Goal: Task Accomplishment & Management: Manage account settings

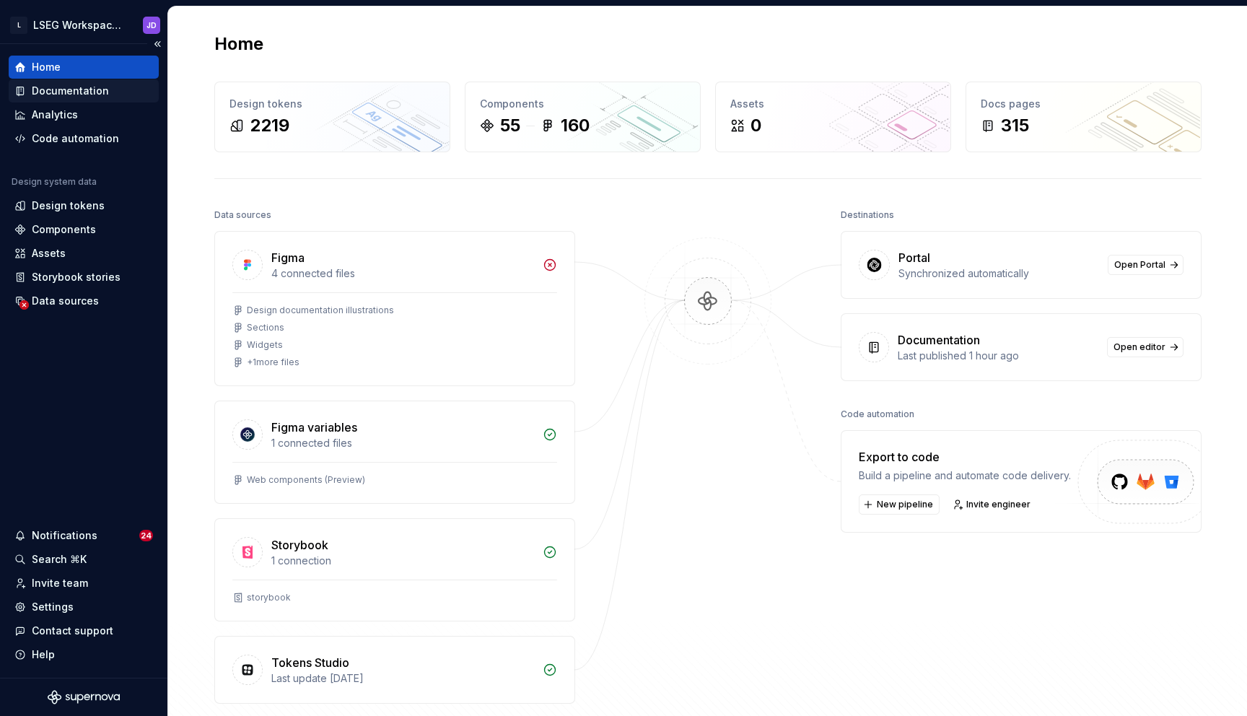
click at [85, 93] on div "Documentation" at bounding box center [70, 91] width 77 height 14
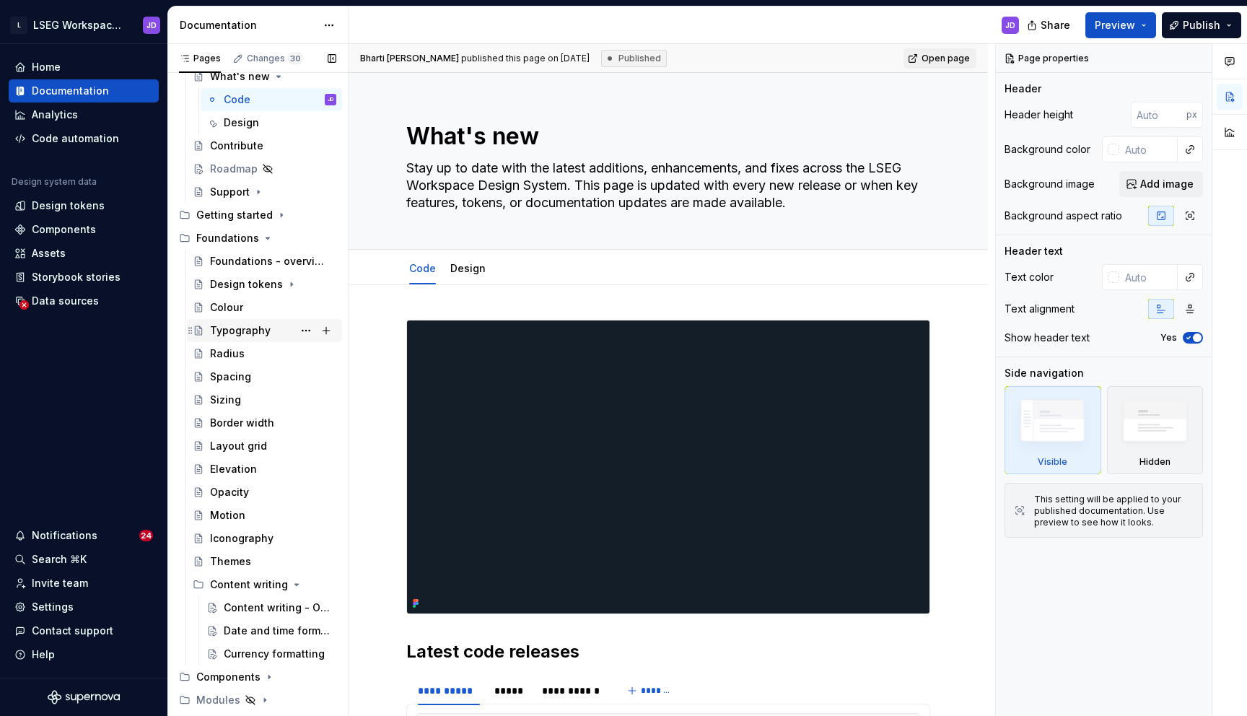
scroll to position [170, 0]
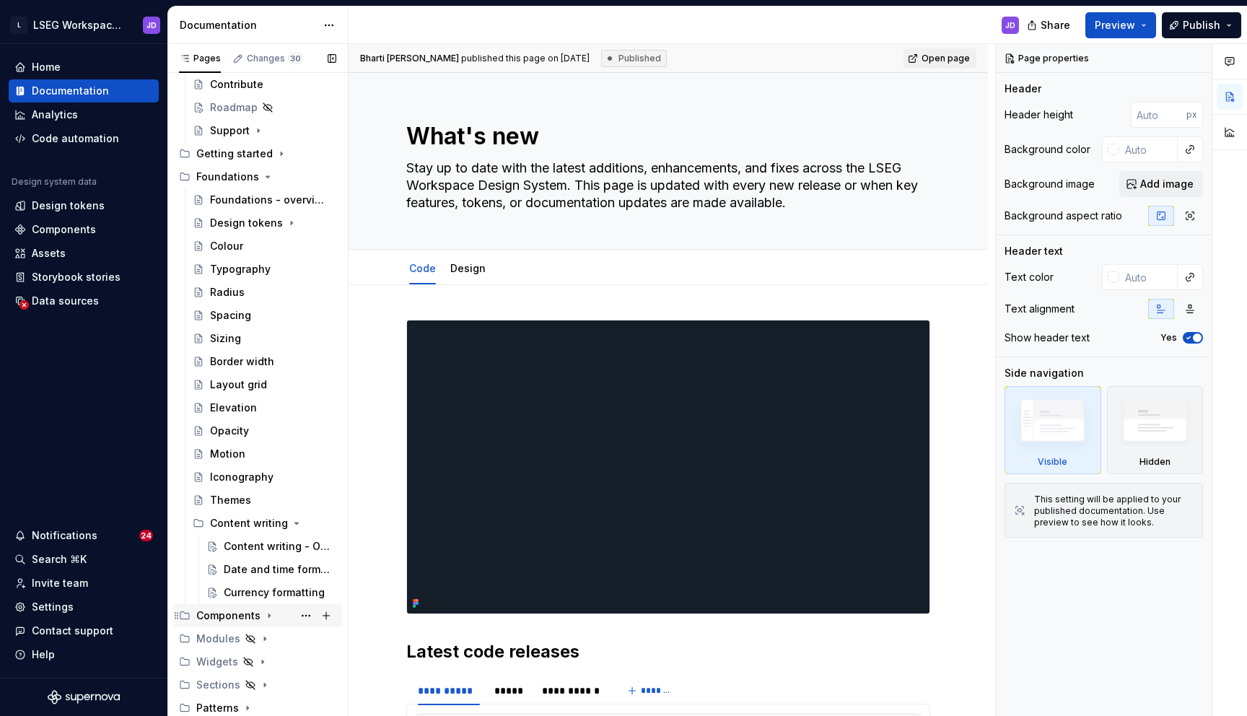
click at [265, 615] on icon "Page tree" at bounding box center [269, 616] width 12 height 12
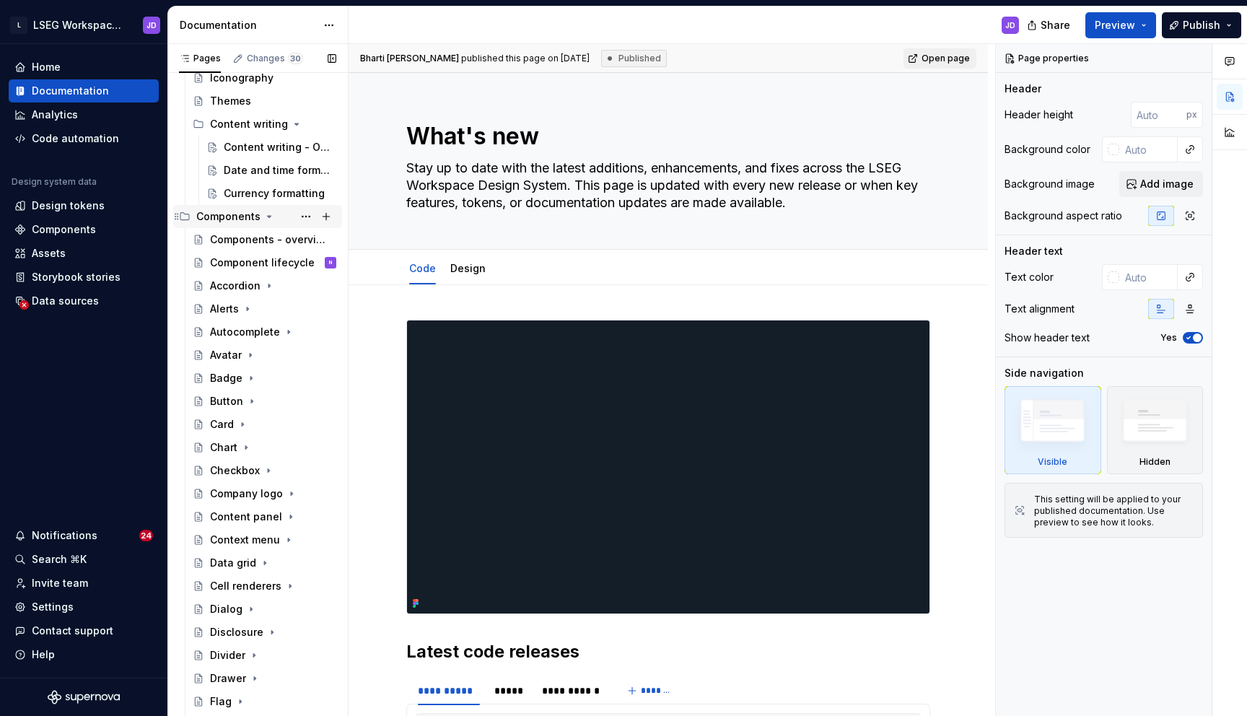
scroll to position [515, 0]
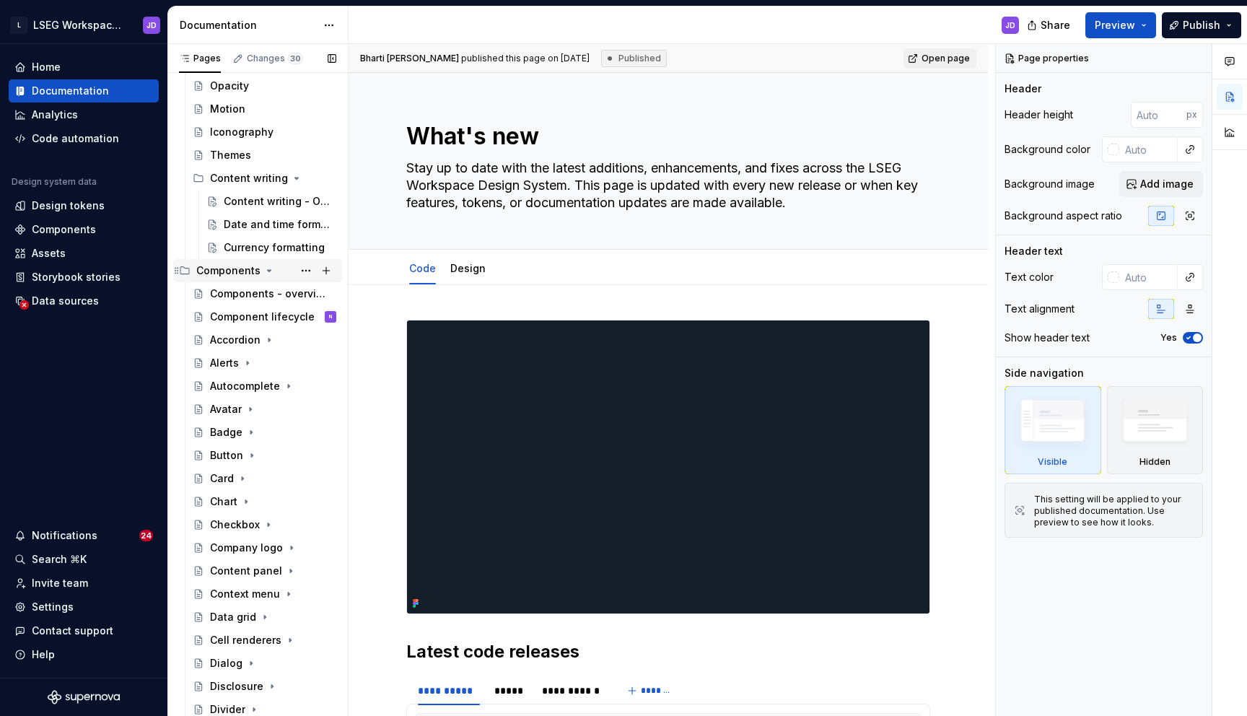
click at [260, 262] on div "Components" at bounding box center [266, 270] width 140 height 20
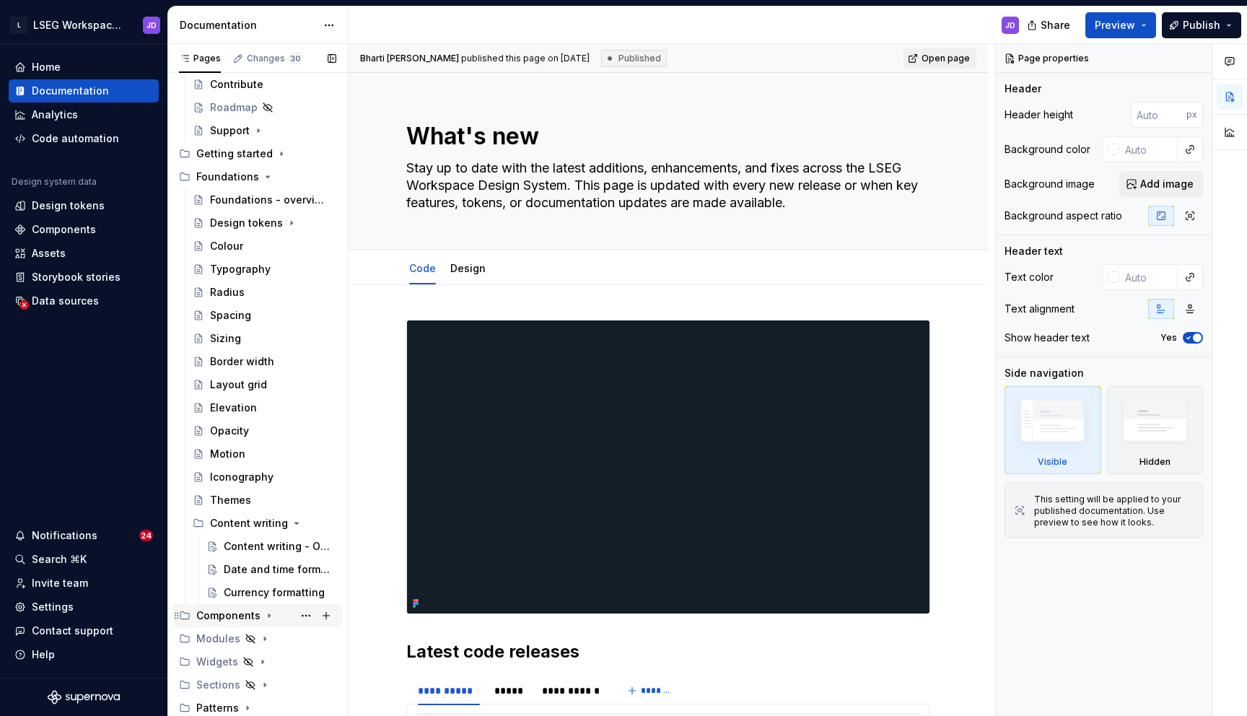
scroll to position [170, 0]
click at [223, 661] on div "Widgets" at bounding box center [217, 661] width 42 height 14
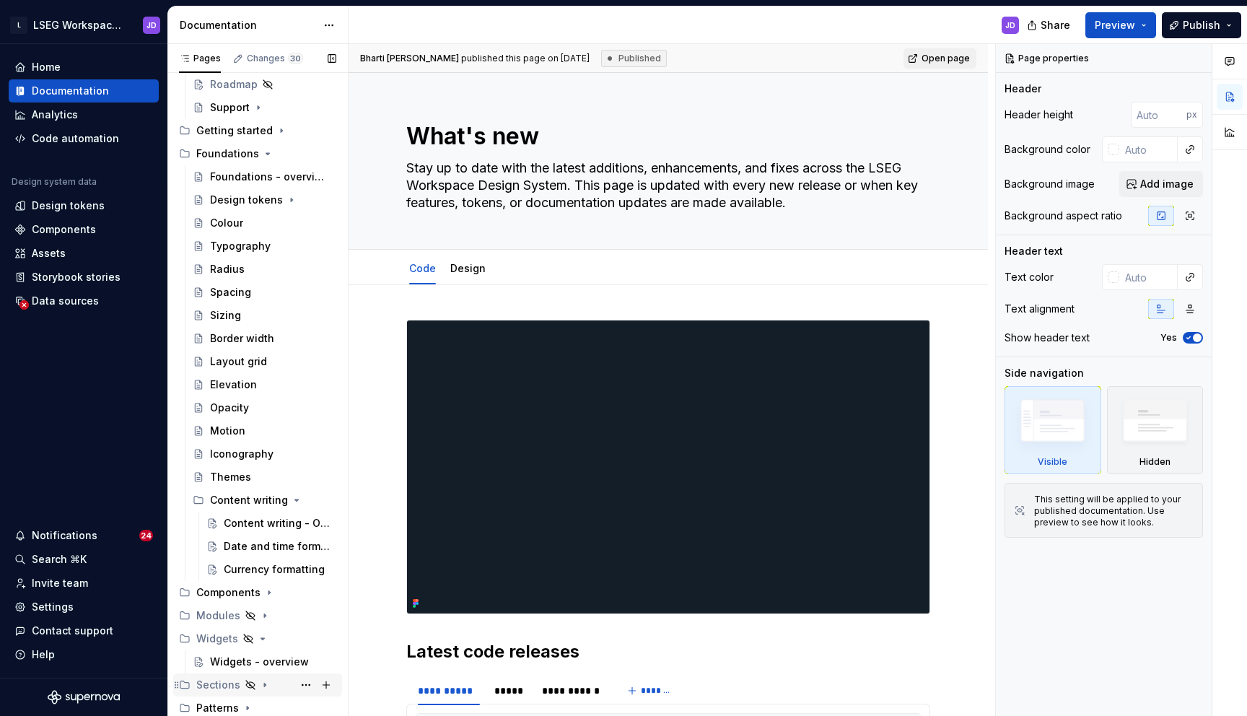
click at [216, 689] on div "Sections" at bounding box center [218, 684] width 44 height 14
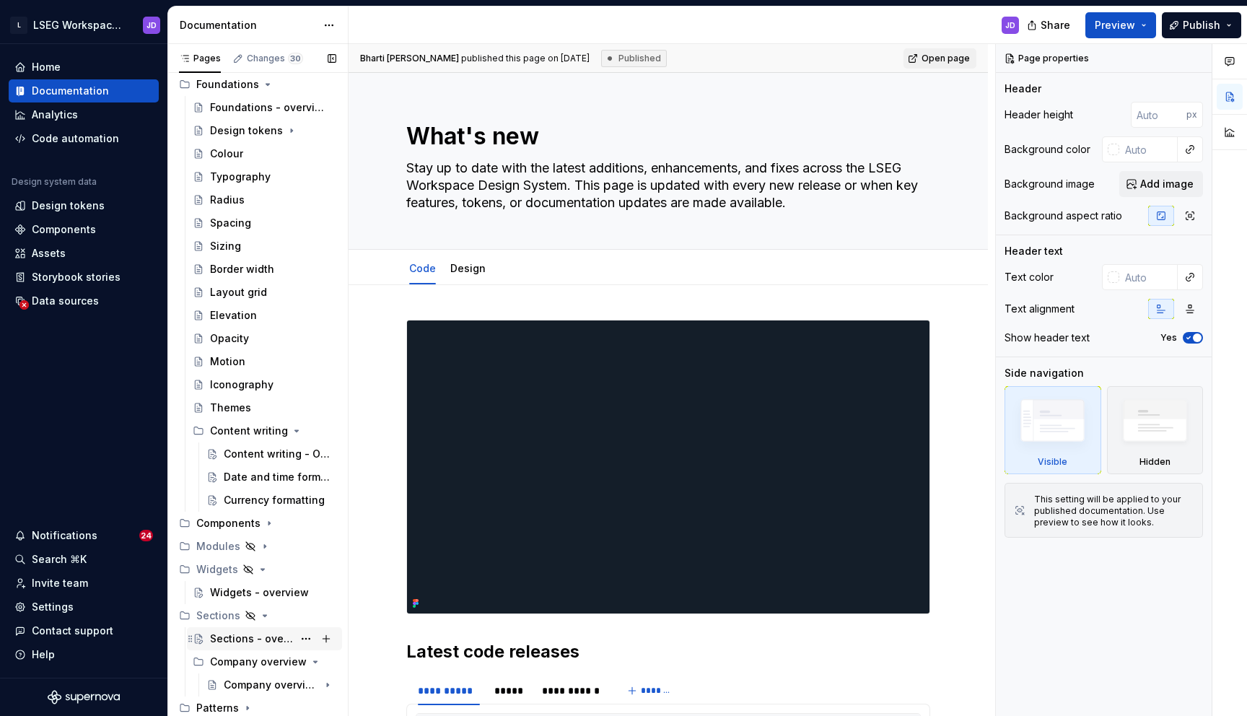
click at [239, 639] on div "Sections - overview" at bounding box center [251, 638] width 83 height 14
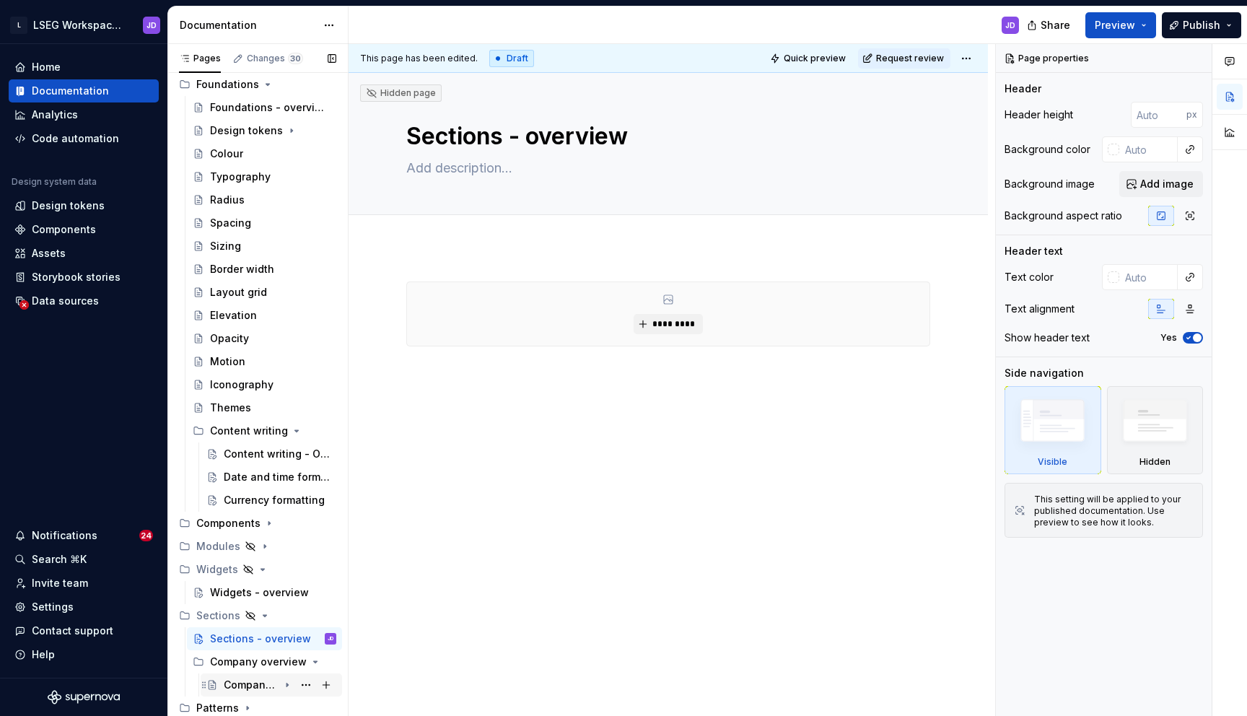
click at [245, 683] on div "Company overview - Public" at bounding box center [251, 684] width 55 height 14
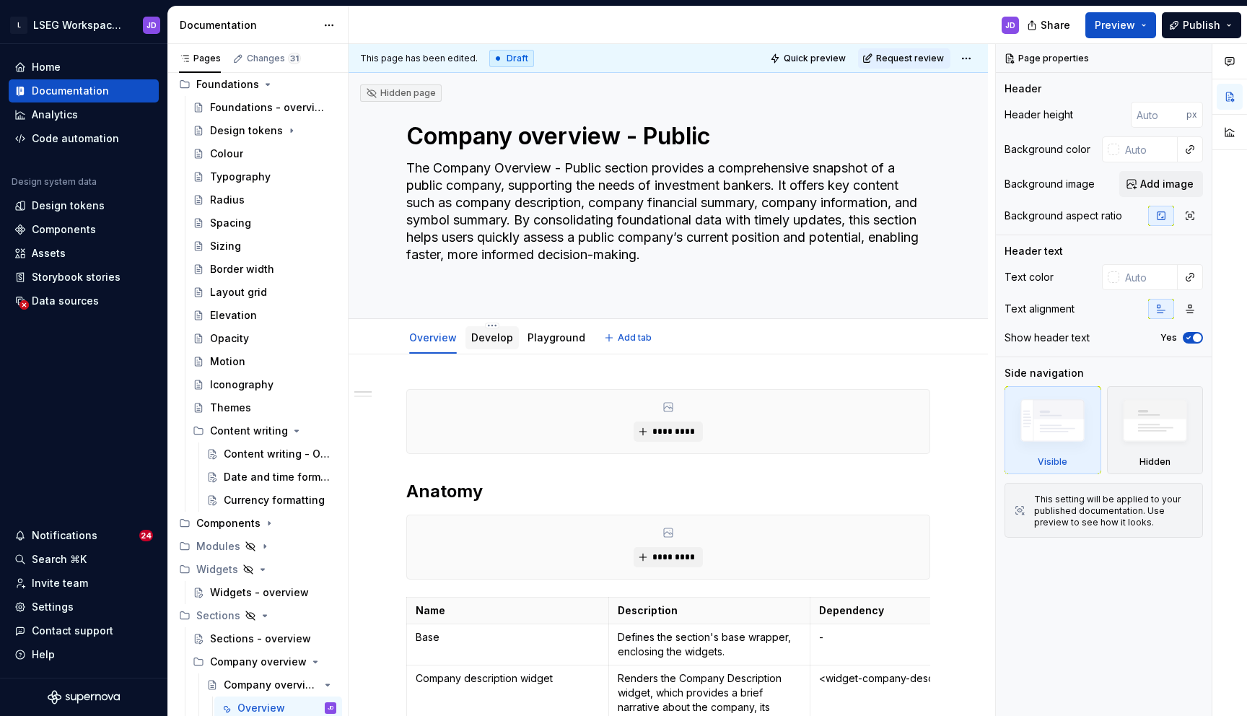
click at [491, 330] on div "Develop" at bounding box center [492, 337] width 42 height 14
click at [492, 337] on link "Develop" at bounding box center [492, 337] width 42 height 12
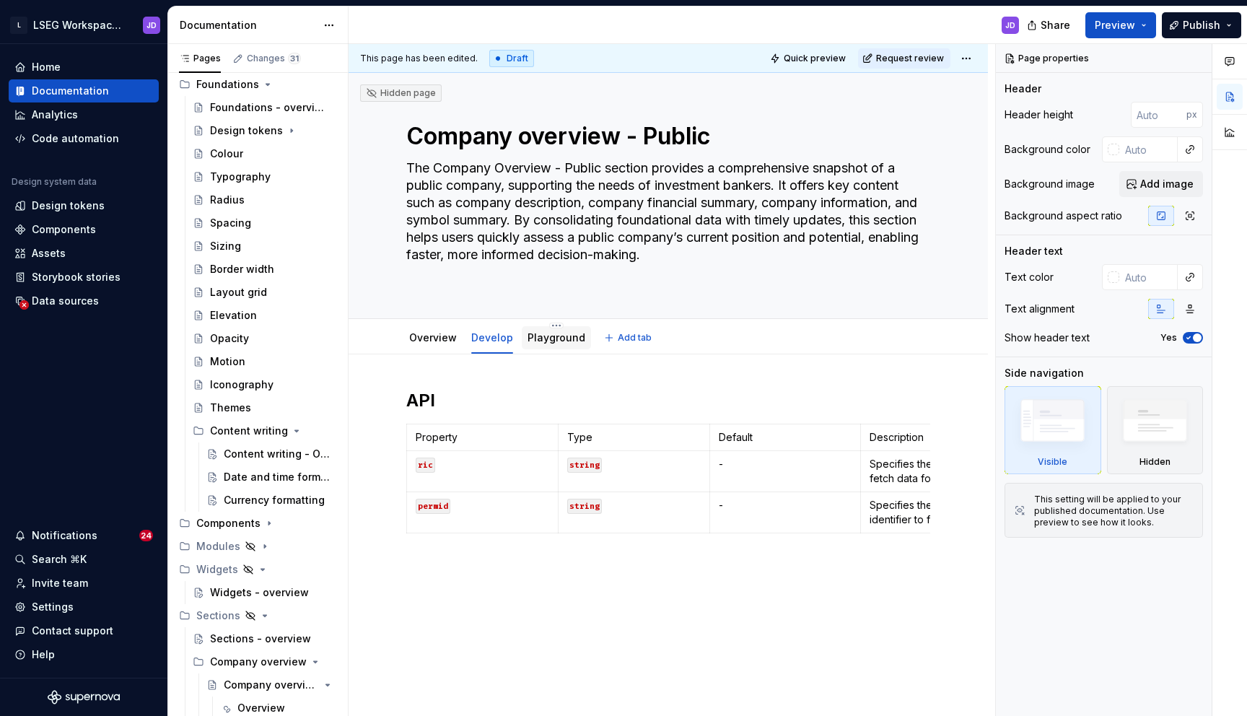
click at [566, 342] on link "Playground" at bounding box center [556, 337] width 58 height 12
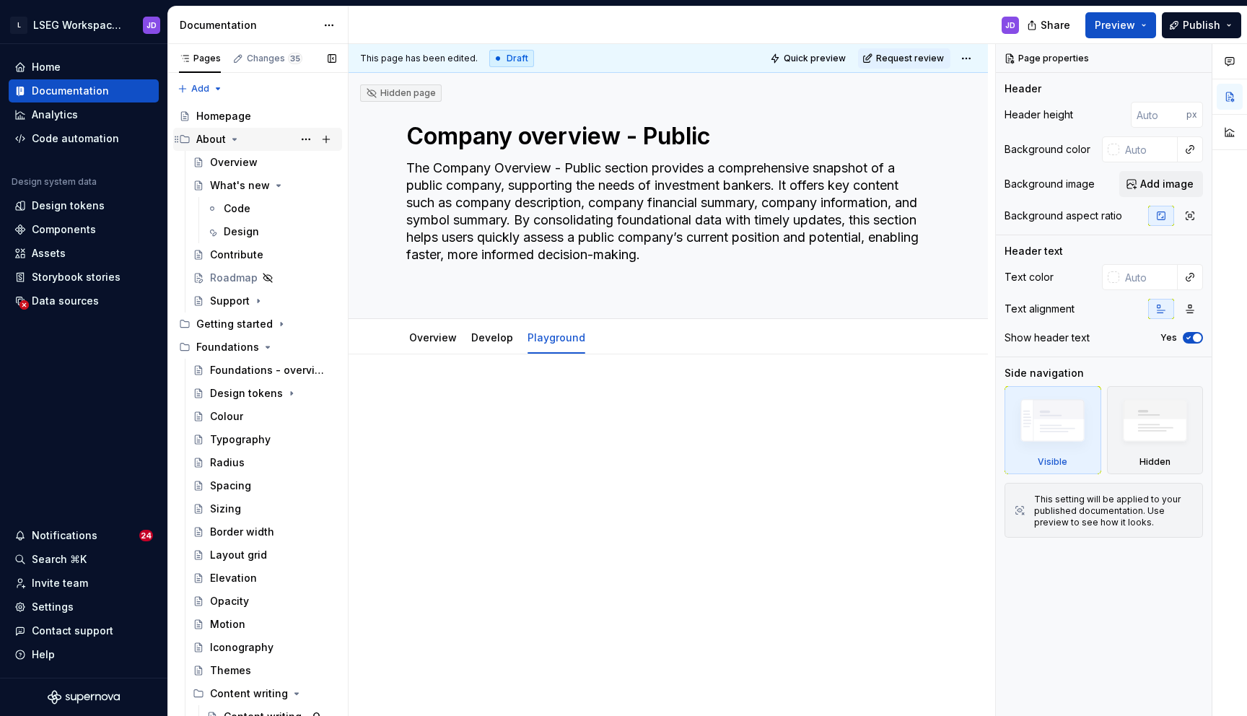
click at [236, 141] on icon "Page tree" at bounding box center [235, 139] width 12 height 12
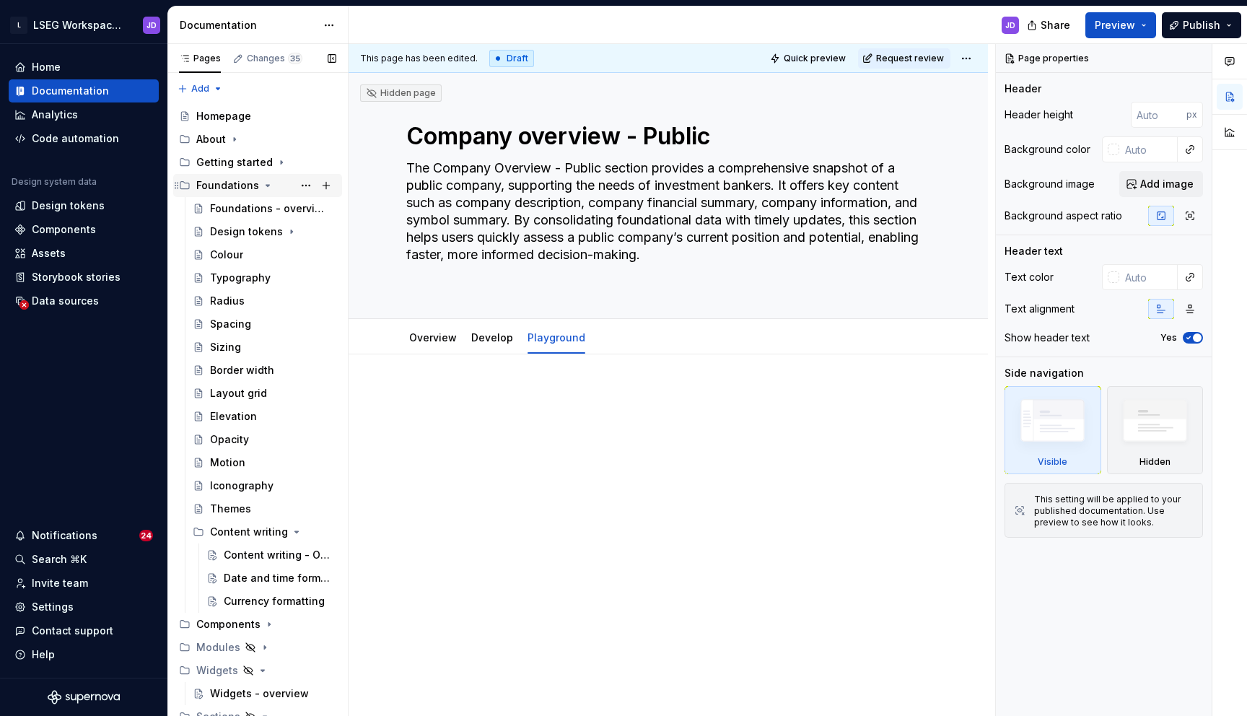
click at [255, 183] on div "Foundations" at bounding box center [227, 185] width 63 height 14
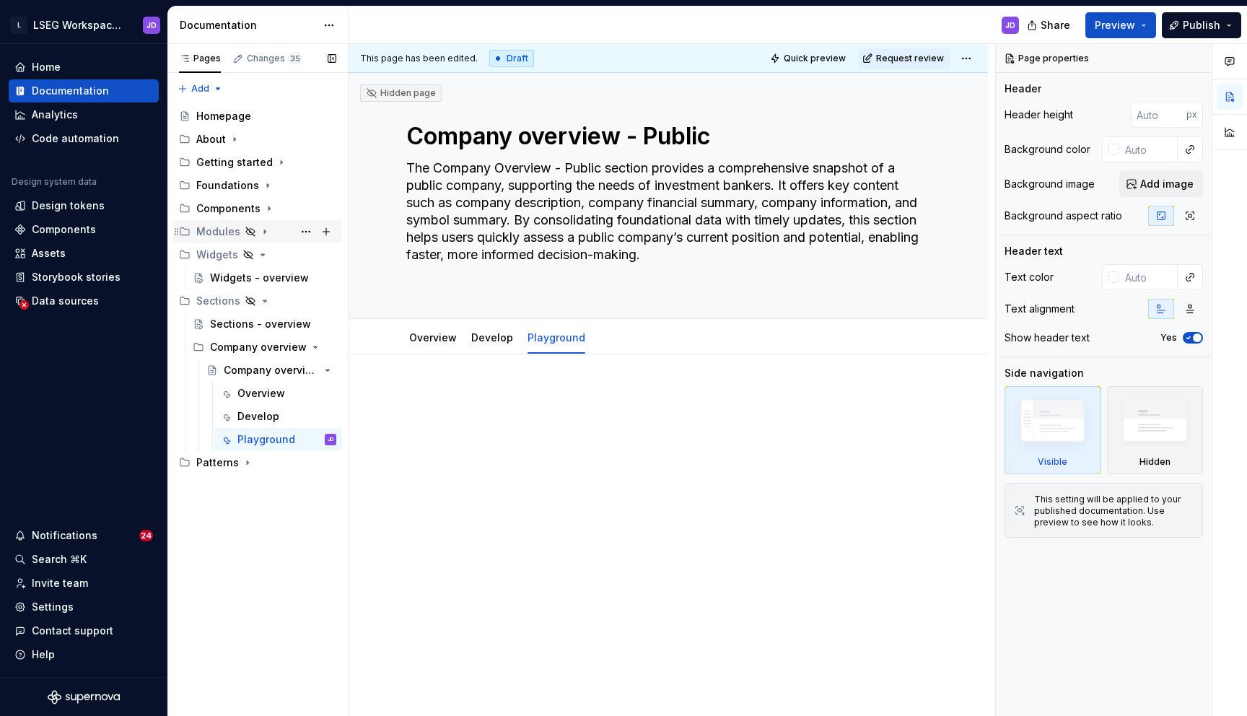
click at [209, 230] on div "Modules" at bounding box center [218, 231] width 44 height 14
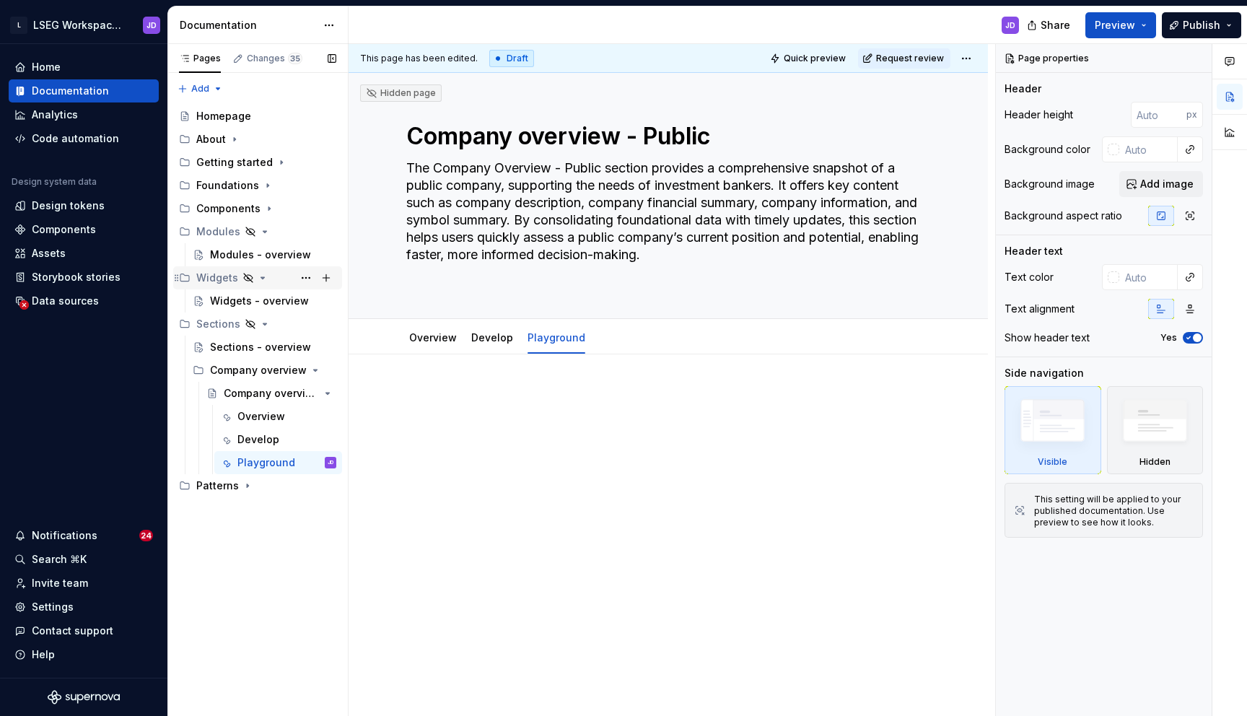
click at [220, 279] on div "Widgets" at bounding box center [217, 278] width 42 height 14
click at [220, 281] on div "Widgets" at bounding box center [217, 278] width 42 height 14
click at [237, 304] on div "Widgets - overview" at bounding box center [251, 301] width 83 height 14
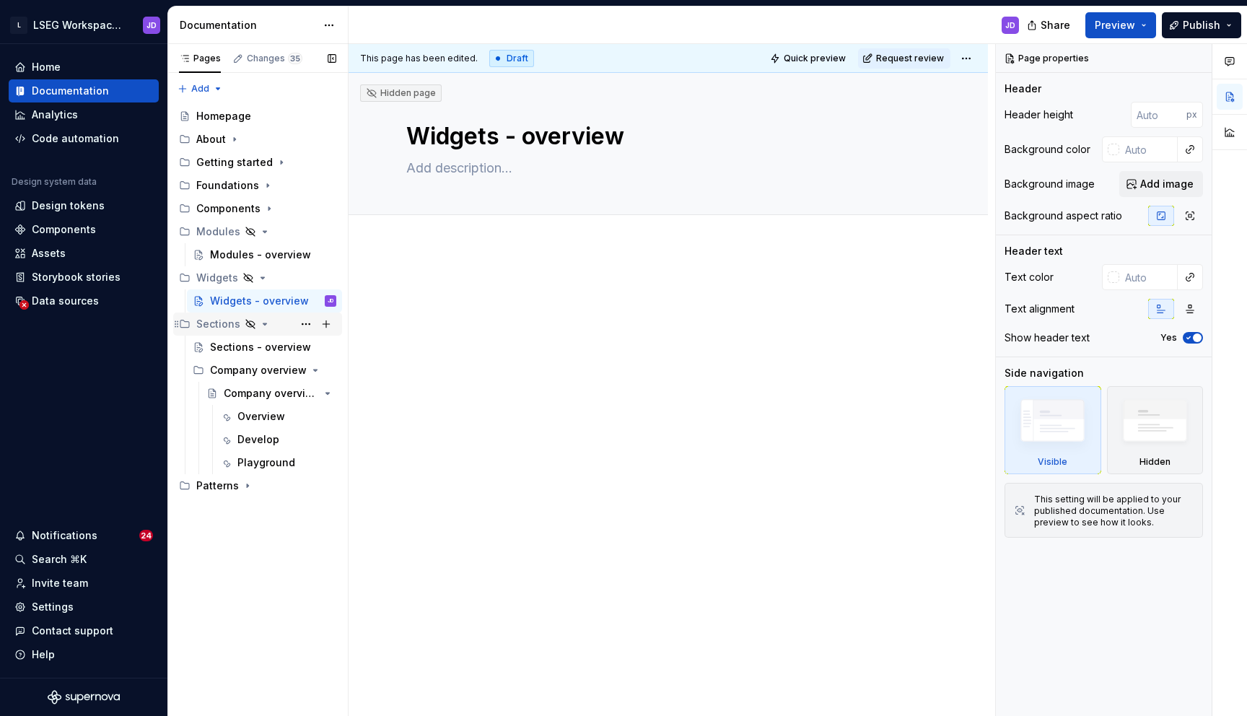
click at [216, 326] on div "Sections" at bounding box center [218, 324] width 44 height 14
click at [229, 346] on div "Sections - overview" at bounding box center [251, 347] width 83 height 14
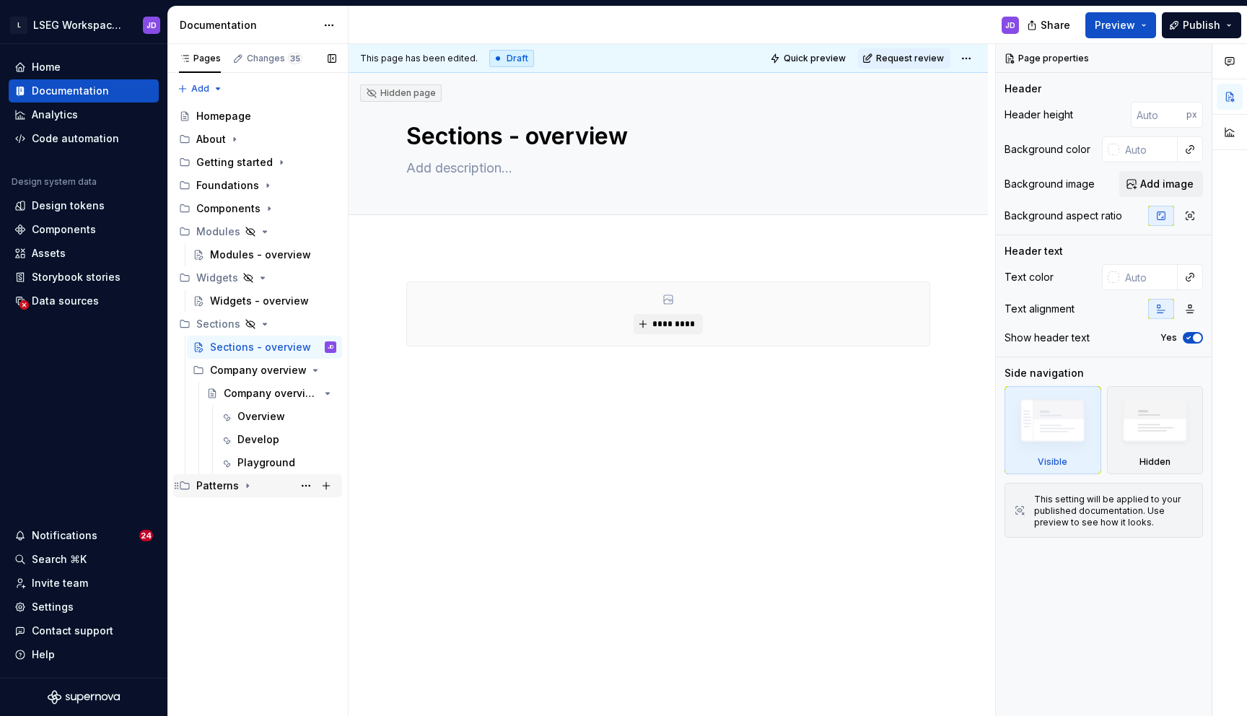
click at [209, 488] on div "Patterns" at bounding box center [217, 485] width 43 height 14
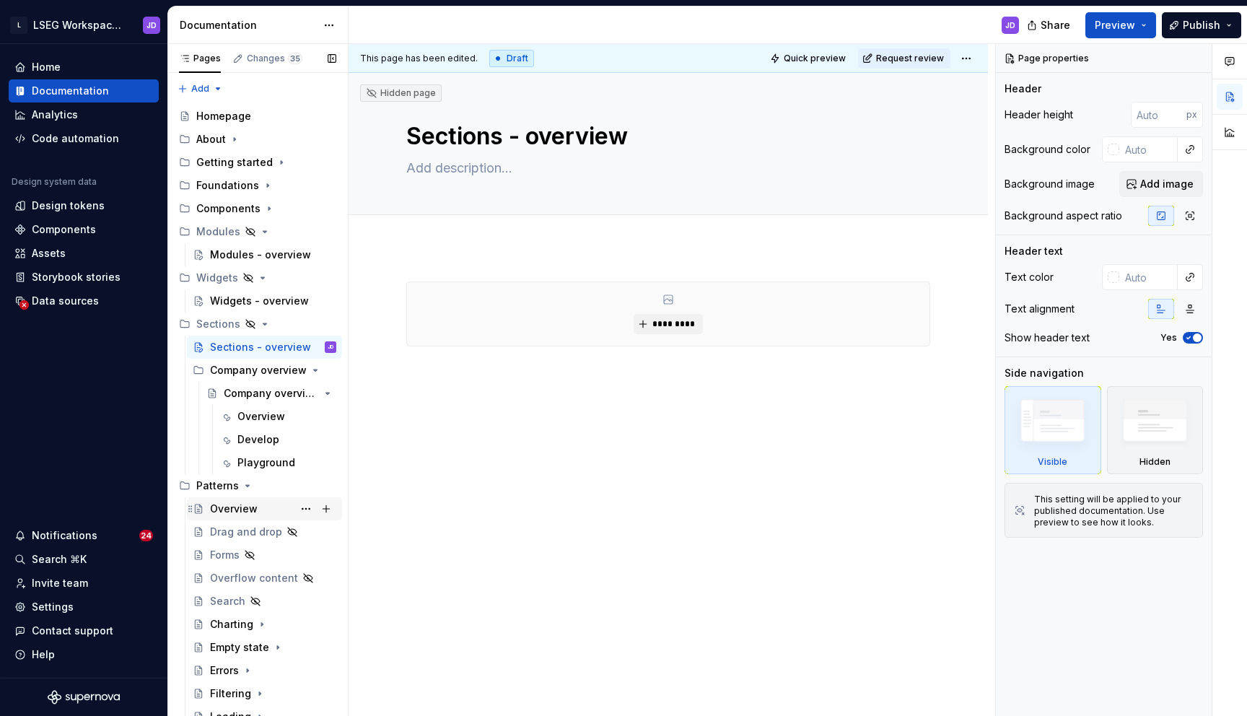
click at [228, 509] on div "Overview" at bounding box center [234, 508] width 48 height 14
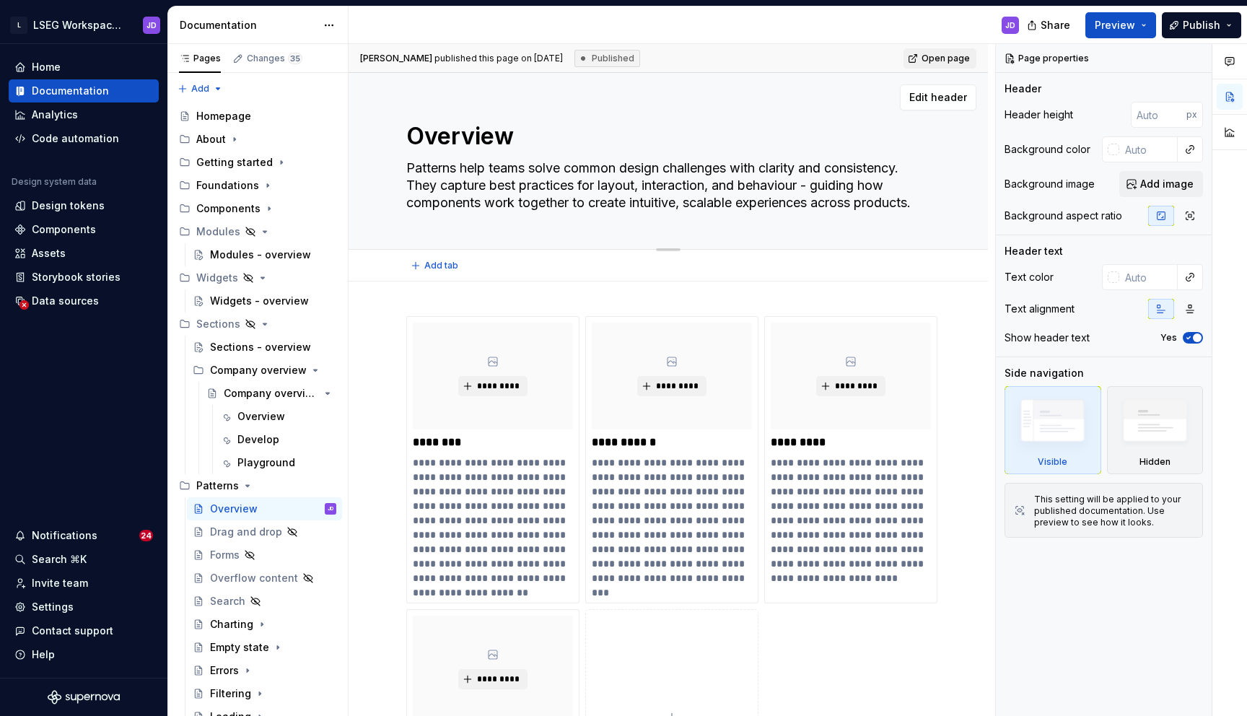
click at [409, 138] on textarea "Overview" at bounding box center [665, 136] width 524 height 35
type textarea "*"
type textarea "POverview"
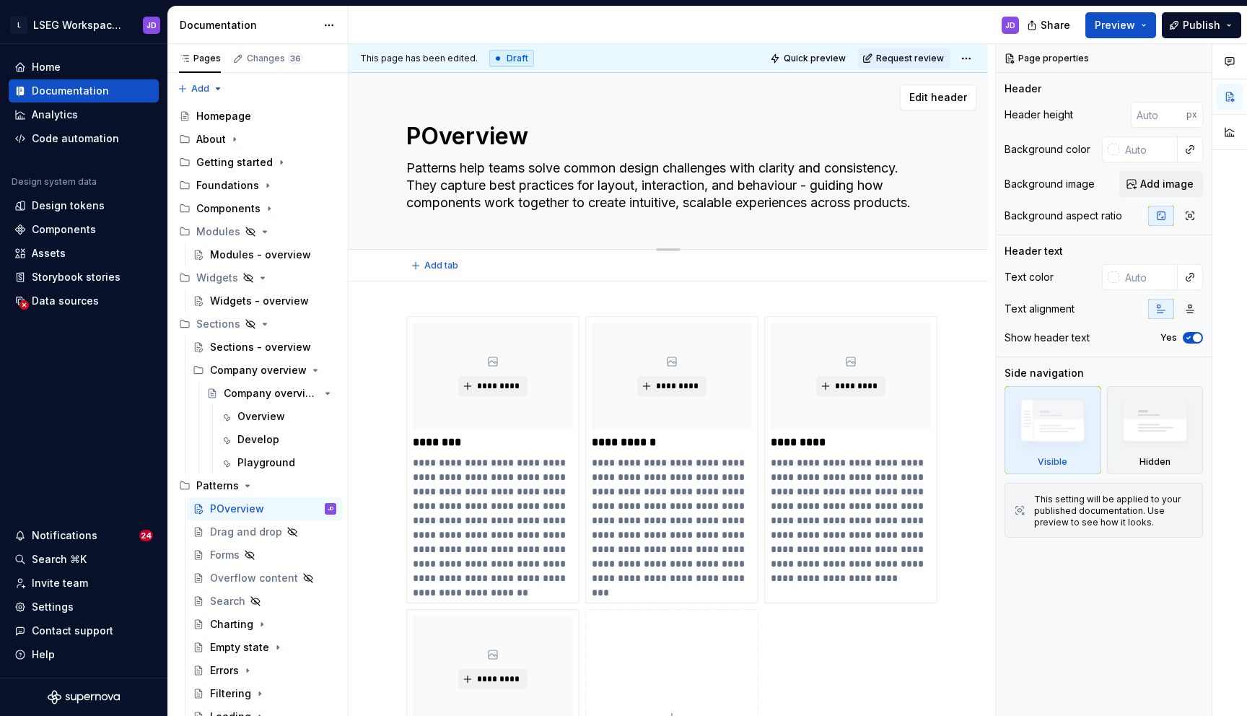
type textarea "*"
type textarea "PaOverview"
type textarea "*"
type textarea "PatOverview"
type textarea "*"
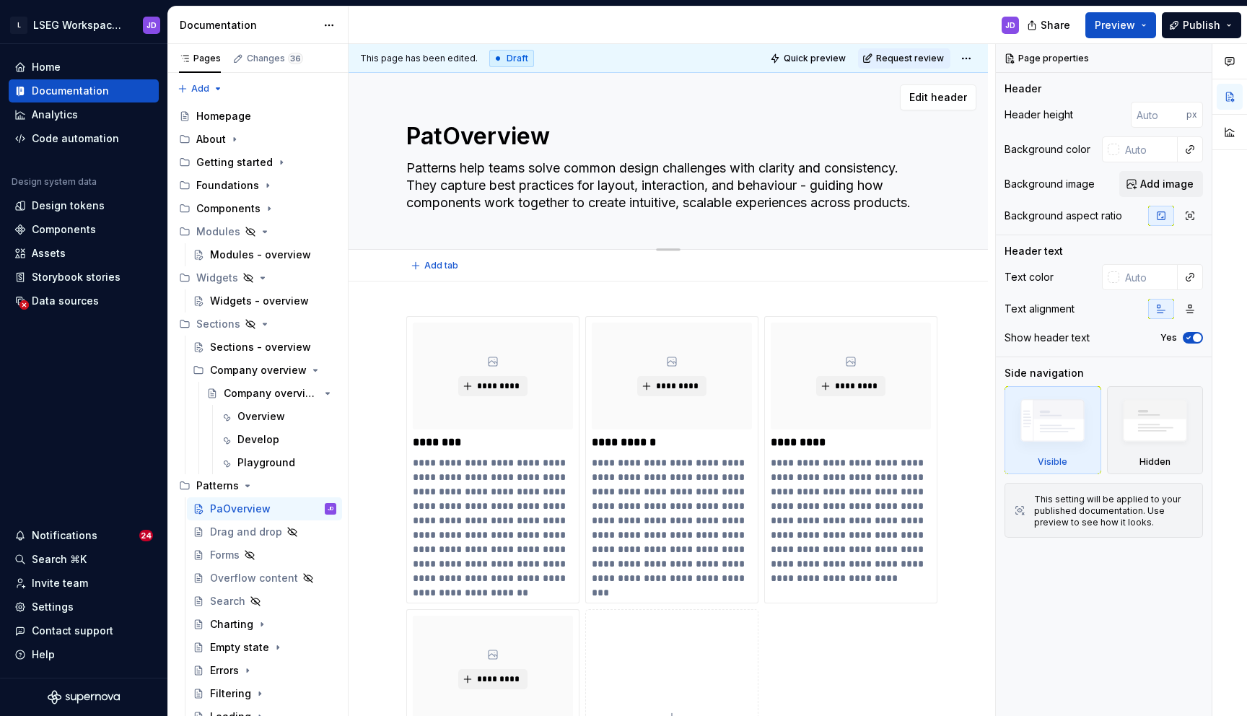
type textarea "PattOverview"
type textarea "*"
type textarea "PatterOverview"
type textarea "*"
type textarea "PatternOverview"
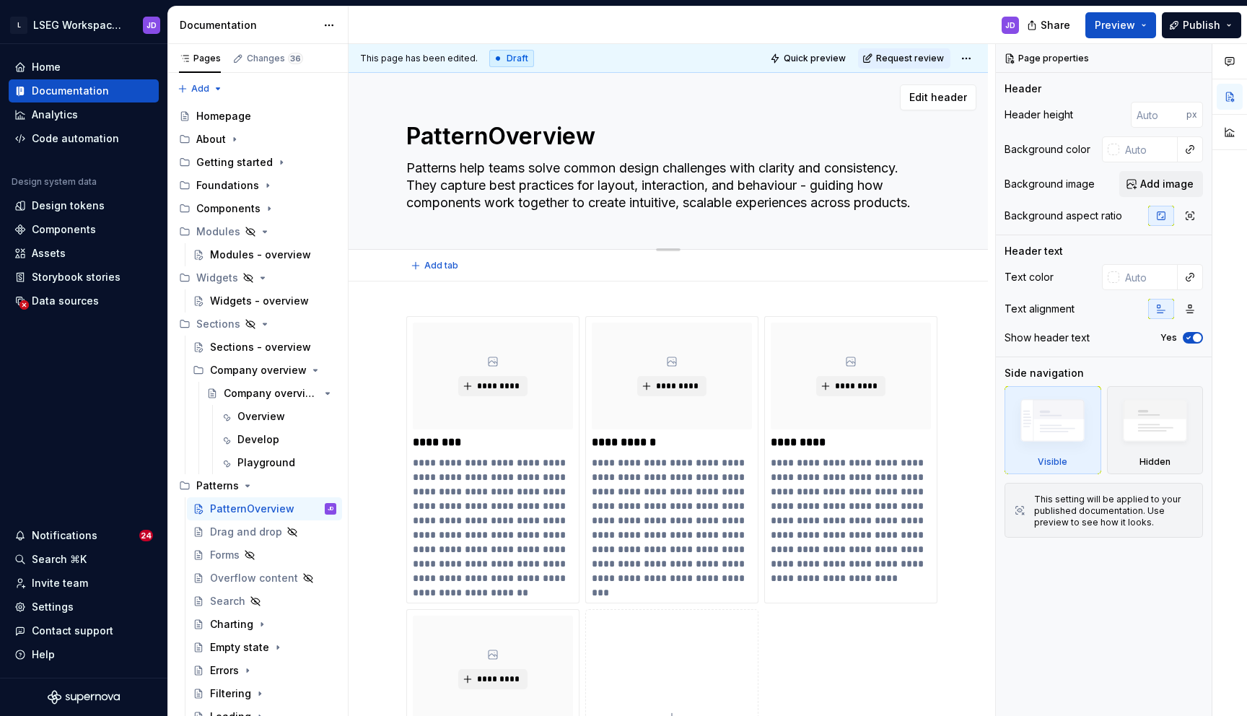
type textarea "*"
type textarea "PatternsOverview"
type textarea "*"
type textarea "Patterns Overview"
type textarea "*"
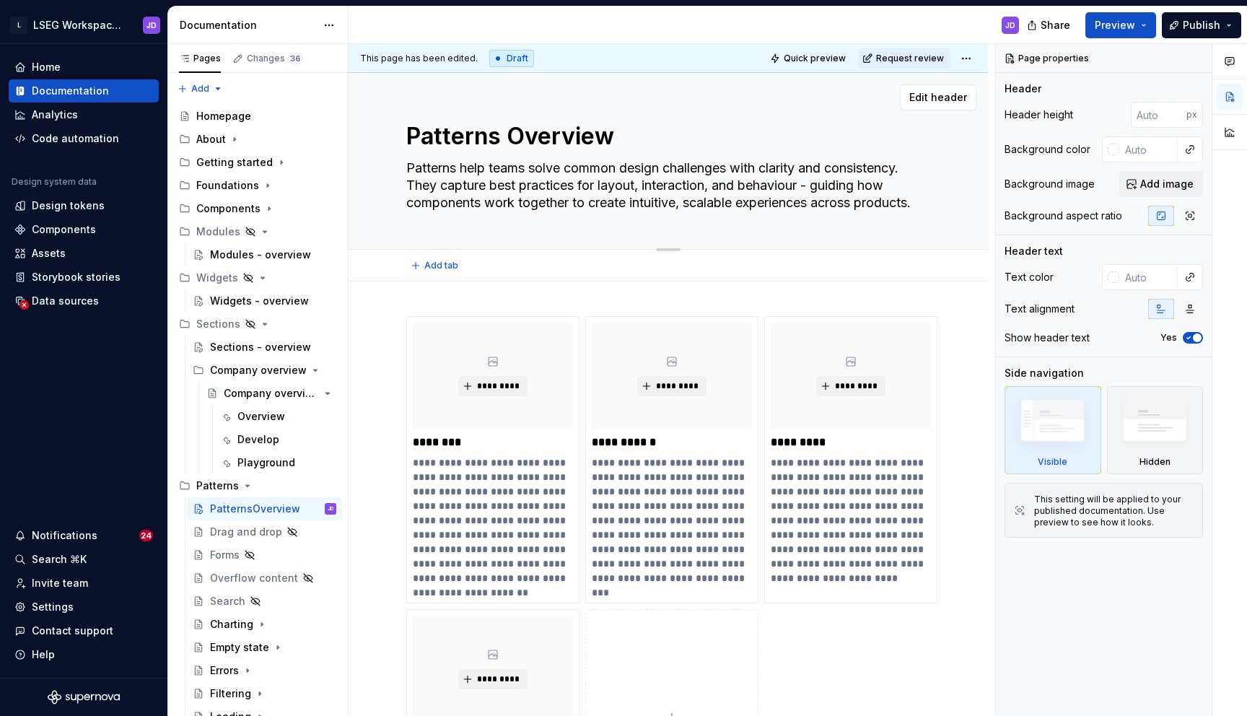
type textarea "Patterns -Overview"
type textarea "*"
type textarea "Patterns - Overview"
click at [537, 133] on textarea "Patterns - Overview" at bounding box center [665, 136] width 524 height 35
type textarea "*"
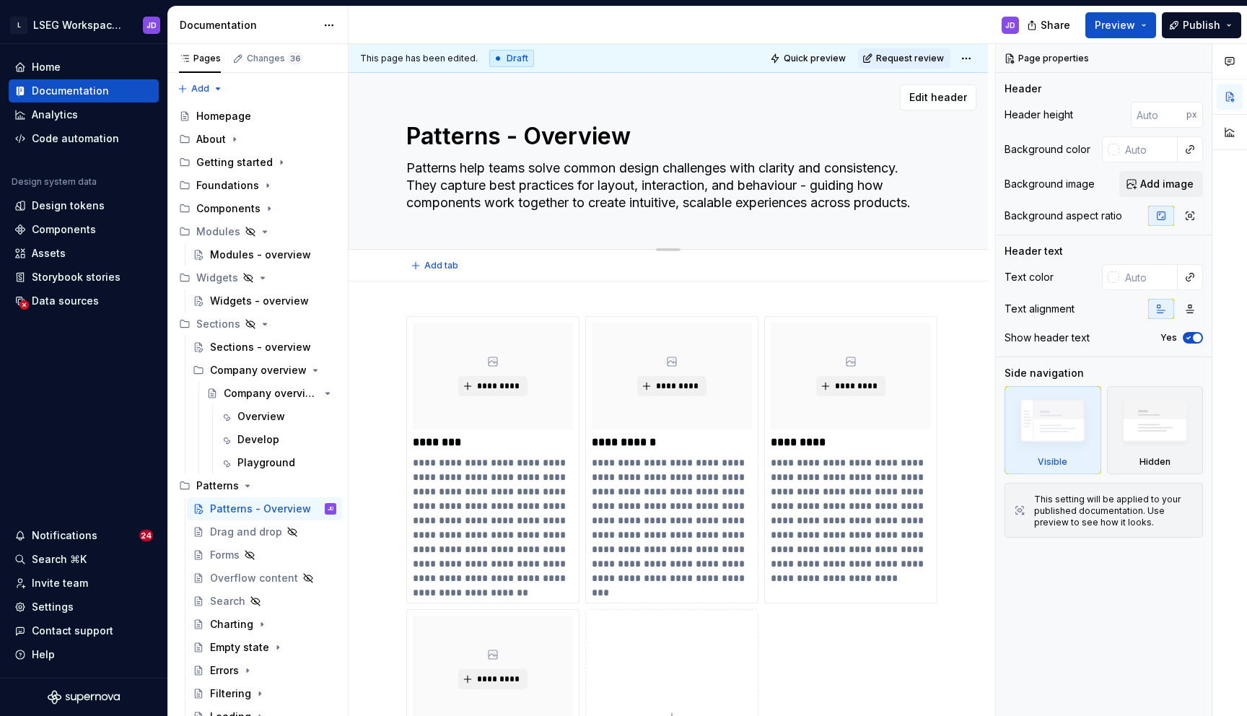
type textarea "Patterns - verview"
type textarea "*"
type textarea "Patterns - overview"
type textarea "*"
type textarea "Patterns - overview"
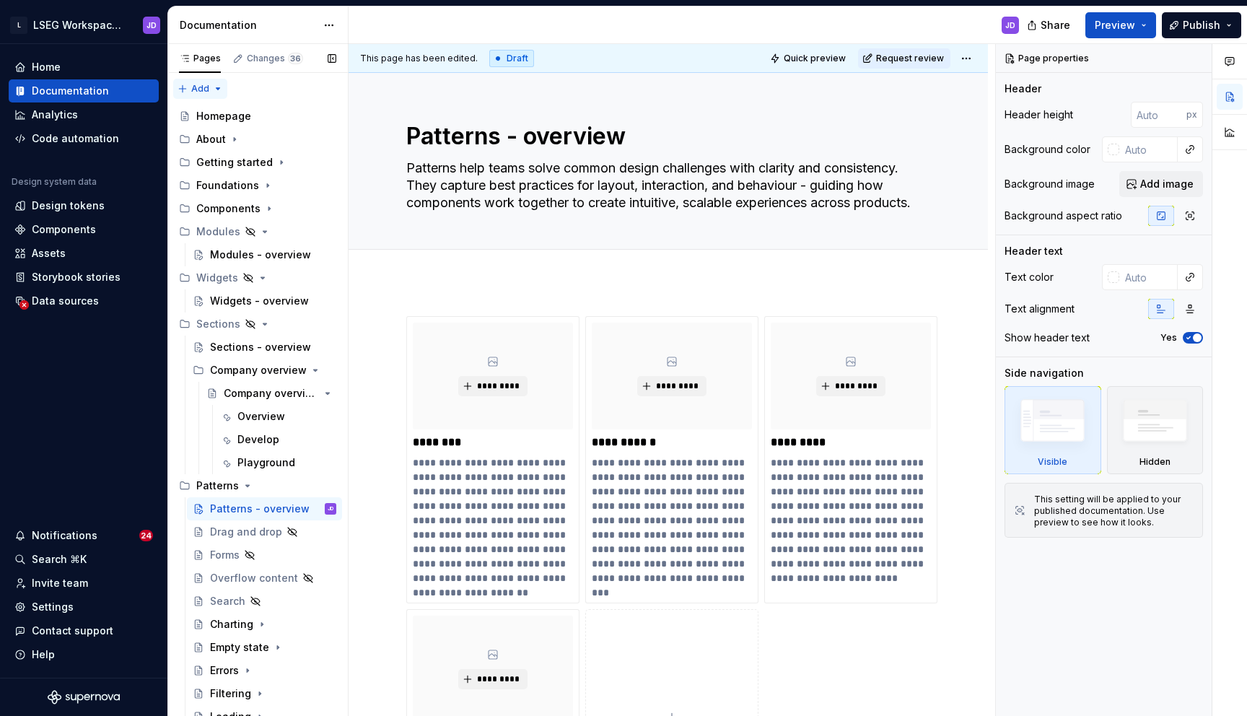
click at [212, 89] on div "Pages Changes 36 Add Accessibility guide for tree Page tree. Navigate the tree …" at bounding box center [257, 383] width 180 height 678
click at [236, 379] on div "Pages Changes 36 Add Accessibility guide for tree Page tree. Navigate the tree …" at bounding box center [257, 383] width 180 height 678
click at [309, 371] on button "Page tree" at bounding box center [306, 370] width 20 height 20
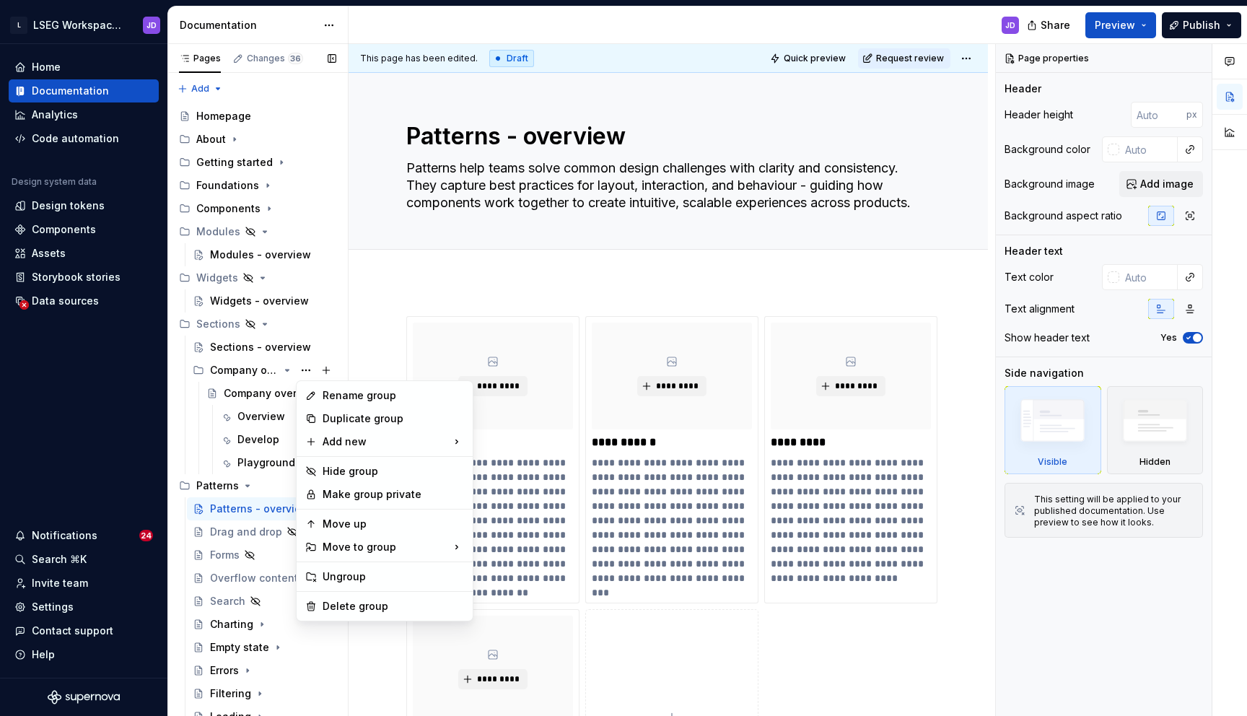
click at [250, 331] on div "Pages Changes 36 Add Accessibility guide for tree Page tree. Navigate the tree …" at bounding box center [257, 383] width 180 height 678
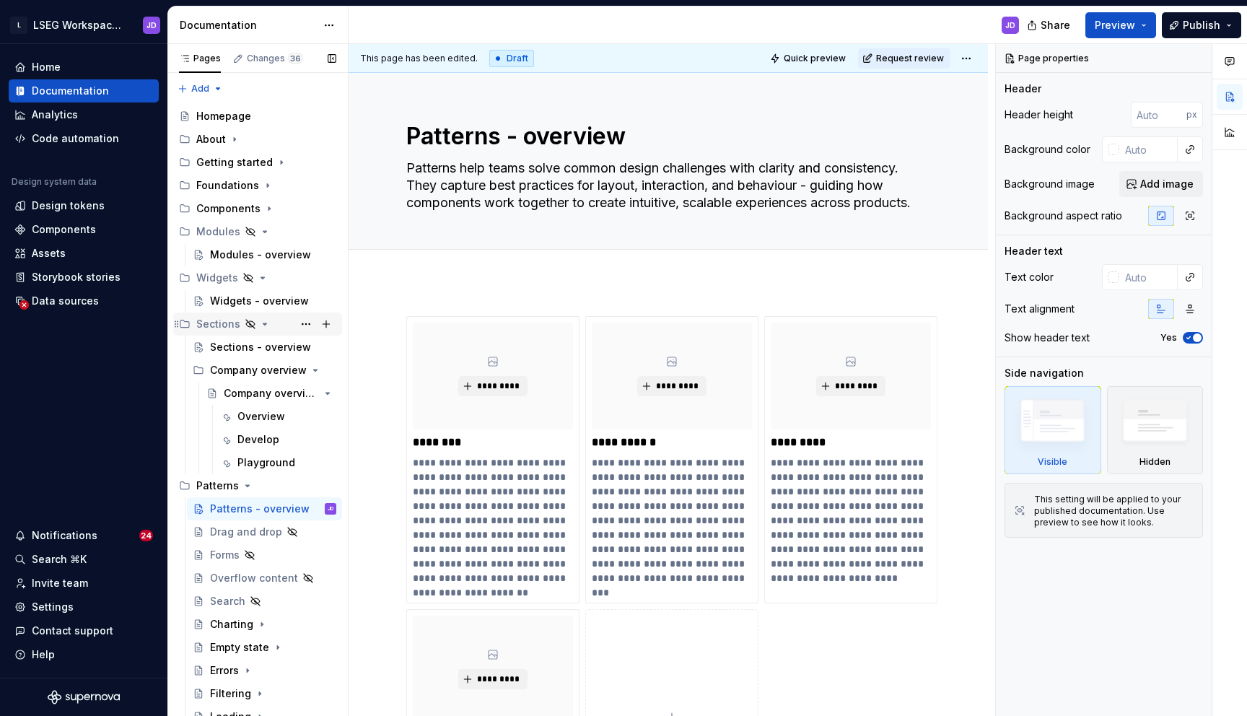
click at [265, 326] on icon "Page tree" at bounding box center [265, 324] width 12 height 12
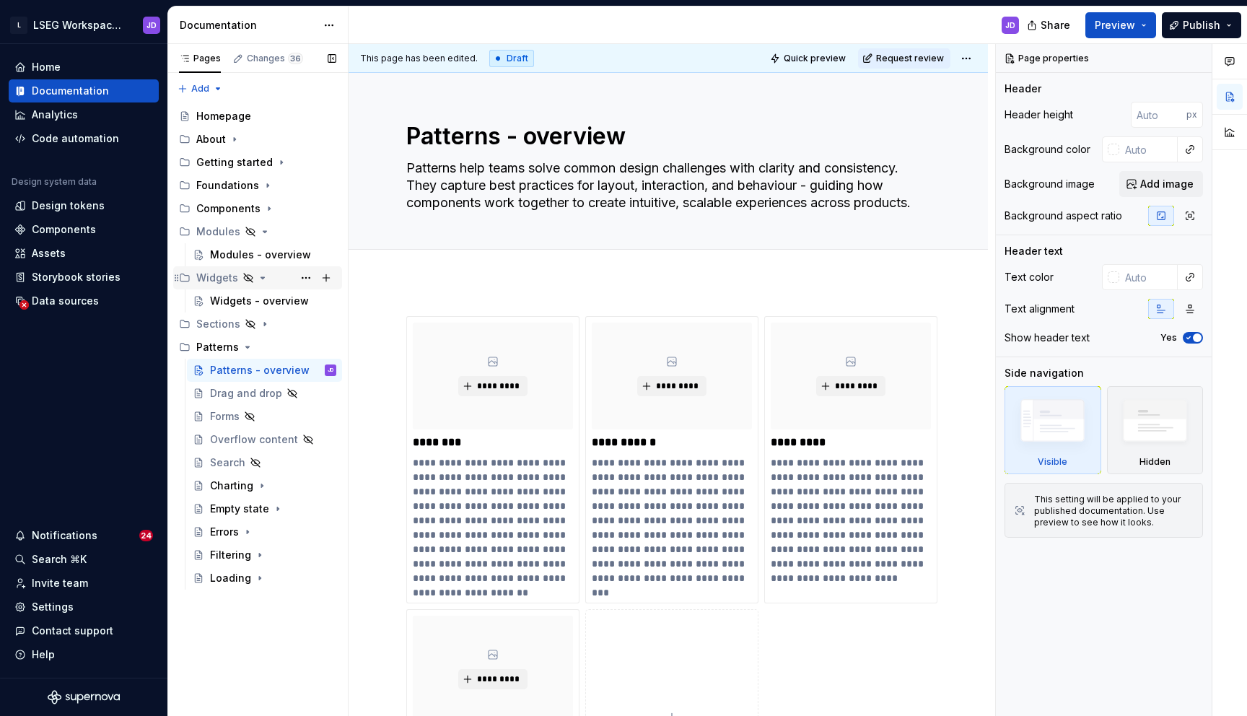
click at [261, 277] on icon "Page tree" at bounding box center [263, 277] width 4 height 1
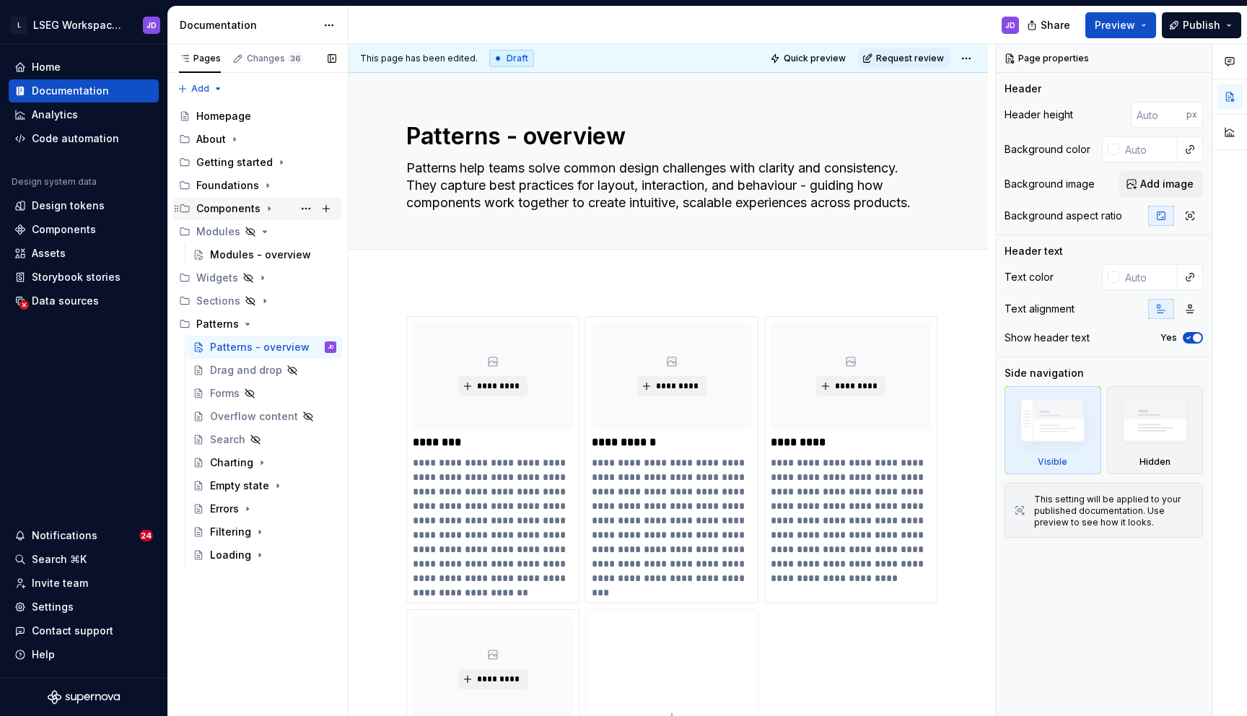
click at [263, 207] on icon "Page tree" at bounding box center [269, 209] width 12 height 12
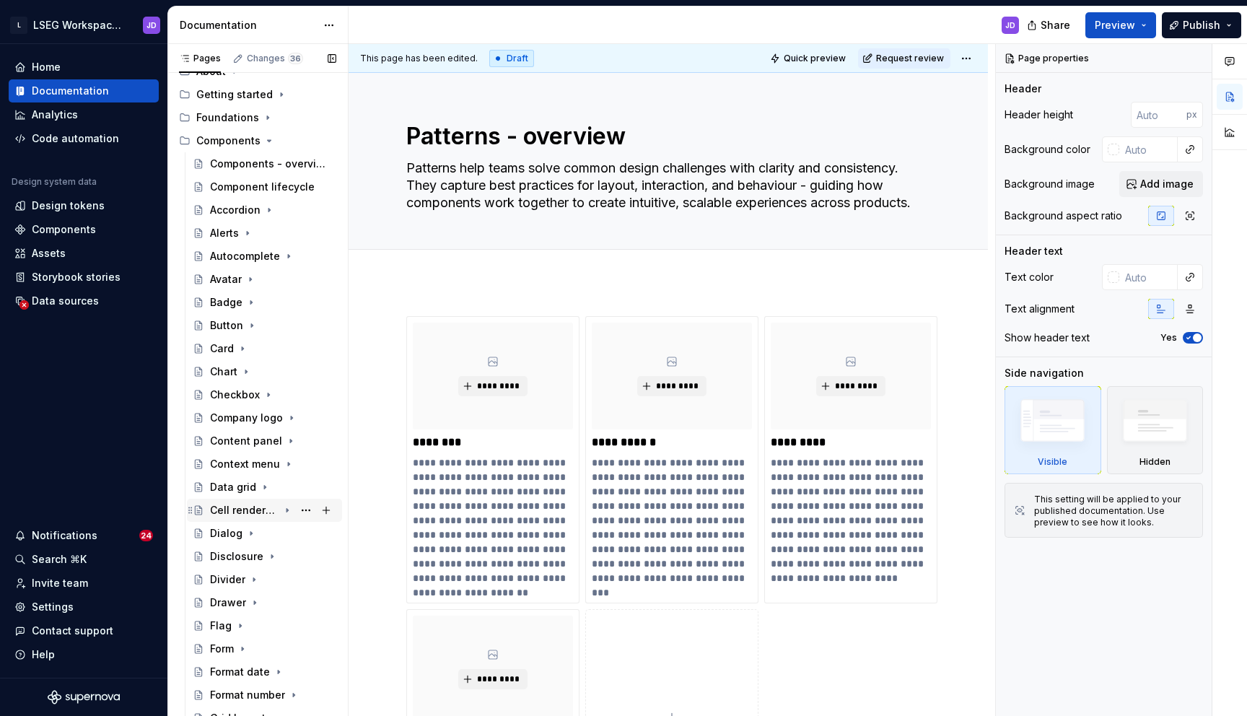
scroll to position [70, 0]
click at [286, 509] on icon "Page tree" at bounding box center [286, 508] width 1 height 4
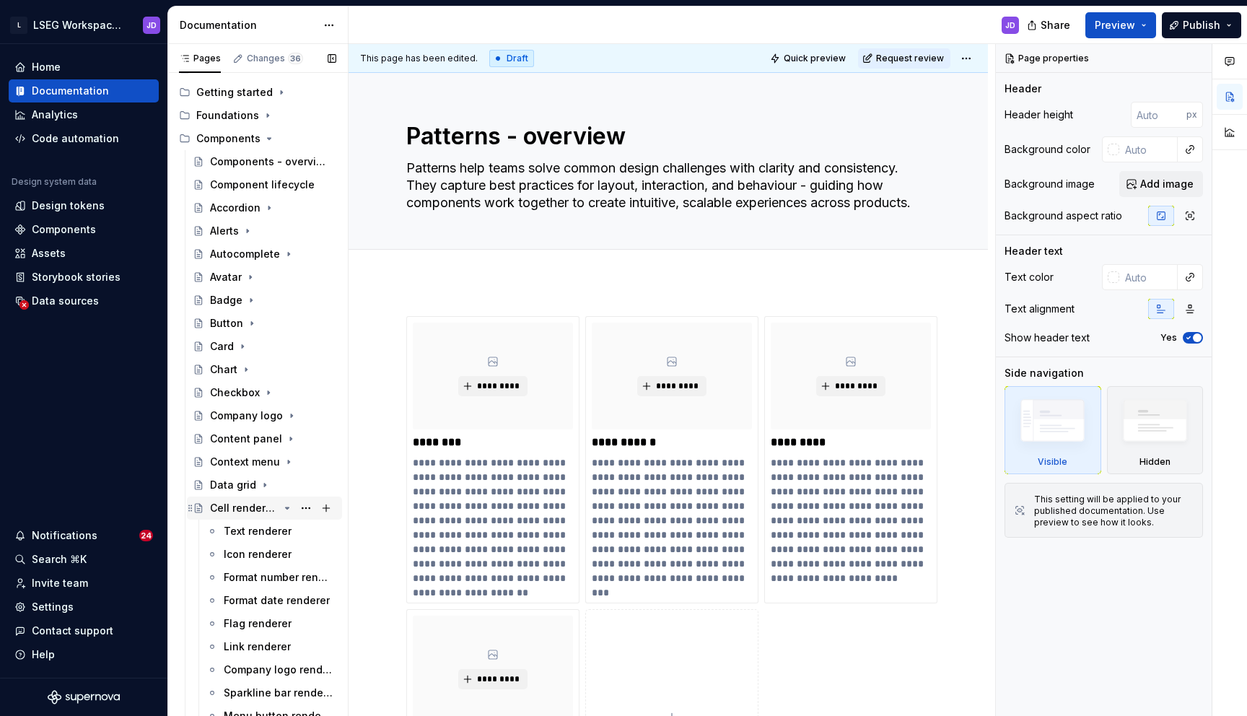
click at [256, 507] on div "Cell renderers" at bounding box center [244, 508] width 69 height 14
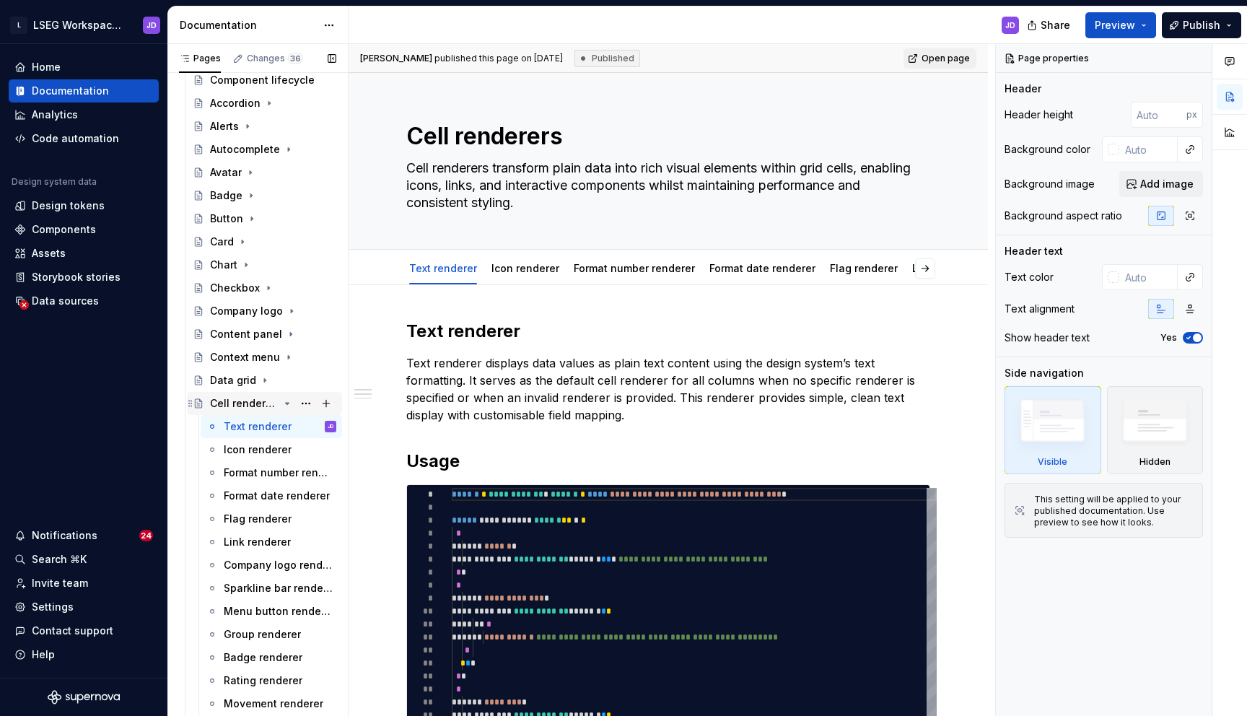
scroll to position [185, 0]
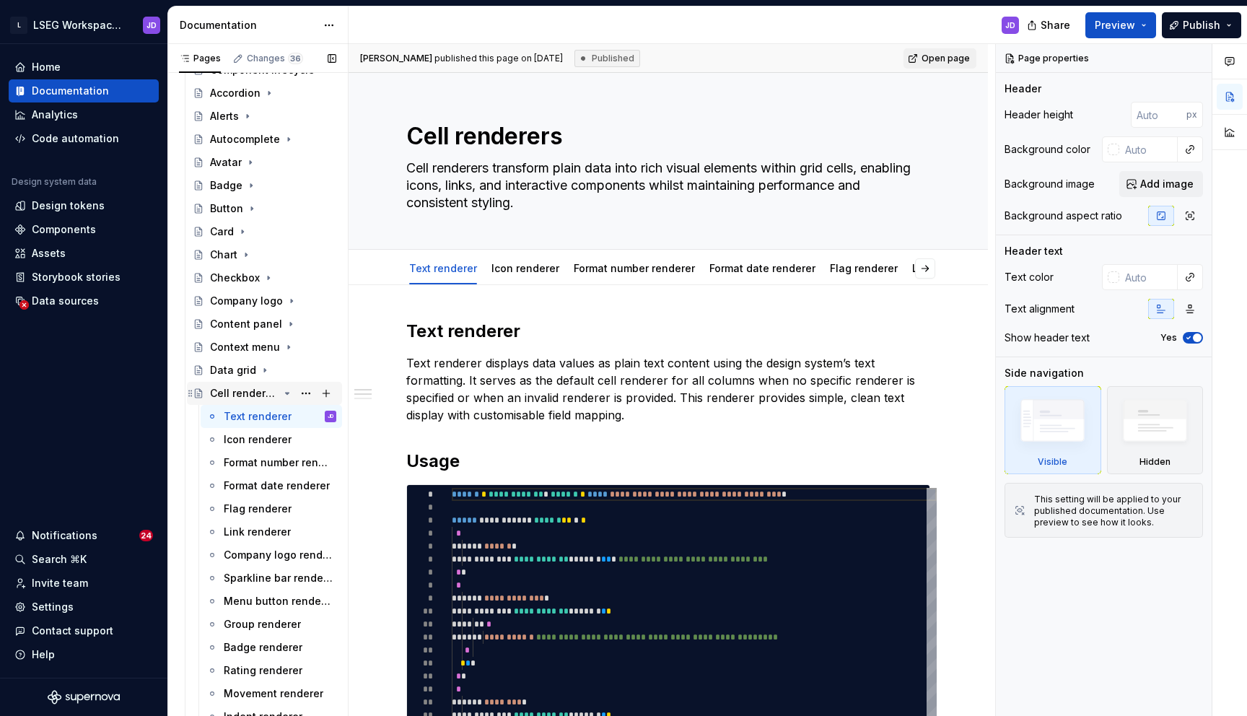
click at [246, 392] on div "Cell renderers" at bounding box center [244, 393] width 69 height 14
click at [250, 395] on div "Cell renderers" at bounding box center [244, 393] width 69 height 14
click at [546, 263] on link "Icon renderer" at bounding box center [525, 268] width 68 height 12
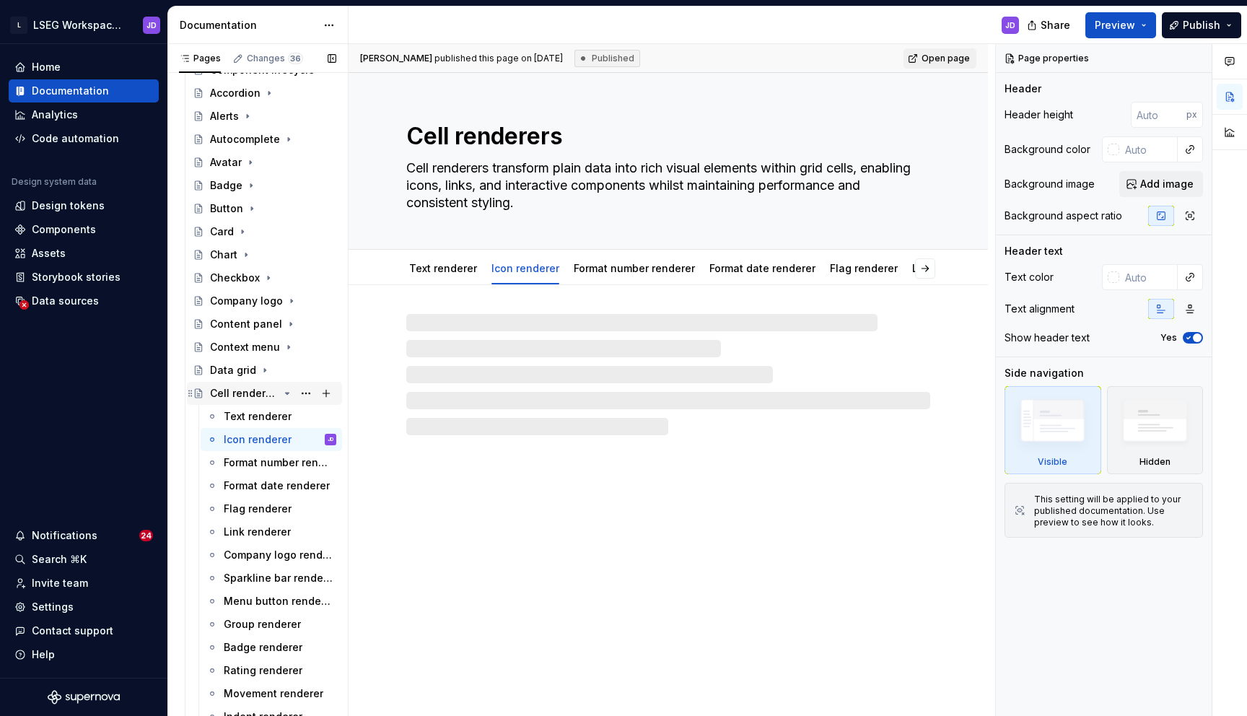
click at [241, 401] on div "Cell renderers" at bounding box center [273, 393] width 126 height 20
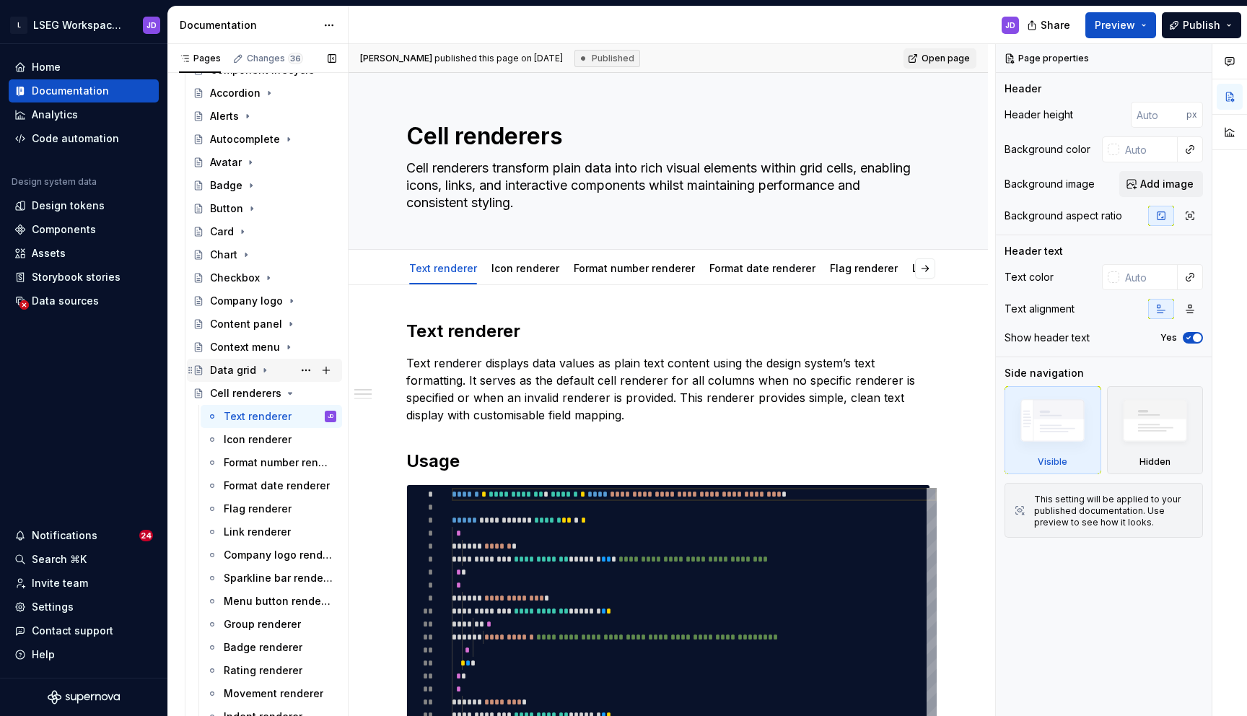
click at [263, 372] on icon "Page tree" at bounding box center [265, 370] width 12 height 12
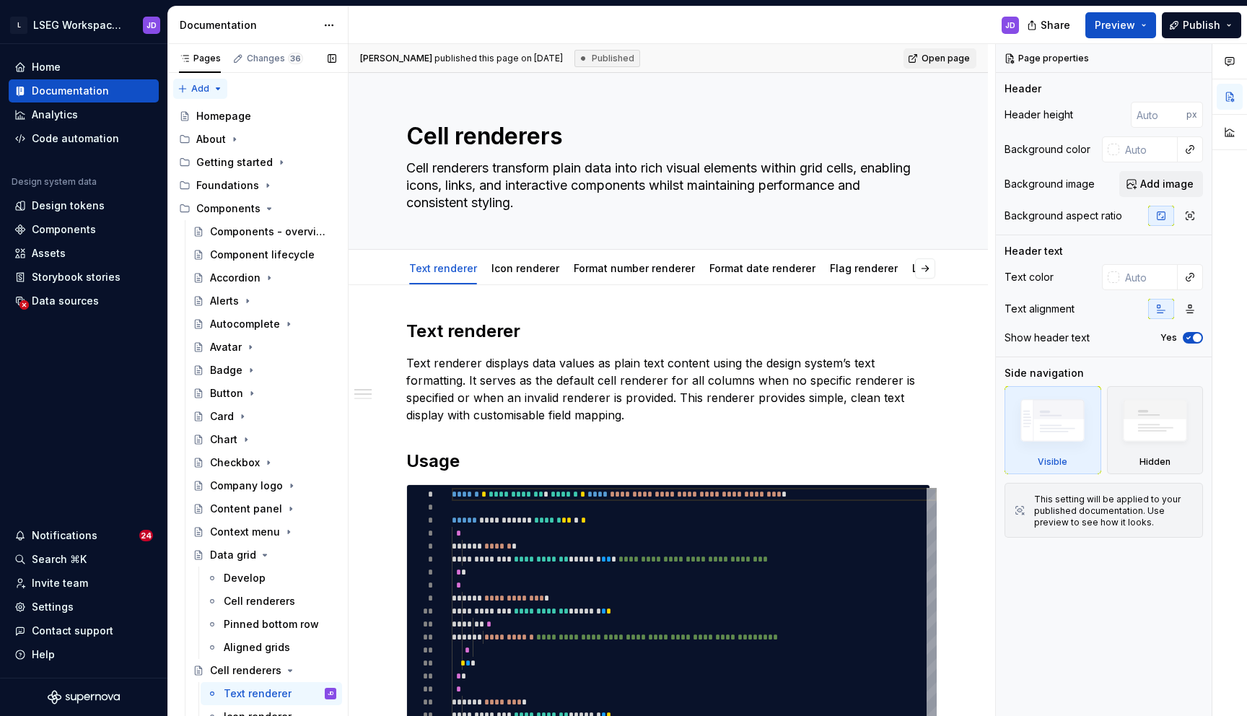
click at [211, 90] on div "Pages Changes 36 Add Accessibility guide for tree Page tree. Navigate the tree …" at bounding box center [257, 383] width 180 height 678
type textarea "*"
click at [238, 133] on div "New group" at bounding box center [247, 140] width 94 height 14
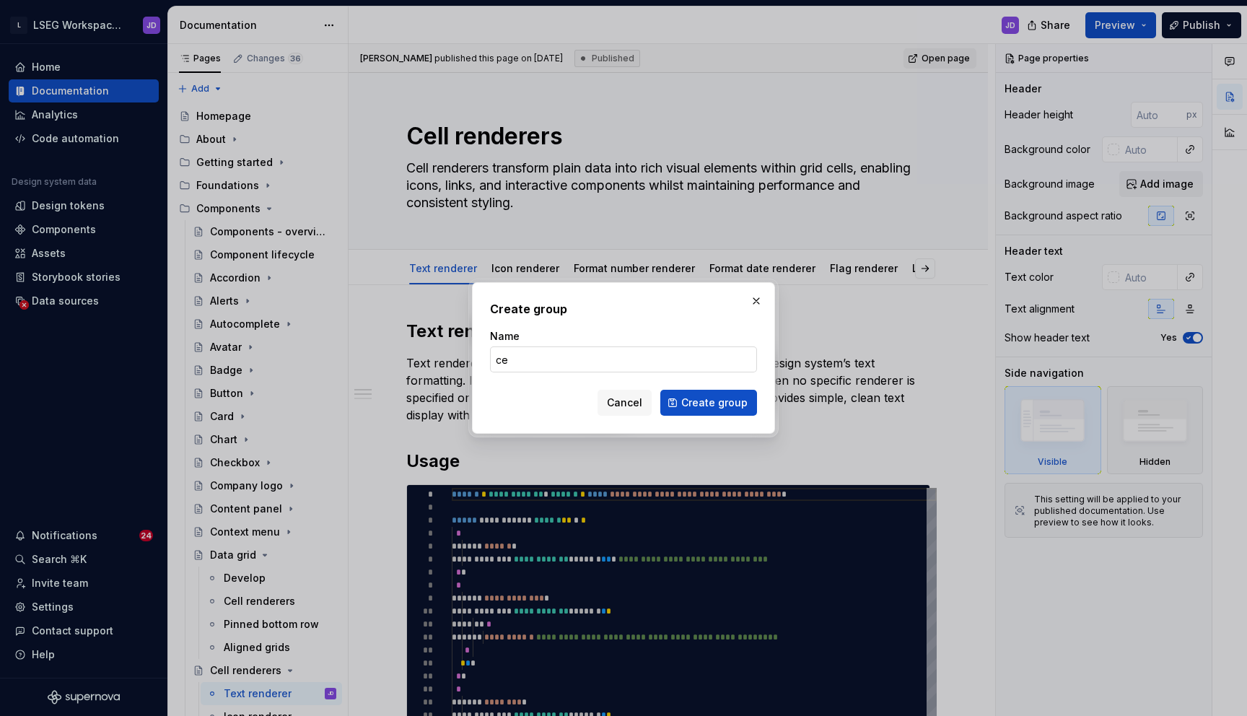
type input "c"
type input "Cell renderers"
click at [708, 398] on span "Create group" at bounding box center [714, 402] width 66 height 14
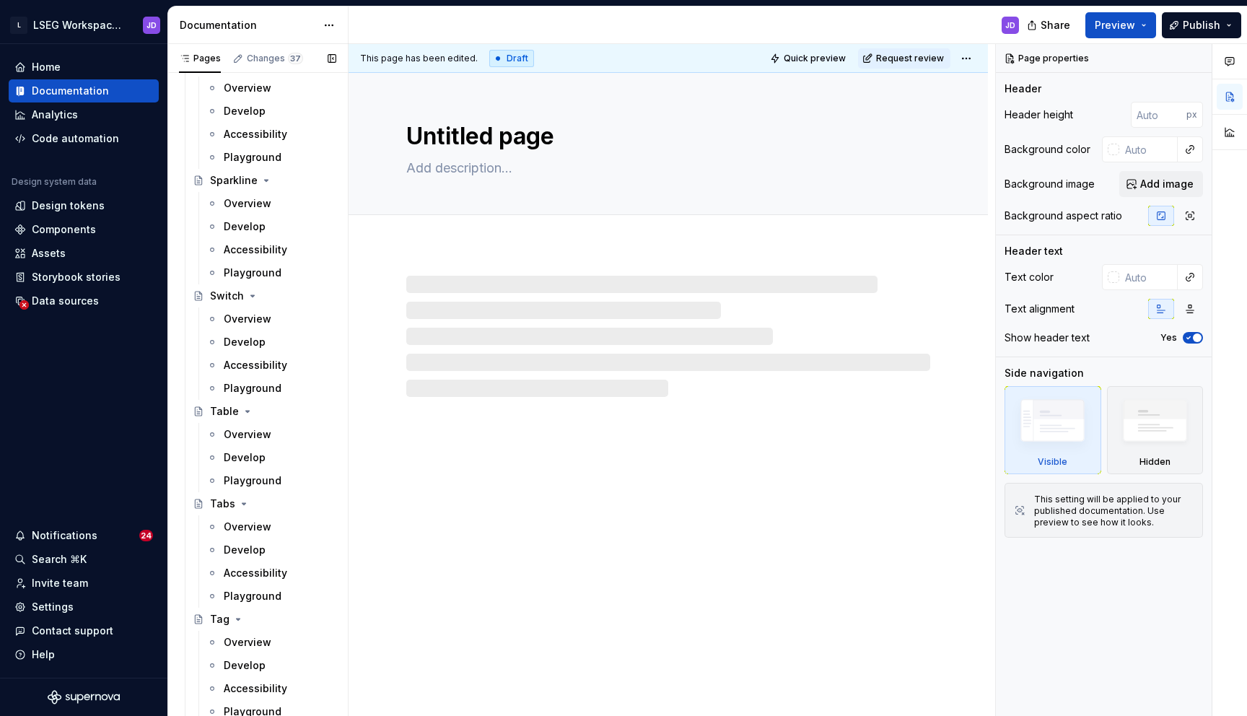
scroll to position [4418, 0]
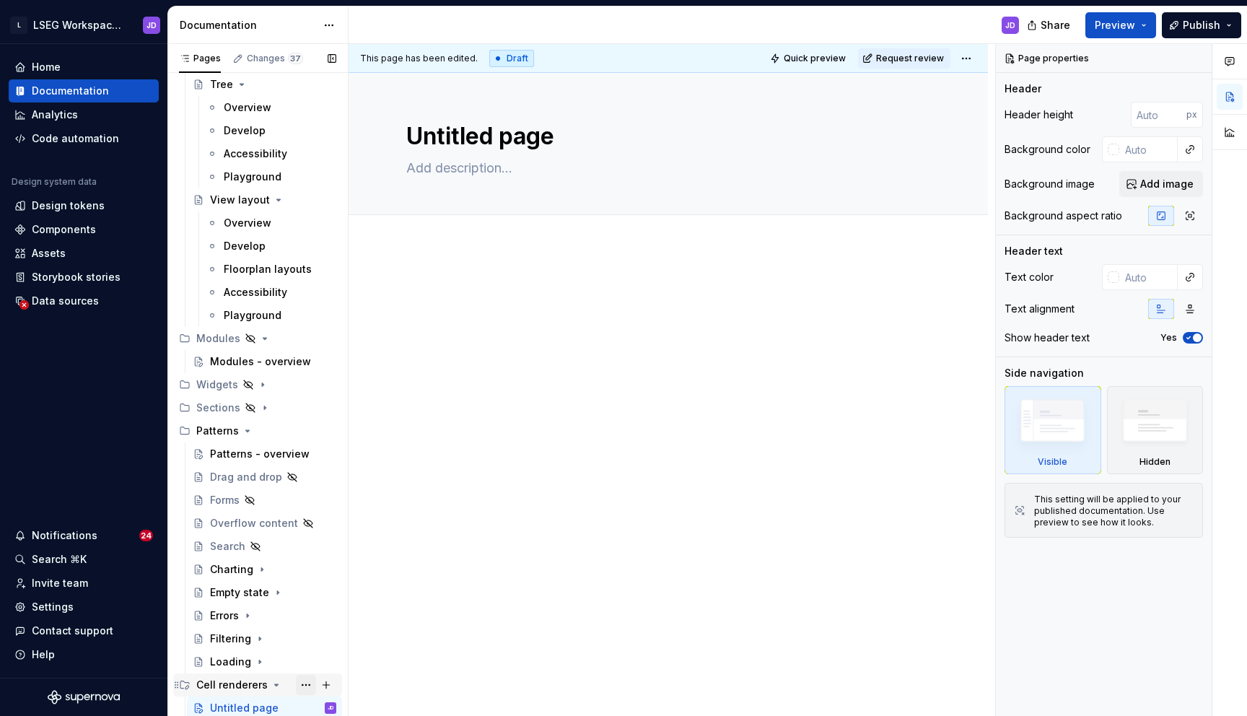
click at [307, 686] on button "Page tree" at bounding box center [306, 685] width 20 height 20
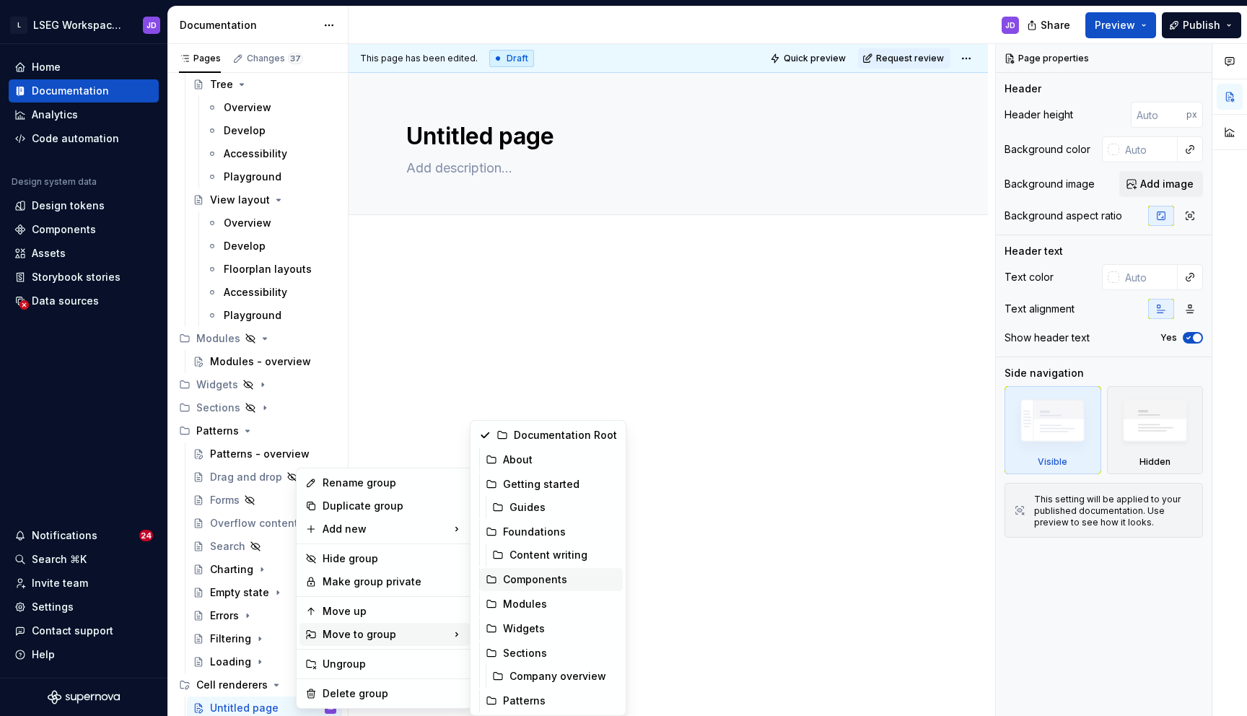
click at [558, 582] on div "Components" at bounding box center [560, 579] width 114 height 14
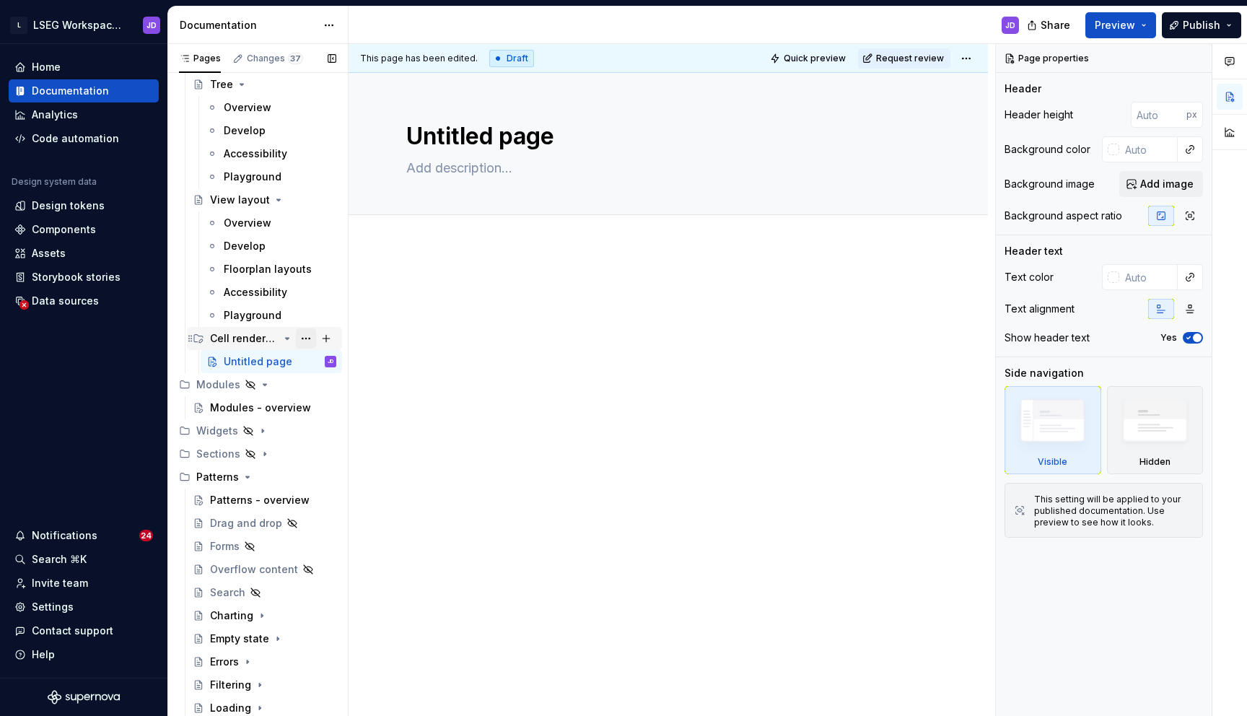
click at [309, 338] on button "Page tree" at bounding box center [306, 338] width 20 height 20
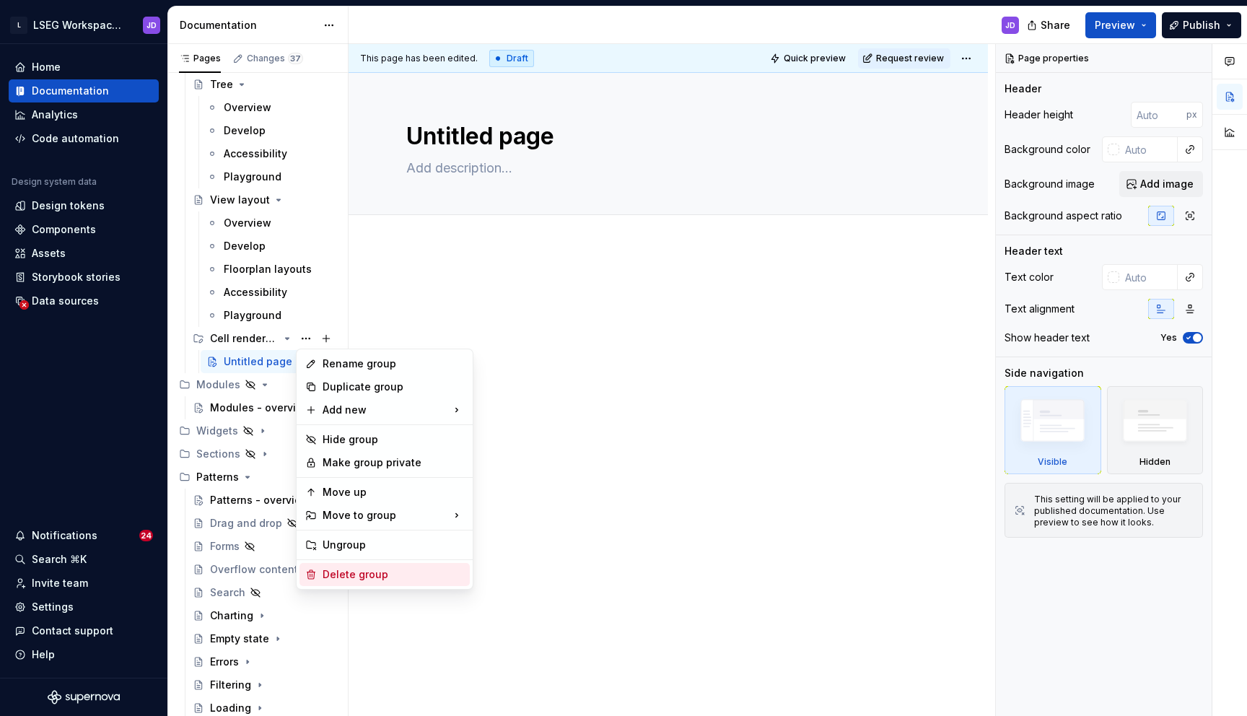
click at [354, 576] on div "Delete group" at bounding box center [392, 574] width 141 height 14
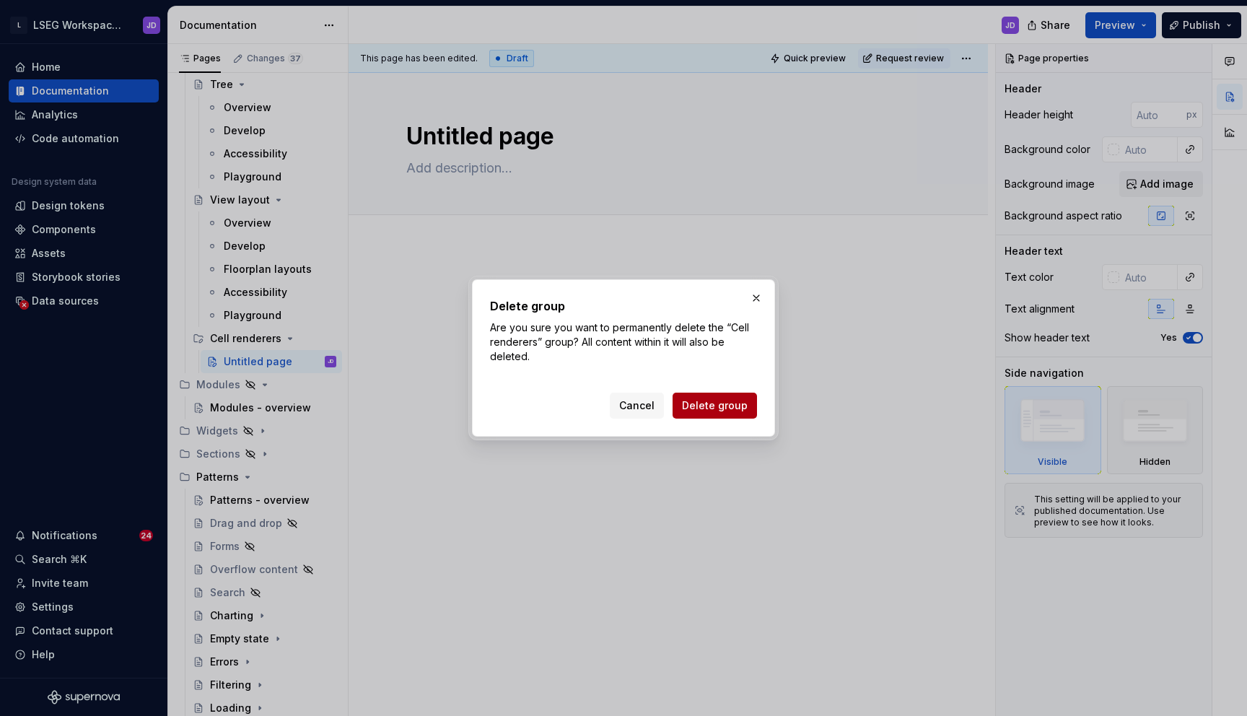
click at [716, 404] on span "Delete group" at bounding box center [715, 405] width 66 height 14
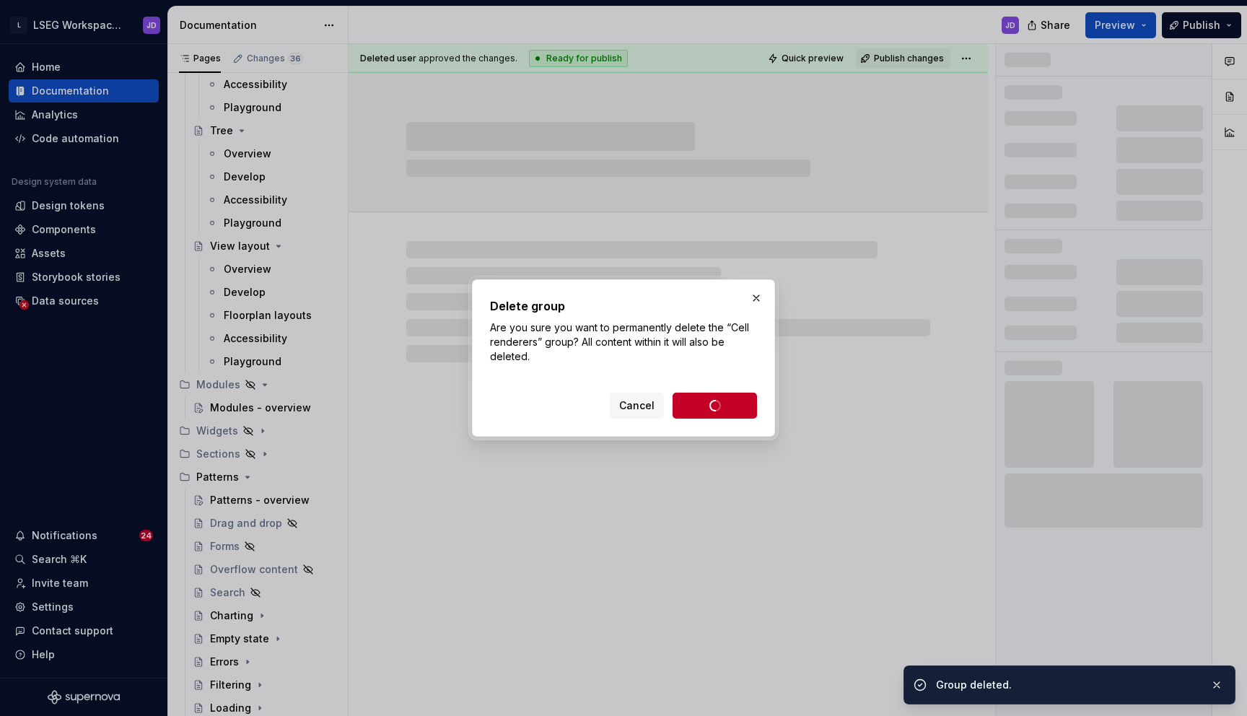
scroll to position [4372, 0]
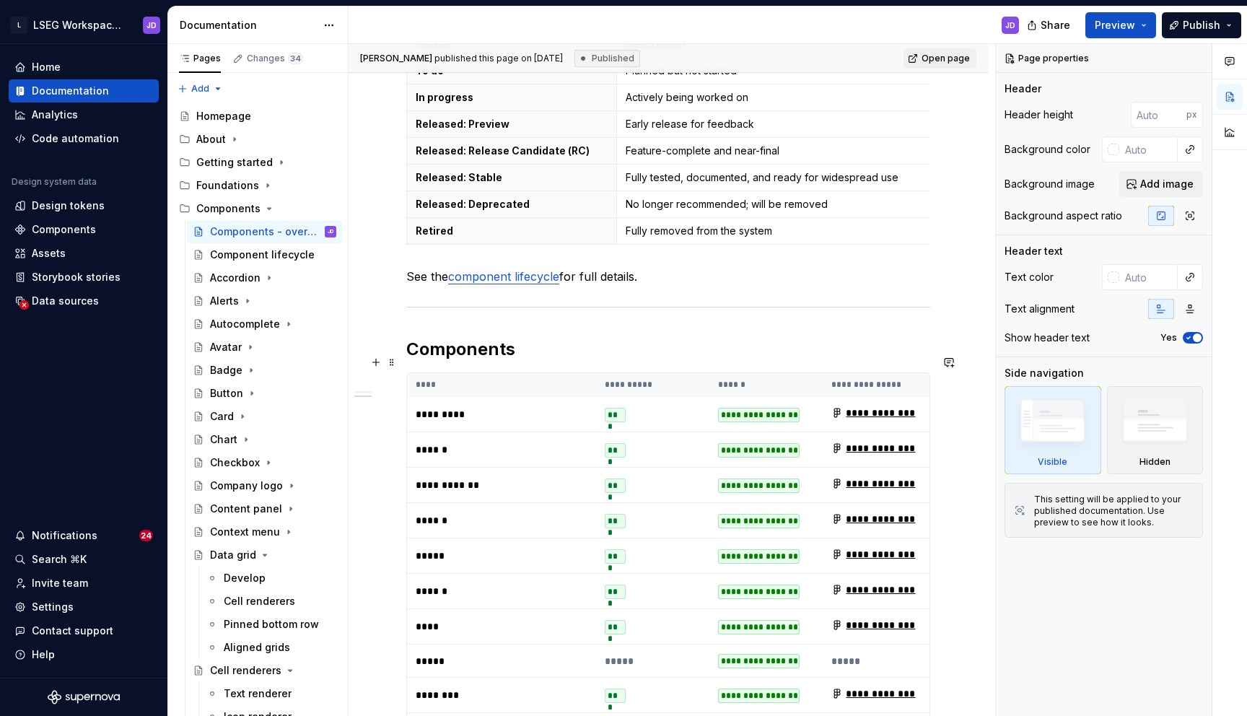
scroll to position [685, 0]
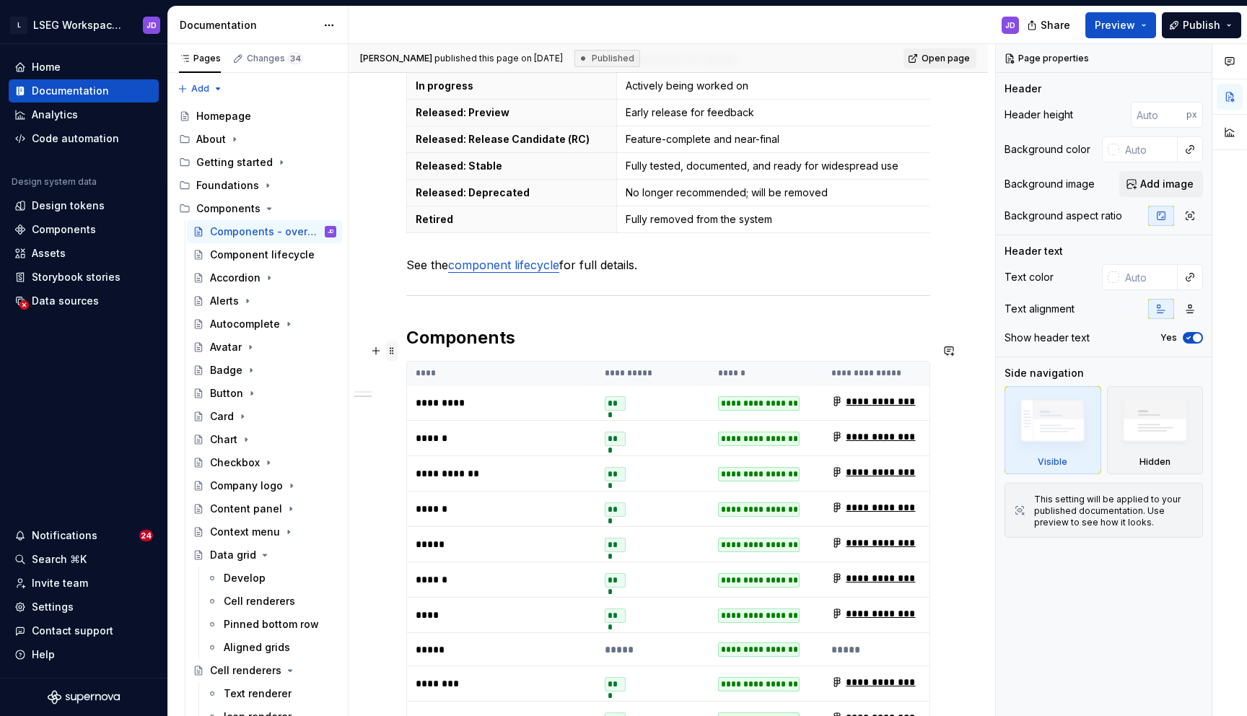
click at [394, 352] on span at bounding box center [392, 351] width 12 height 20
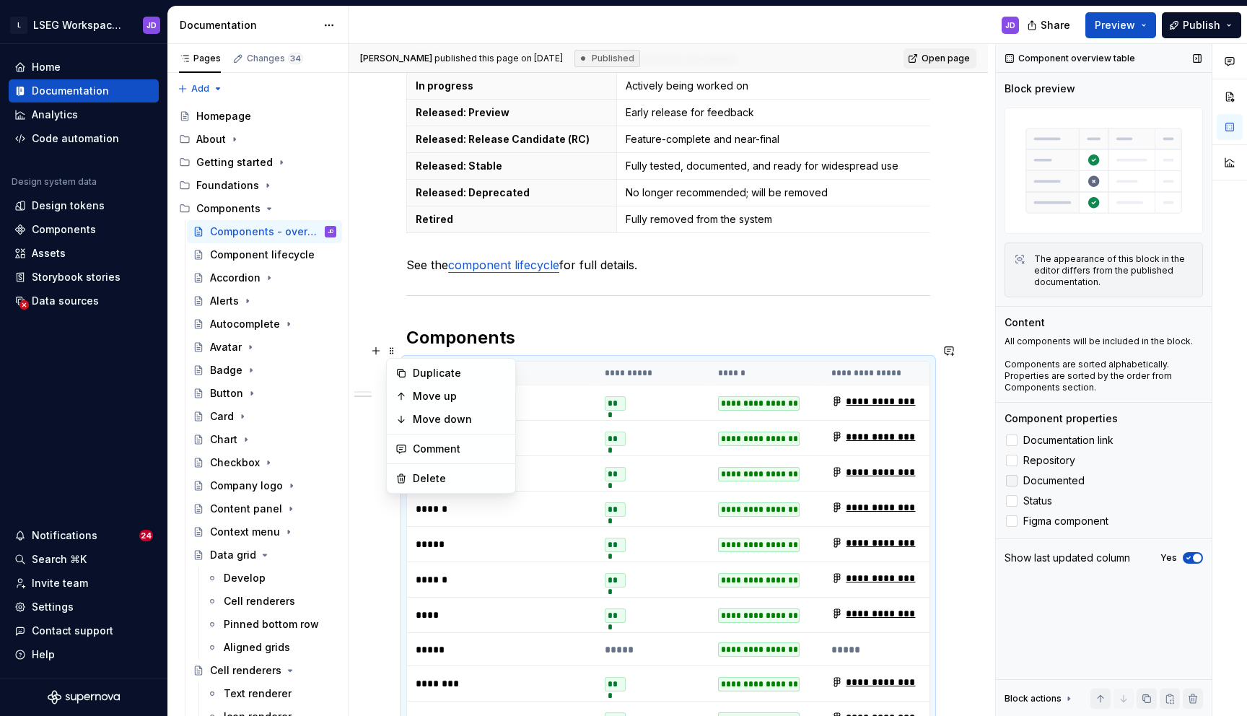
click at [1011, 480] on icon at bounding box center [1011, 480] width 0 height 0
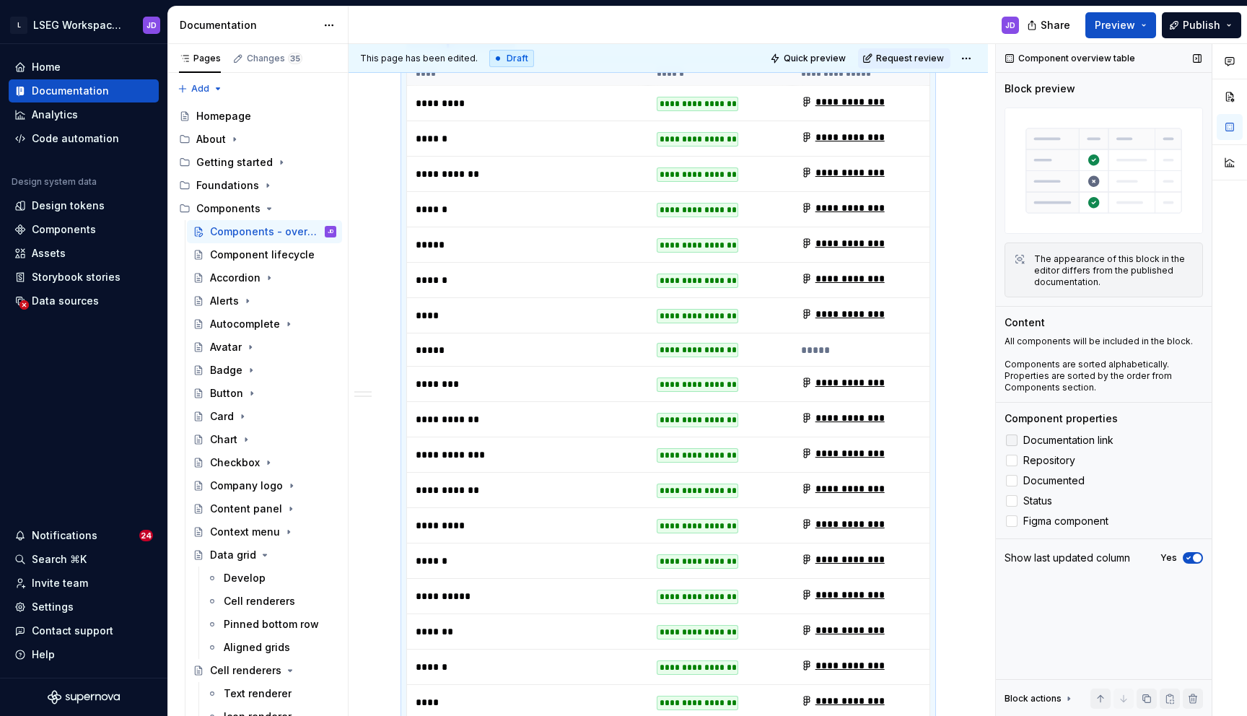
click at [1009, 436] on div at bounding box center [1012, 440] width 12 height 12
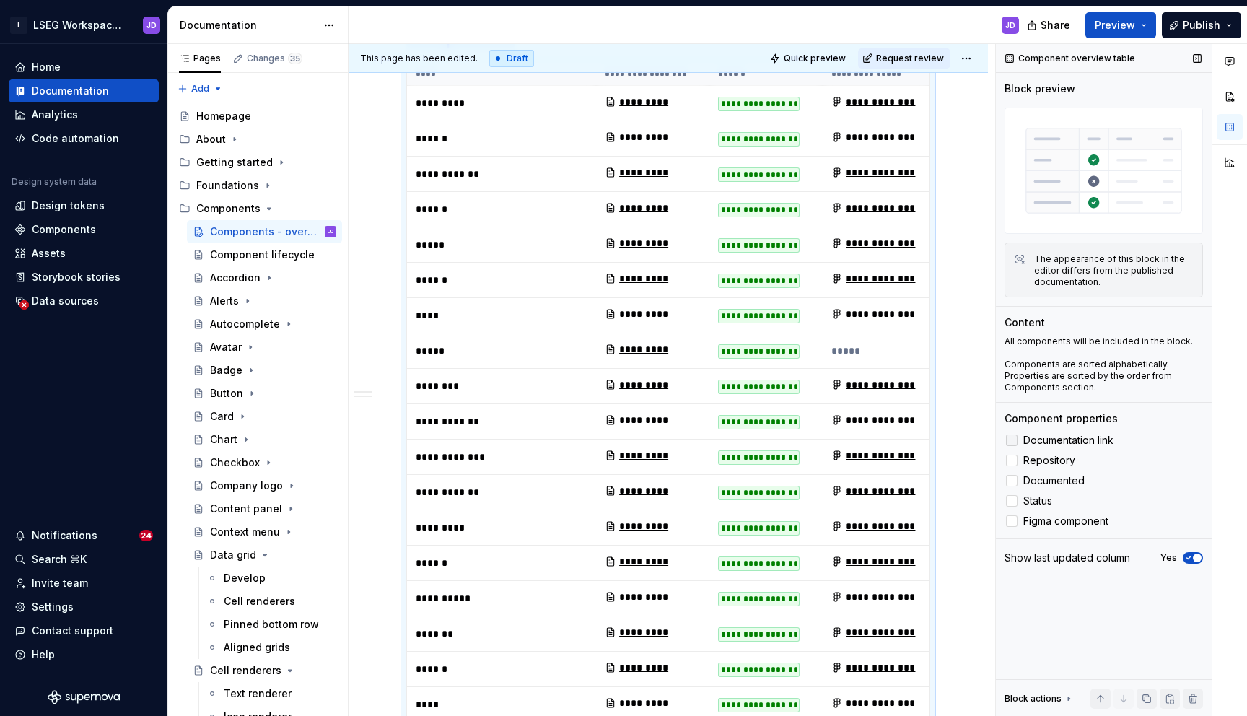
click at [1011, 440] on icon at bounding box center [1011, 440] width 0 height 0
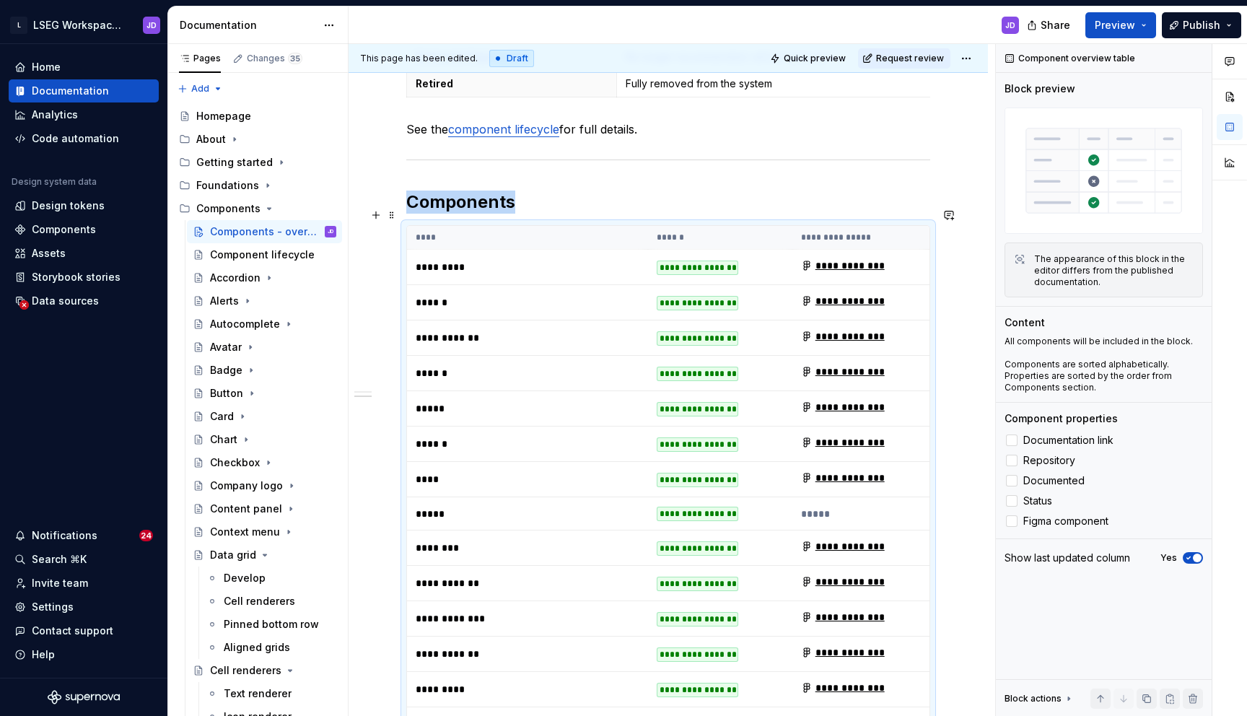
scroll to position [793, 0]
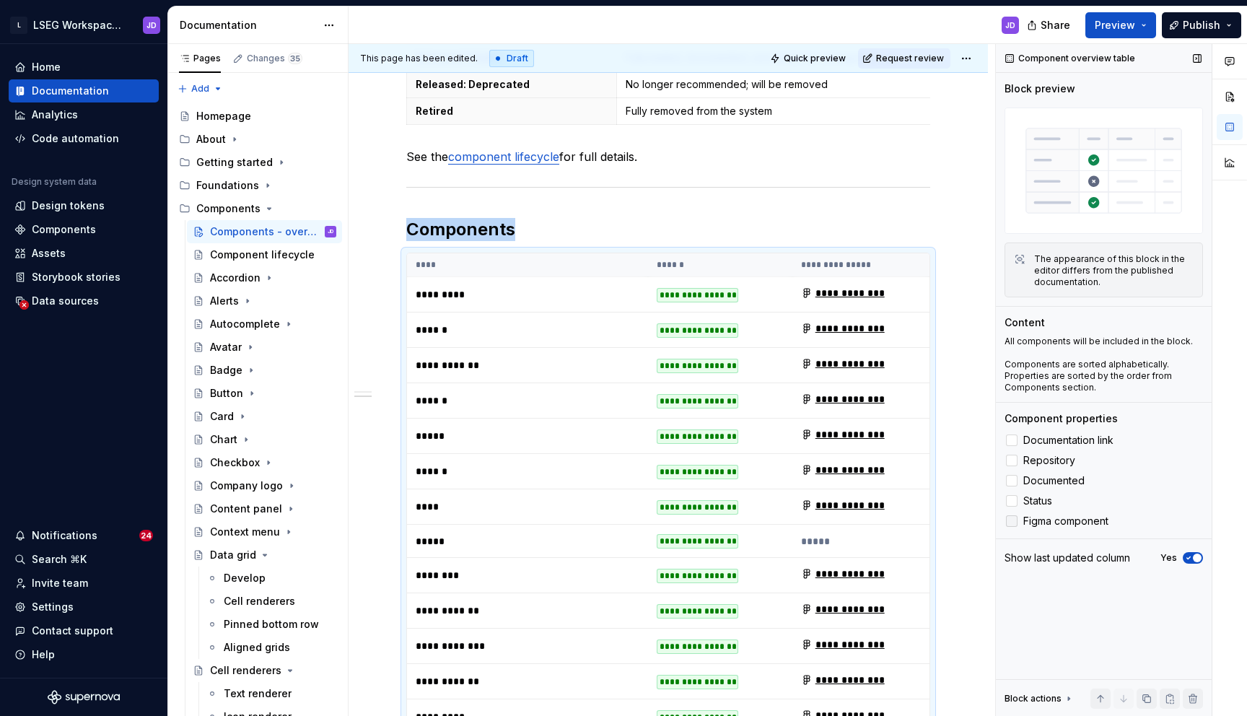
click at [1011, 521] on icon at bounding box center [1011, 521] width 0 height 0
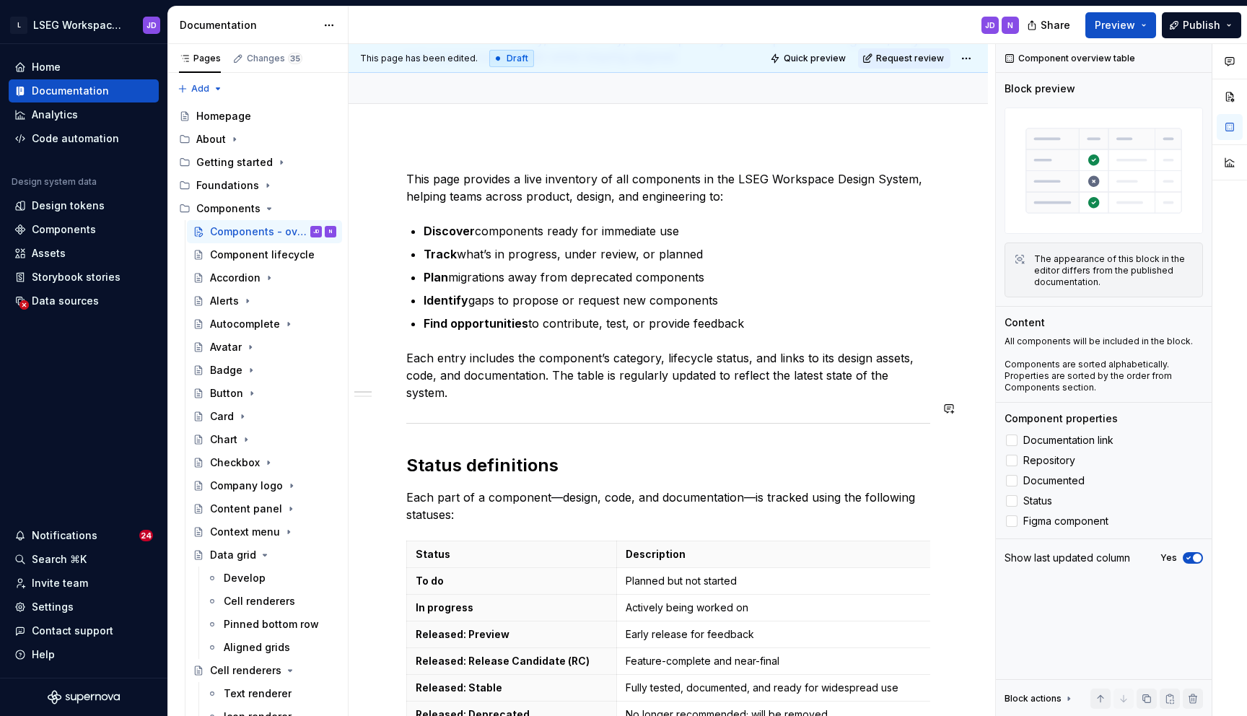
scroll to position [172, 0]
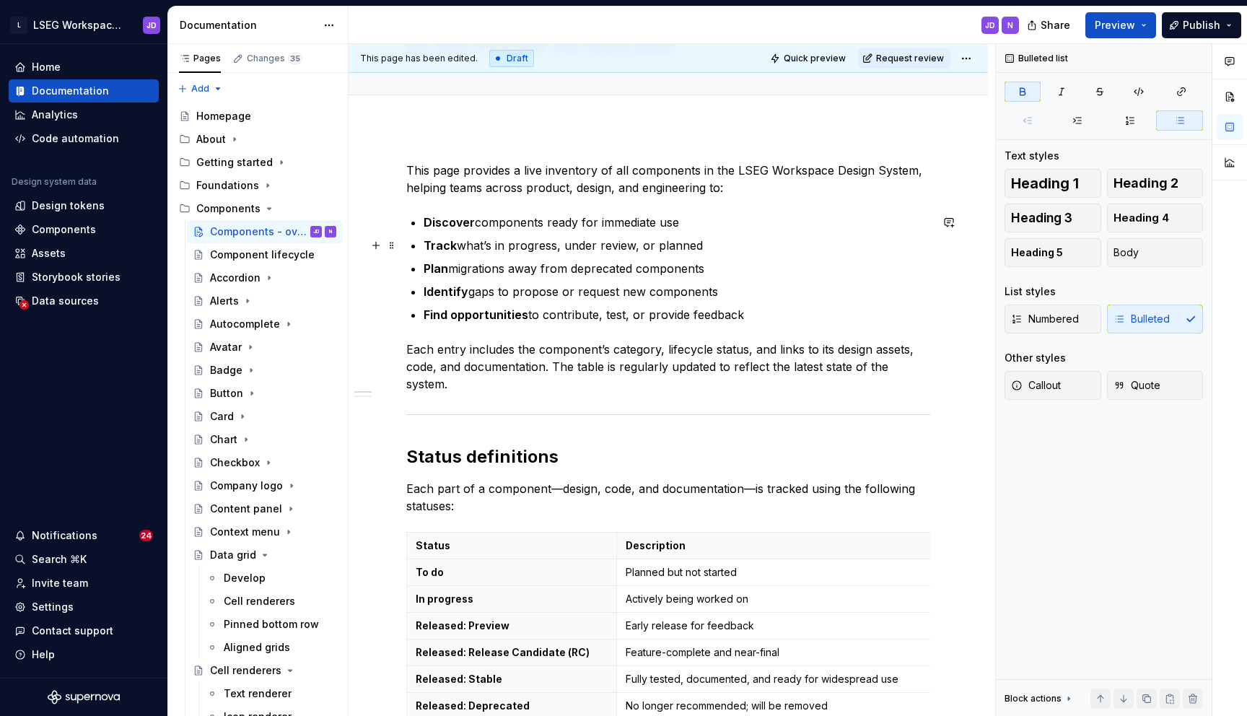
click at [519, 237] on p "Track what’s in progress, under review, or planned" at bounding box center [676, 245] width 506 height 17
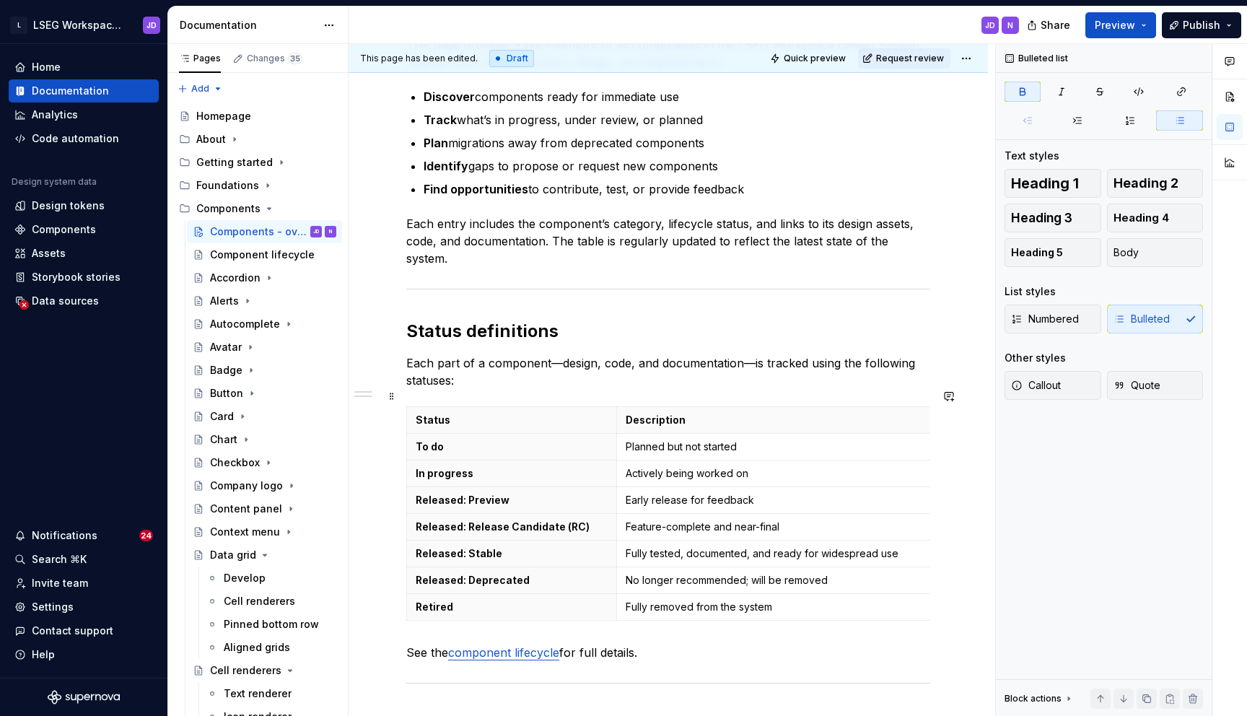
scroll to position [297, 0]
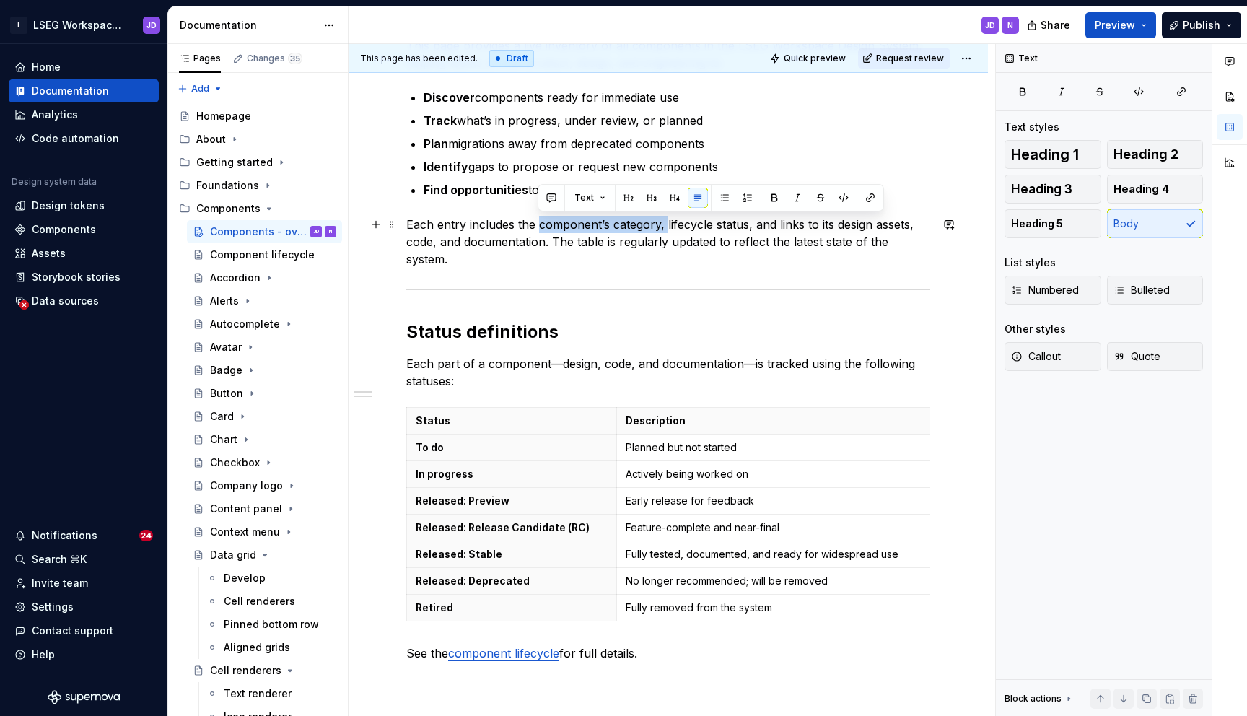
drag, startPoint x: 539, startPoint y: 224, endPoint x: 666, endPoint y: 226, distance: 127.0
click at [666, 226] on p "Each entry includes the component’s category, lifecycle status, and links to it…" at bounding box center [668, 242] width 524 height 52
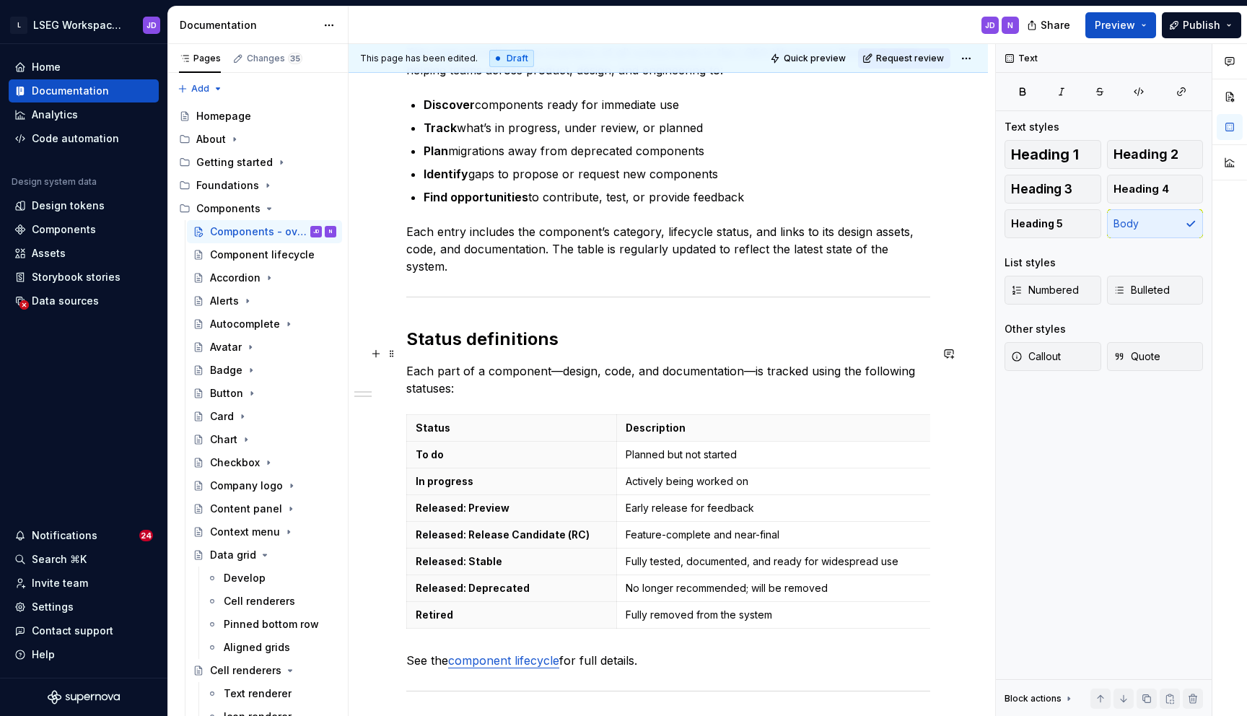
scroll to position [621, 0]
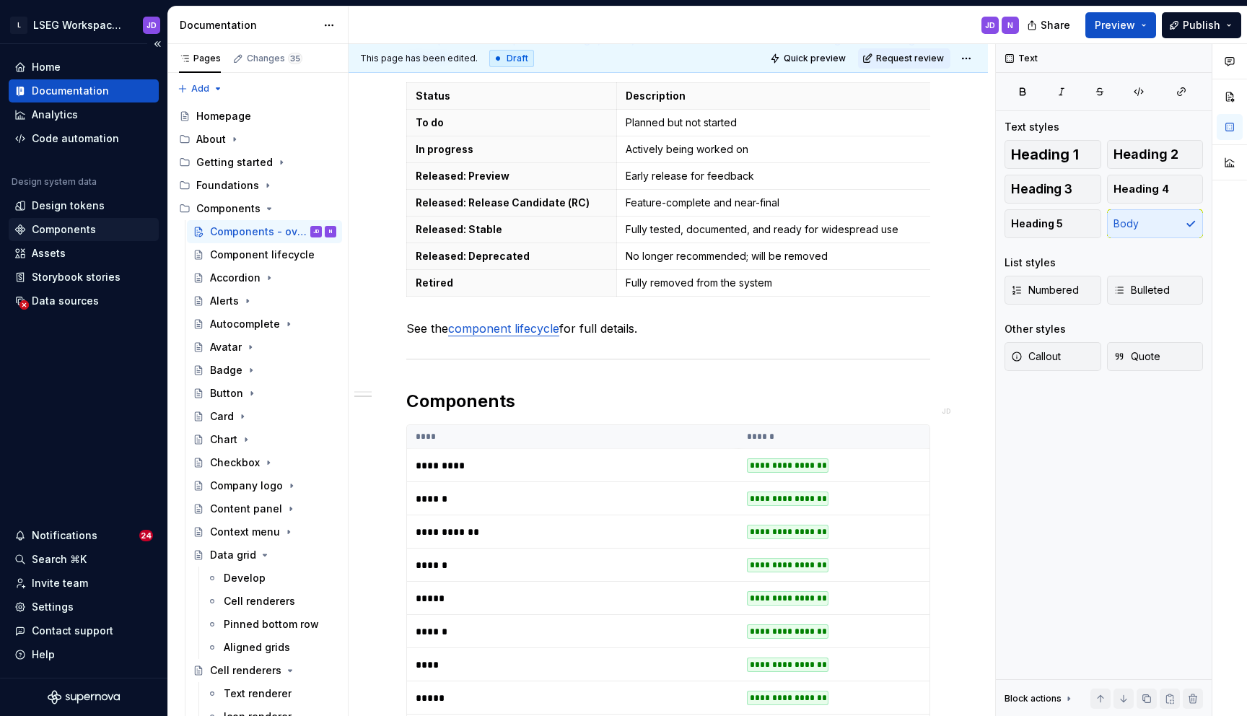
click at [99, 229] on div "Components" at bounding box center [83, 229] width 139 height 14
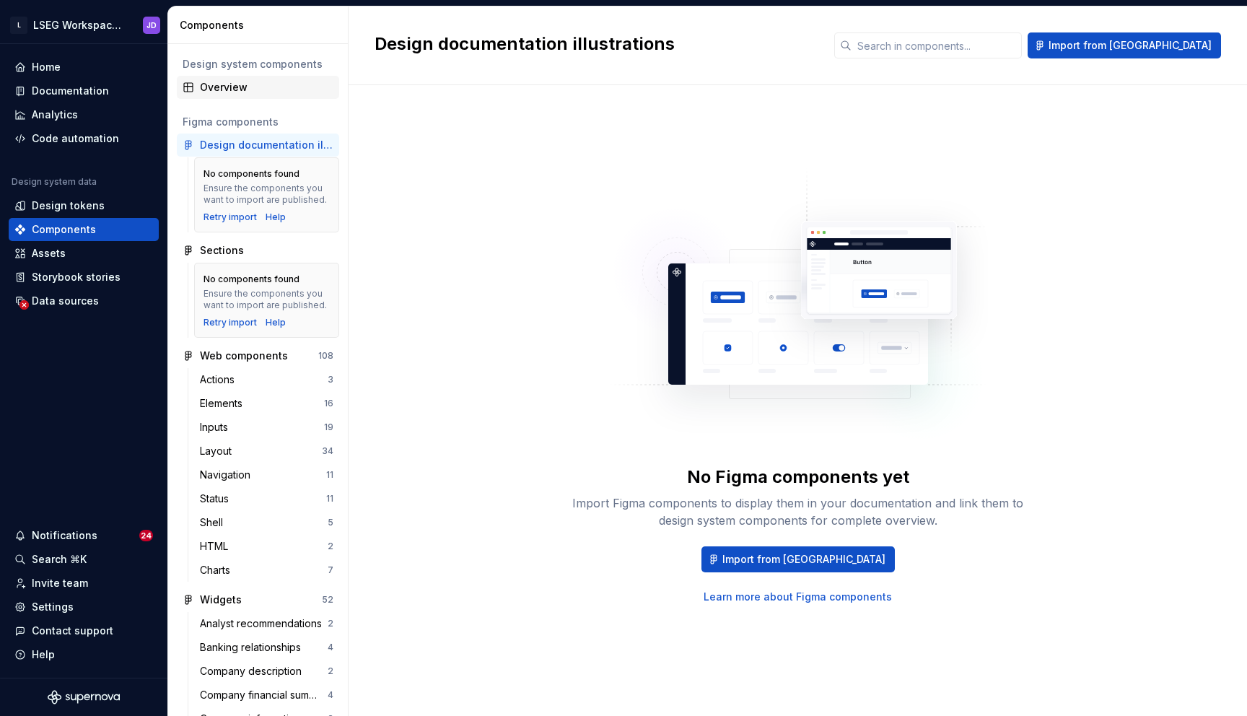
click at [260, 86] on div "Overview" at bounding box center [266, 87] width 133 height 14
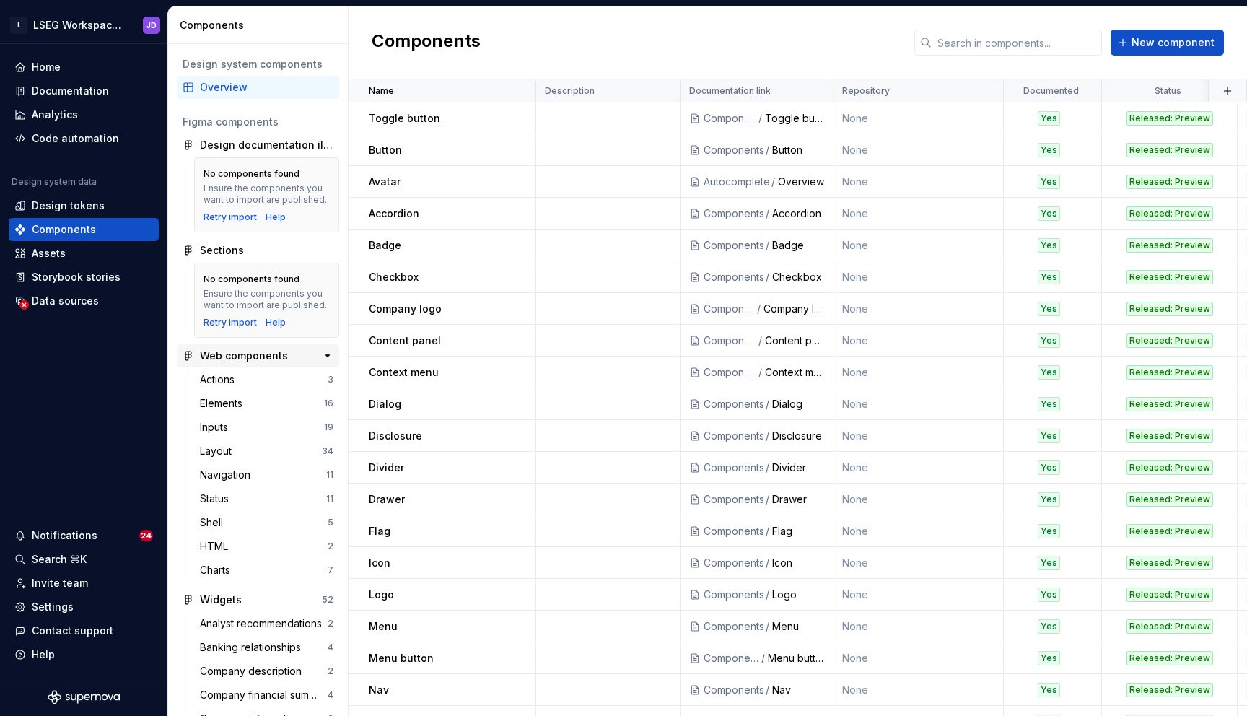
click at [240, 360] on div "Web components" at bounding box center [244, 355] width 88 height 14
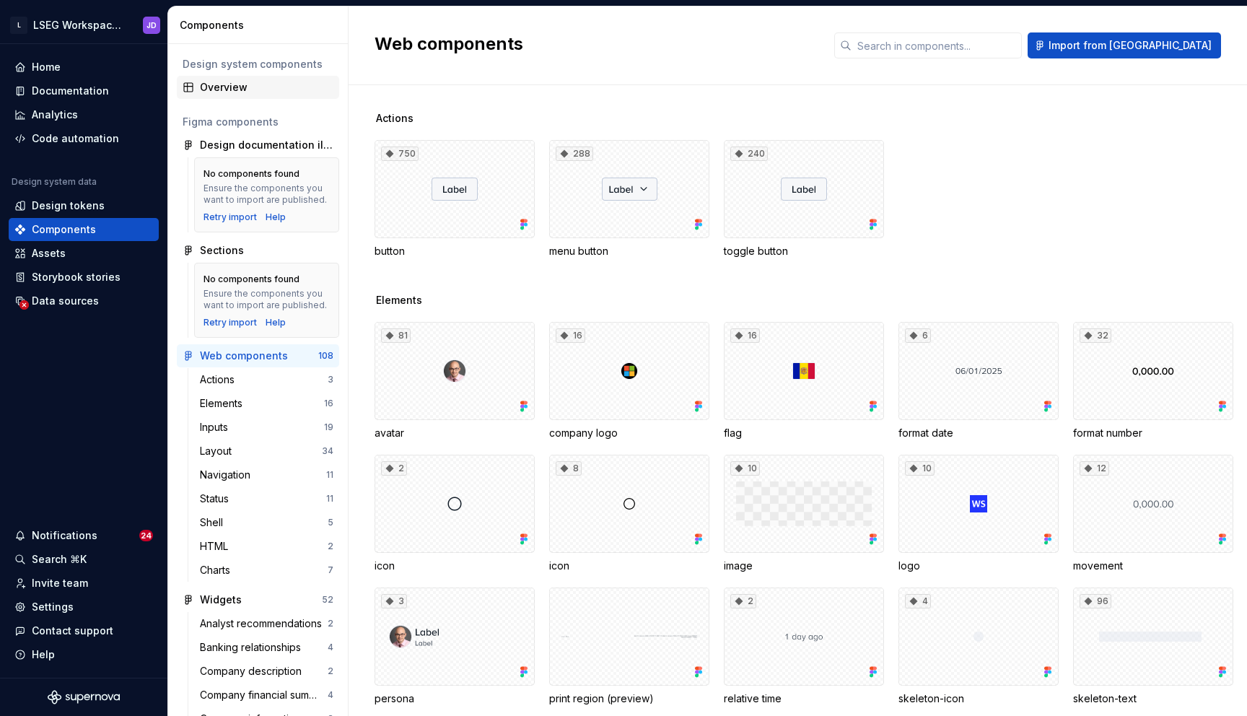
click at [219, 89] on div "Overview" at bounding box center [266, 87] width 133 height 14
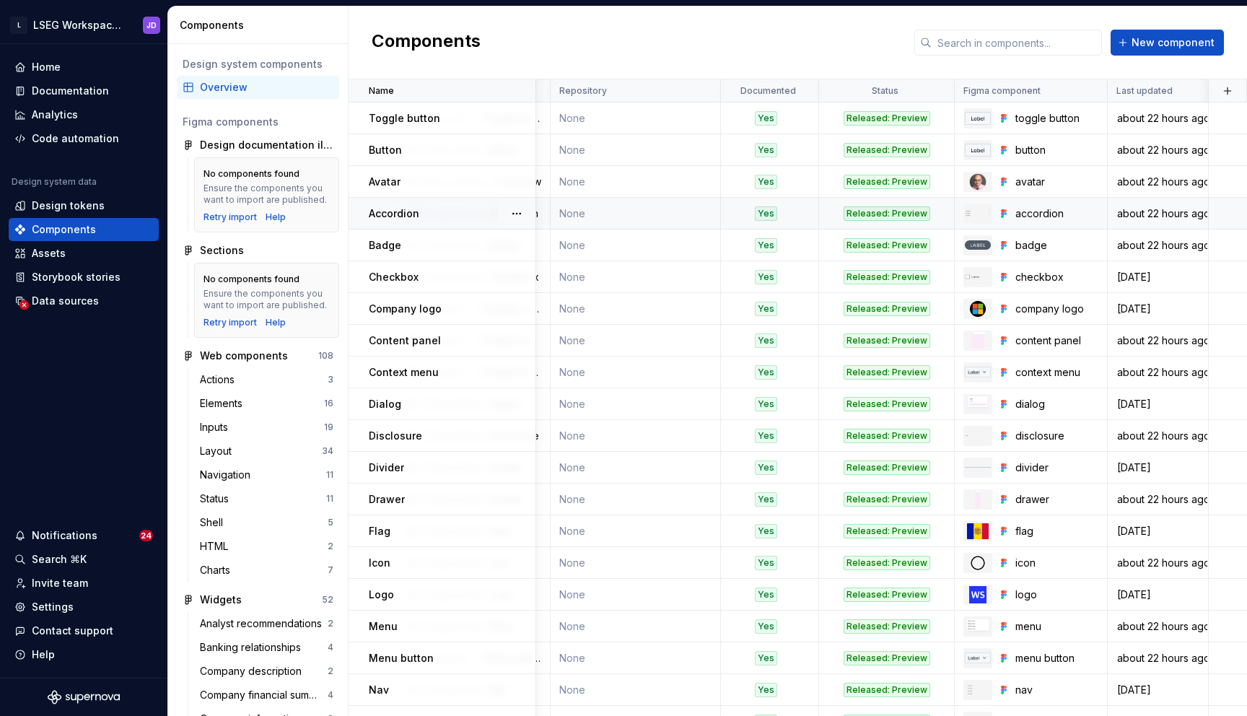
scroll to position [0, 283]
click at [769, 96] on span at bounding box center [792, 90] width 52 height 22
click at [798, 95] on html "L LSEG Workspace Design System JD Home Documentation Analytics Code automation …" at bounding box center [623, 358] width 1247 height 716
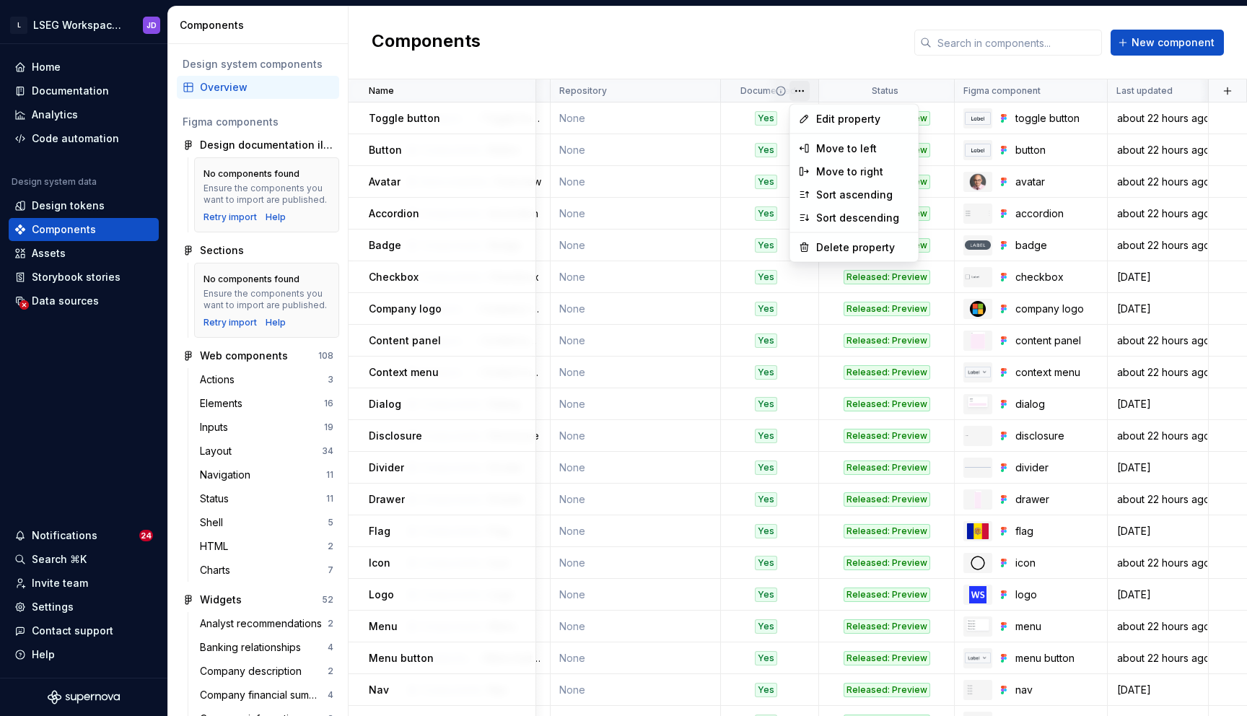
click at [699, 382] on html "L LSEG Workspace Design System JD Home Documentation Analytics Code automation …" at bounding box center [623, 358] width 1247 height 716
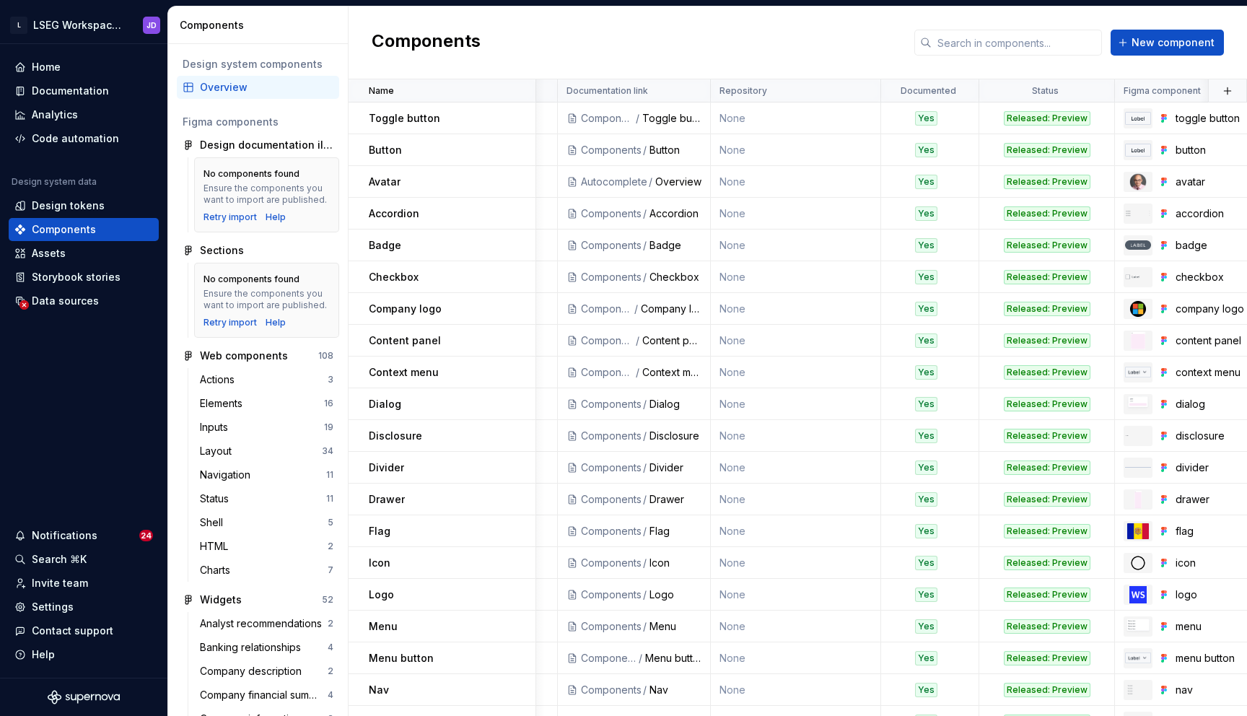
scroll to position [0, 0]
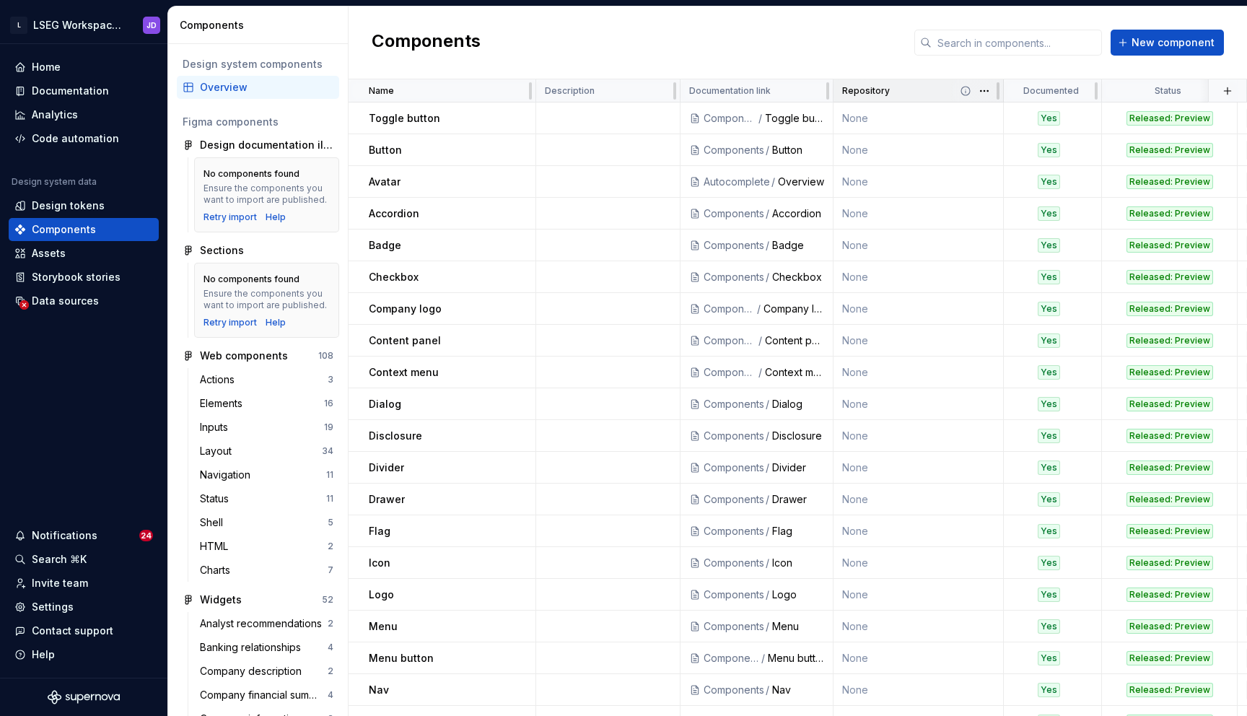
click at [887, 91] on div "Repository" at bounding box center [918, 91] width 152 height 12
click at [579, 113] on td at bounding box center [608, 118] width 144 height 32
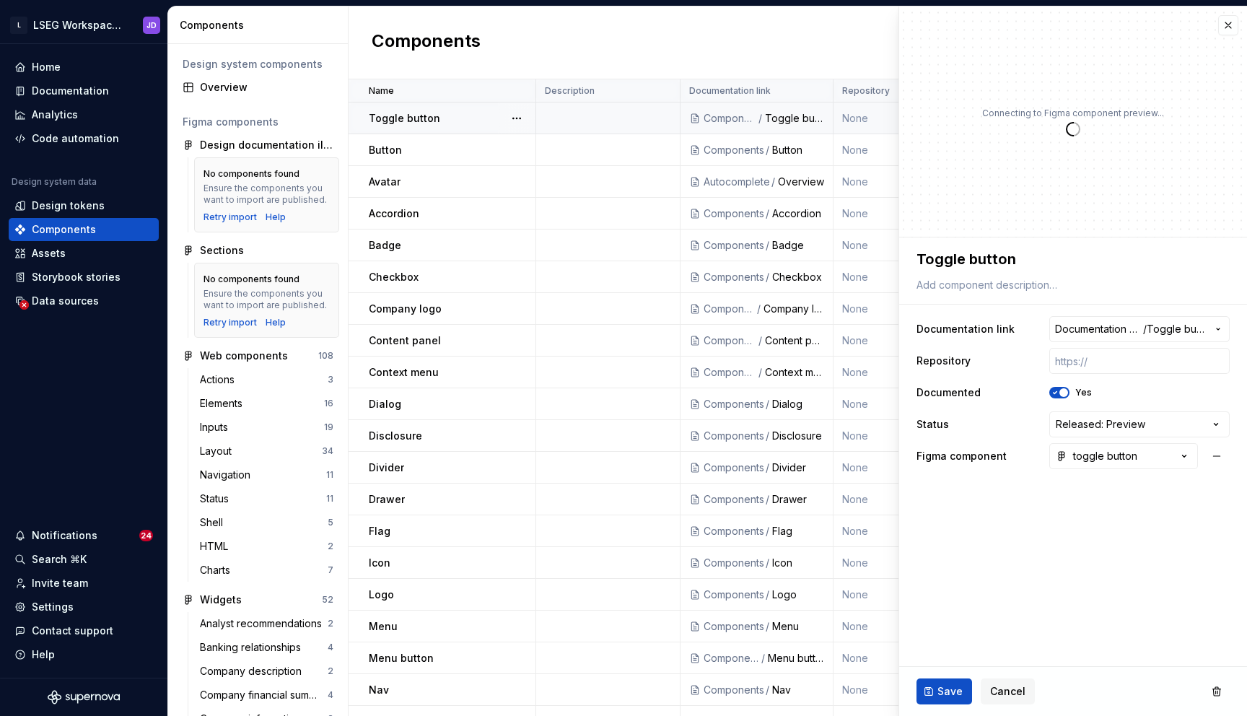
click at [561, 116] on td at bounding box center [608, 118] width 144 height 32
click at [1231, 25] on button "button" at bounding box center [1228, 25] width 20 height 20
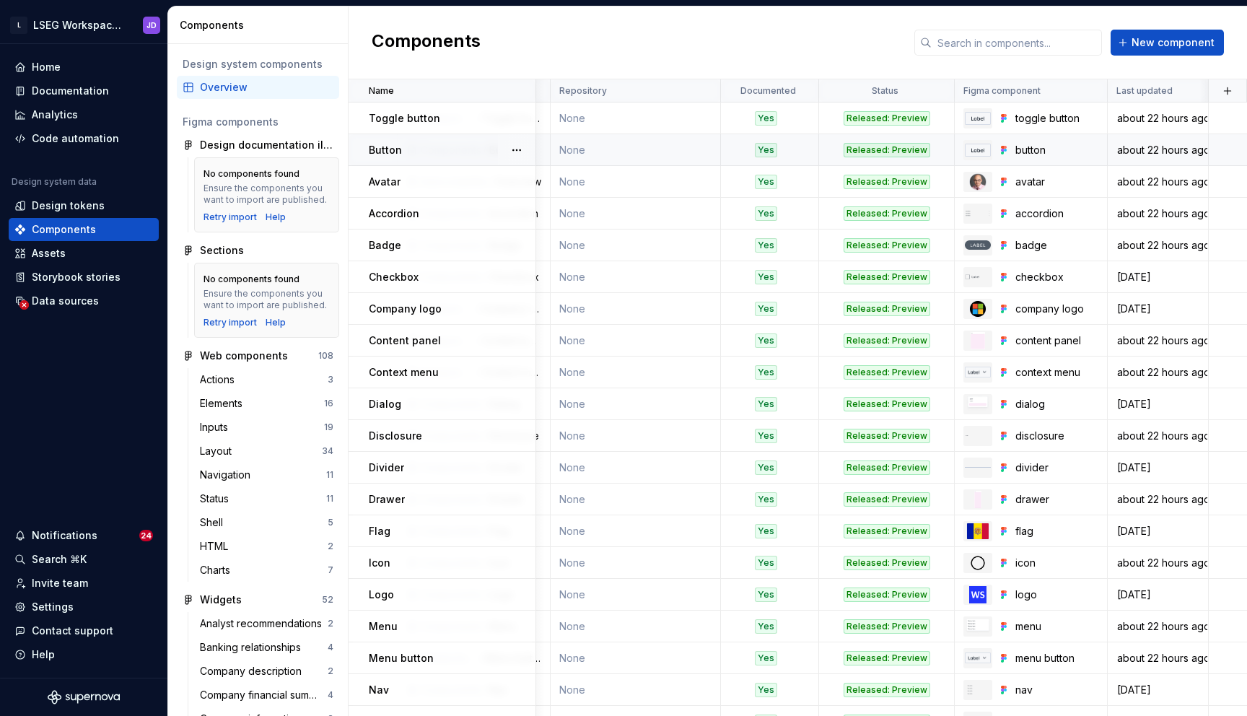
scroll to position [0, 283]
click at [1227, 95] on button "button" at bounding box center [1227, 91] width 20 height 20
click at [1138, 119] on div "New custom property" at bounding box center [1145, 119] width 108 height 14
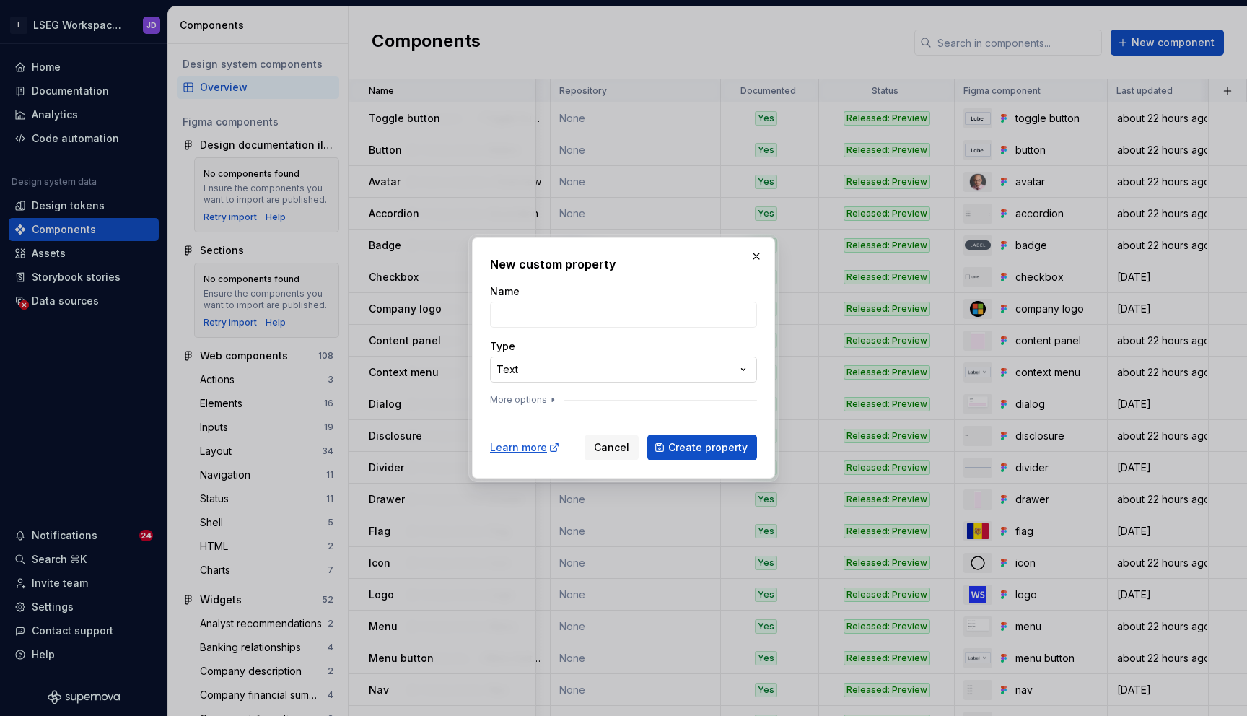
click at [619, 372] on div "**********" at bounding box center [623, 358] width 1247 height 716
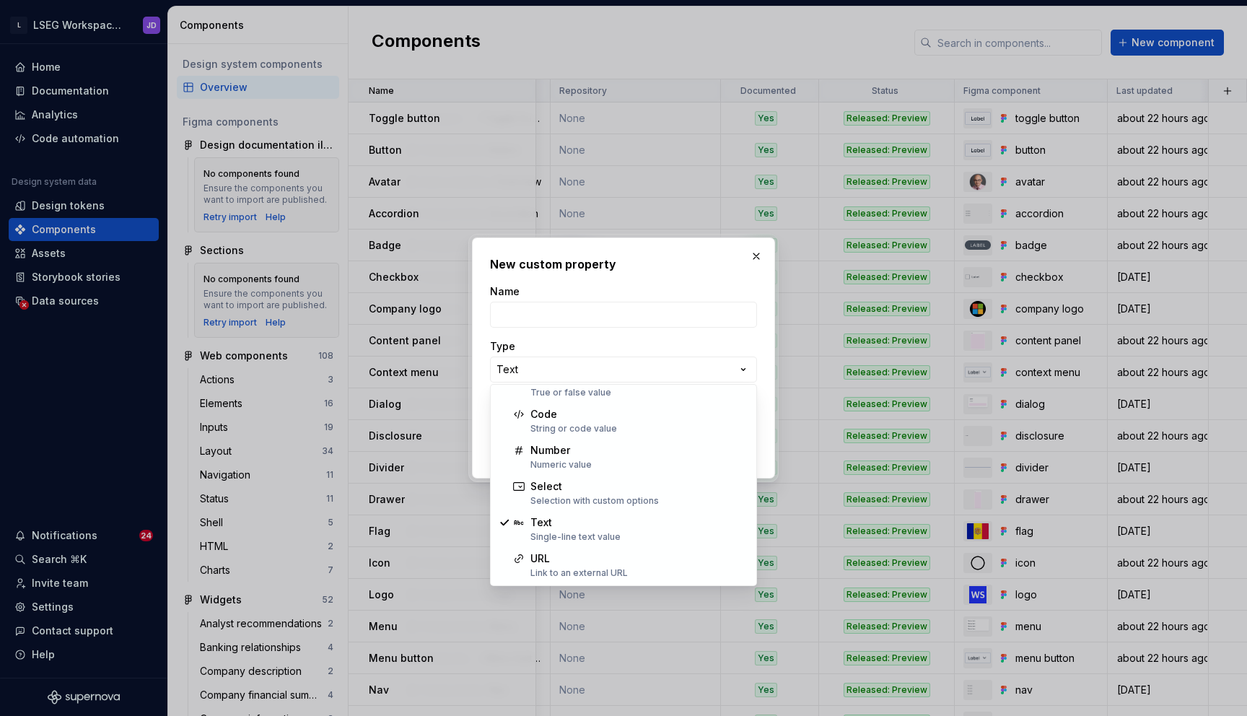
scroll to position [0, 0]
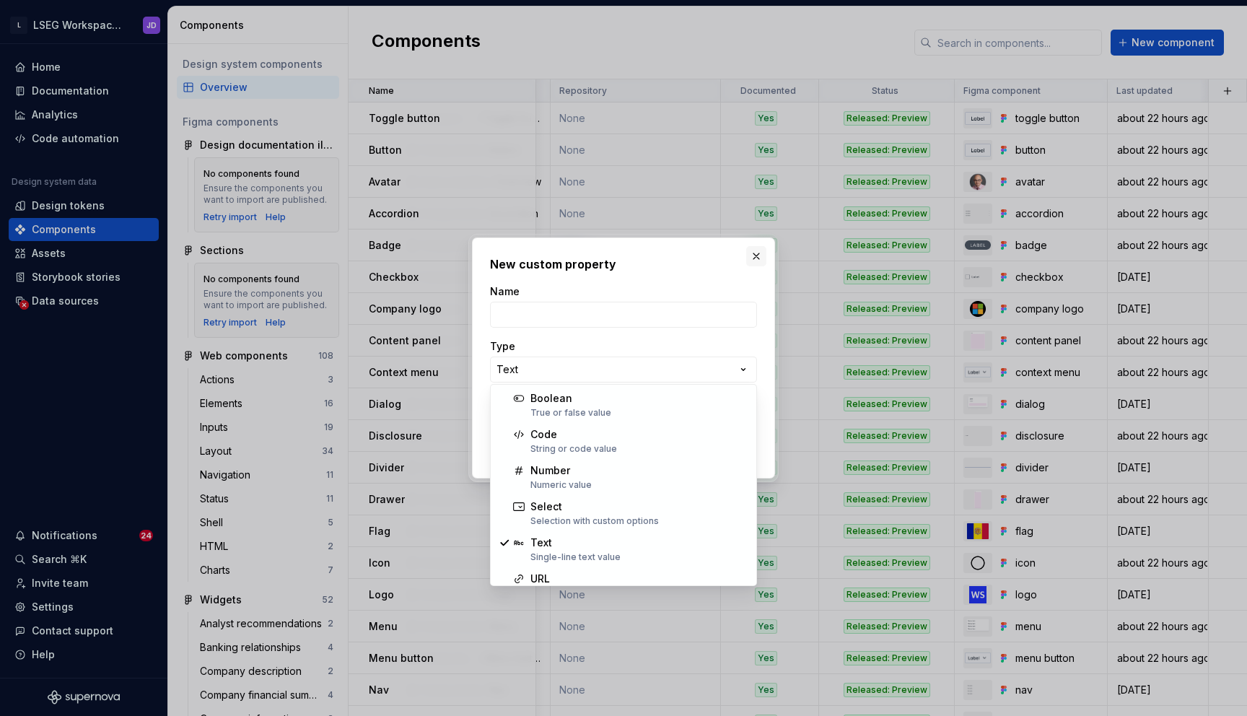
click at [759, 258] on div "**********" at bounding box center [623, 358] width 1247 height 716
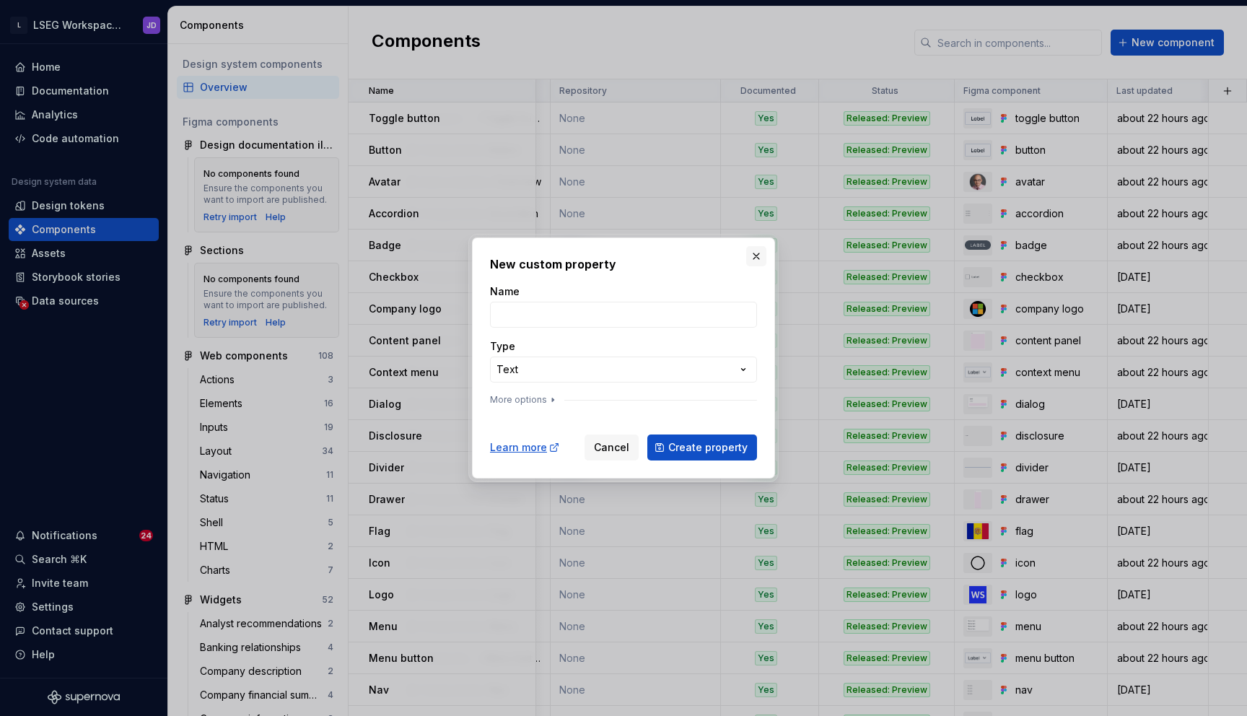
click at [755, 256] on button "button" at bounding box center [756, 256] width 20 height 20
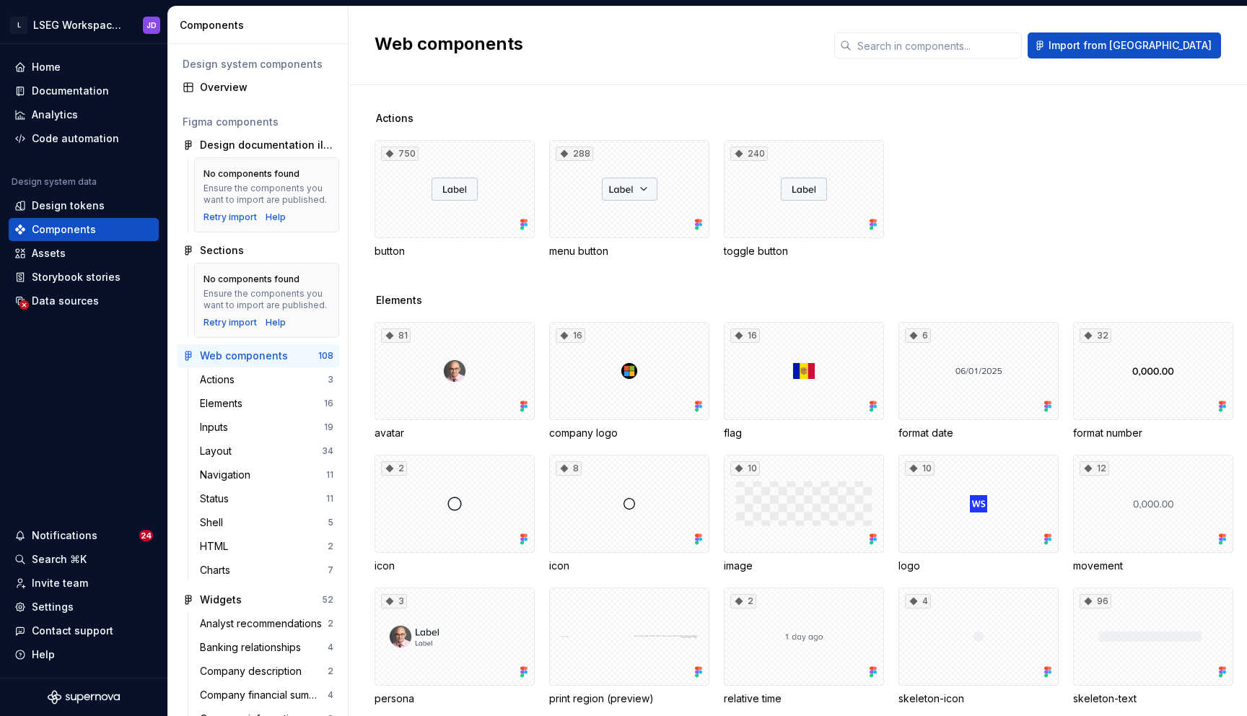
click at [395, 118] on span "Actions" at bounding box center [395, 118] width 38 height 14
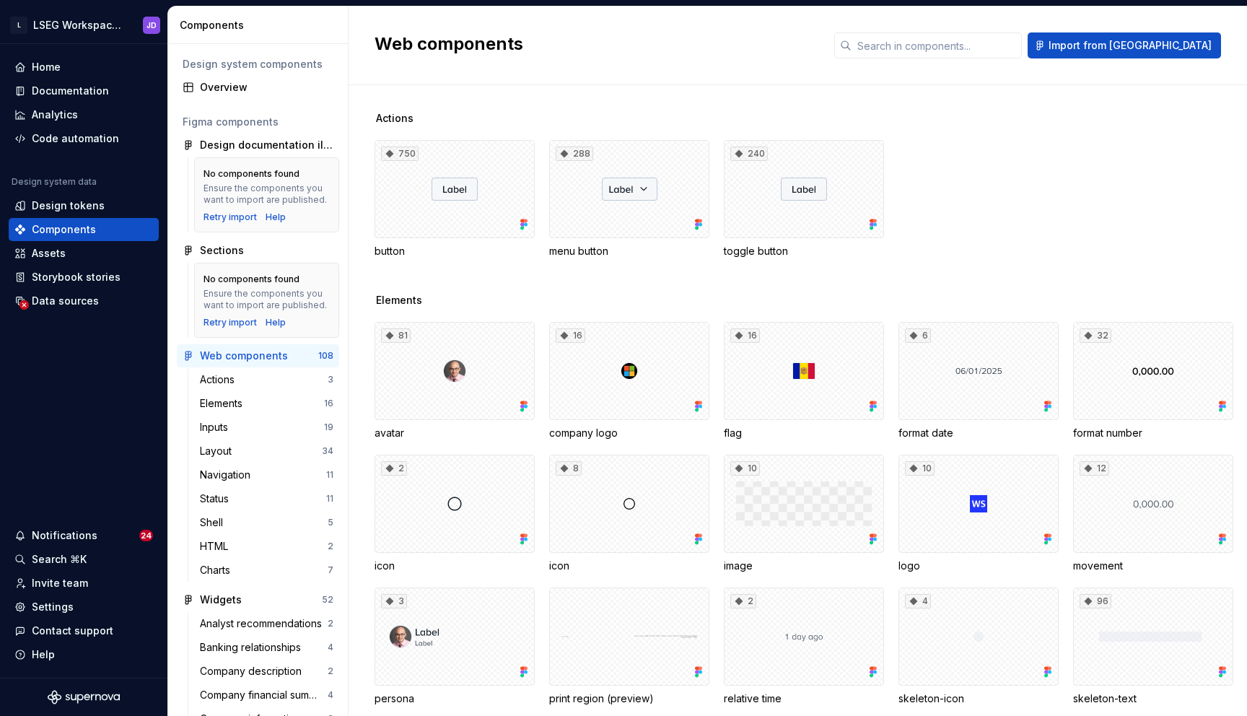
click at [387, 297] on span "Elements" at bounding box center [399, 300] width 46 height 14
click at [77, 86] on div "Documentation" at bounding box center [70, 91] width 77 height 14
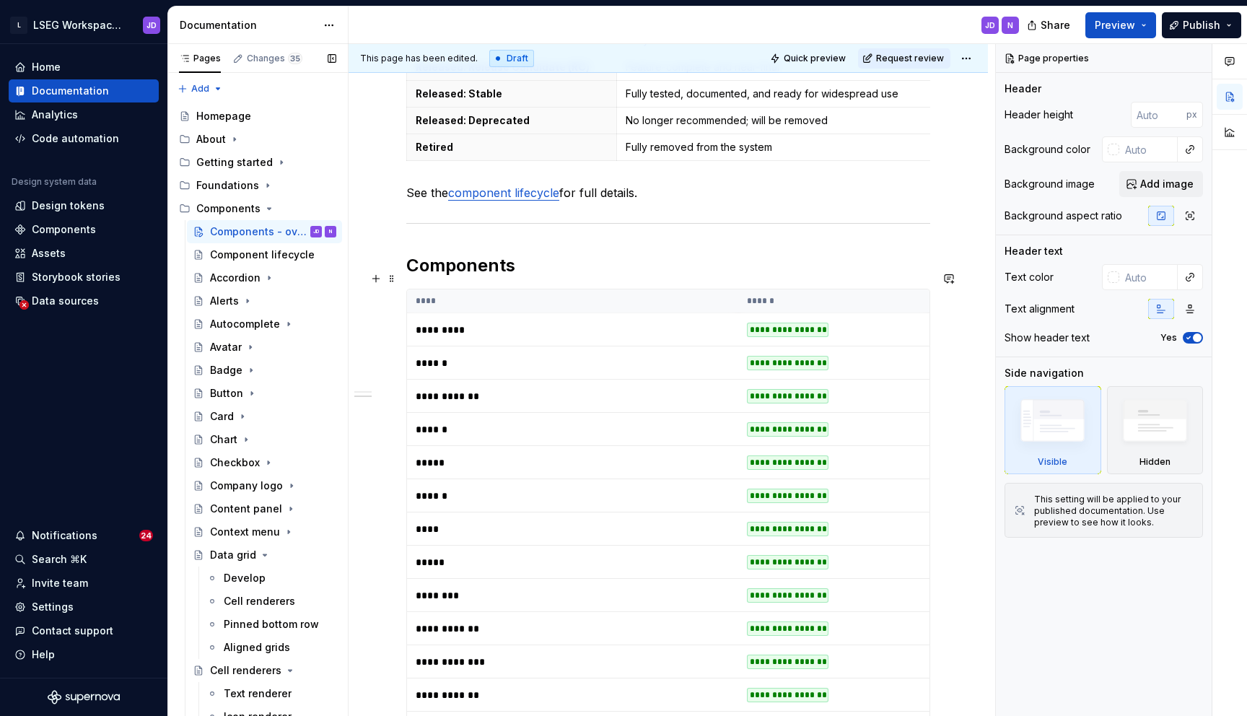
scroll to position [768, 0]
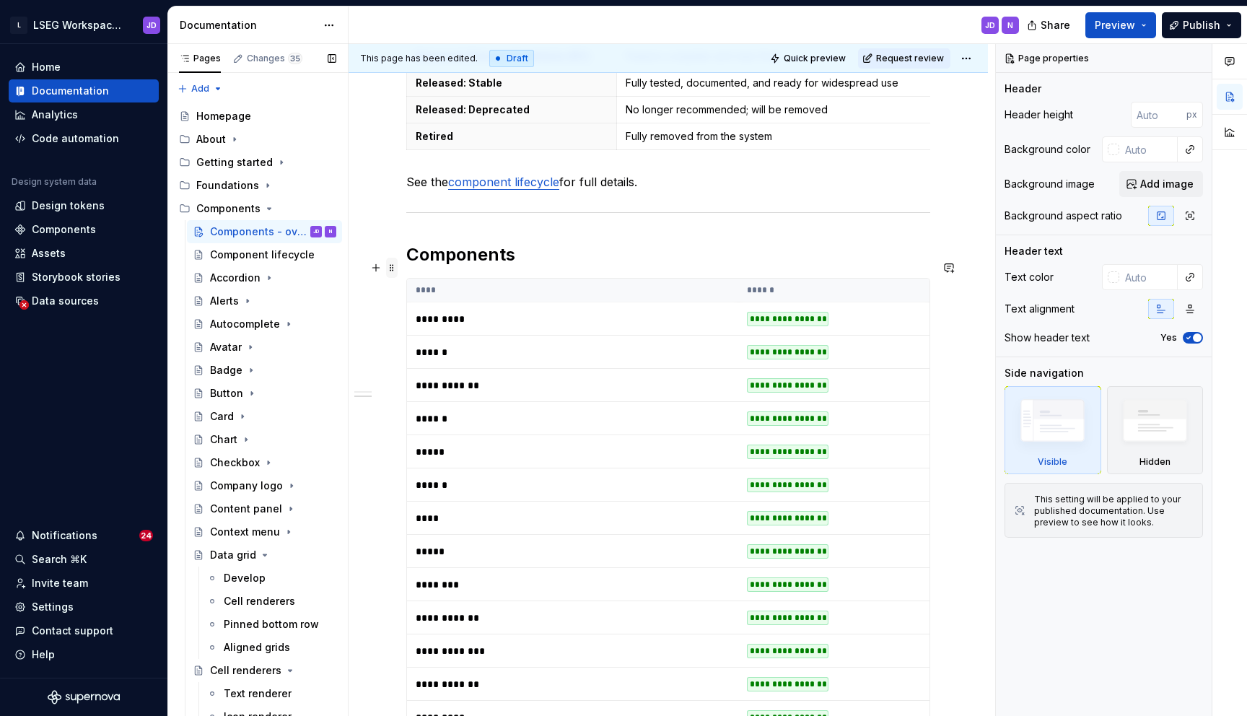
click at [391, 268] on span at bounding box center [392, 268] width 12 height 20
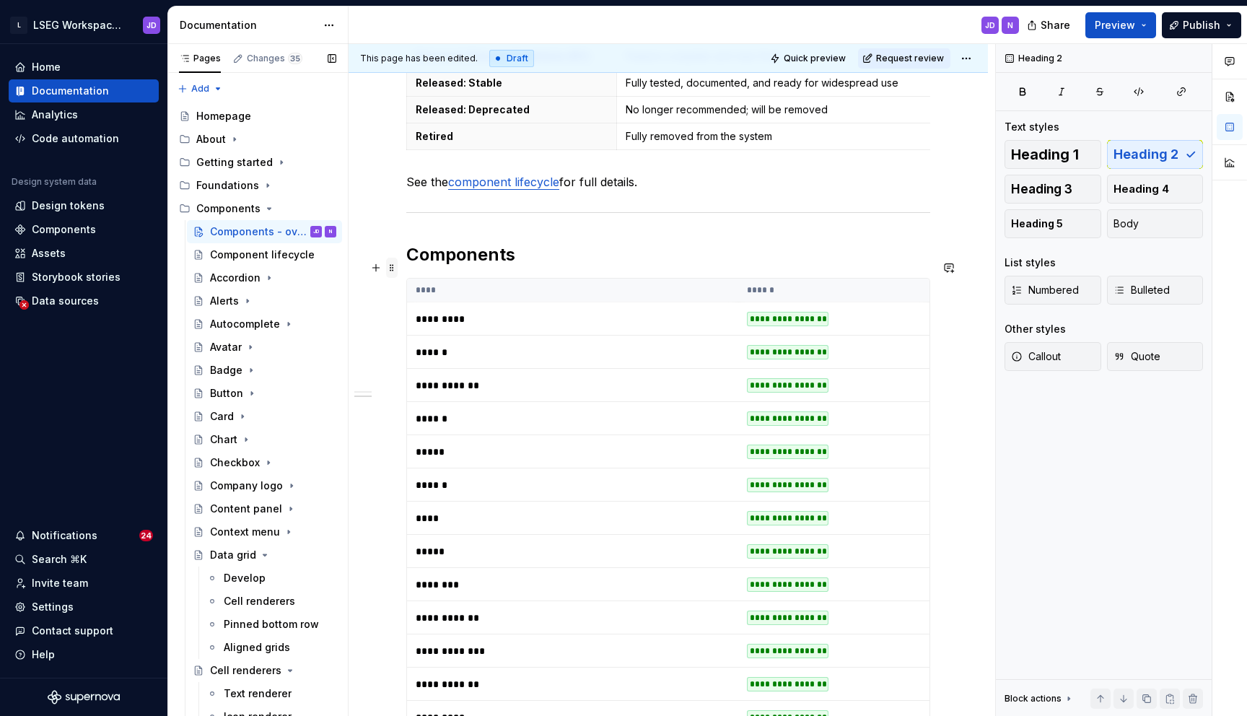
click at [391, 270] on span at bounding box center [392, 268] width 12 height 20
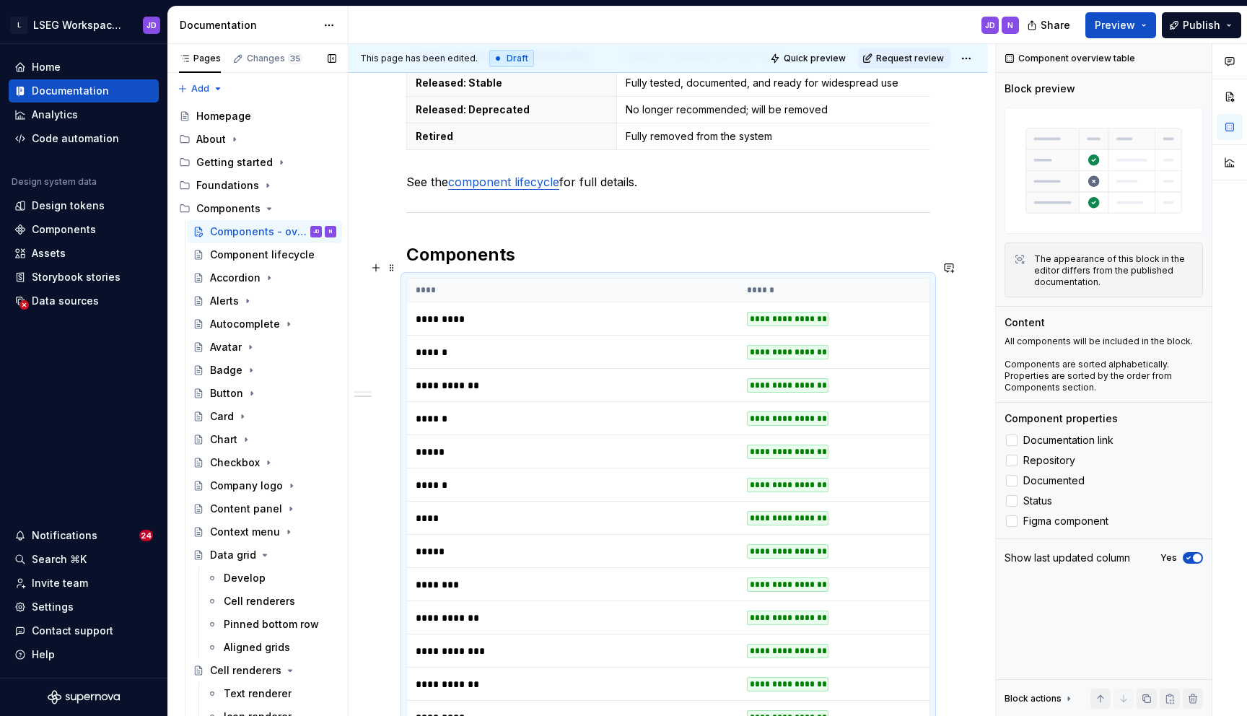
click at [700, 302] on td "*********" at bounding box center [572, 318] width 331 height 33
type textarea "*"
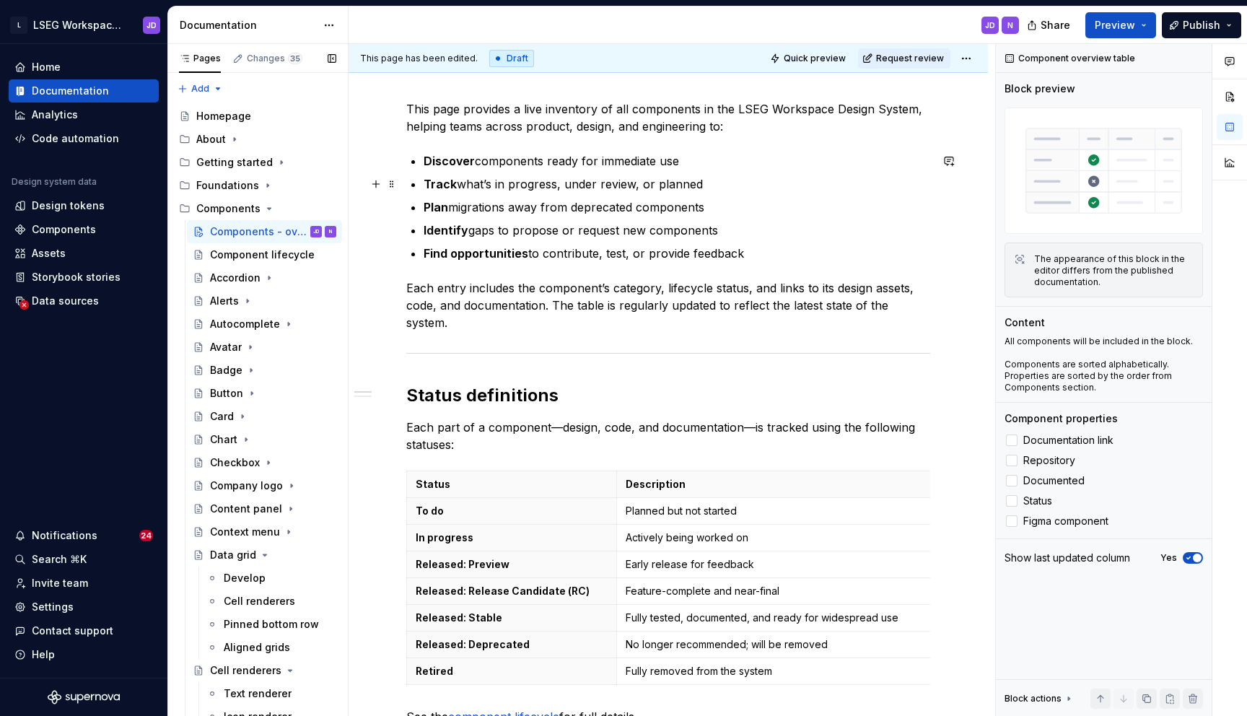
scroll to position [237, 0]
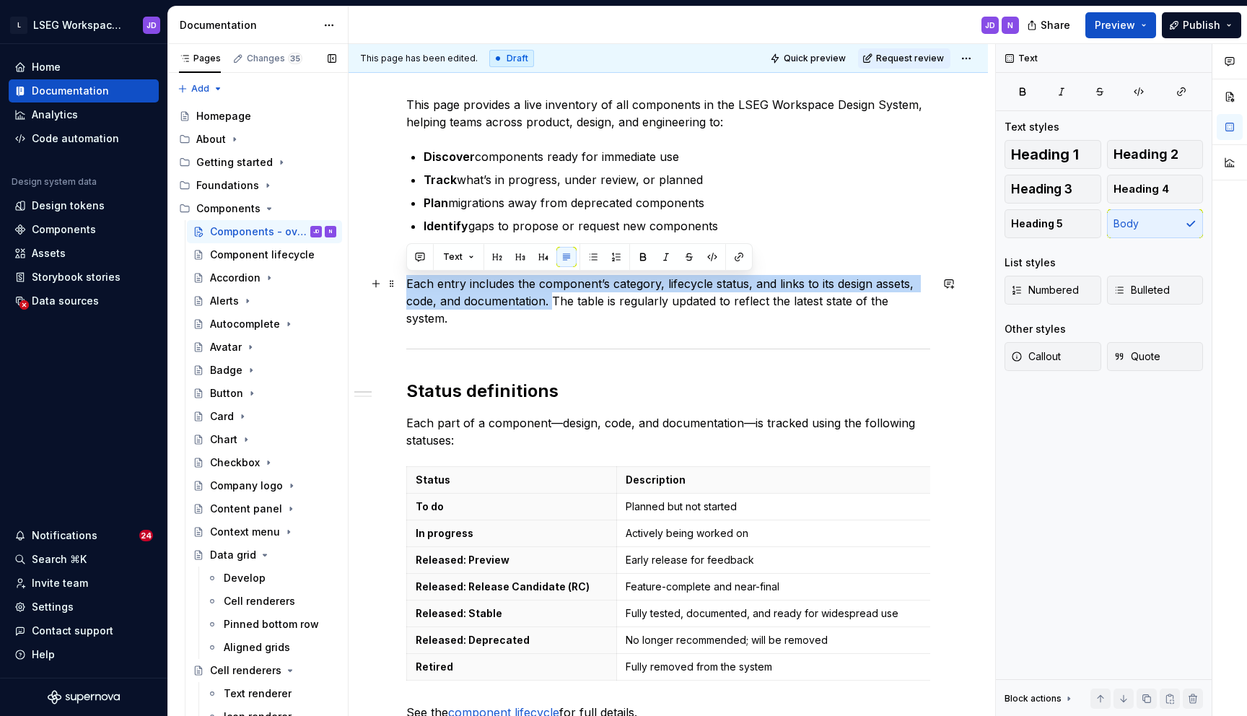
drag, startPoint x: 552, startPoint y: 302, endPoint x: 405, endPoint y: 279, distance: 148.9
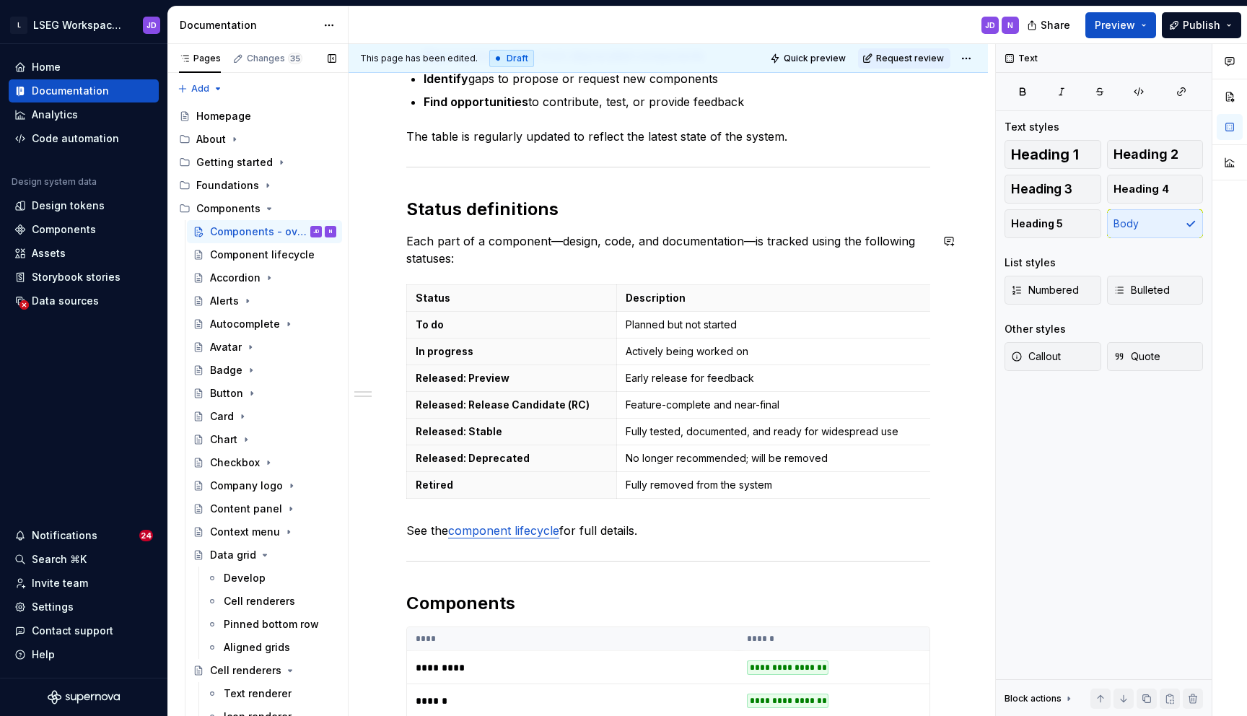
scroll to position [390, 0]
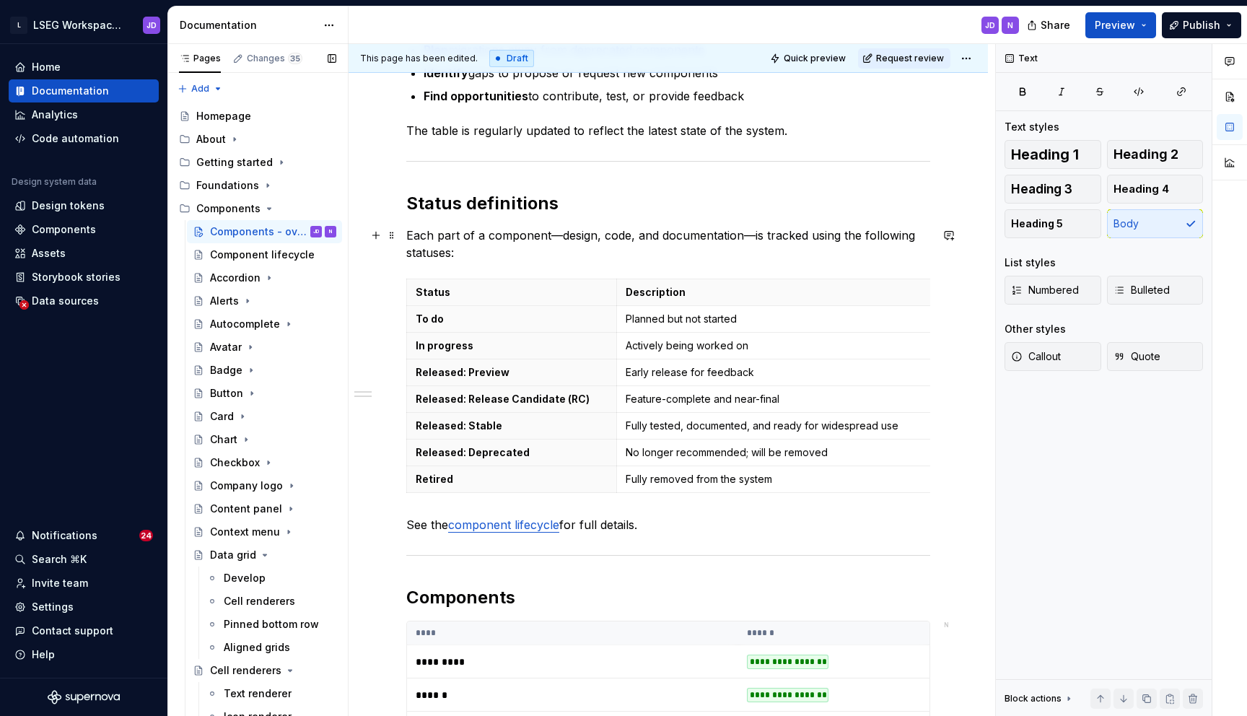
click at [451, 232] on p "Each part of a component—design, code, and documentation—is tracked using the f…" at bounding box center [668, 244] width 524 height 35
click at [524, 247] on p "Each part of a component—design, code, and documentation—is tracked using the f…" at bounding box center [668, 244] width 524 height 35
click at [559, 237] on p "Each part of a component—design, code, and documentation—is tracked using the f…" at bounding box center [668, 244] width 524 height 35
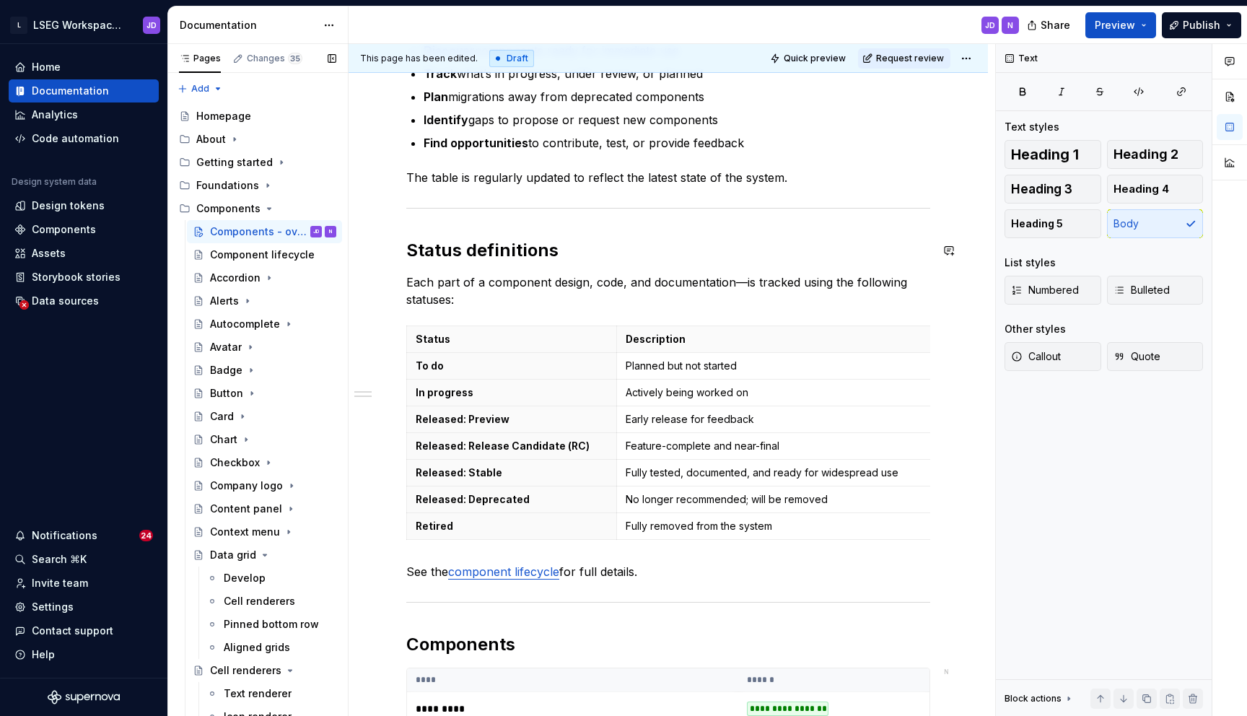
scroll to position [336, 0]
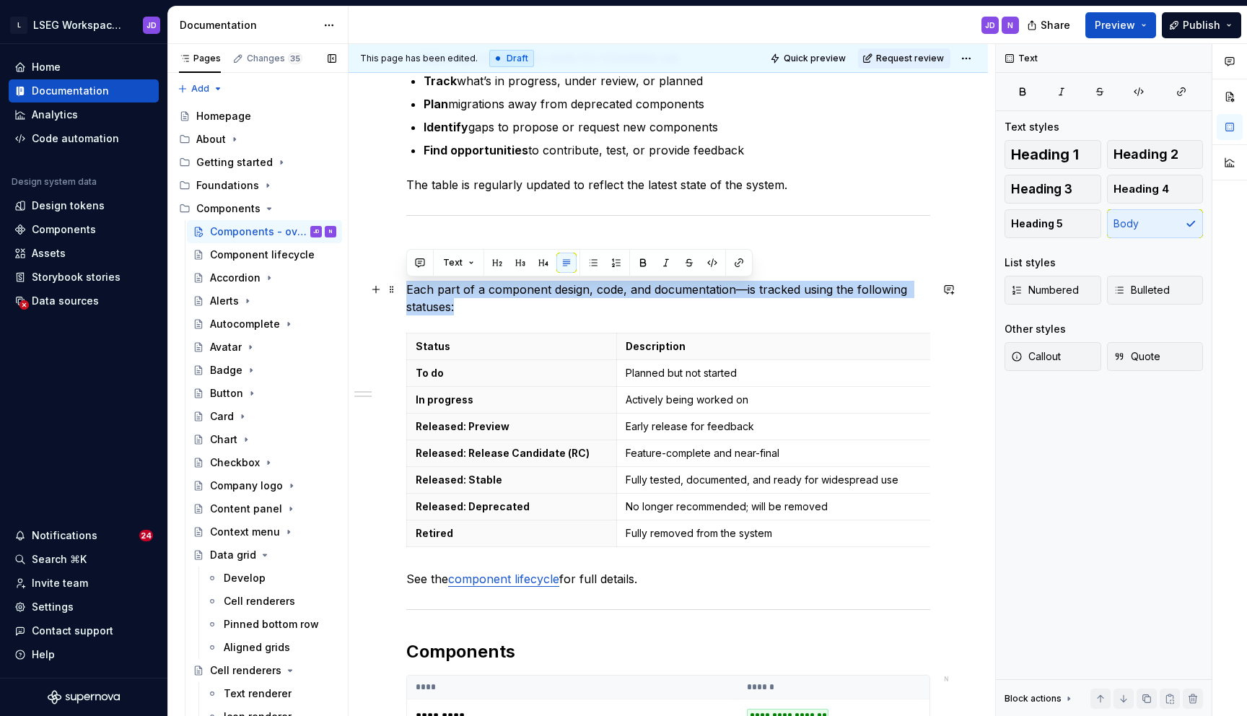
drag, startPoint x: 482, startPoint y: 310, endPoint x: 405, endPoint y: 290, distance: 79.8
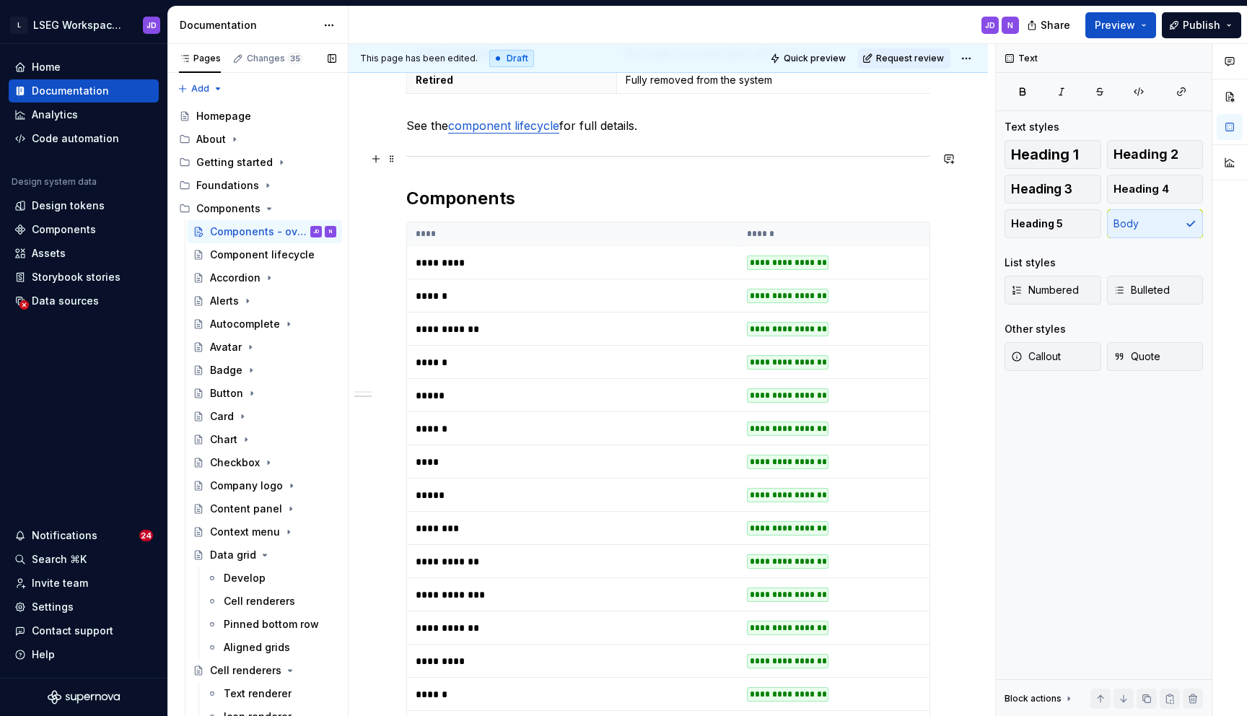
scroll to position [731, 0]
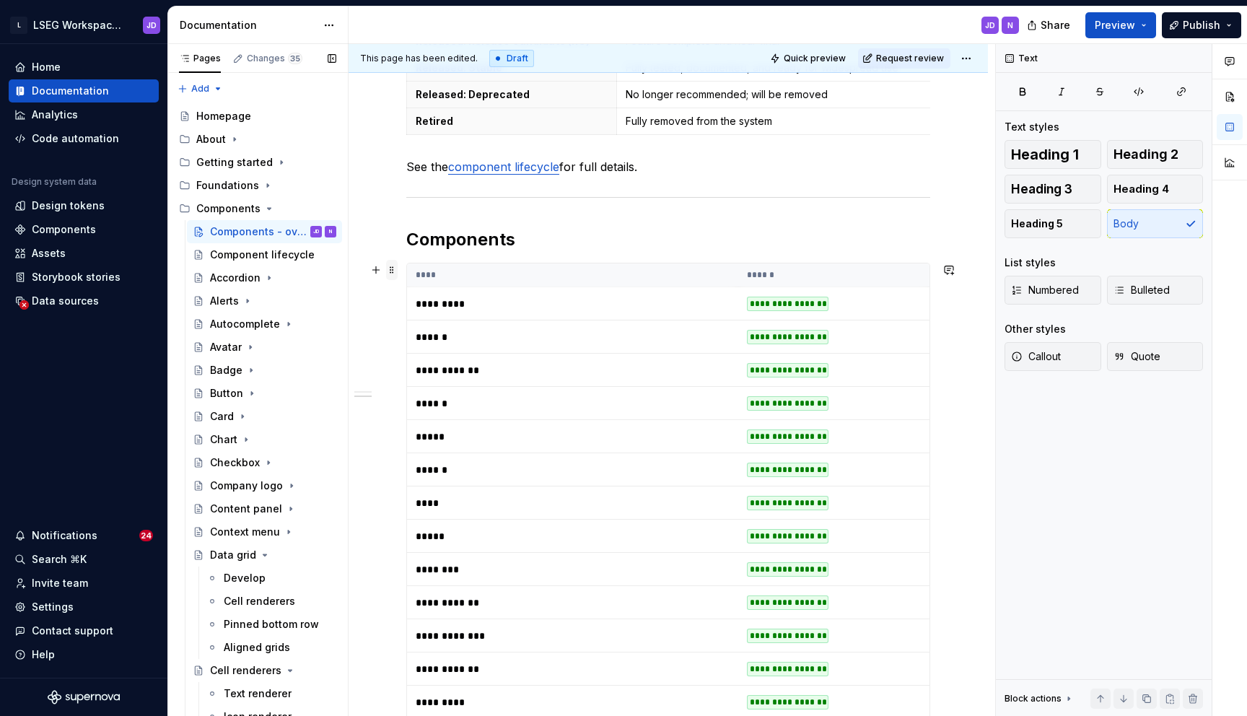
click at [391, 271] on span at bounding box center [392, 270] width 12 height 20
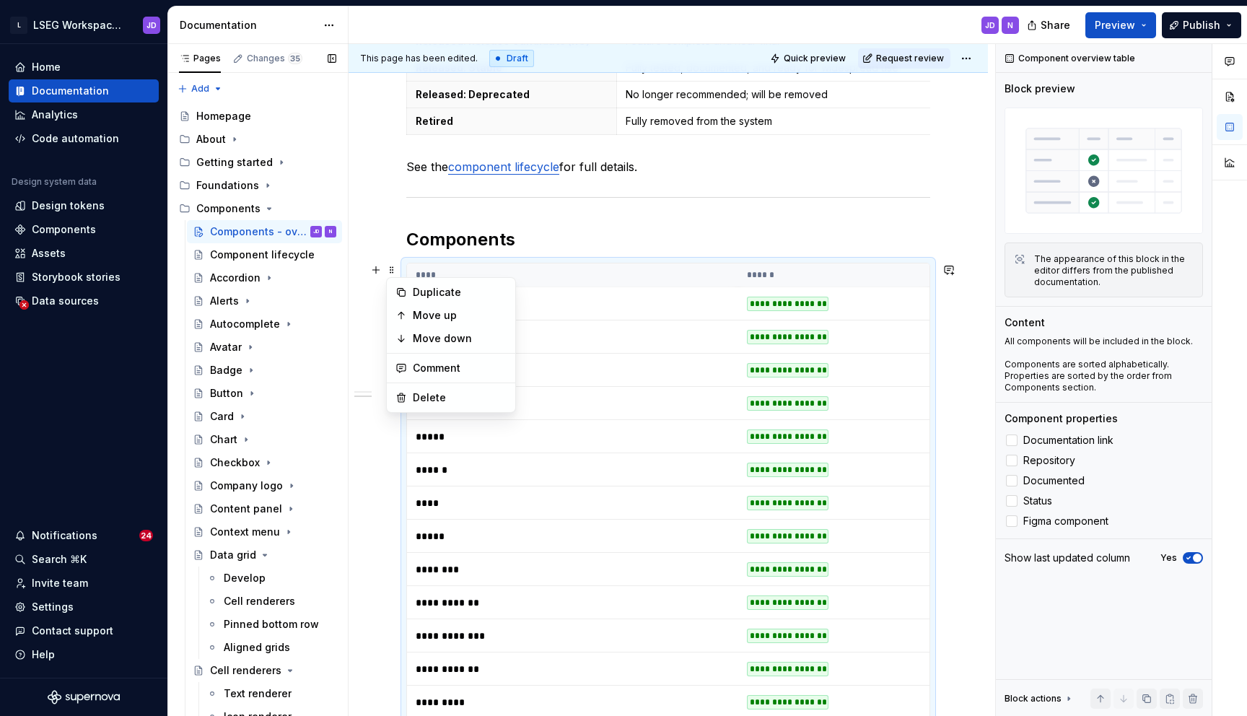
click at [680, 239] on h2 "Components" at bounding box center [668, 239] width 524 height 23
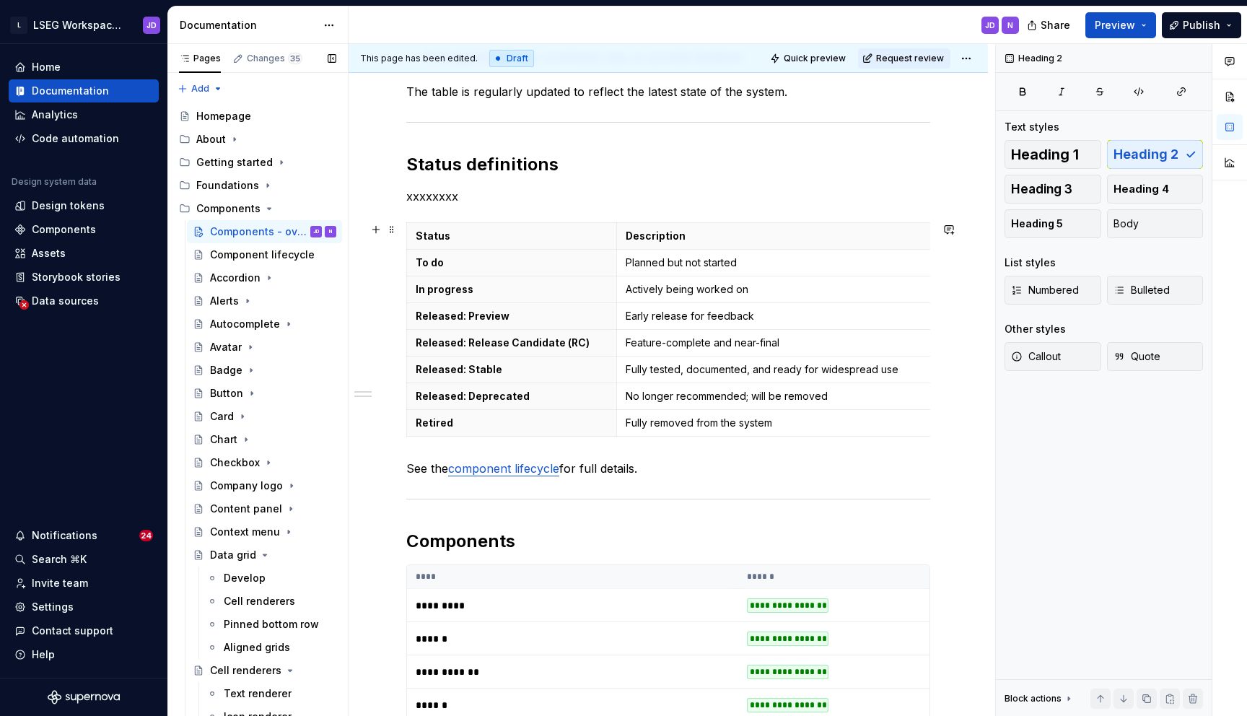
scroll to position [426, 0]
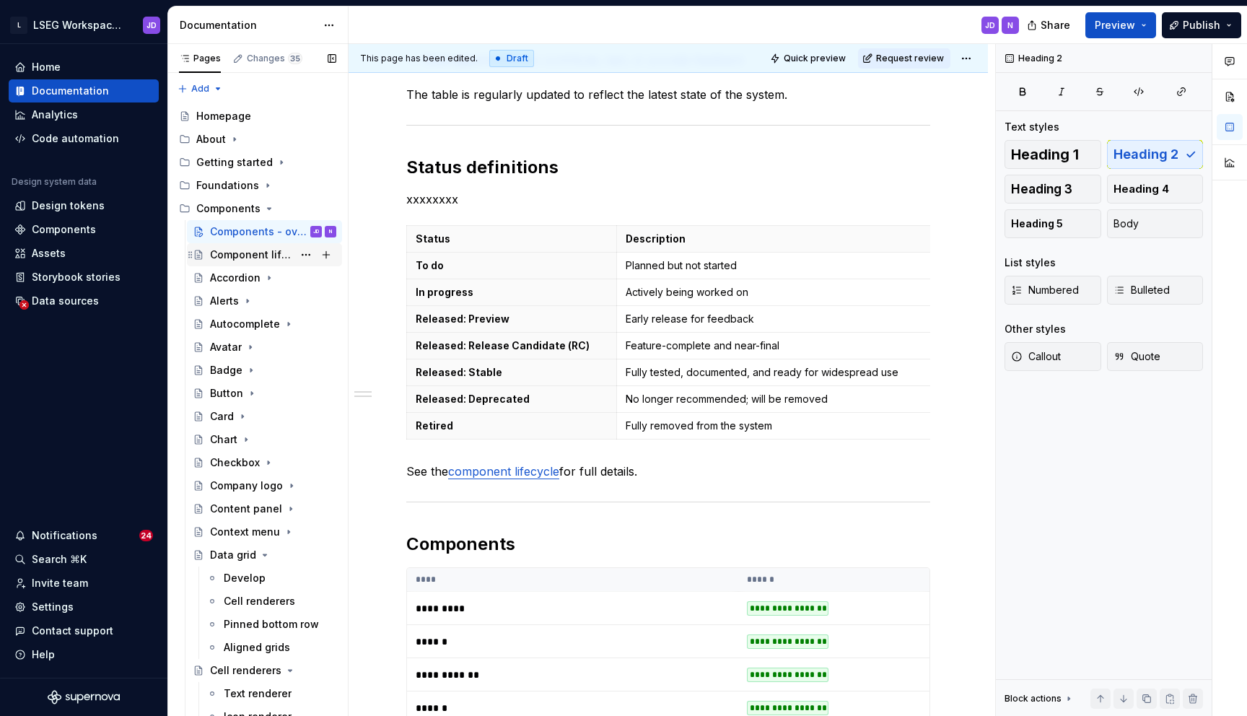
click at [263, 261] on div "Component lifecycle" at bounding box center [251, 254] width 83 height 14
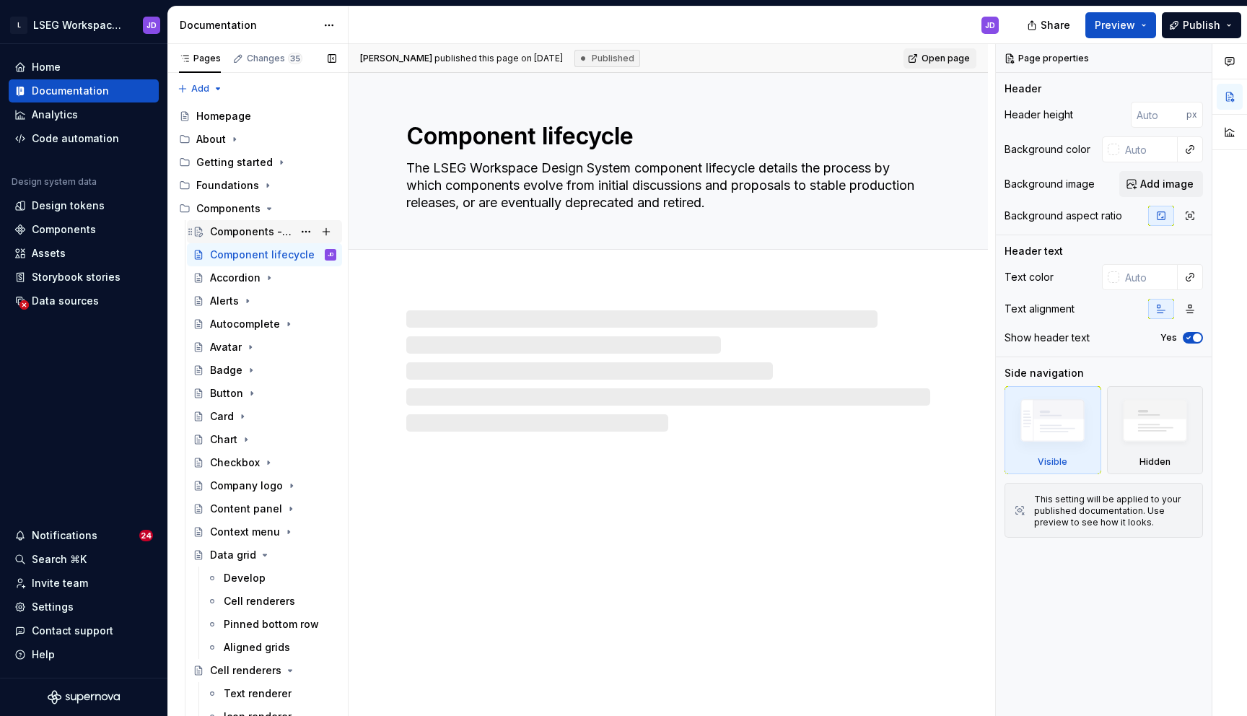
click at [264, 225] on div "Components - overview" at bounding box center [251, 231] width 83 height 14
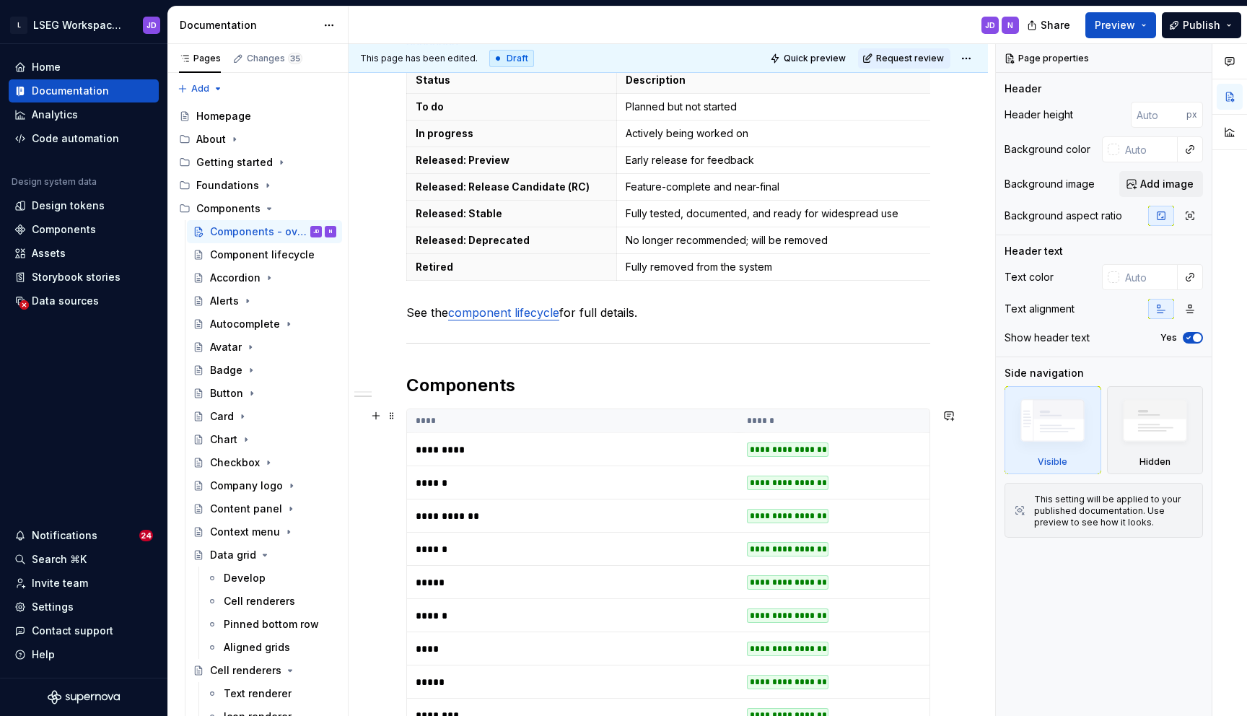
scroll to position [822, 0]
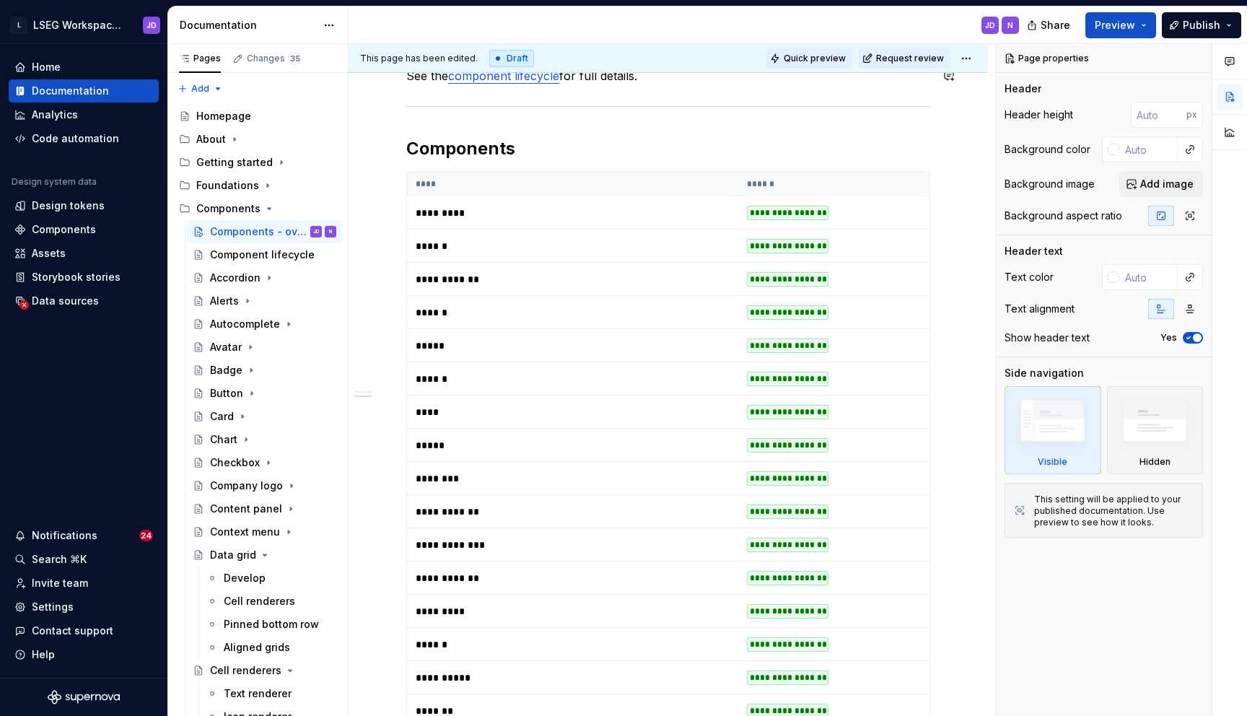
click at [809, 63] on span "Quick preview" at bounding box center [814, 59] width 62 height 12
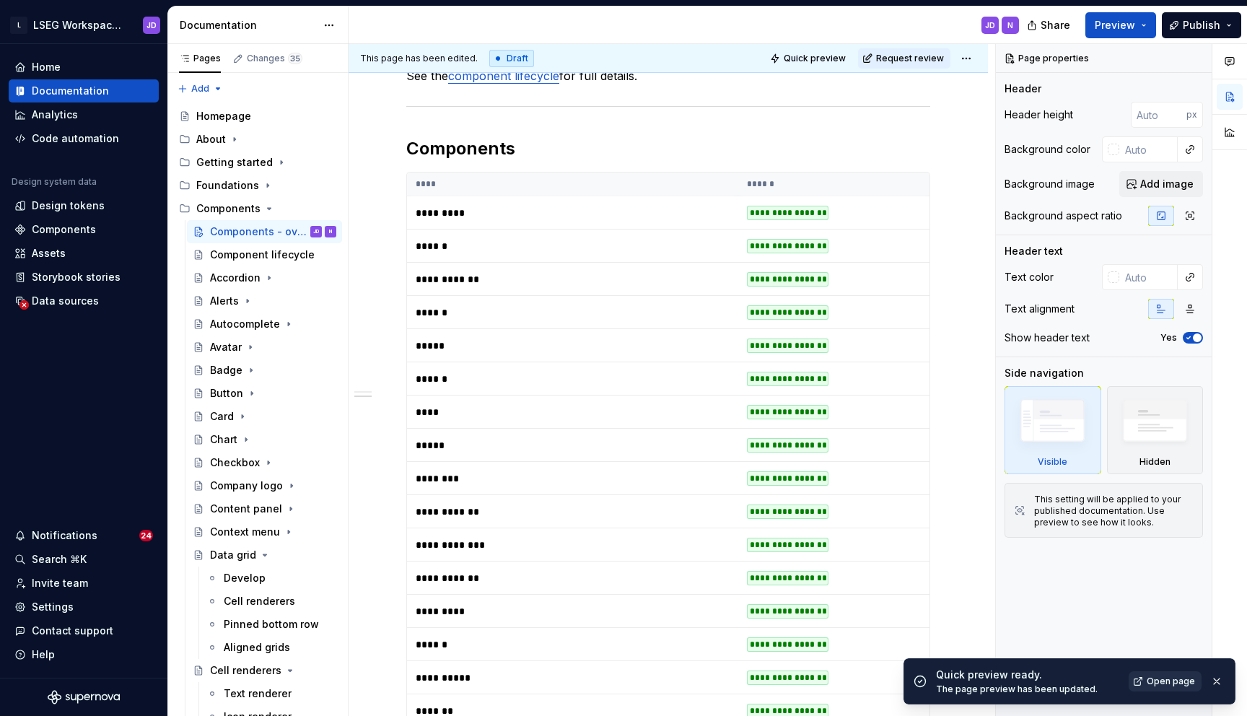
click at [1159, 677] on span "Open page" at bounding box center [1170, 681] width 48 height 12
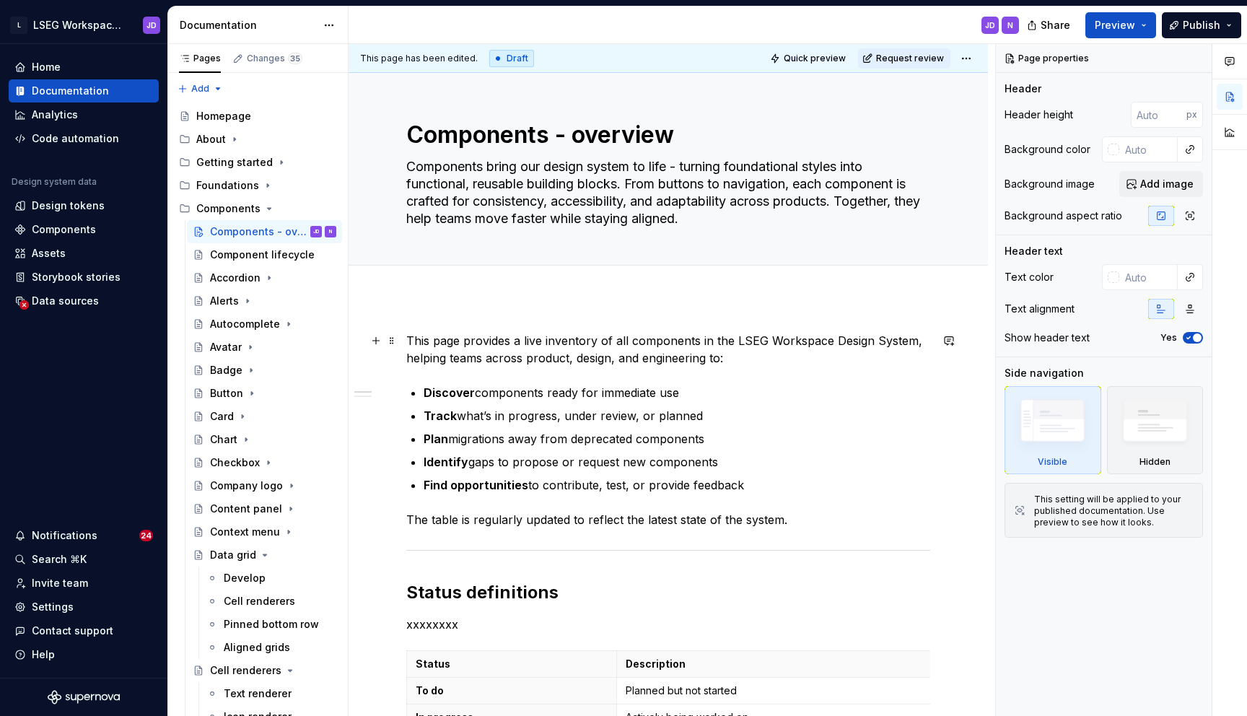
scroll to position [0, 0]
click at [442, 286] on span "Add tab" at bounding box center [441, 283] width 34 height 12
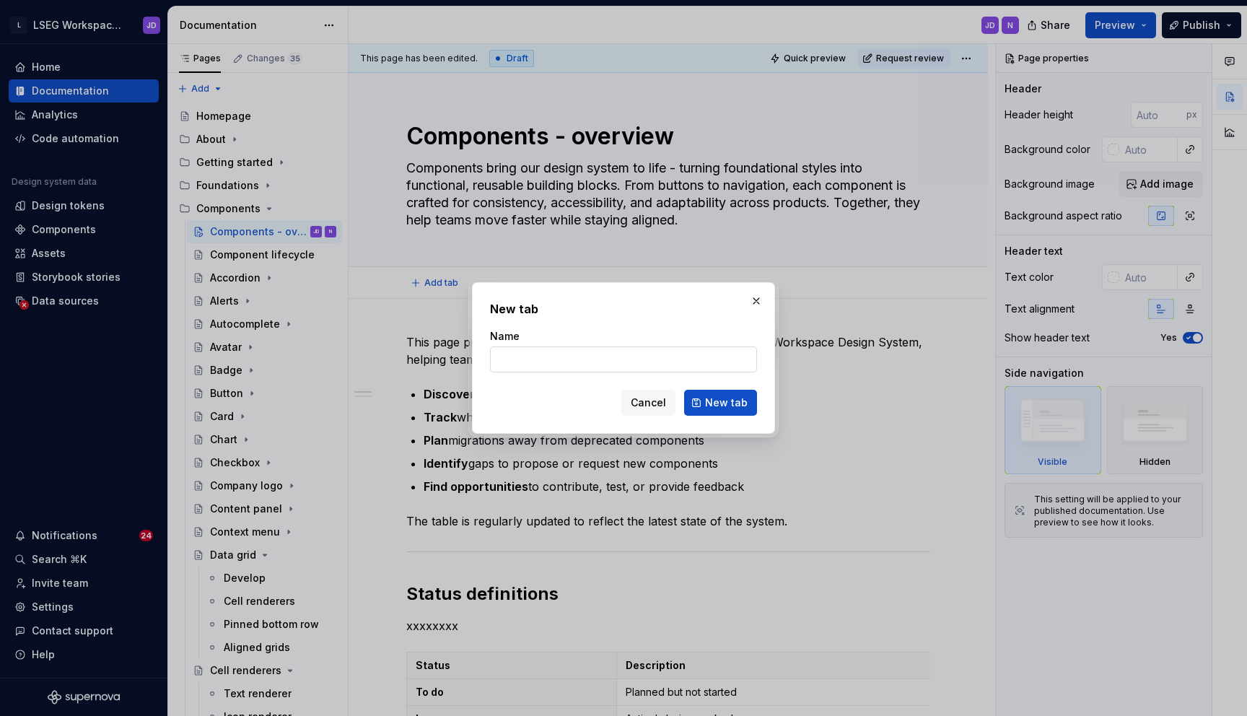
type textarea "*"
type input "xxxxx"
click at [706, 398] on button "New tab" at bounding box center [720, 403] width 73 height 26
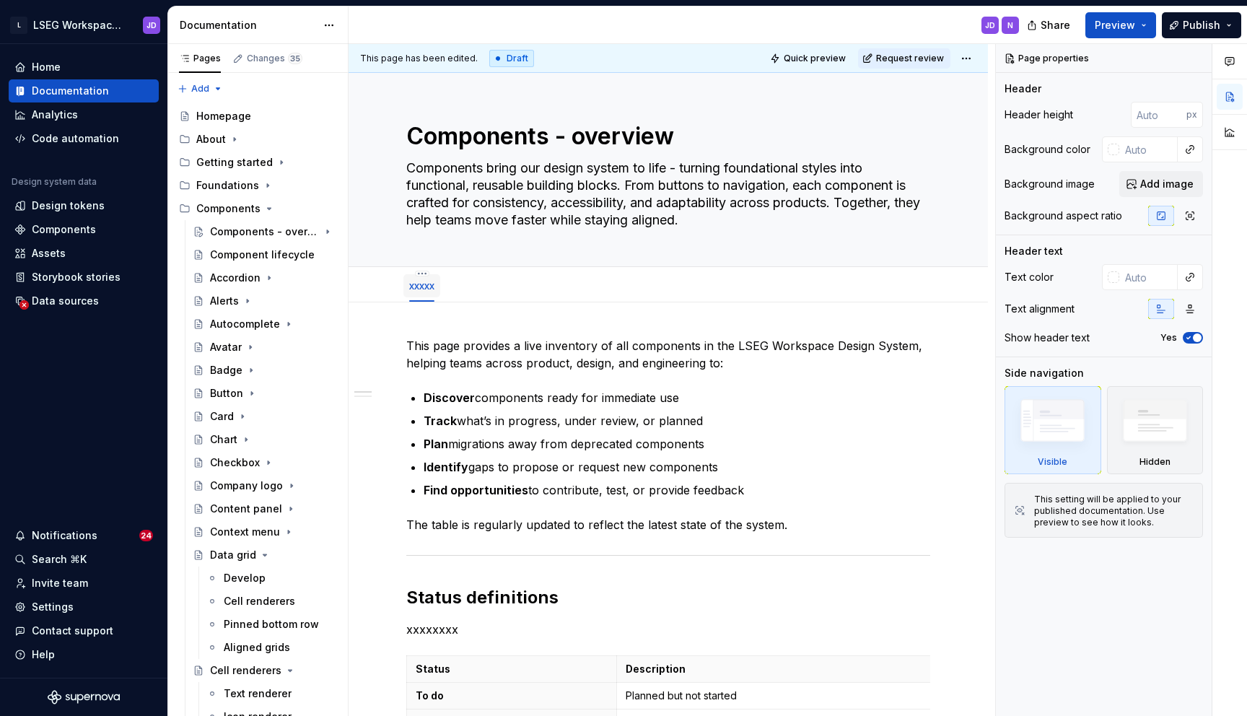
type textarea "*"
click at [476, 286] on span "Add tab" at bounding box center [484, 286] width 34 height 12
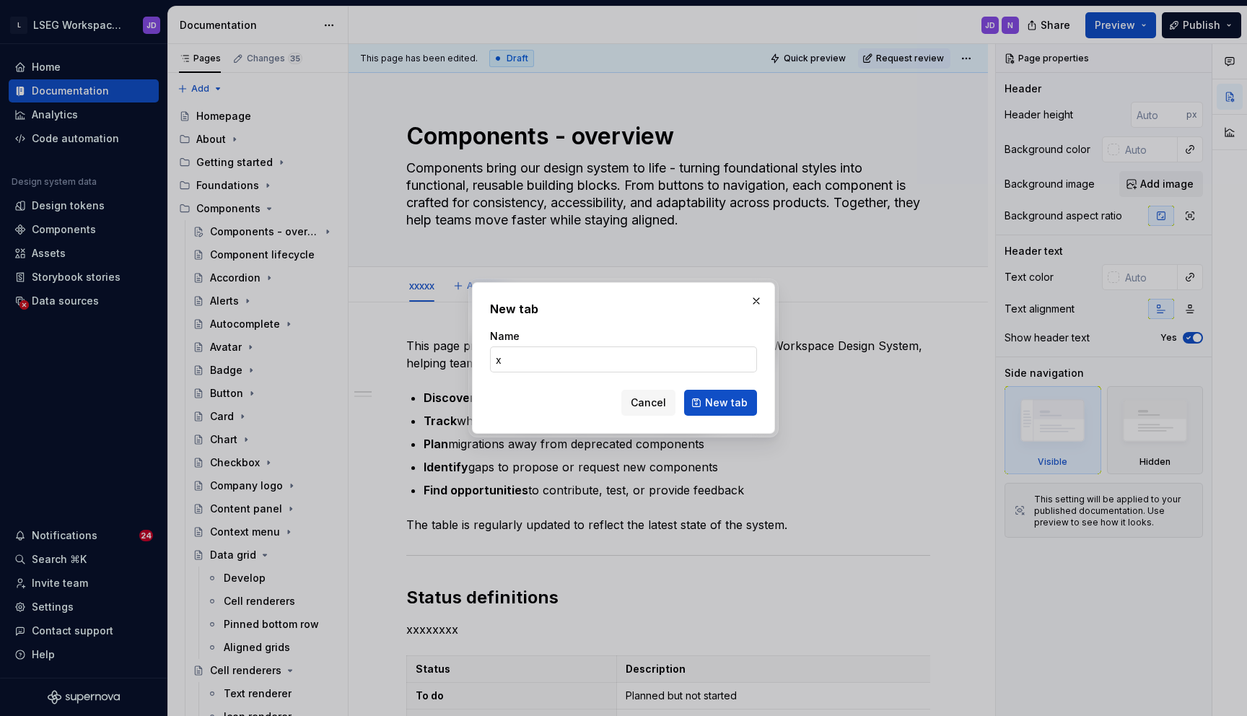
type input "xx"
type textarea "*"
type input "xxx"
type textarea "*"
type input "xxxx"
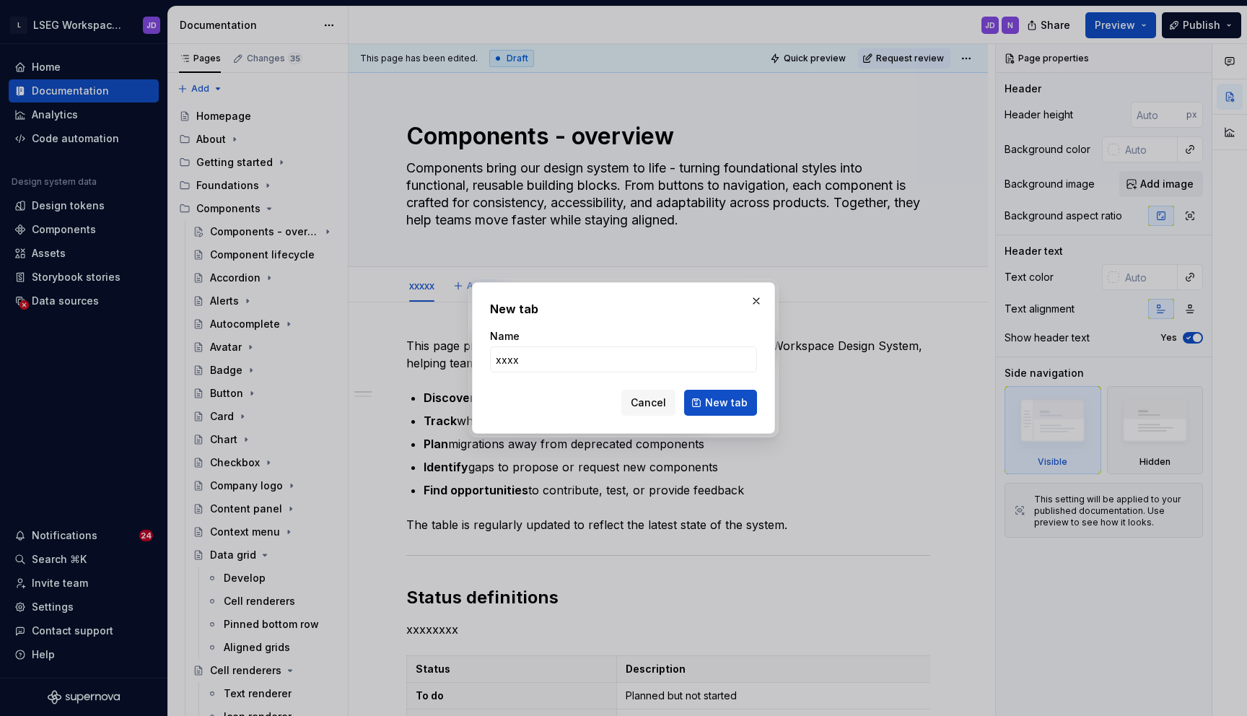
click at [721, 398] on span "New tab" at bounding box center [726, 402] width 43 height 14
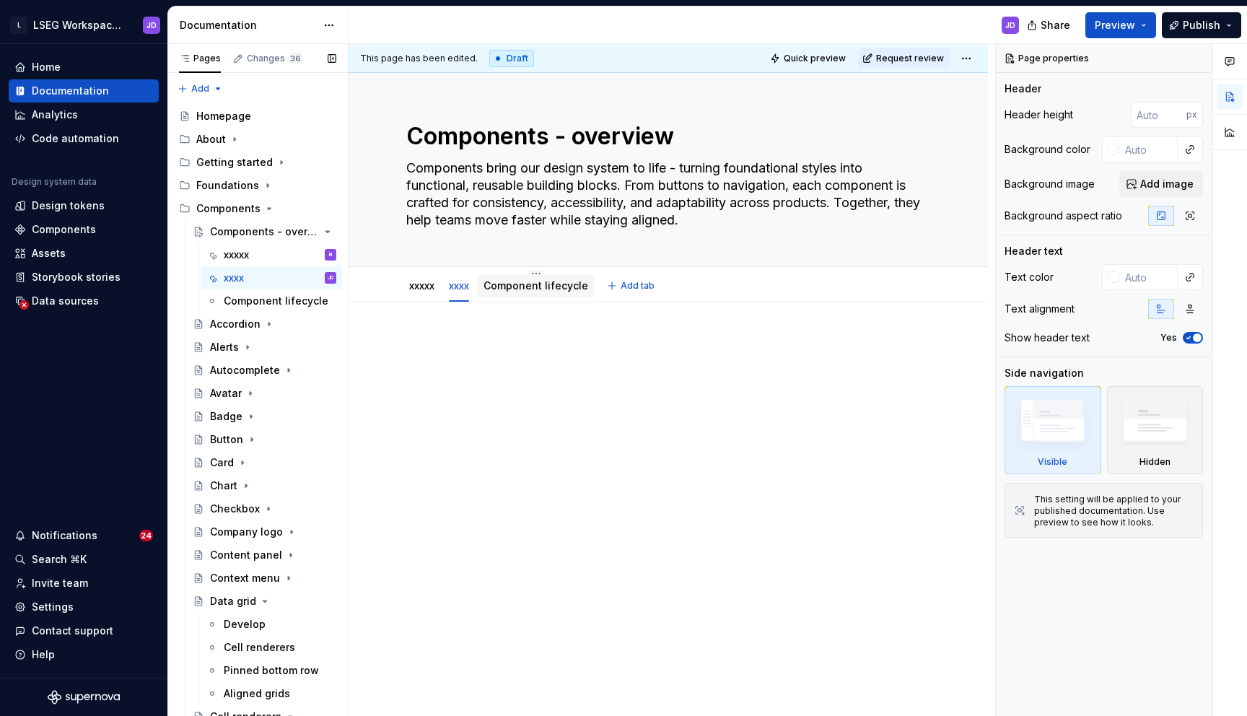
click at [509, 296] on div "Component lifecycle" at bounding box center [536, 285] width 116 height 23
click at [458, 294] on div "xxxx" at bounding box center [459, 285] width 32 height 23
click at [421, 291] on link "xxxxx" at bounding box center [421, 285] width 25 height 12
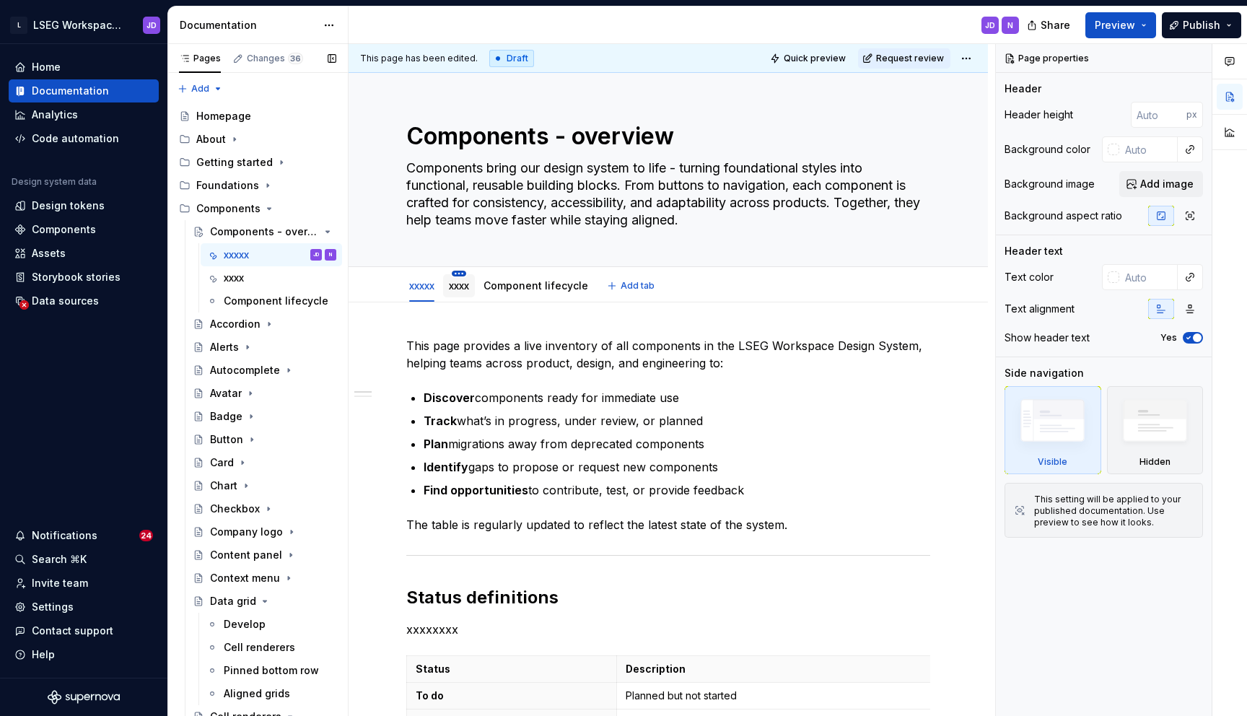
click at [460, 271] on html "L LSEG Workspace Design System JD Home Documentation Analytics Code automation …" at bounding box center [623, 358] width 1247 height 716
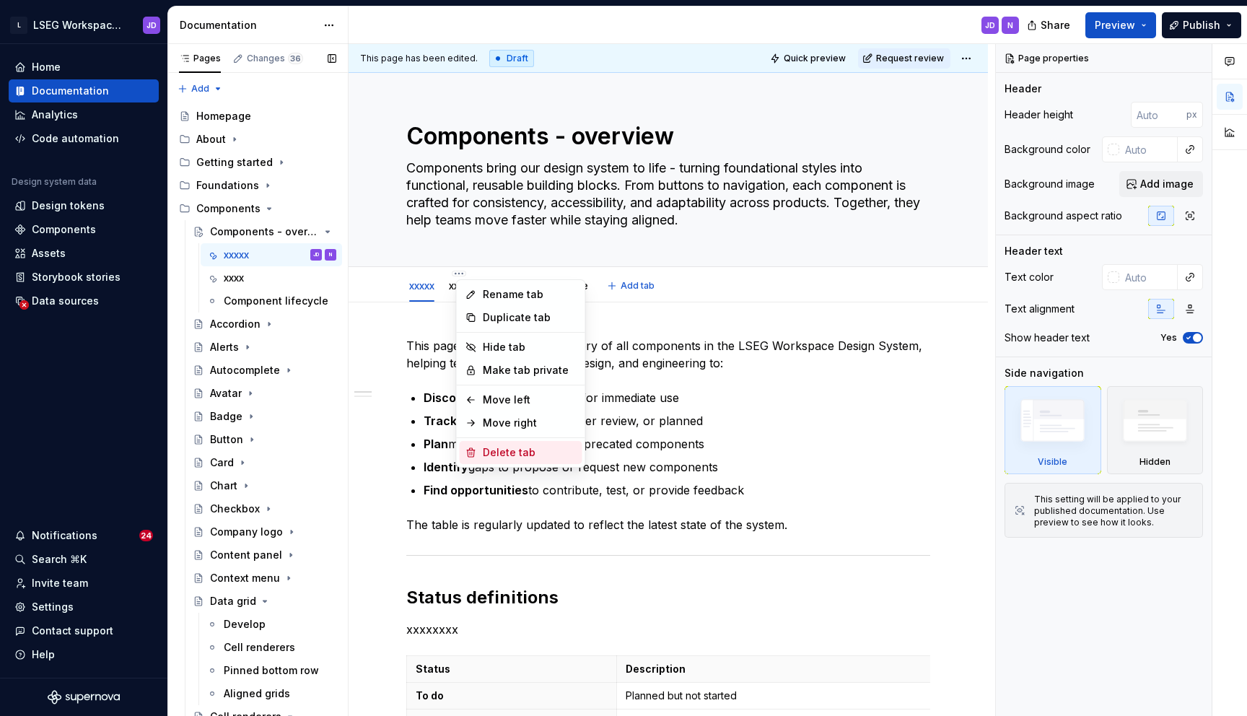
click at [504, 456] on div "Delete tab" at bounding box center [530, 452] width 94 height 14
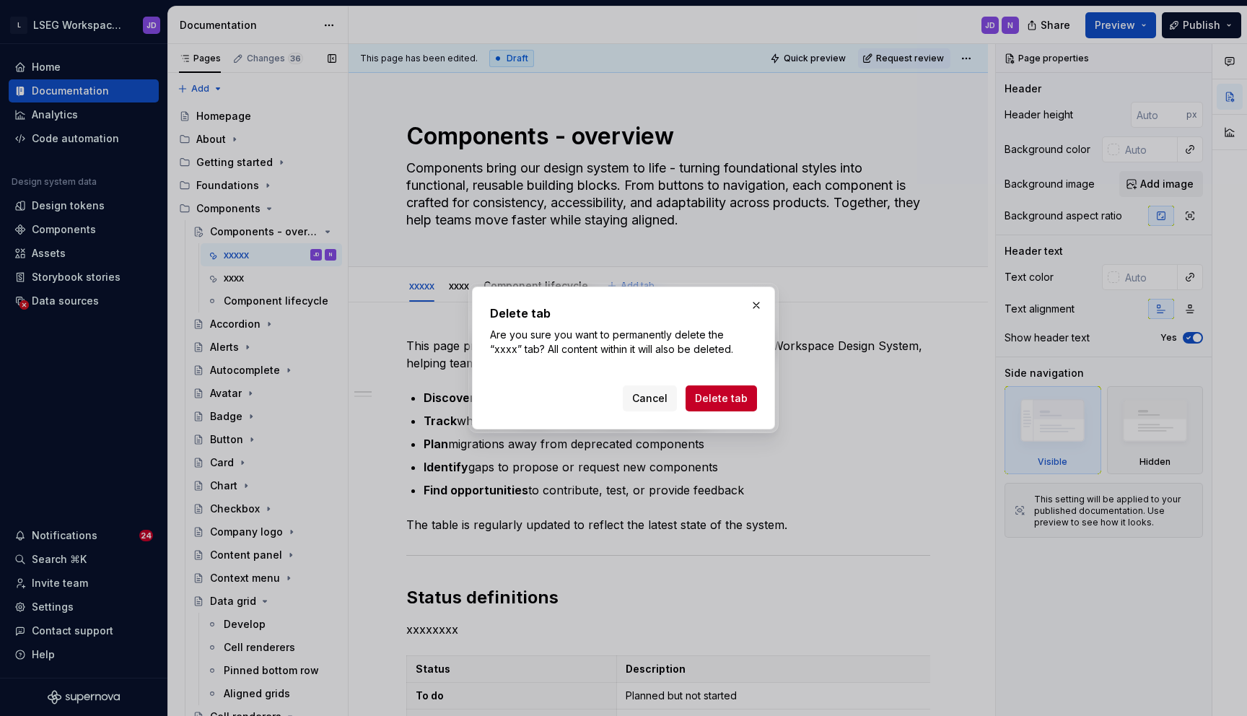
click at [720, 400] on span "Delete tab" at bounding box center [721, 398] width 53 height 14
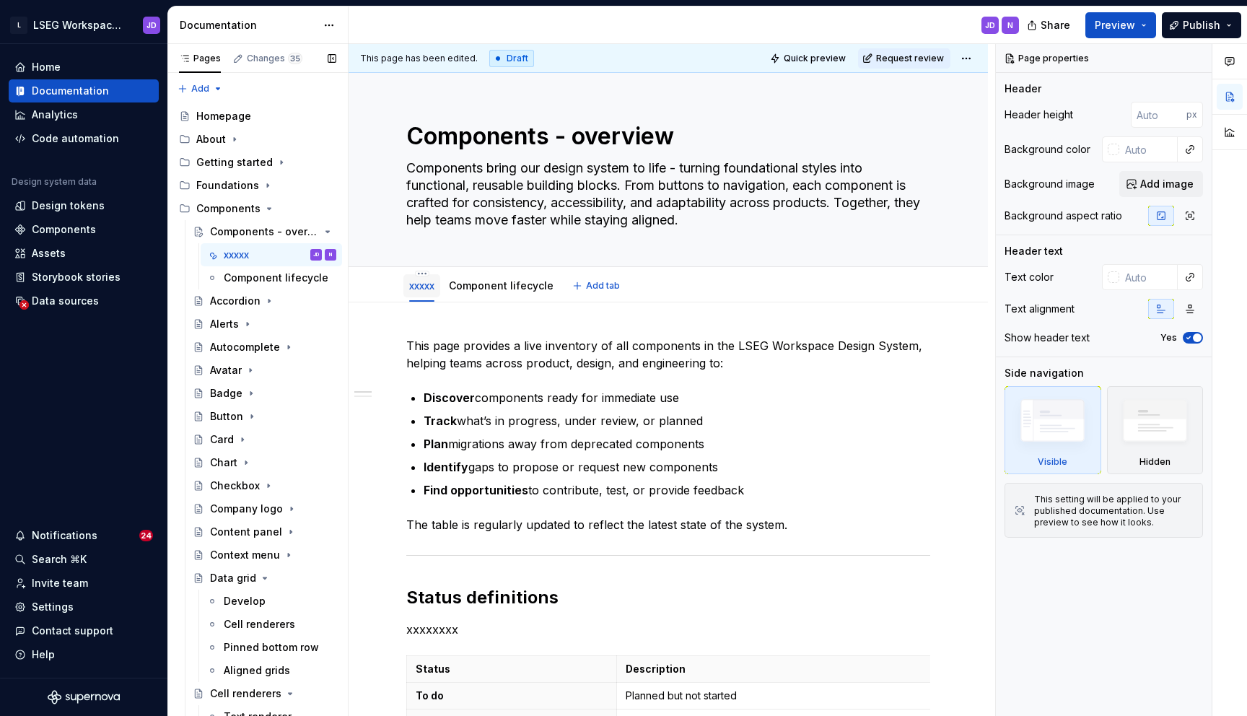
click at [416, 293] on div "xxxxx" at bounding box center [421, 285] width 25 height 17
click at [424, 289] on link "xxxxx" at bounding box center [421, 285] width 25 height 12
click at [422, 271] on html "L LSEG Workspace Design System JD Home Documentation Analytics Code automation …" at bounding box center [623, 358] width 1247 height 716
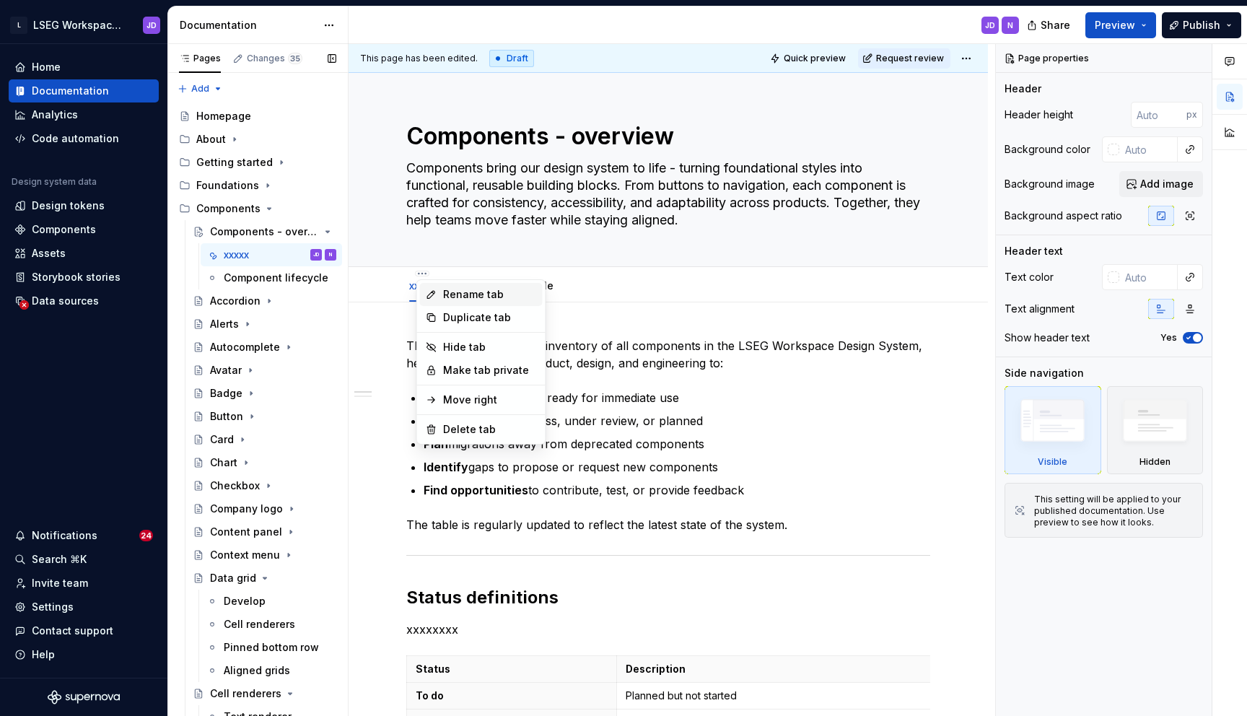
type textarea "*"
click at [462, 297] on div "Rename tab" at bounding box center [490, 294] width 94 height 14
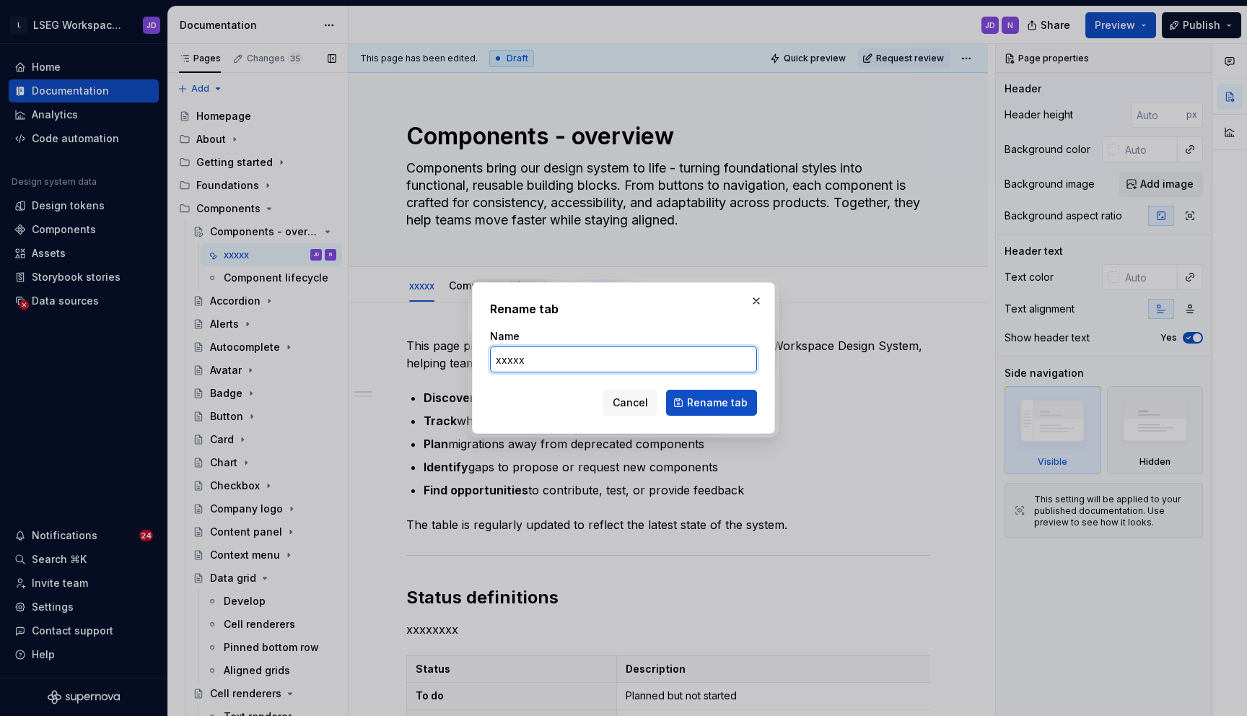
click at [523, 363] on input "xxxxx" at bounding box center [623, 359] width 267 height 26
type input "Component status"
click at [695, 398] on span "Rename tab" at bounding box center [717, 402] width 61 height 14
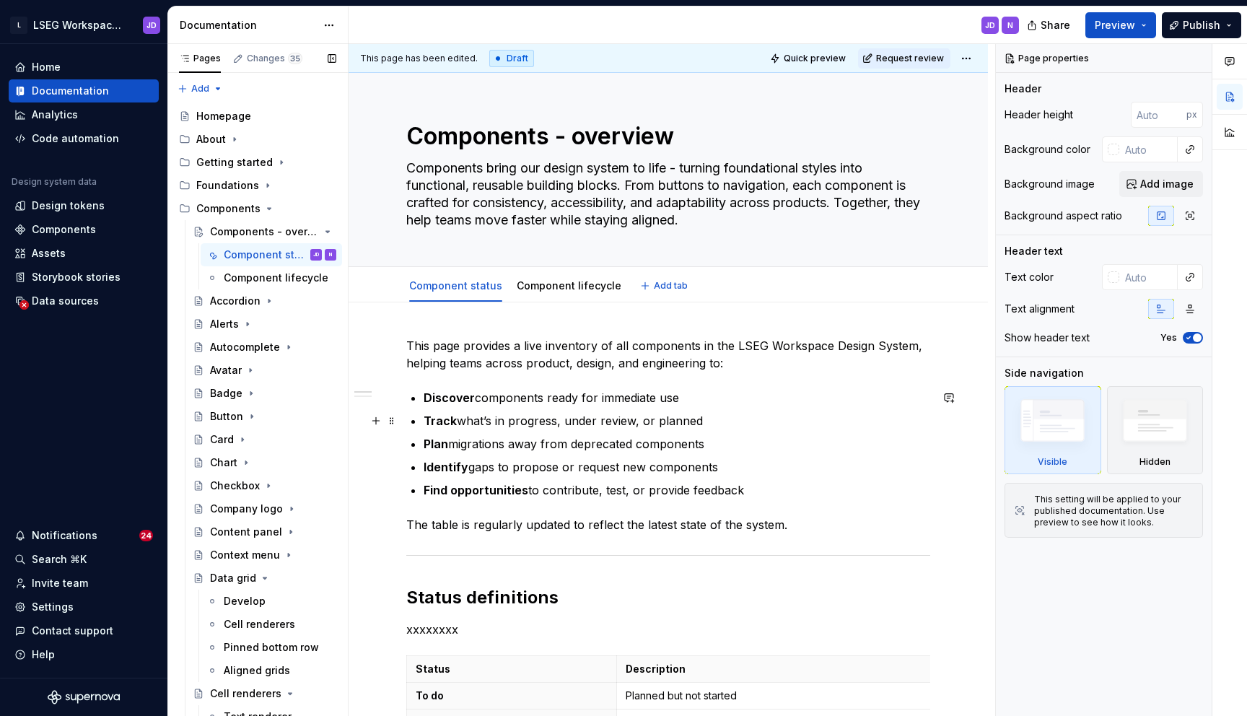
type textarea "*"
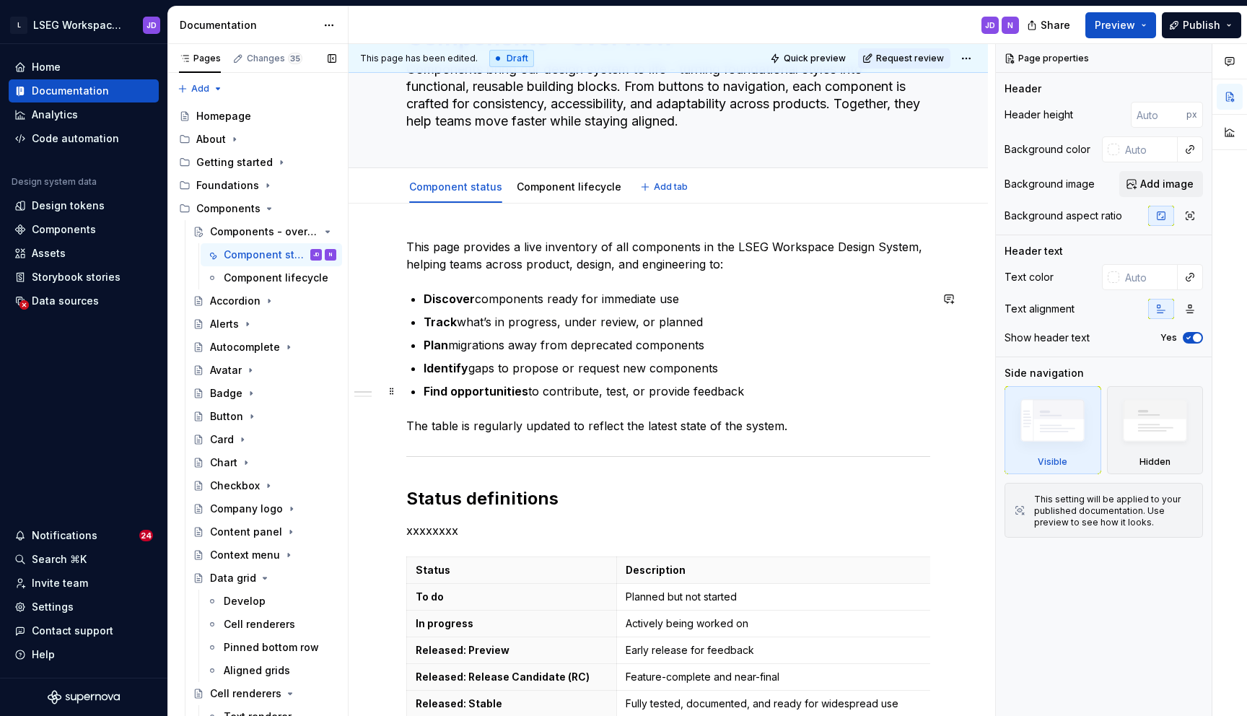
scroll to position [102, 0]
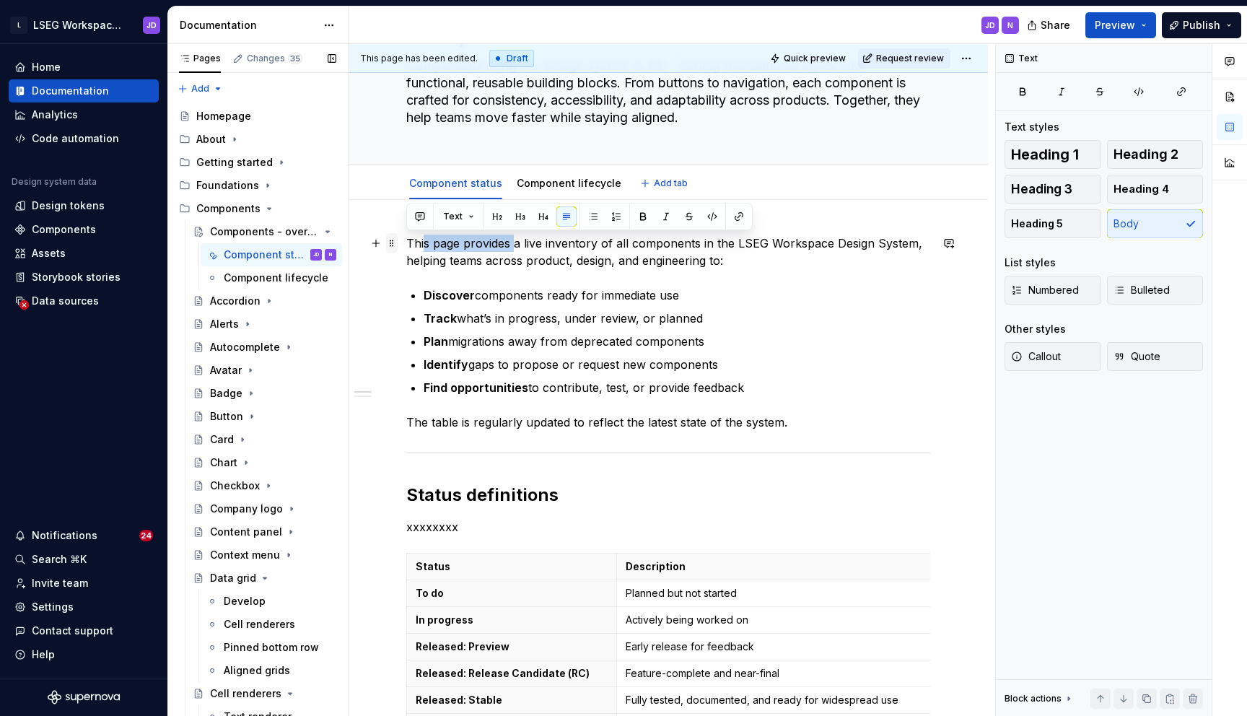
drag, startPoint x: 516, startPoint y: 245, endPoint x: 394, endPoint y: 243, distance: 121.9
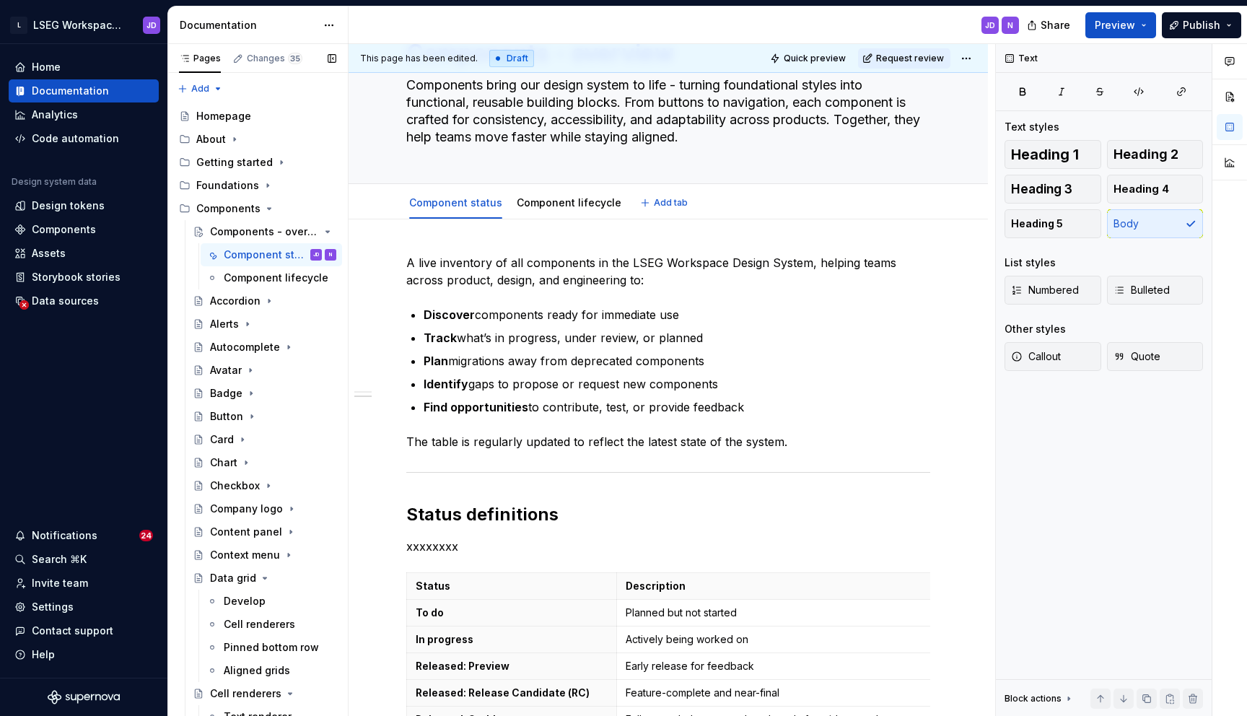
scroll to position [0, 0]
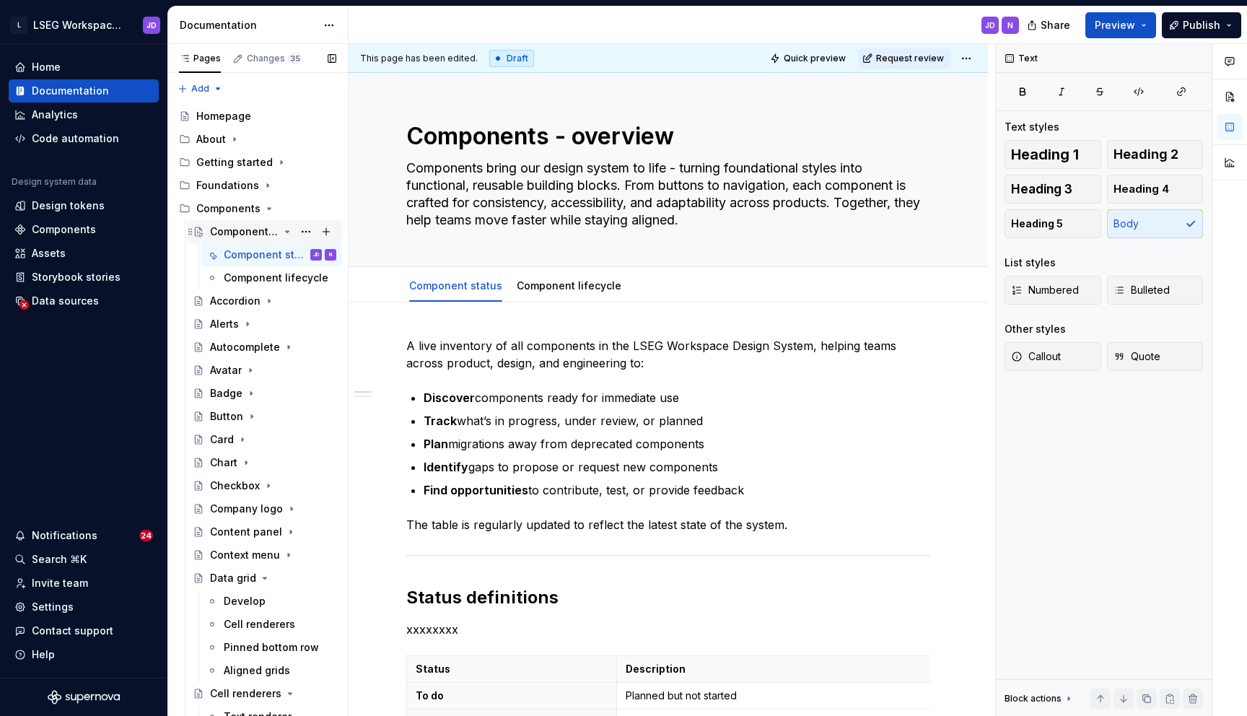
click at [237, 236] on div "Components - overview" at bounding box center [244, 231] width 69 height 14
click at [309, 234] on button "Page tree" at bounding box center [306, 231] width 20 height 20
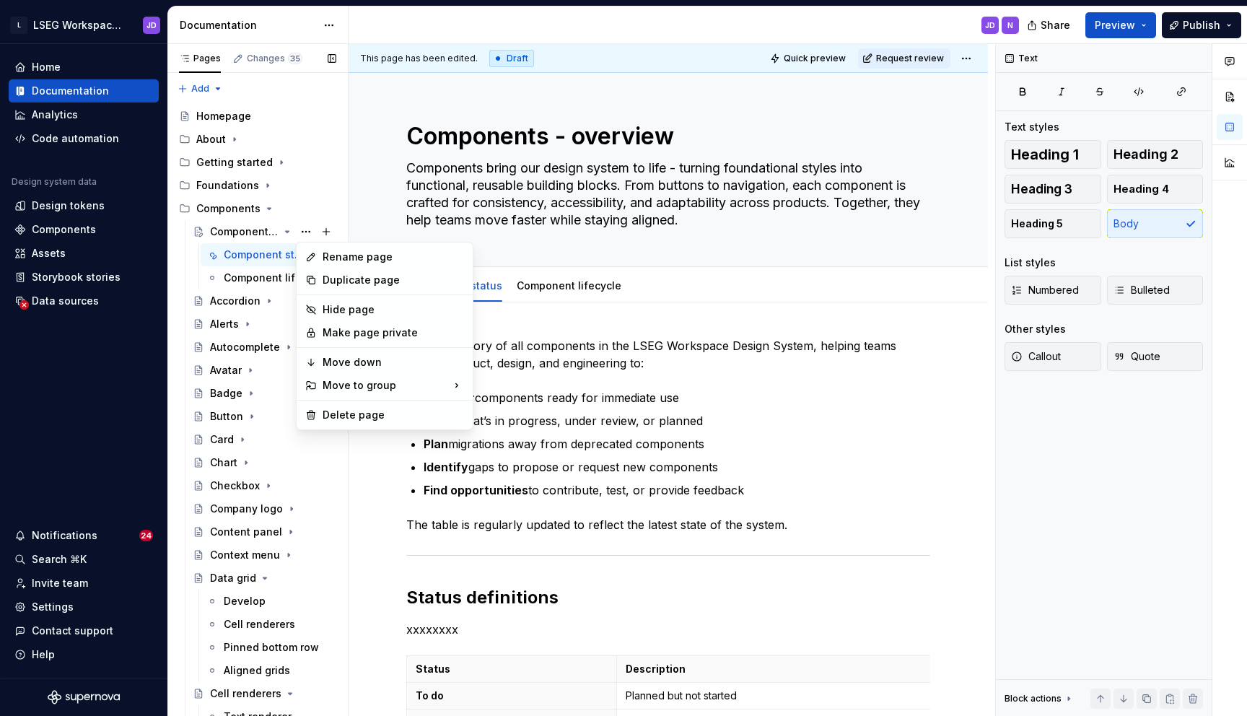
click at [231, 230] on div "Pages Changes 35 Add Accessibility guide for tree Page tree. Navigate the tree …" at bounding box center [257, 383] width 180 height 678
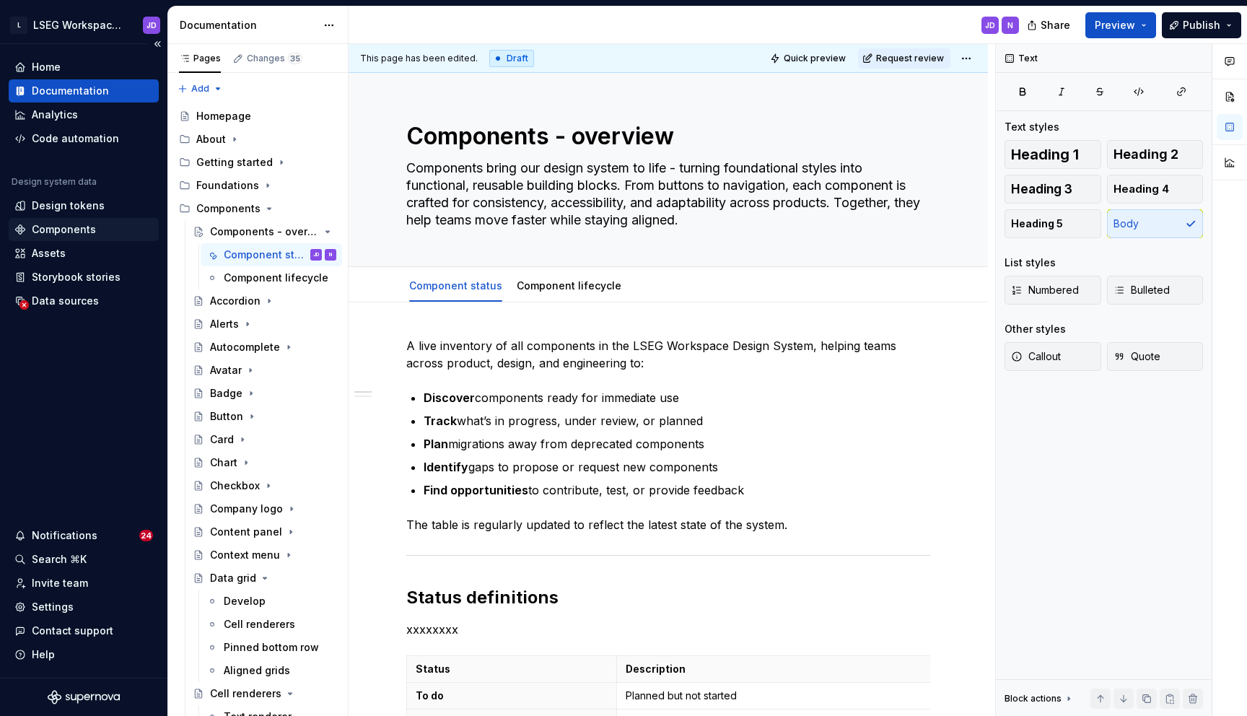
click at [63, 225] on div "Components" at bounding box center [64, 229] width 64 height 14
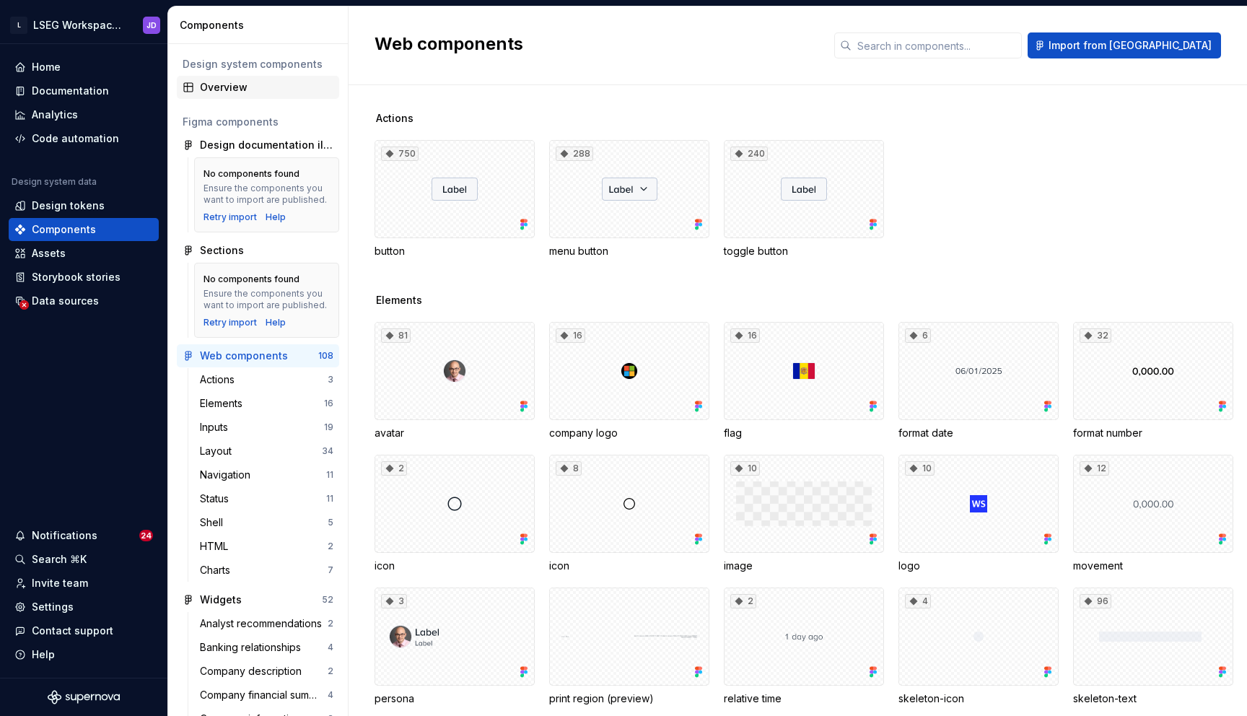
click at [221, 89] on div "Overview" at bounding box center [266, 87] width 133 height 14
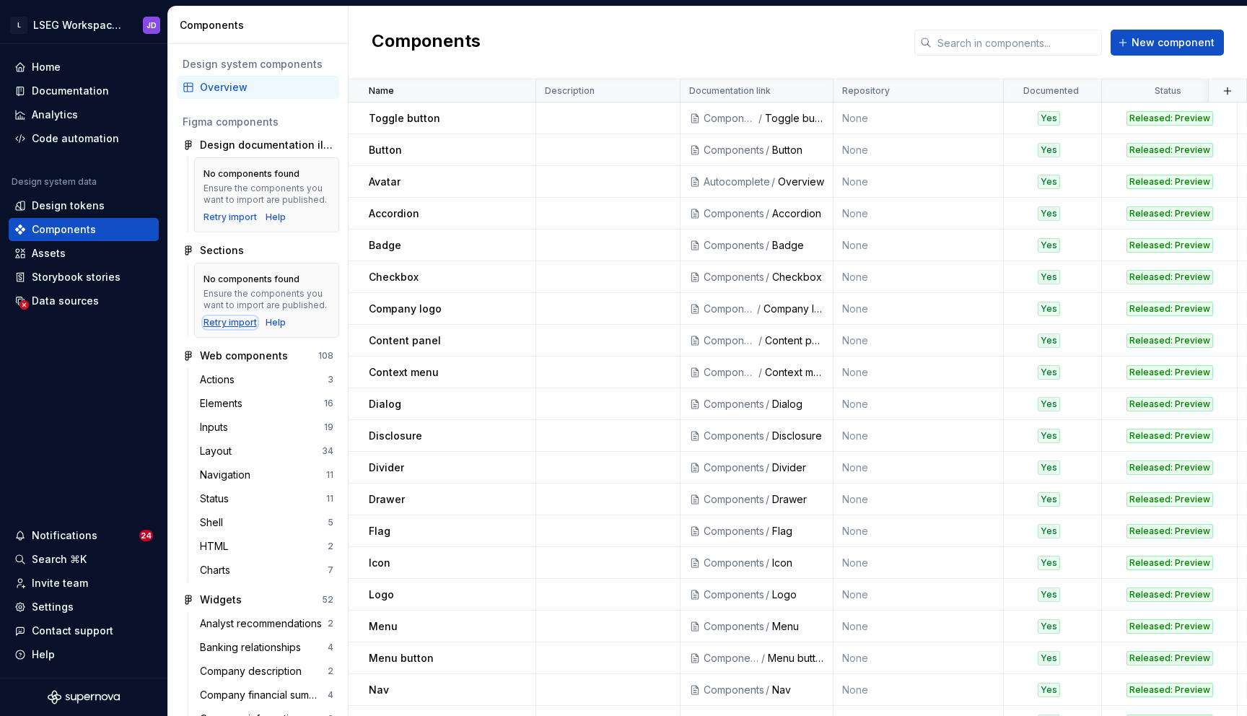
click at [229, 323] on div "Retry import" at bounding box center [229, 323] width 53 height 12
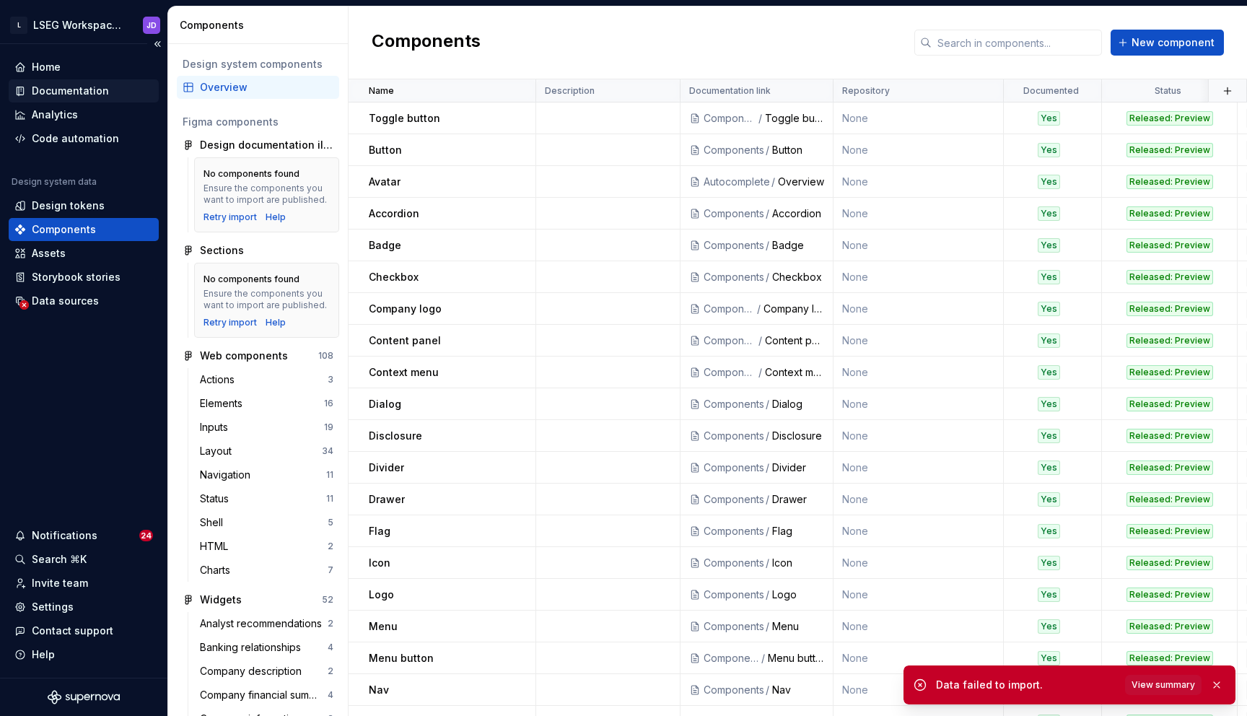
click at [92, 86] on div "Documentation" at bounding box center [70, 91] width 77 height 14
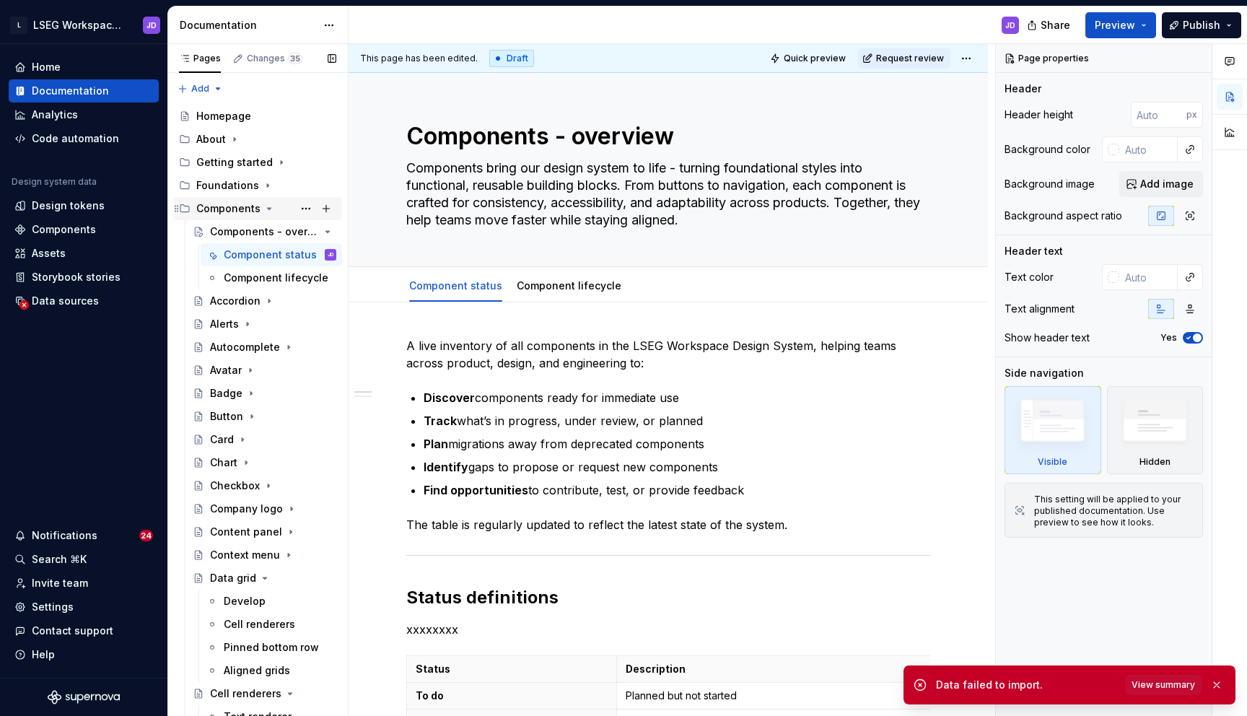
click at [222, 208] on div "Components" at bounding box center [228, 208] width 64 height 14
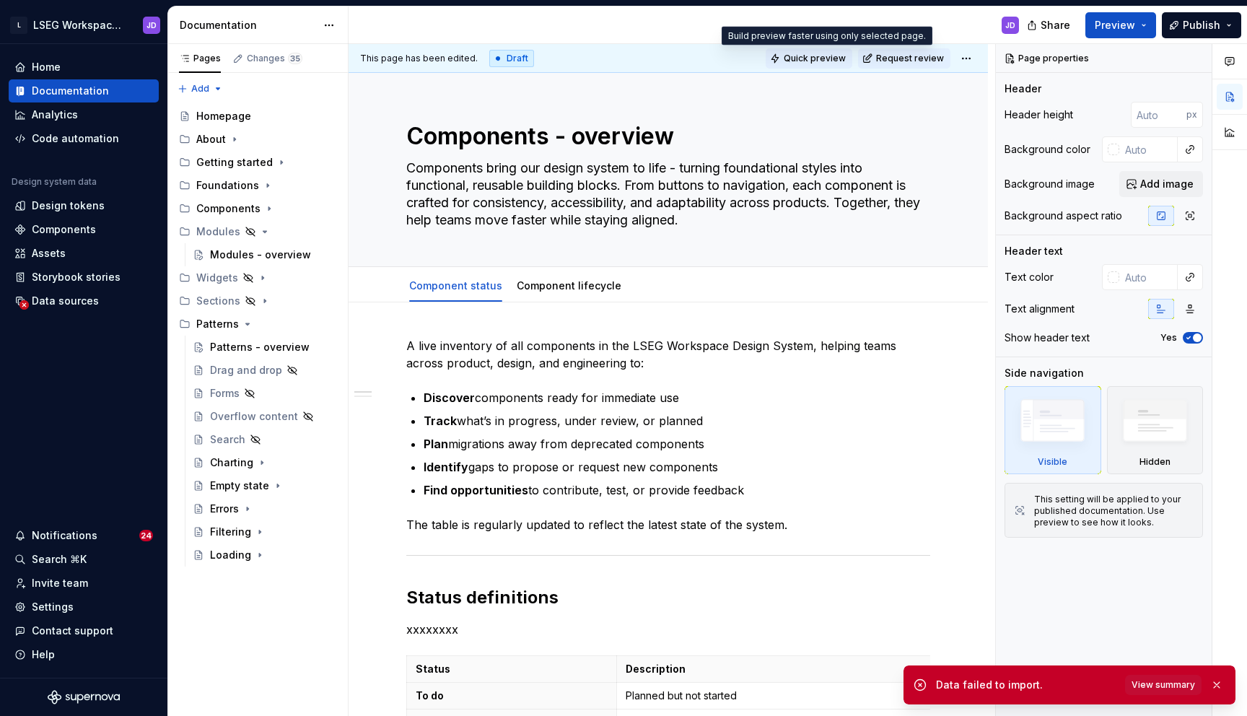
click at [808, 56] on span "Quick preview" at bounding box center [814, 59] width 62 height 12
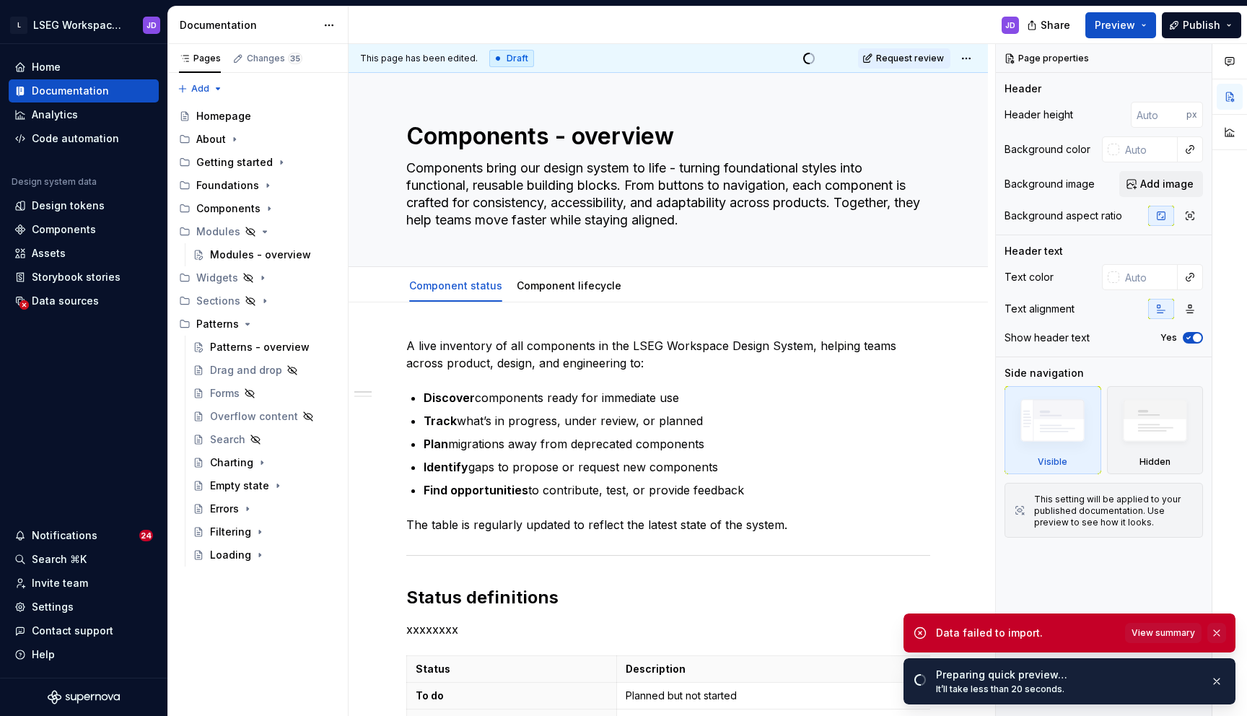
click at [1221, 633] on button "button" at bounding box center [1216, 633] width 19 height 20
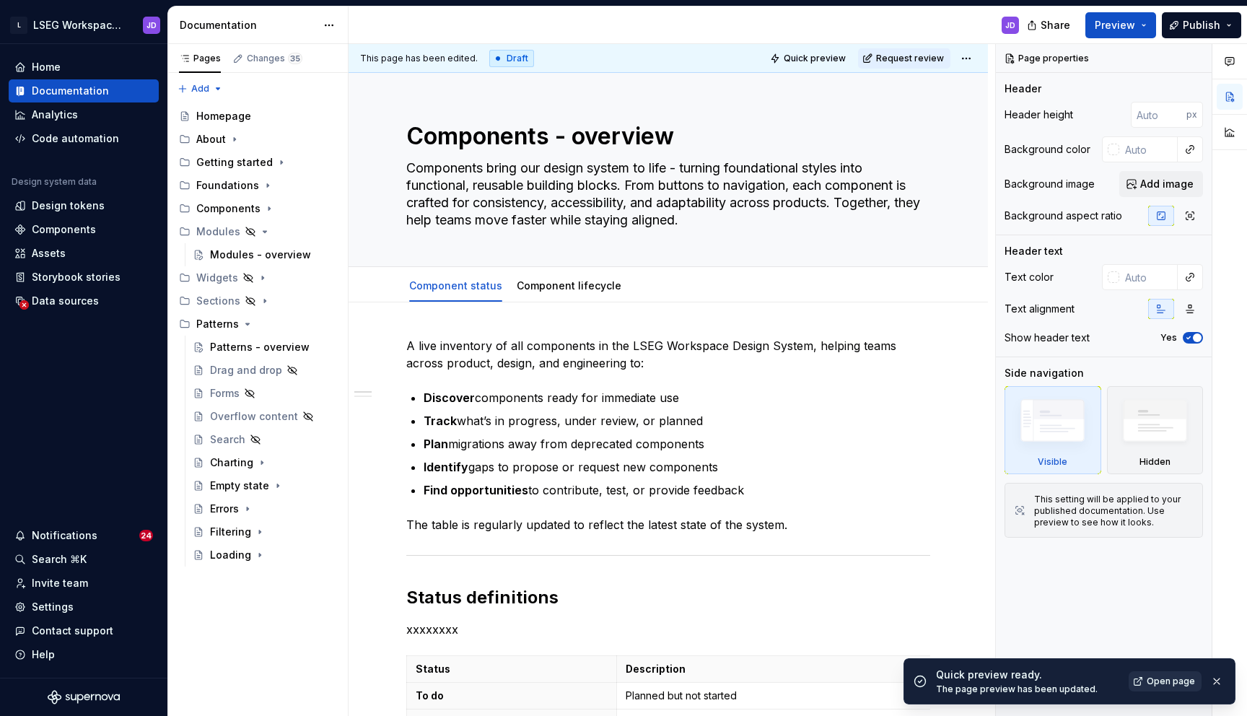
click at [1159, 682] on span "Open page" at bounding box center [1170, 681] width 48 height 12
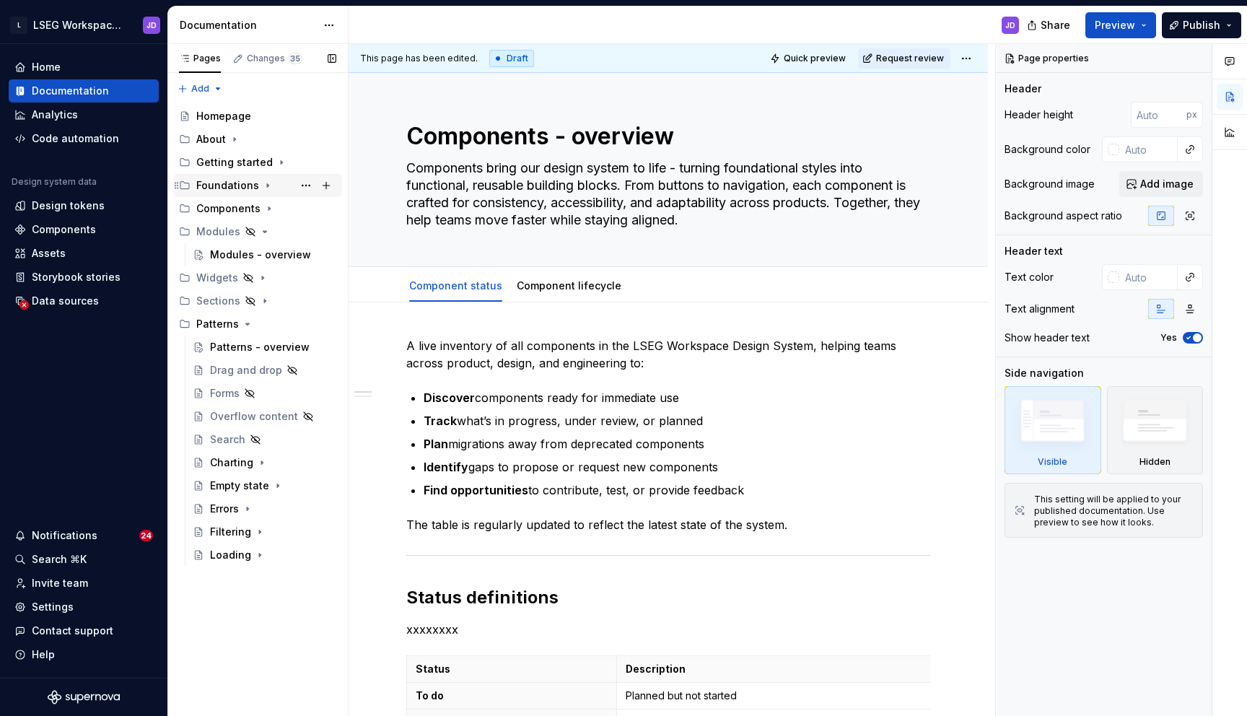
click at [265, 189] on icon "Page tree" at bounding box center [268, 186] width 12 height 12
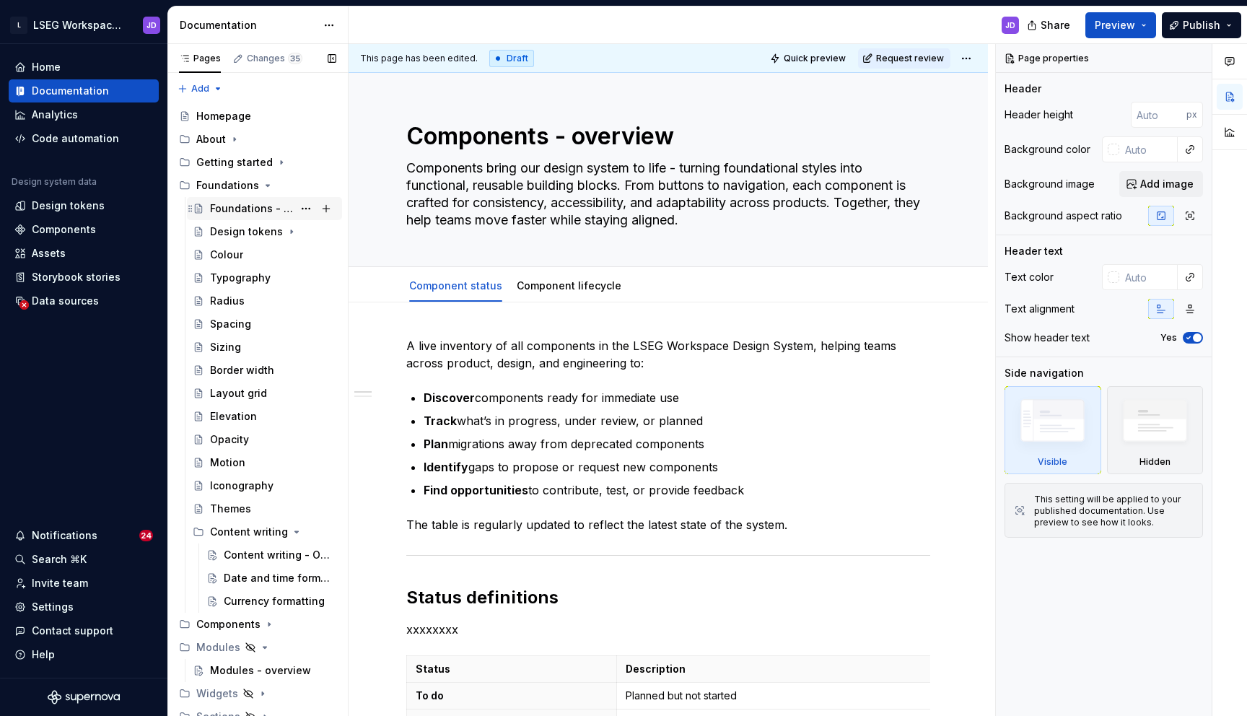
click at [258, 205] on div "Foundations - overview" at bounding box center [251, 208] width 83 height 14
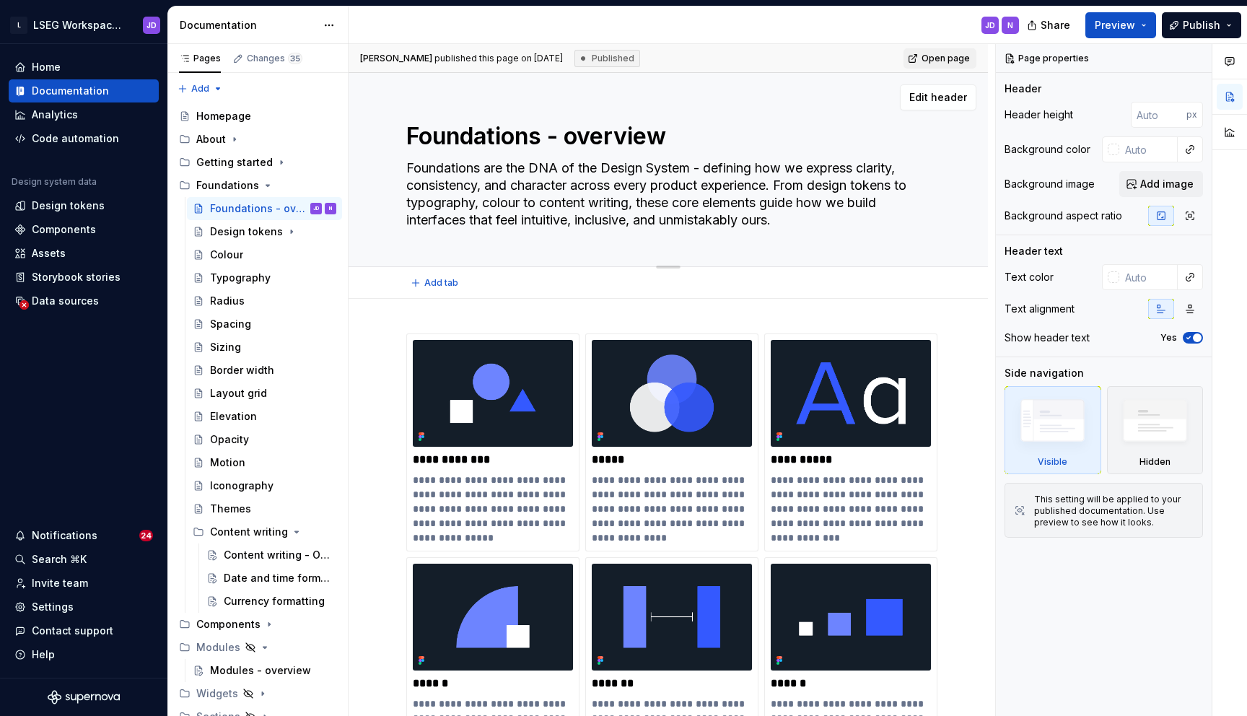
click at [559, 135] on textarea "Foundations - overview" at bounding box center [665, 136] width 524 height 35
click at [574, 135] on textarea "Foundations - overview" at bounding box center [665, 136] width 524 height 35
drag, startPoint x: 579, startPoint y: 136, endPoint x: 405, endPoint y: 143, distance: 174.0
click at [405, 143] on textarea "Foundations - overview" at bounding box center [665, 136] width 524 height 35
type textarea "*"
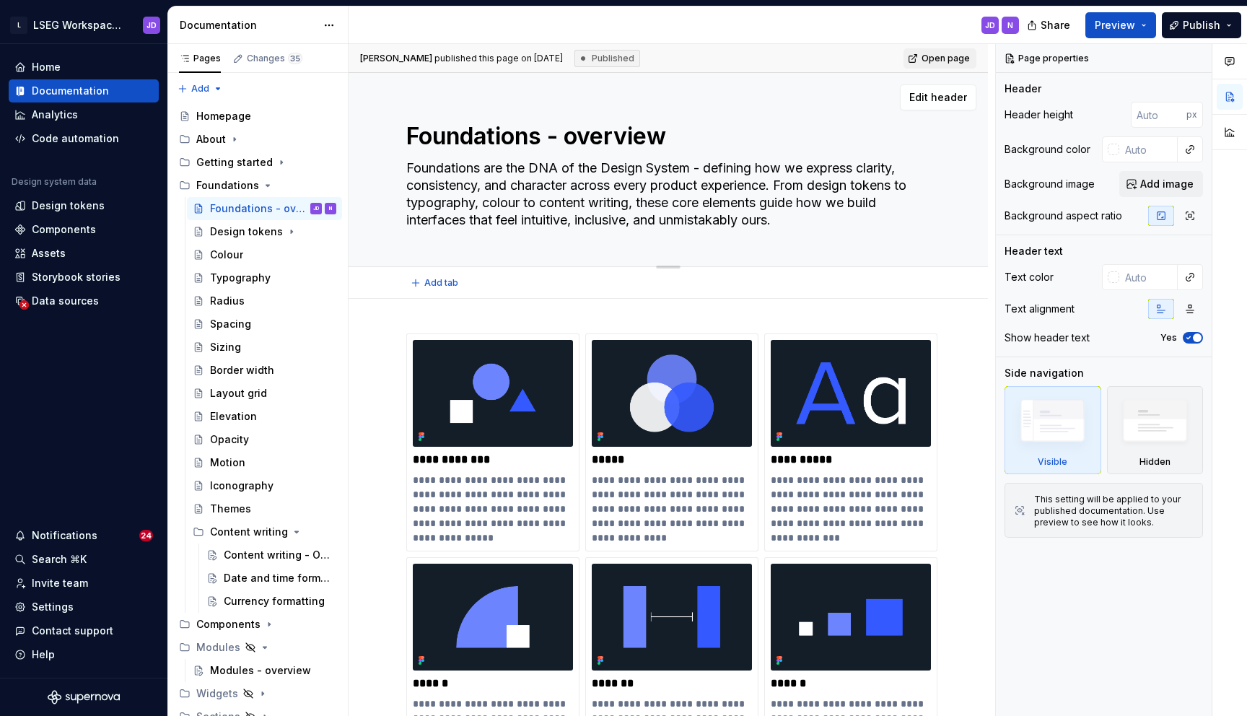
type textarea "Overview"
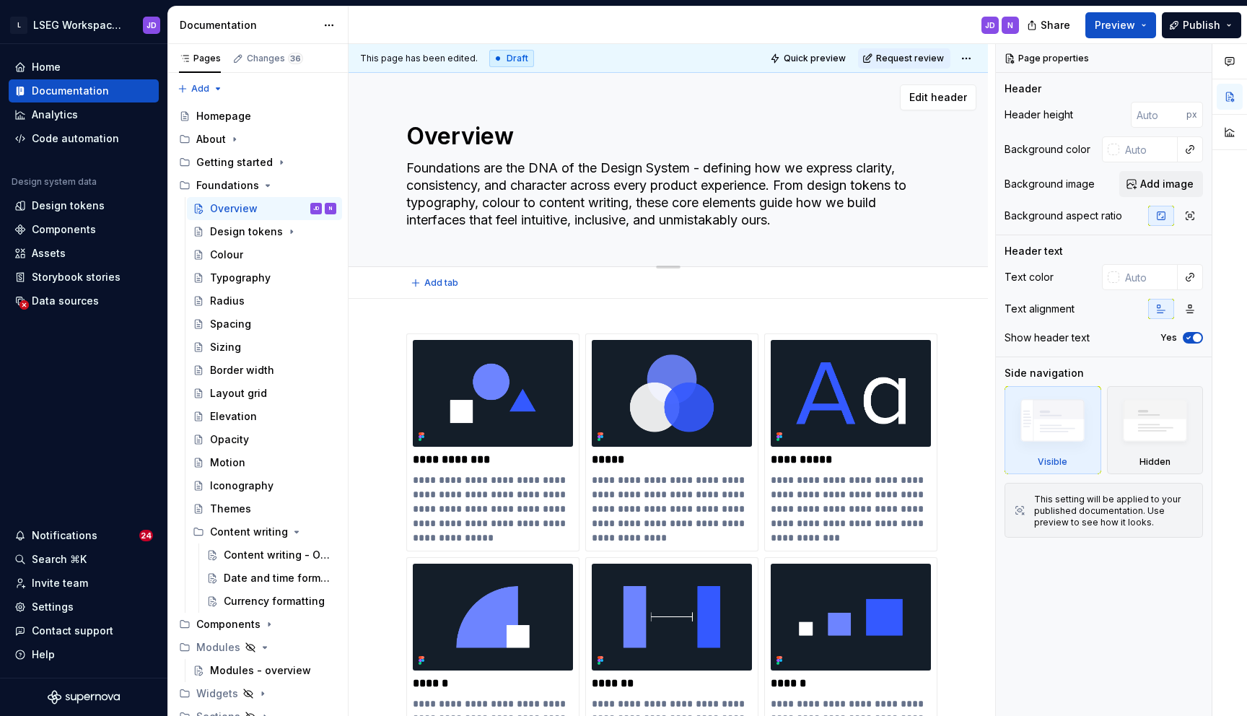
click at [460, 137] on textarea "Overview" at bounding box center [665, 136] width 524 height 35
drag, startPoint x: 538, startPoint y: 131, endPoint x: 408, endPoint y: 133, distance: 130.6
click at [408, 133] on textarea "Overview" at bounding box center [665, 136] width 524 height 35
type textarea "*"
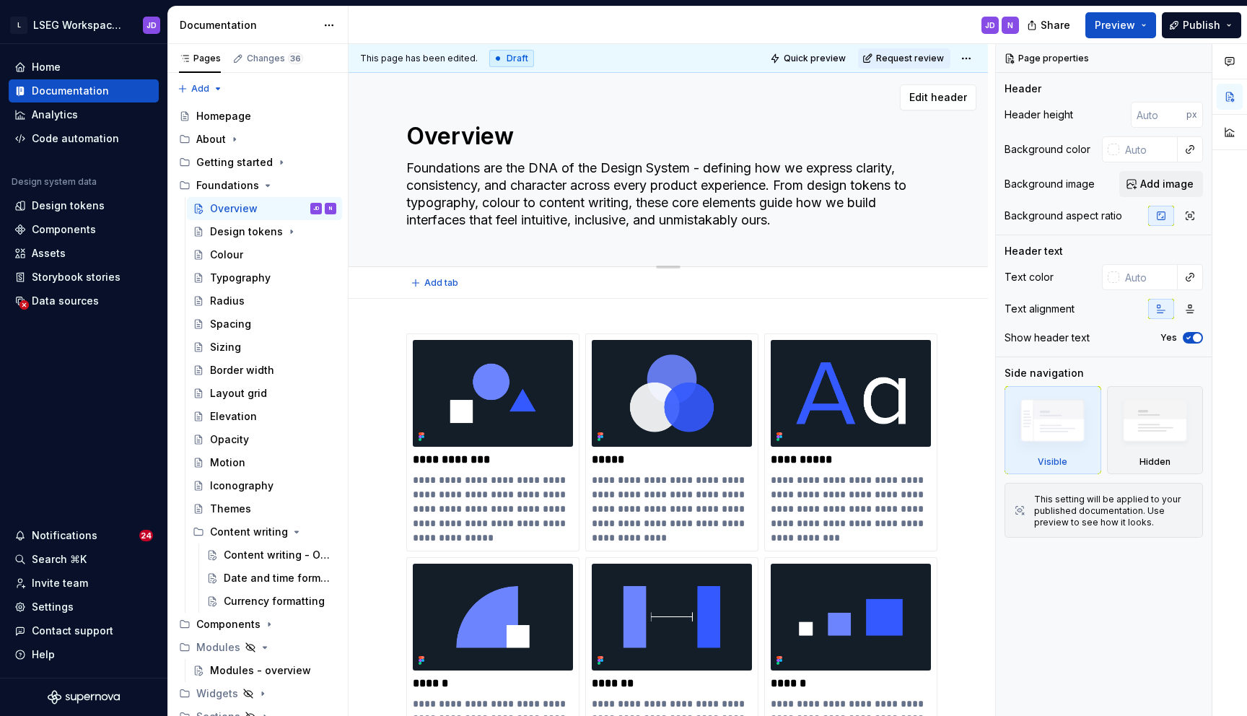
type textarea "FOverview"
type textarea "*"
type textarea "FoOverview"
type textarea "*"
type textarea "FouOverview"
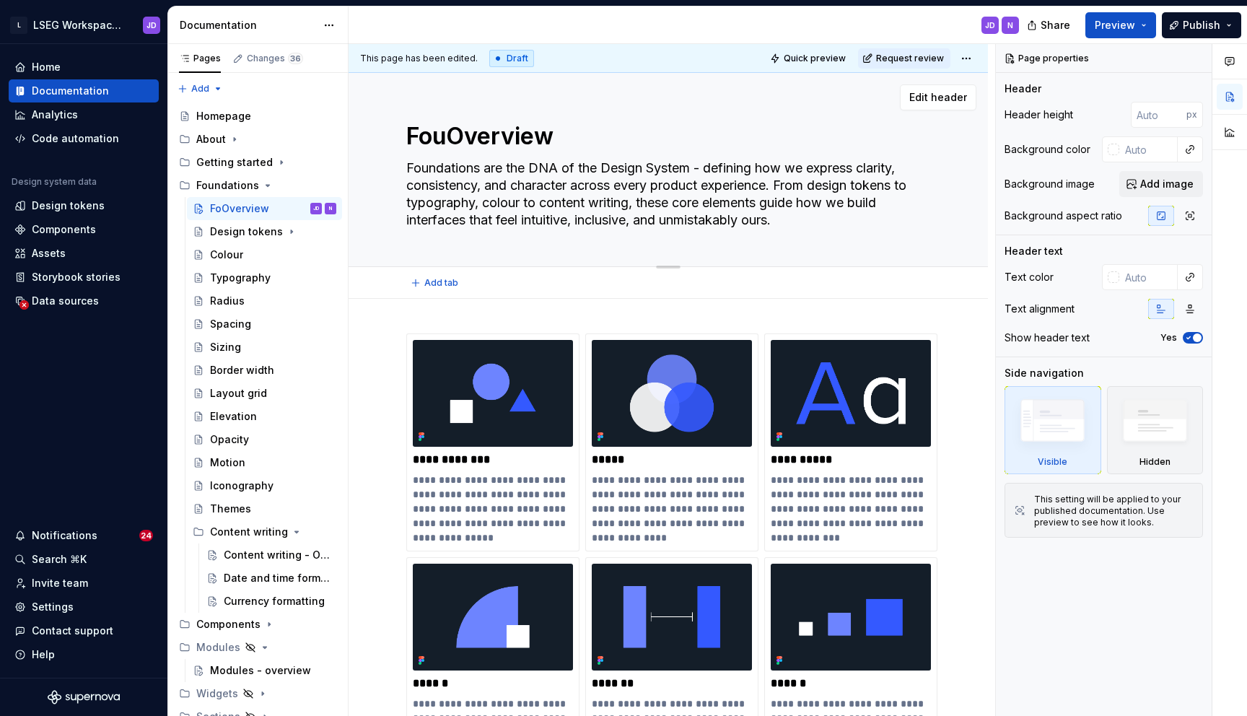
type textarea "*"
type textarea "FounOverview"
type textarea "*"
type textarea "FoundOverview"
type textarea "*"
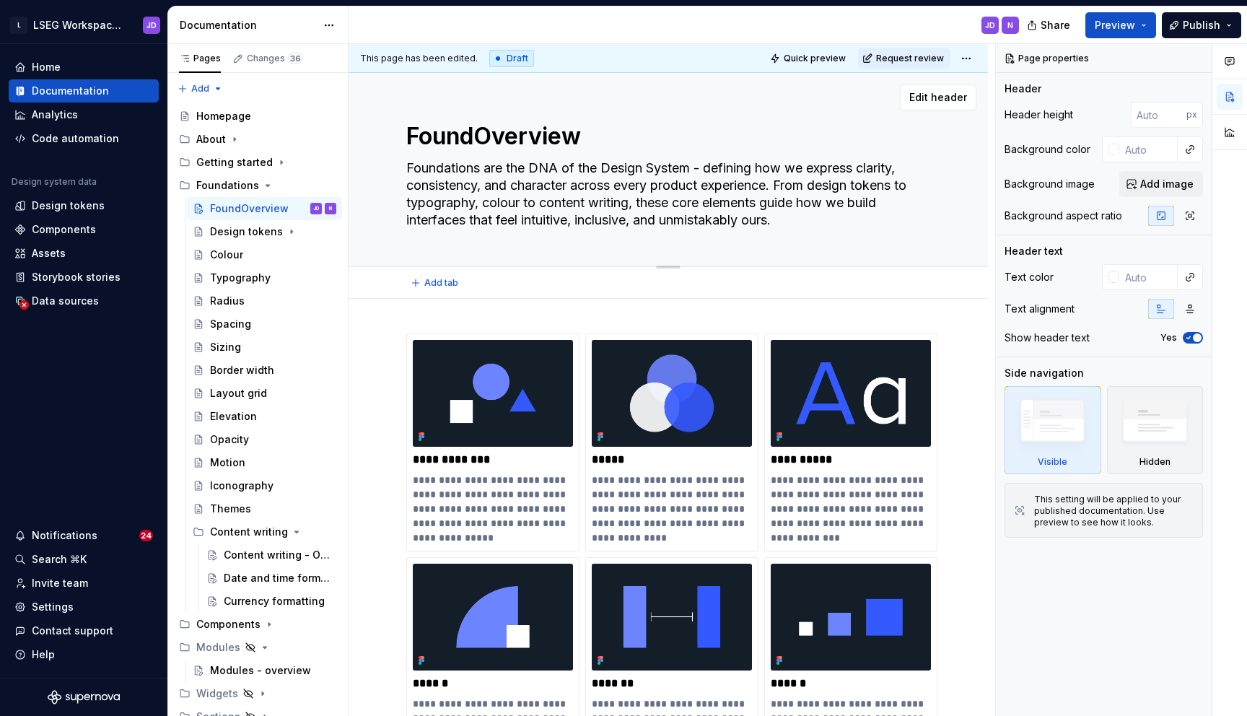
type textarea "FoundaOverview"
type textarea "*"
type textarea "FoundatOverview"
type textarea "*"
type textarea "FoundatiOverview"
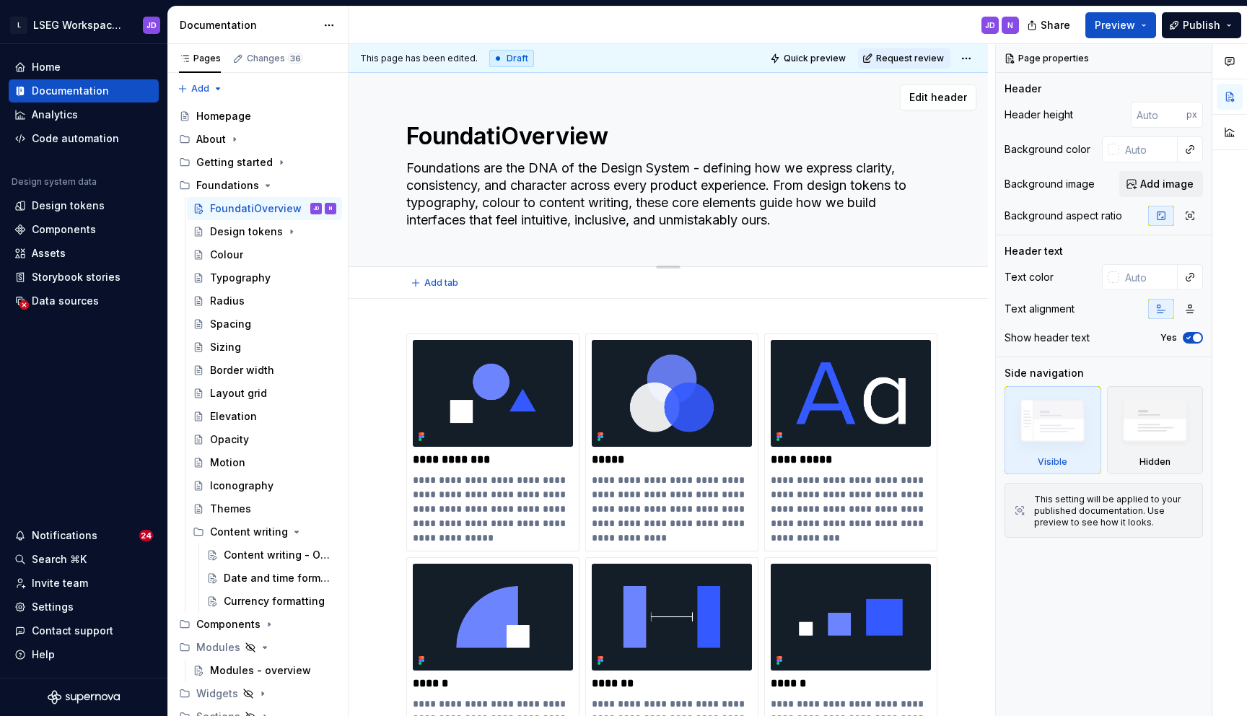
type textarea "*"
type textarea "FoundatioOverview"
type textarea "*"
type textarea "FoundationOverview"
type textarea "*"
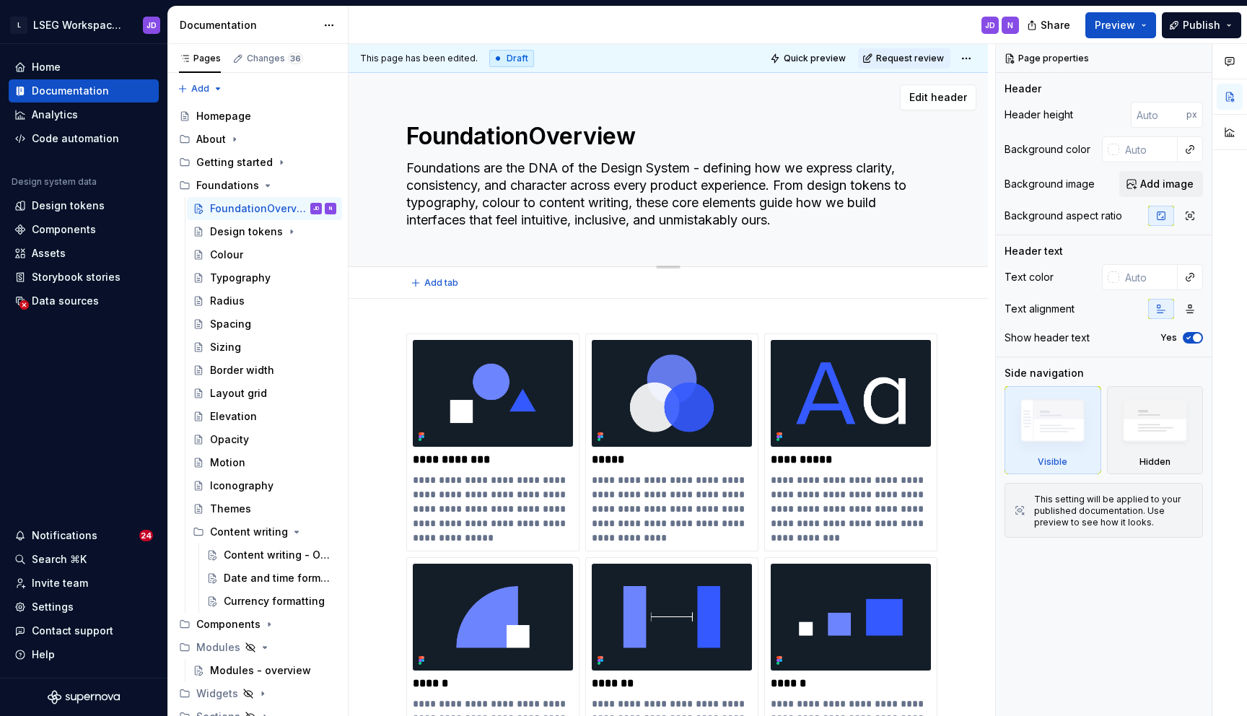
type textarea "FoundationsOverview"
type textarea "*"
type textarea "Foundations Overview"
type textarea "*"
type textarea "Foundations -Overview"
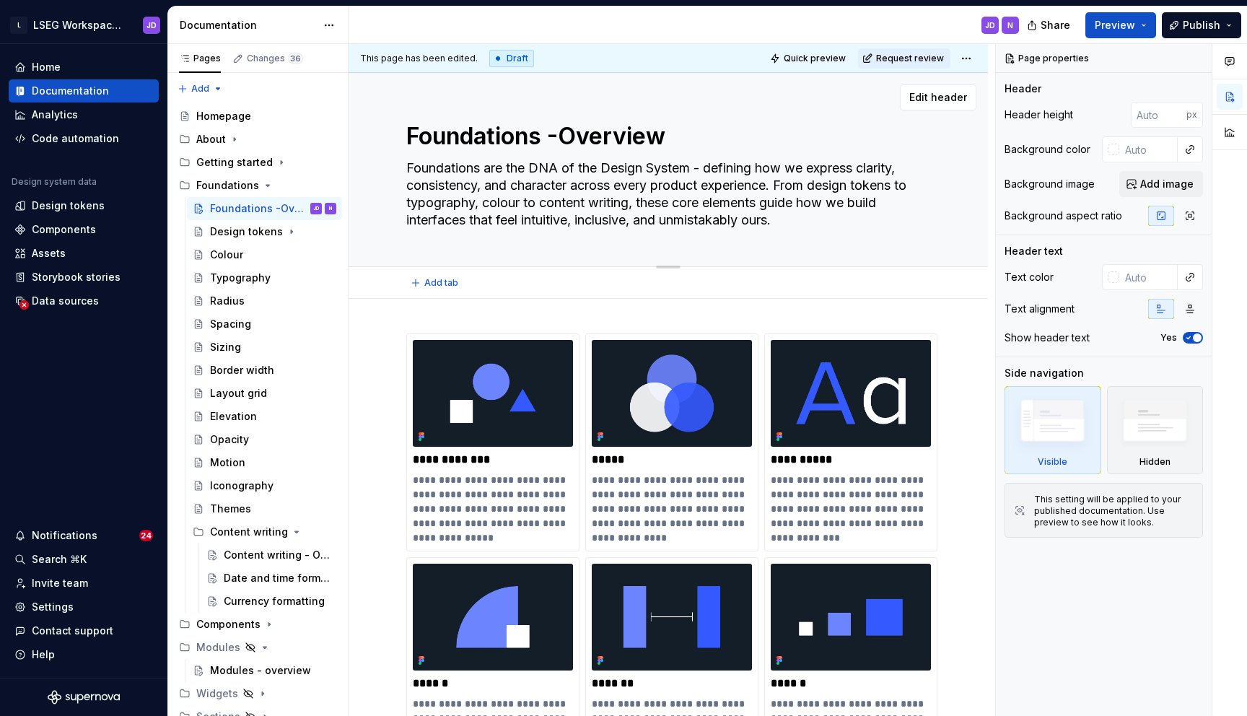
type textarea "*"
type textarea "Foundations -verview"
type textarea "*"
type textarea "Foundations - verview"
type textarea "*"
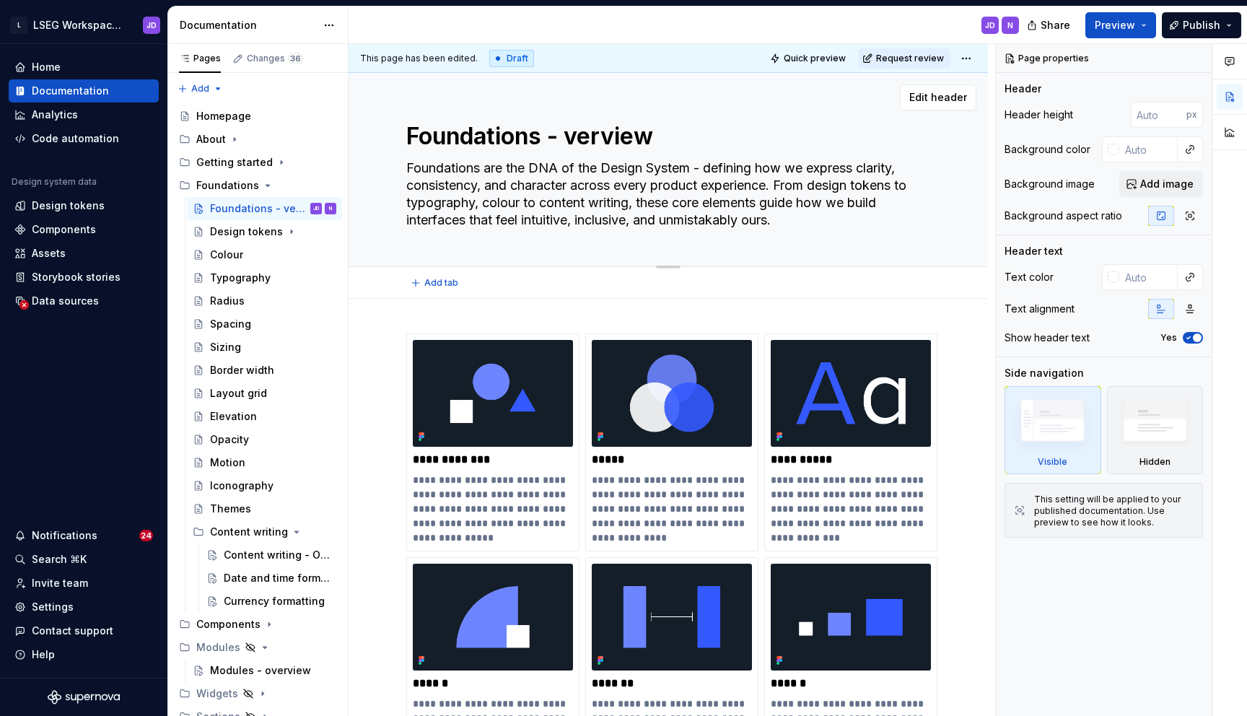
type textarea "Foundations - overview"
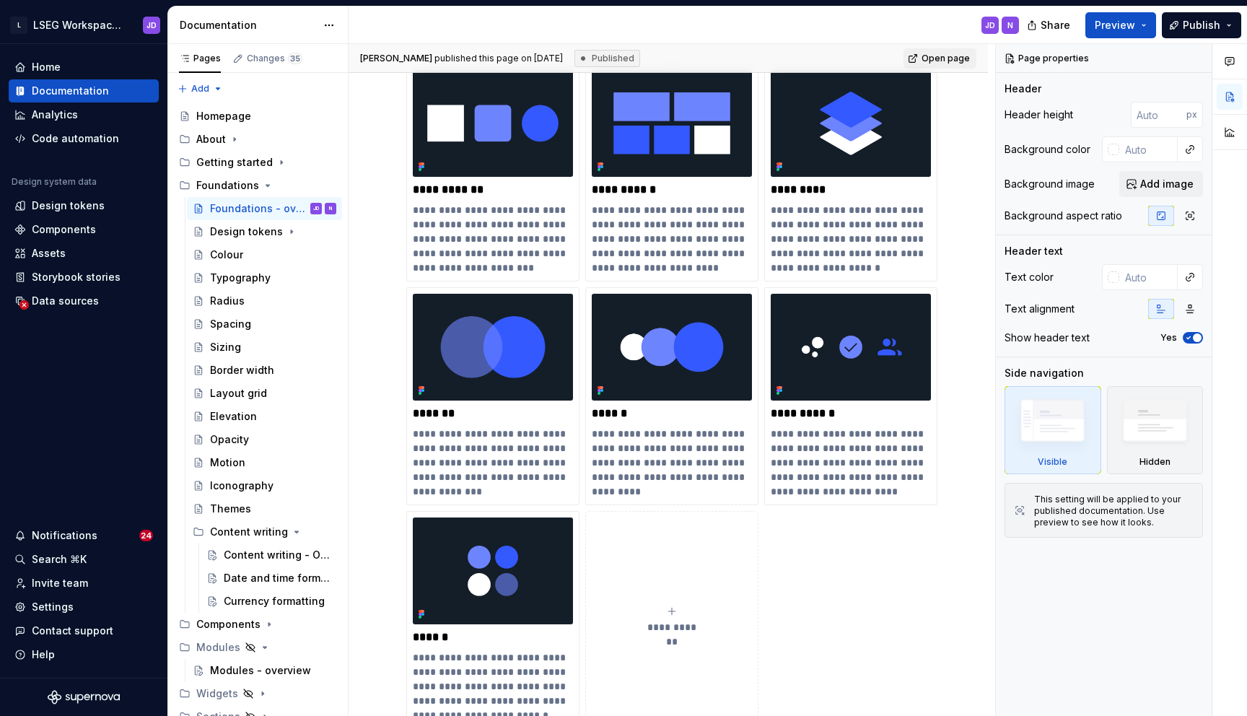
scroll to position [1010, 0]
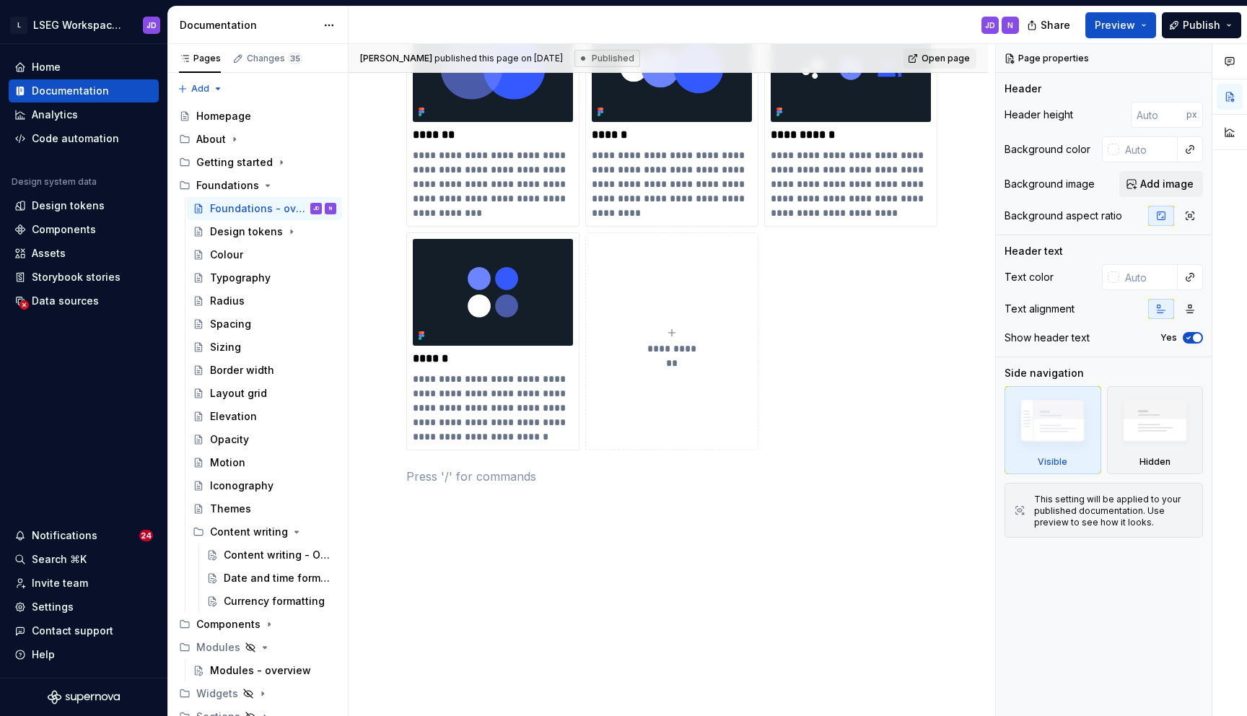
click at [675, 334] on icon "submit" at bounding box center [672, 333] width 12 height 12
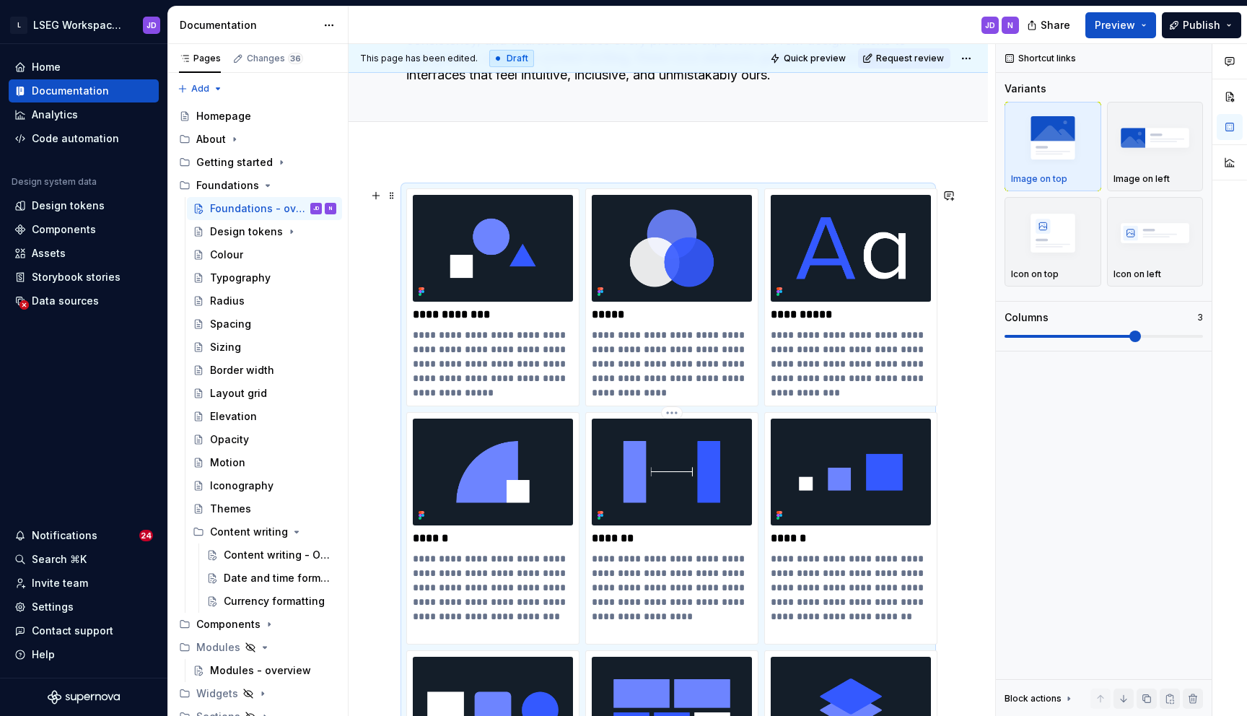
scroll to position [0, 0]
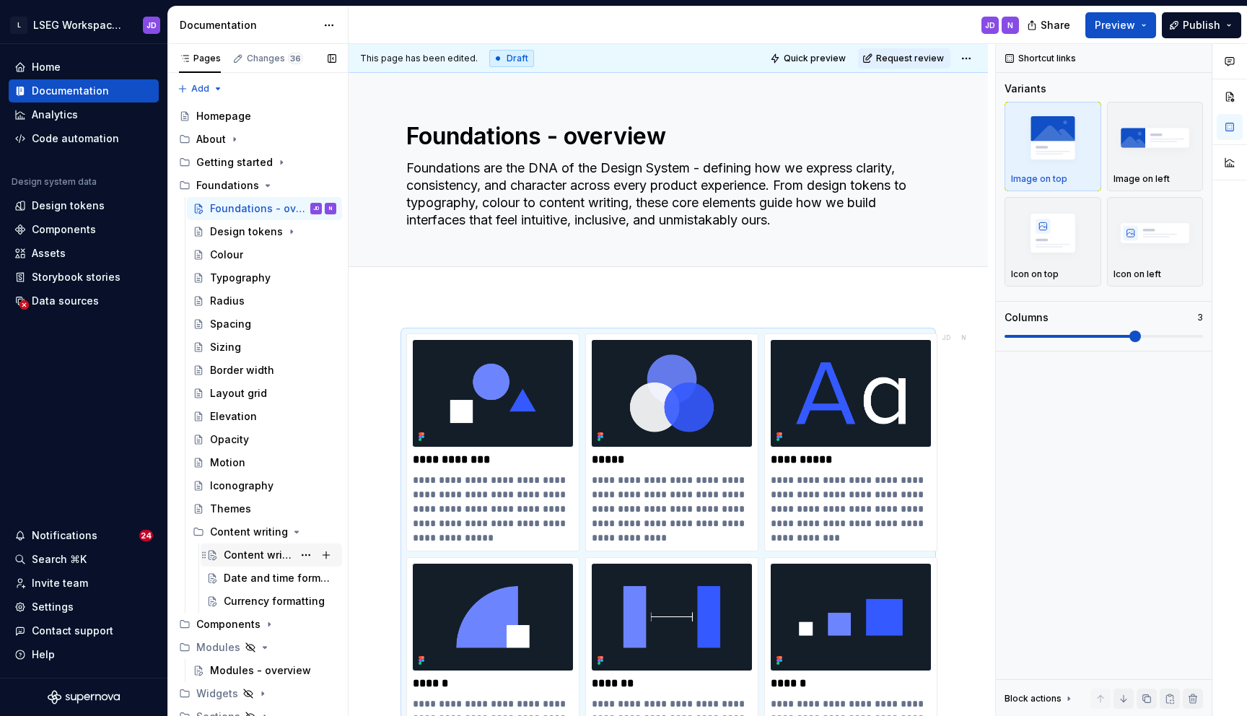
click at [259, 550] on div "Content writing - Overview" at bounding box center [258, 555] width 69 height 14
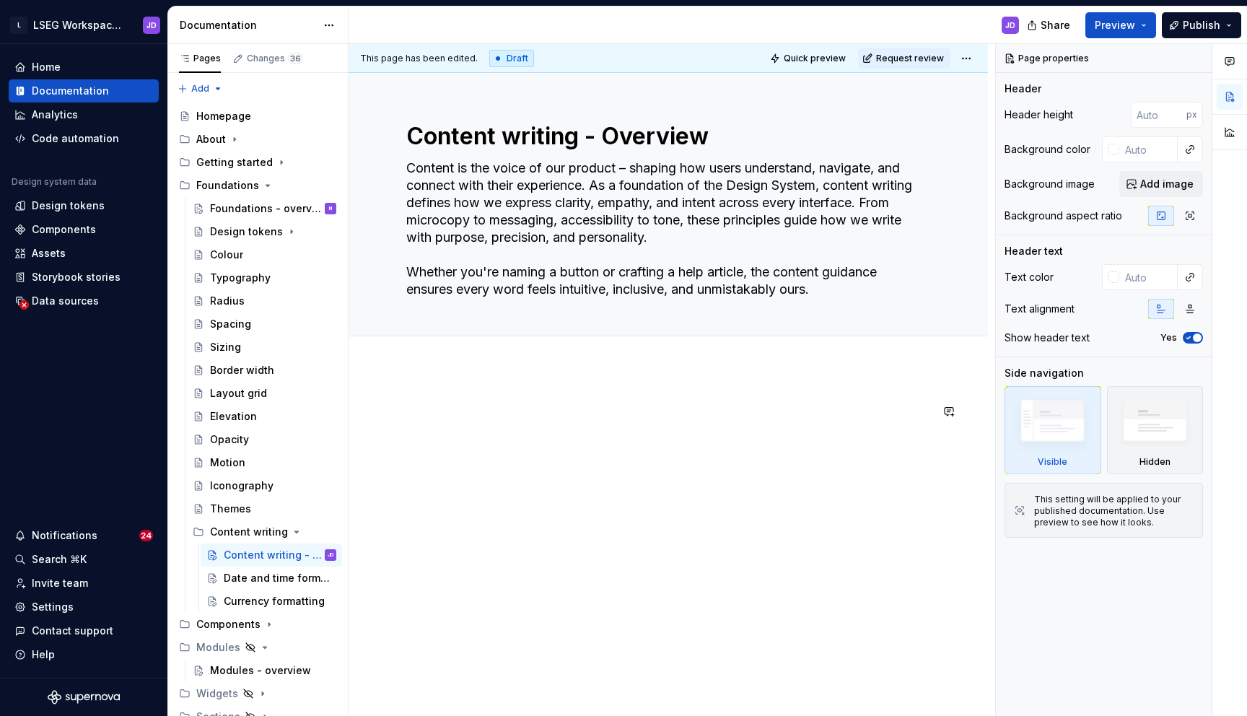
click at [465, 395] on div at bounding box center [667, 529] width 639 height 322
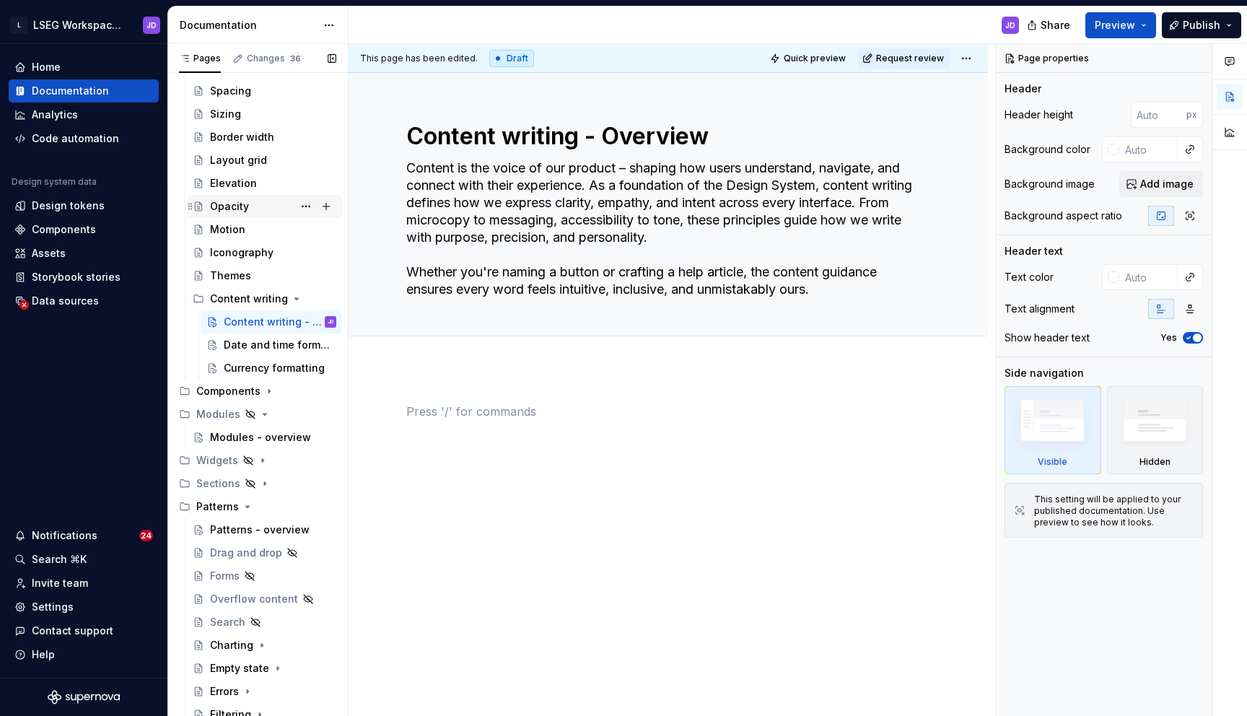
scroll to position [263, 0]
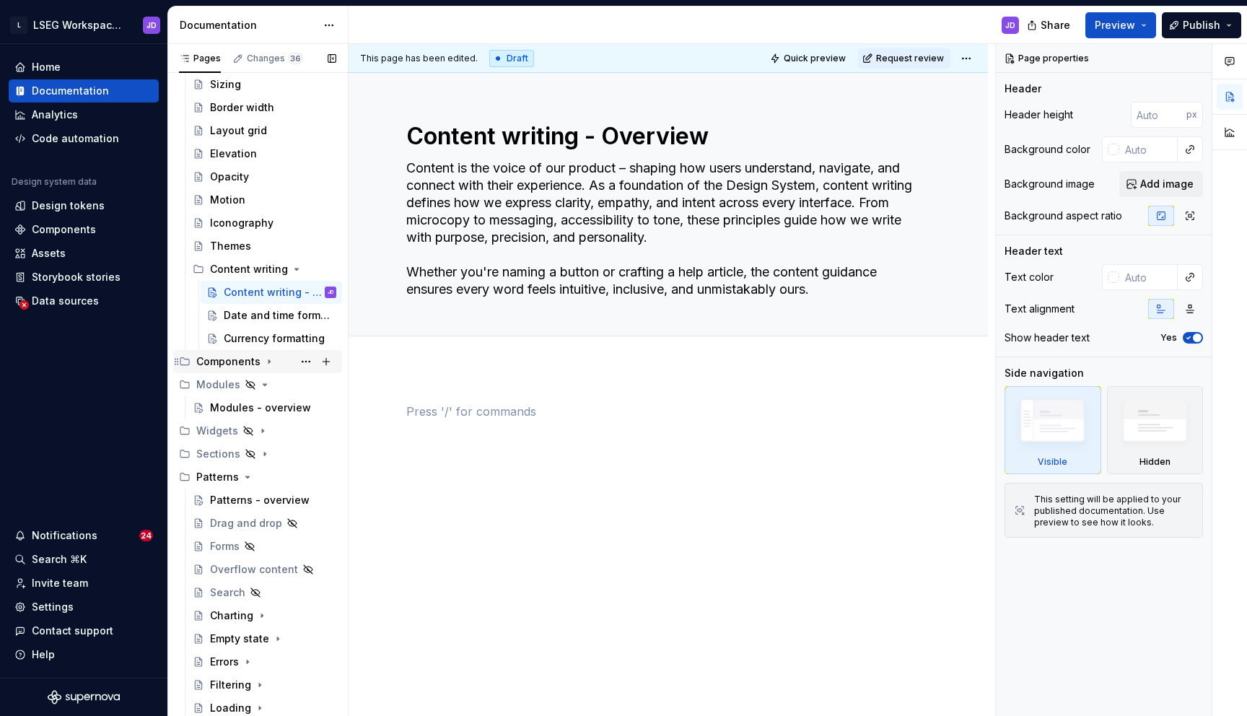
click at [268, 360] on icon "Page tree" at bounding box center [268, 362] width 1 height 4
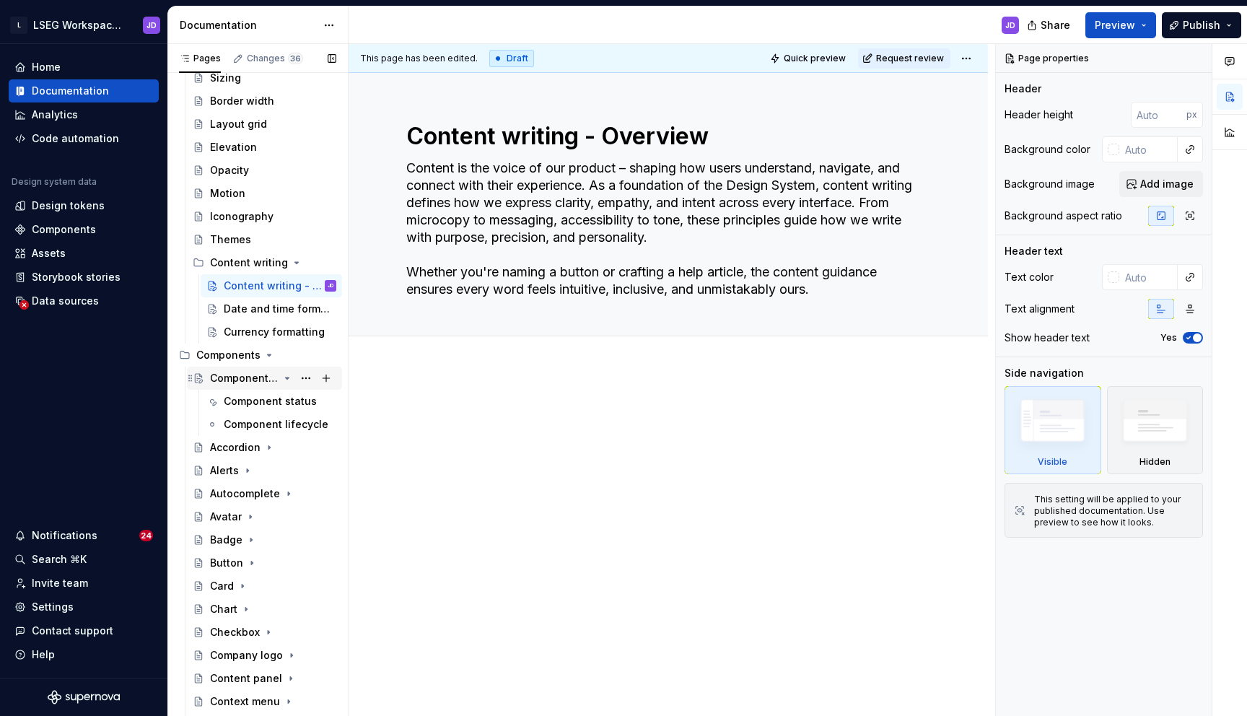
scroll to position [273, 0]
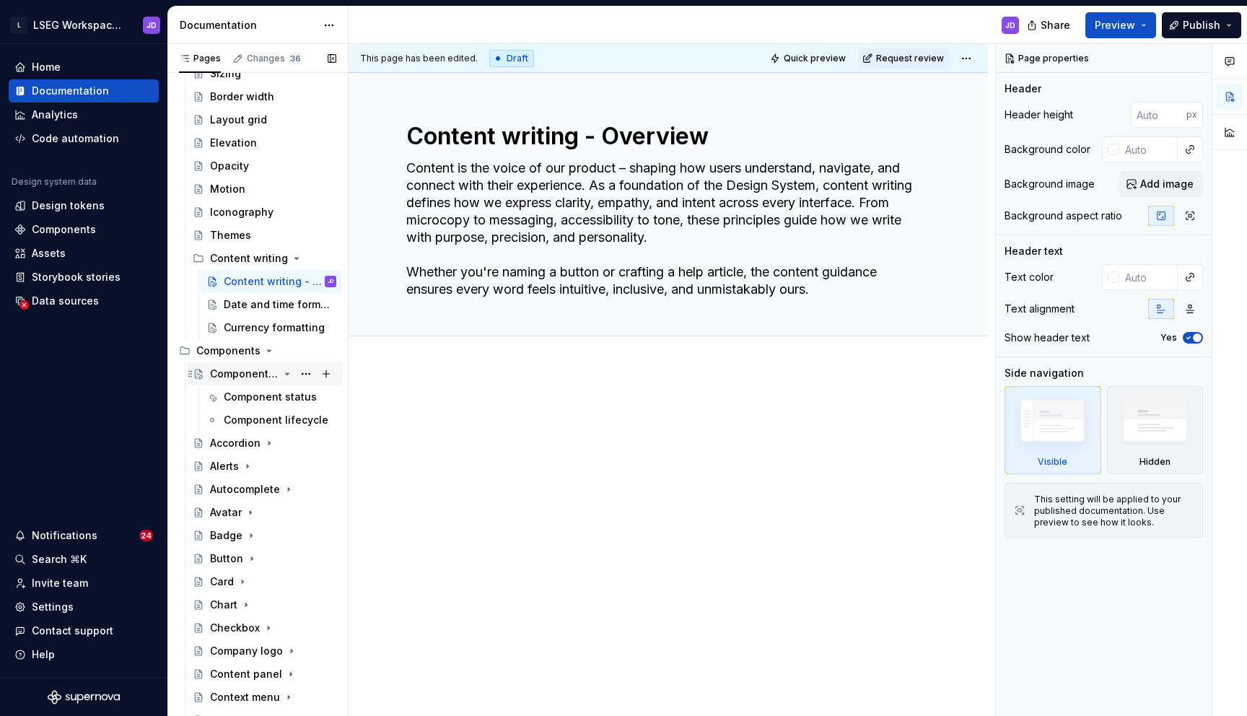
click at [266, 377] on div "Components - overview" at bounding box center [244, 373] width 69 height 14
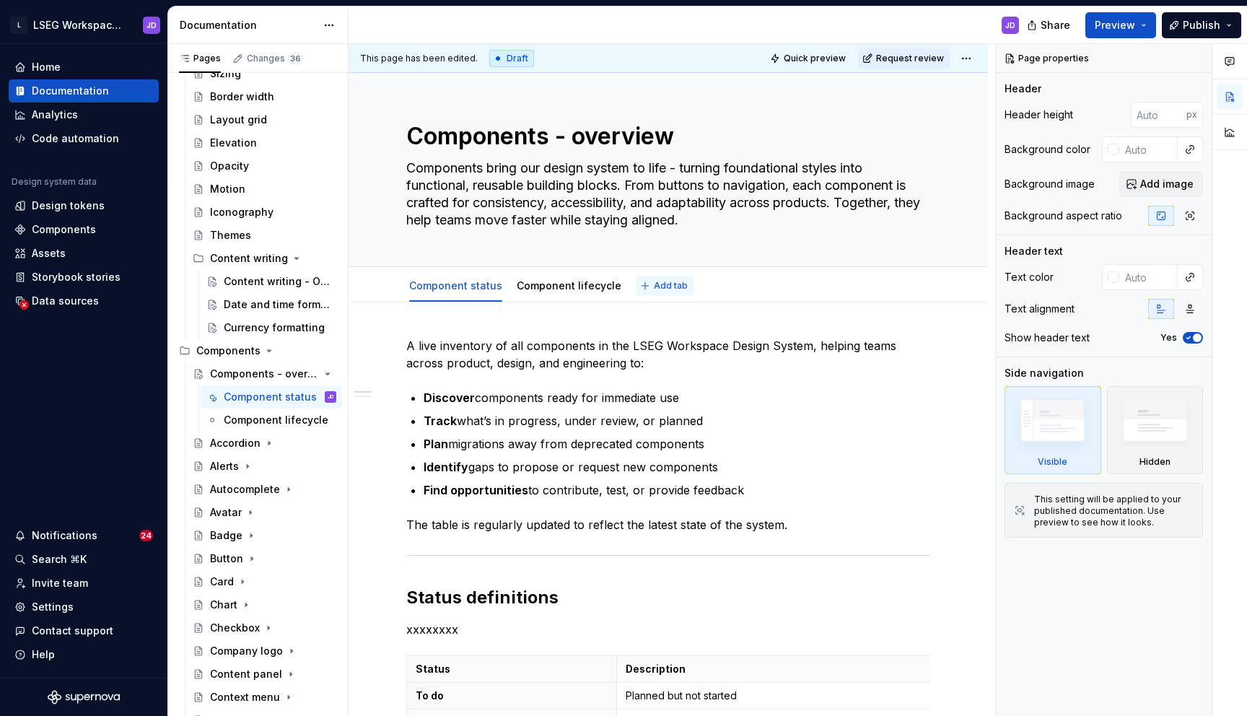
click at [668, 278] on button "Add tab" at bounding box center [665, 286] width 58 height 20
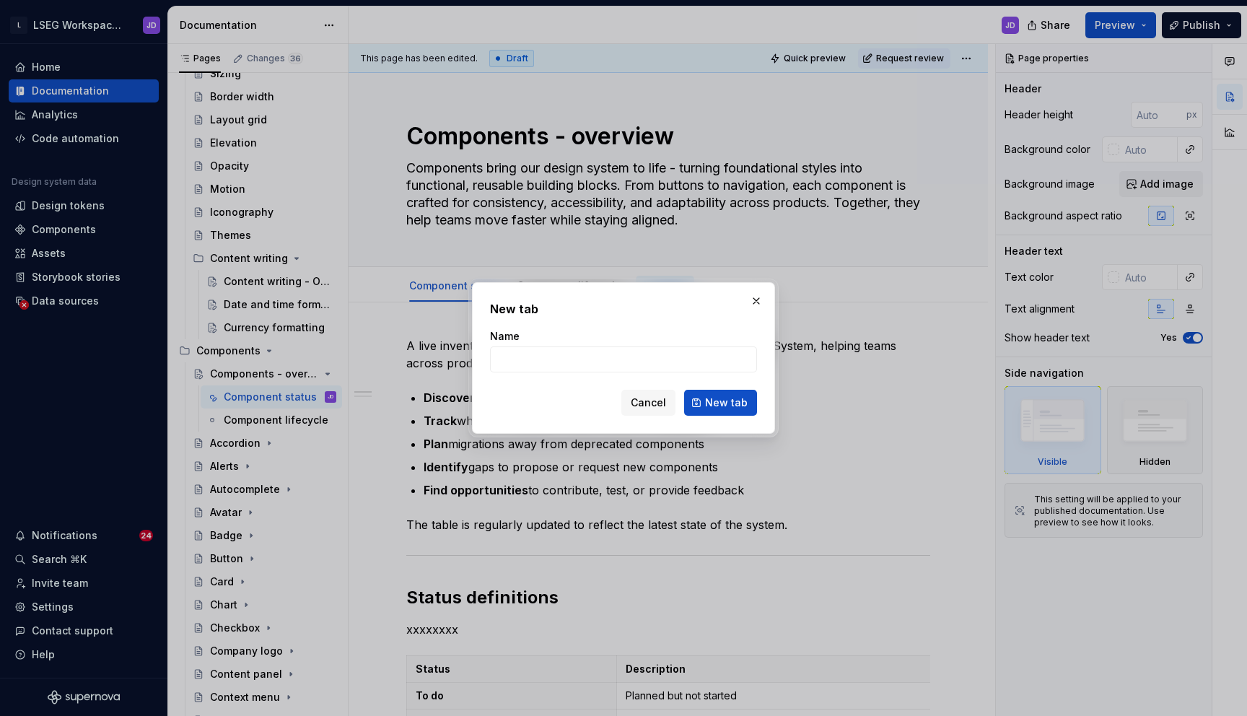
type textarea "*"
type input "Xxx"
type textarea "*"
type input "Xxx"
click at [697, 386] on form "Name Xxx Cancel New tab" at bounding box center [623, 372] width 267 height 87
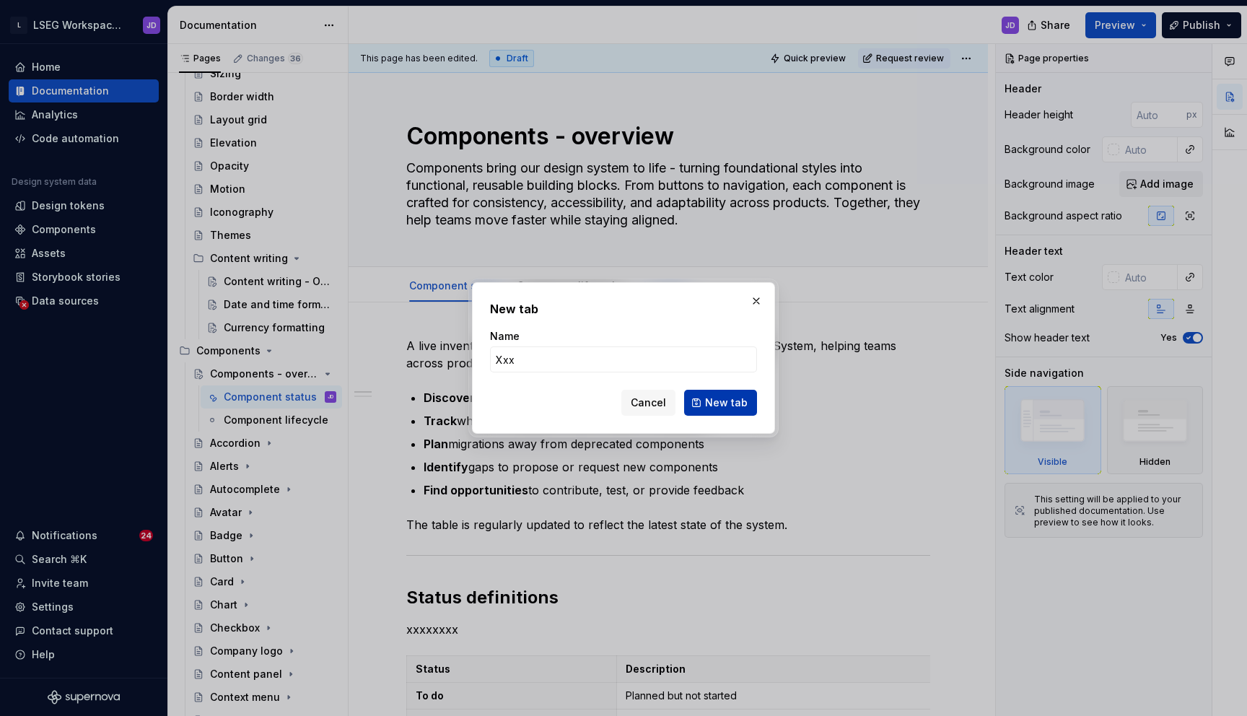
click at [702, 403] on button "New tab" at bounding box center [720, 403] width 73 height 26
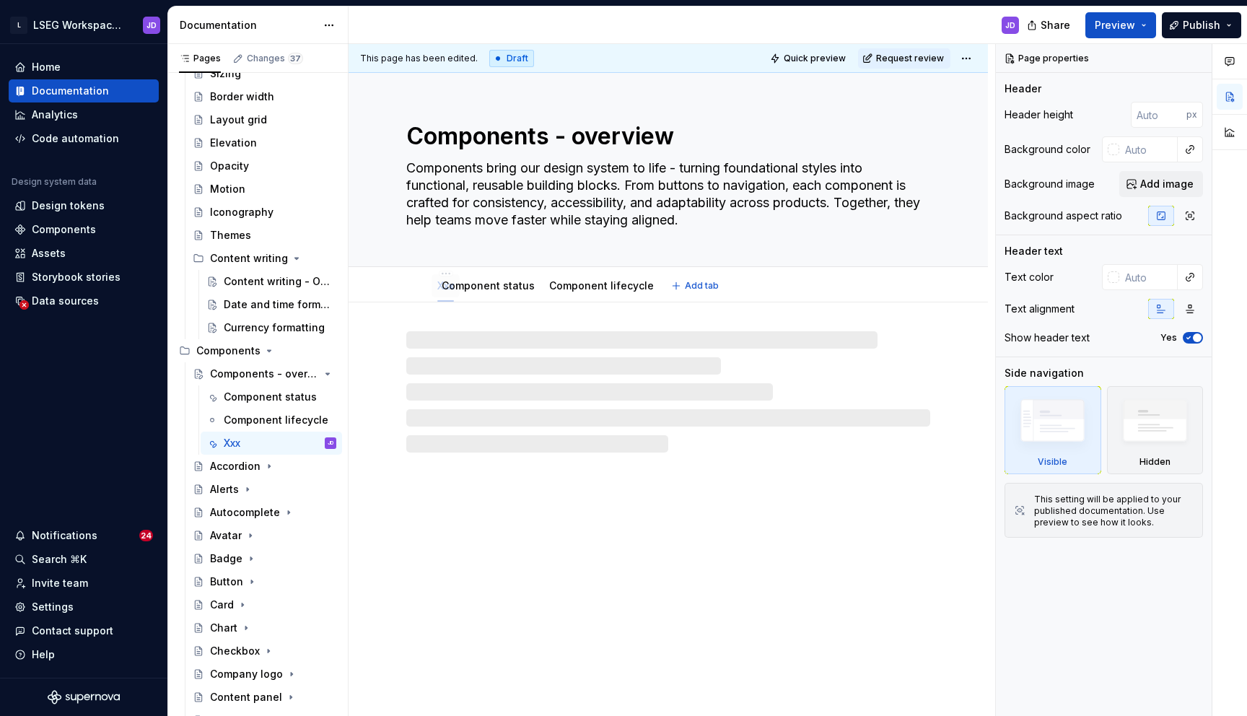
drag, startPoint x: 635, startPoint y: 289, endPoint x: 436, endPoint y: 284, distance: 199.2
click at [417, 286] on link "Xxx" at bounding box center [417, 285] width 17 height 12
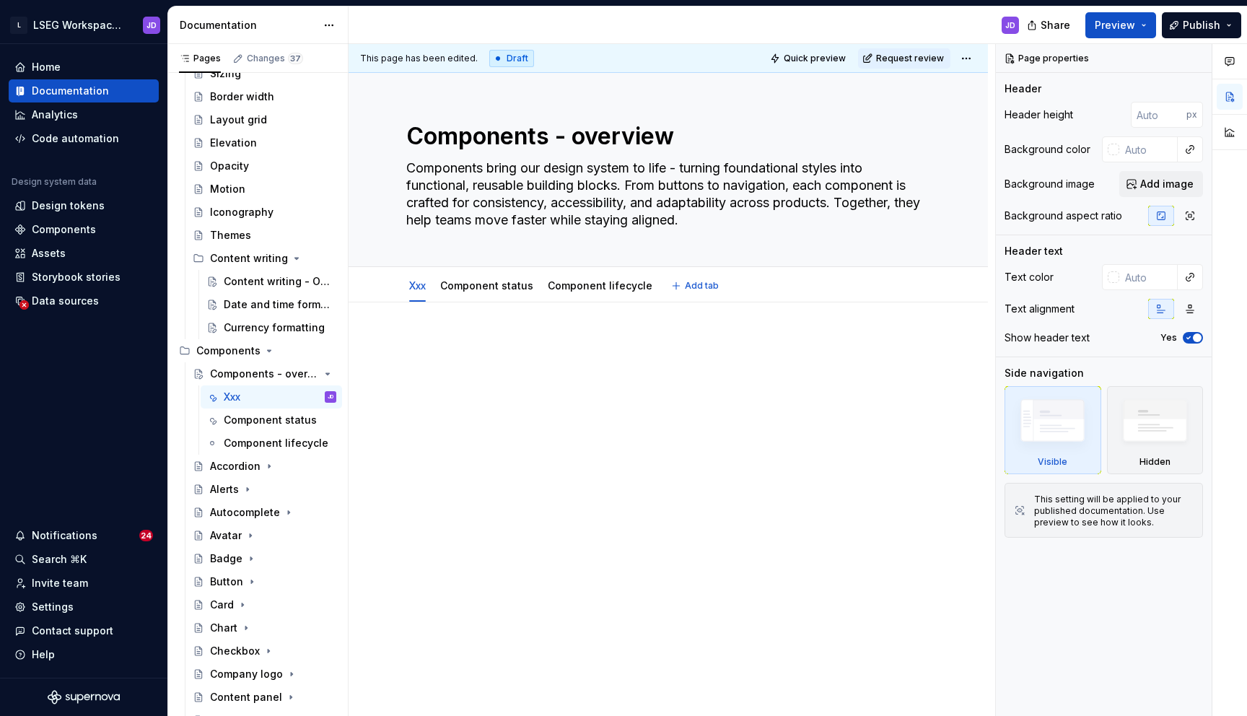
type textarea "*"
click at [443, 341] on p at bounding box center [668, 345] width 524 height 17
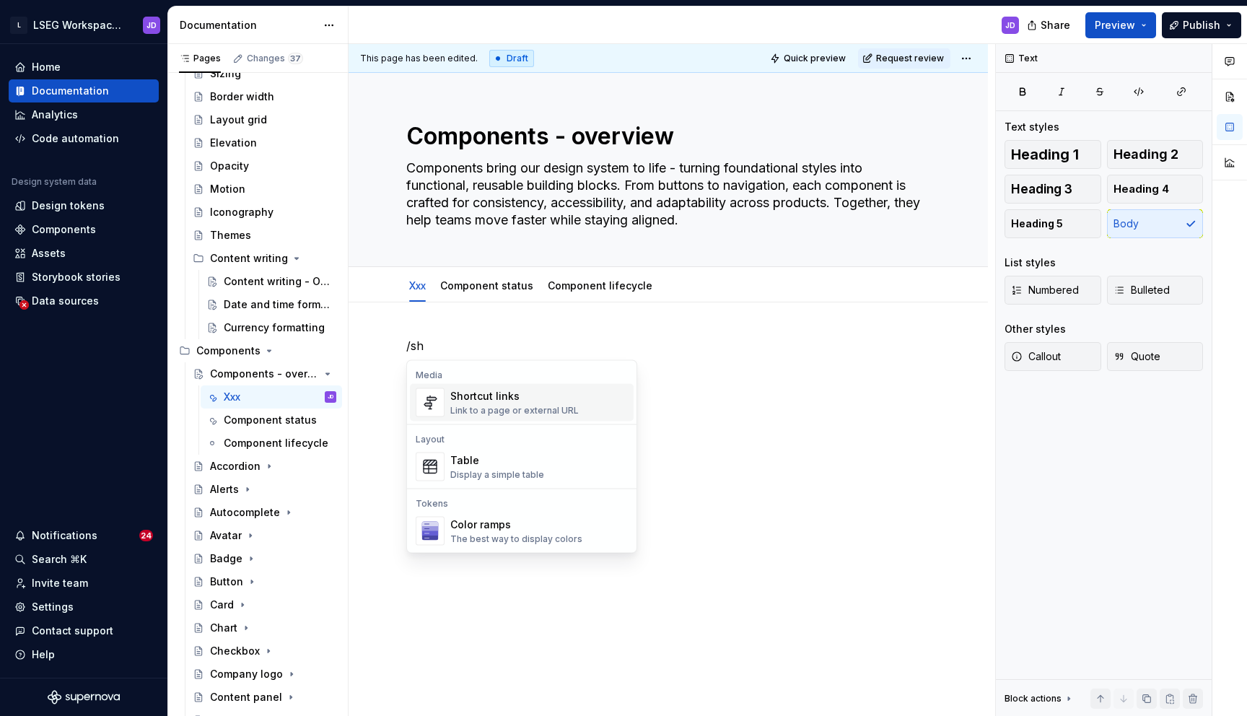
click at [514, 414] on div "Link to a page or external URL" at bounding box center [514, 411] width 128 height 12
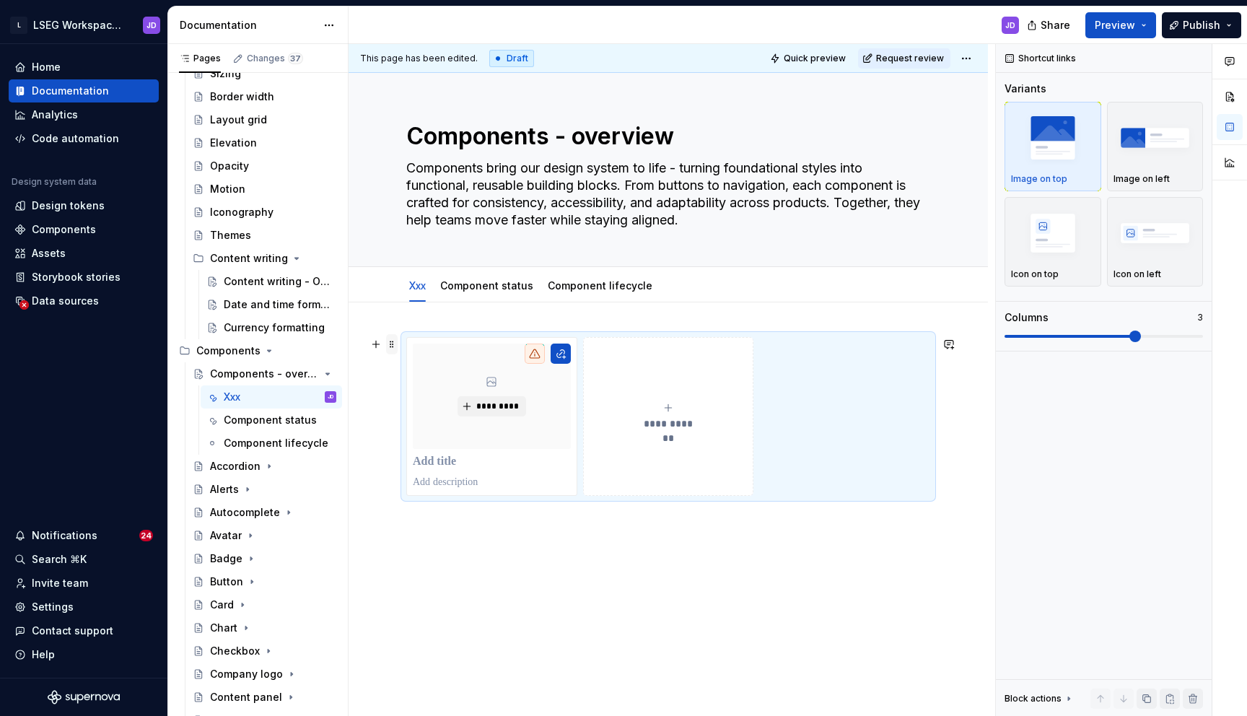
click at [392, 346] on span at bounding box center [392, 344] width 12 height 20
click at [563, 358] on button "button" at bounding box center [560, 353] width 20 height 20
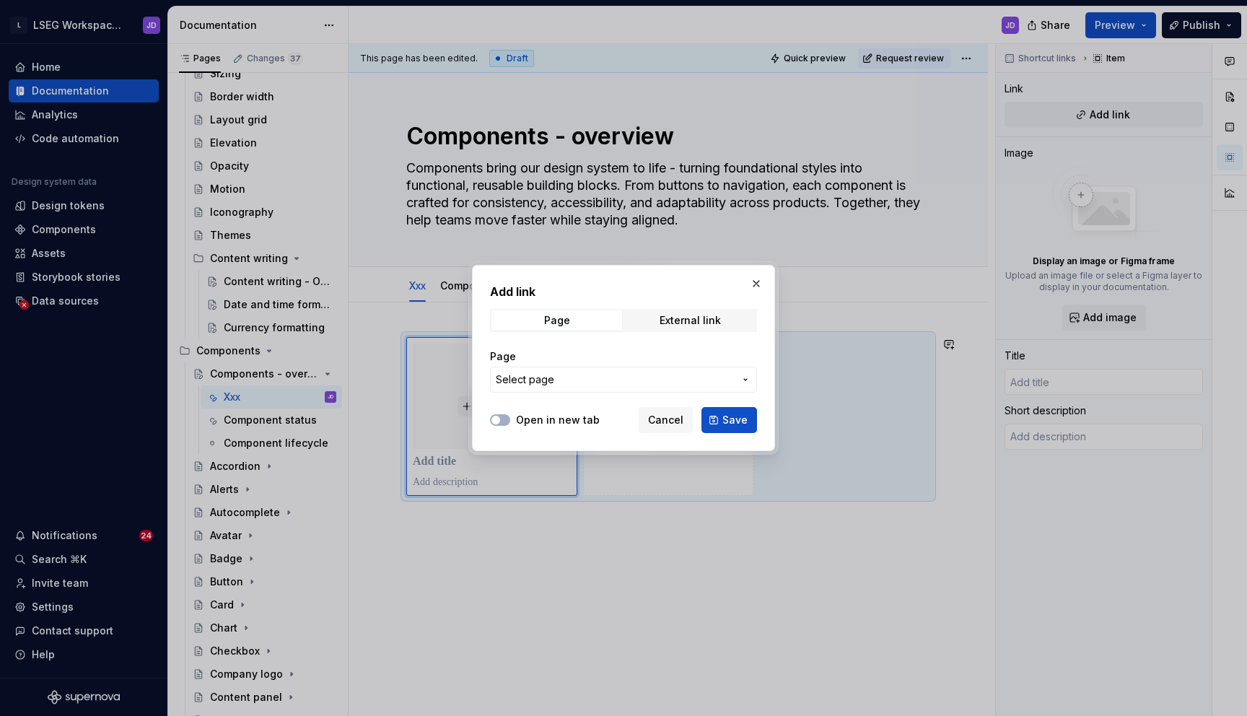
click at [647, 386] on span "Select page" at bounding box center [615, 379] width 238 height 14
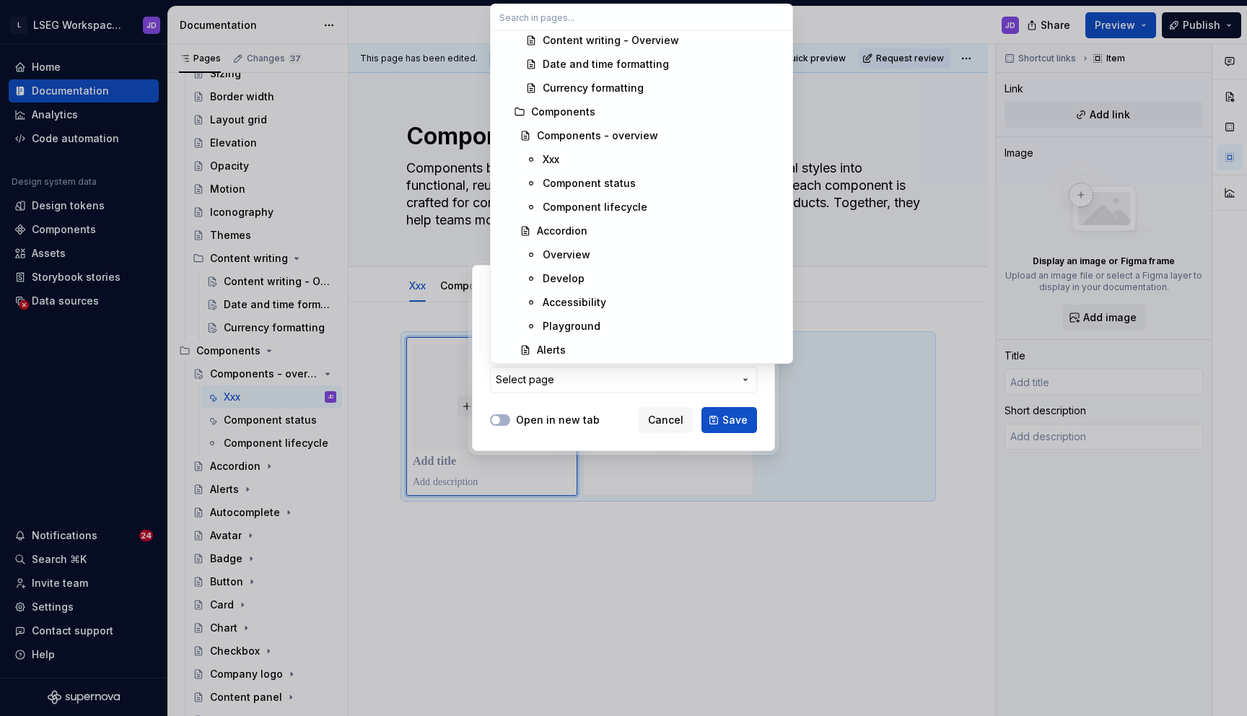
scroll to position [1053, 0]
click at [566, 233] on div "Accordion" at bounding box center [562, 230] width 50 height 14
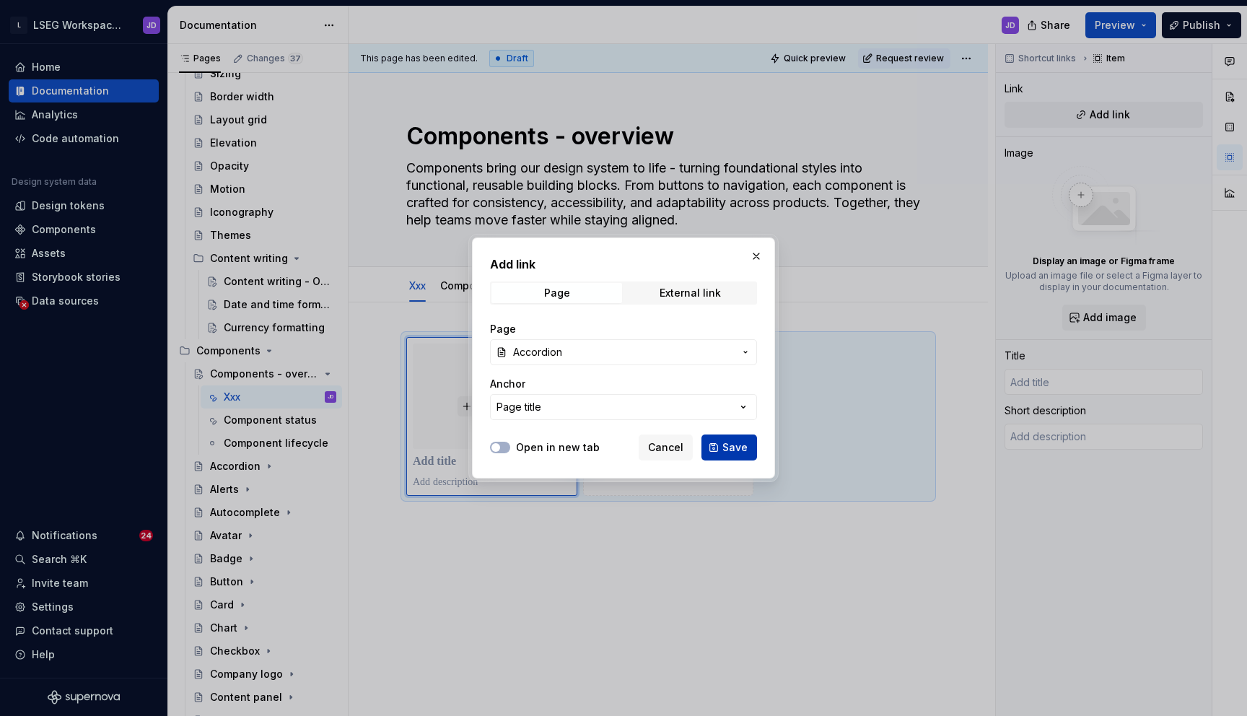
click at [737, 436] on button "Save" at bounding box center [729, 447] width 56 height 26
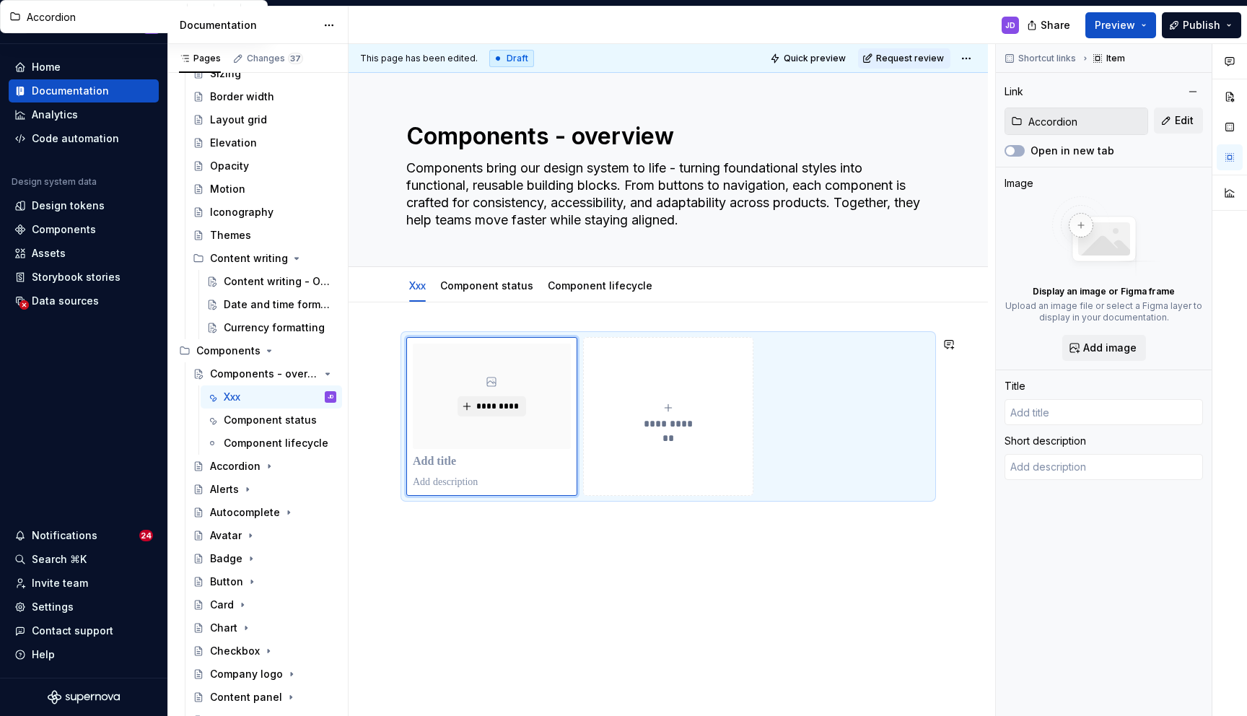
type textarea "*"
type input "Accordion"
type textarea "An accordion allows users to toggle the display of content by opening or closin…"
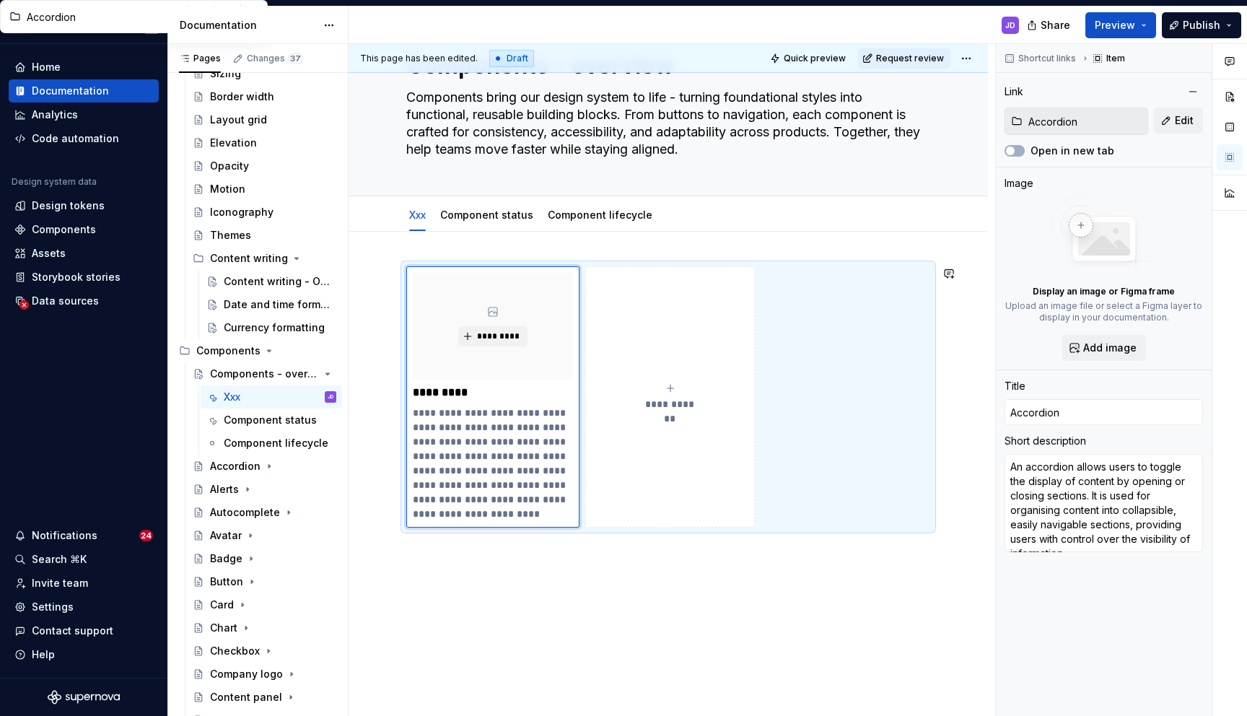
scroll to position [113, 0]
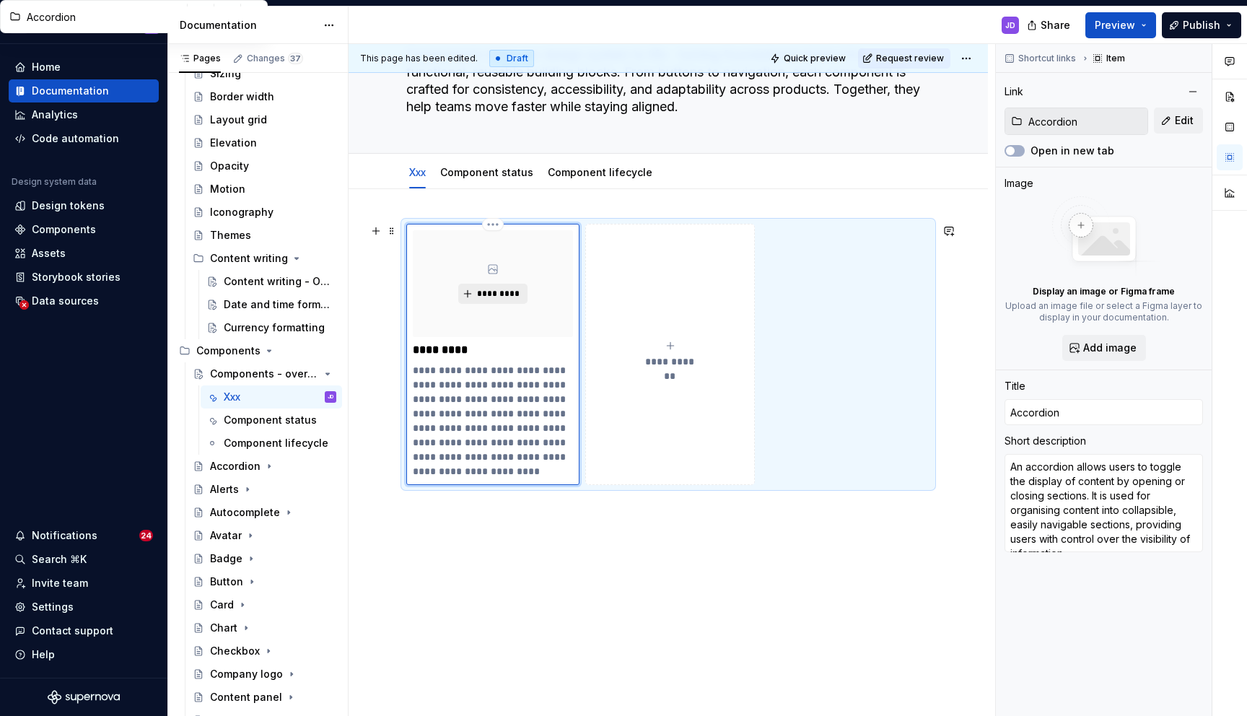
click at [493, 297] on span "*********" at bounding box center [498, 294] width 44 height 12
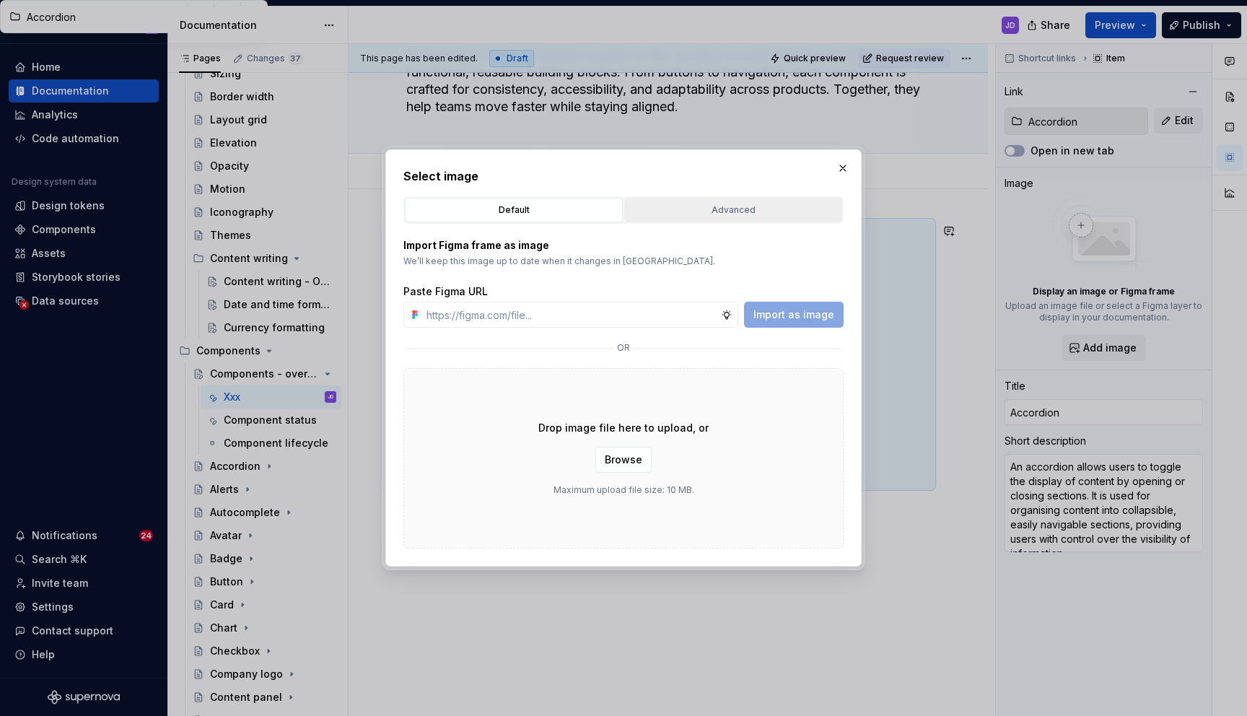
click at [723, 210] on div "Advanced" at bounding box center [733, 210] width 208 height 14
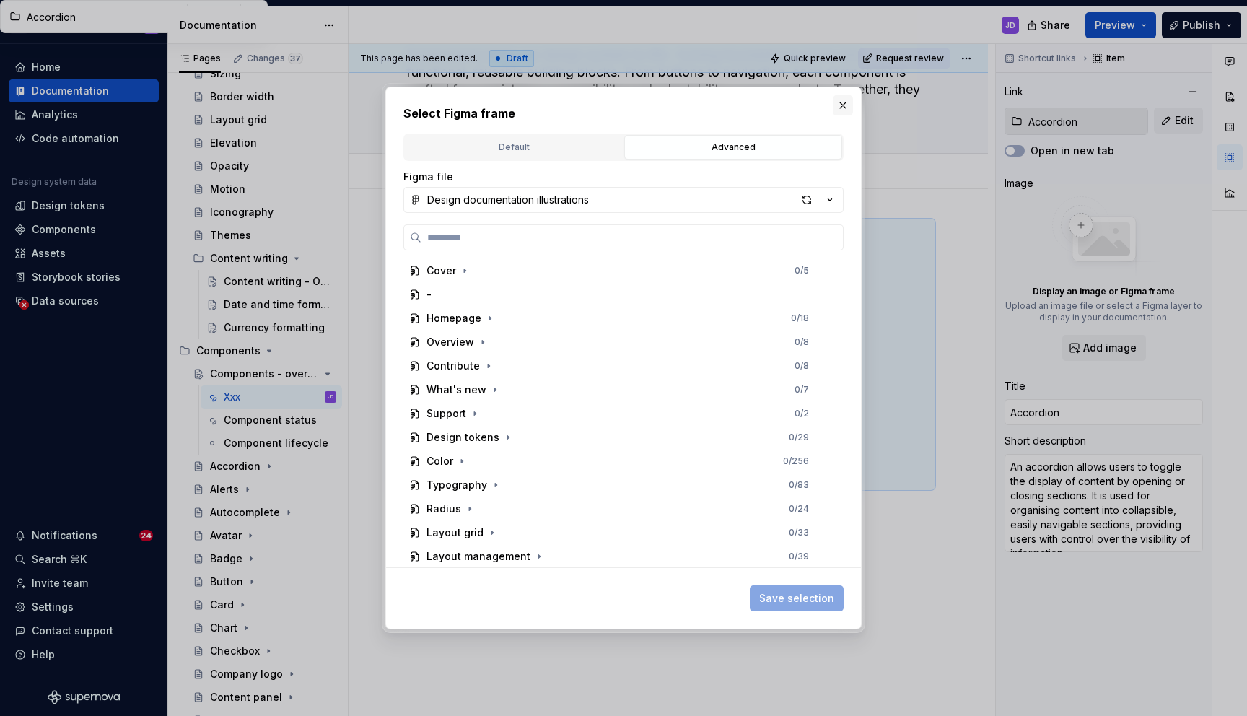
click at [846, 99] on button "button" at bounding box center [843, 105] width 20 height 20
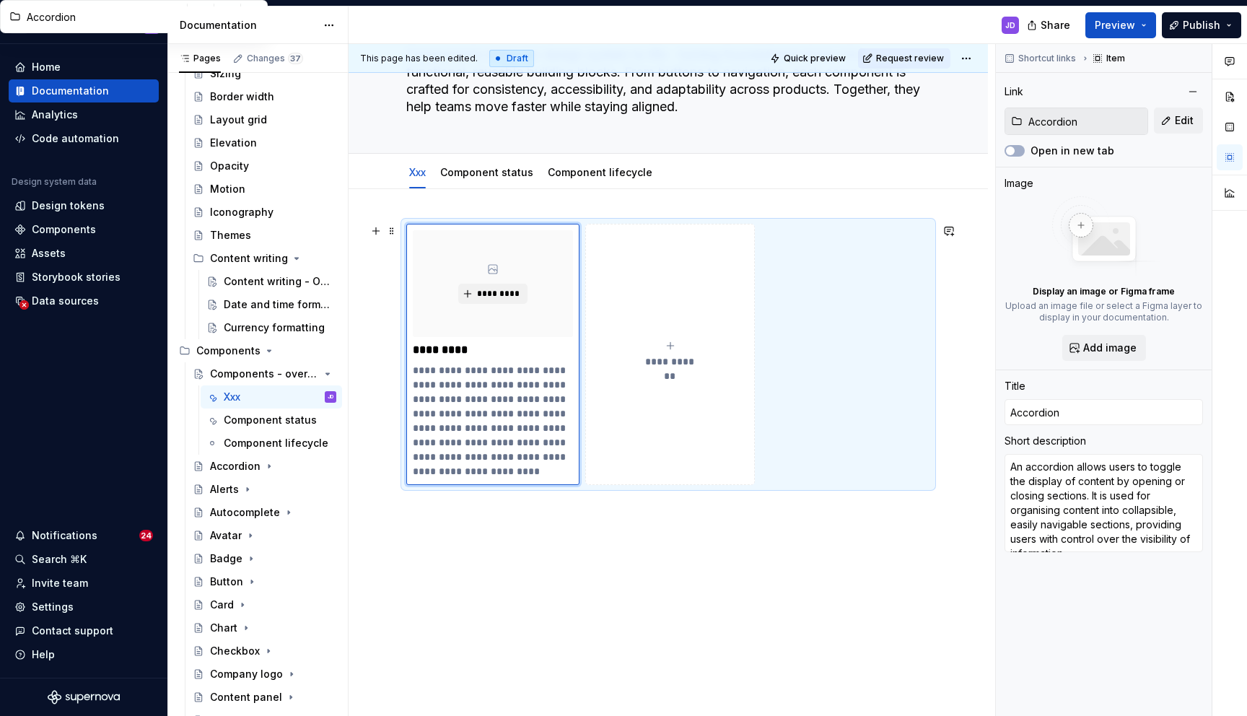
scroll to position [0, 0]
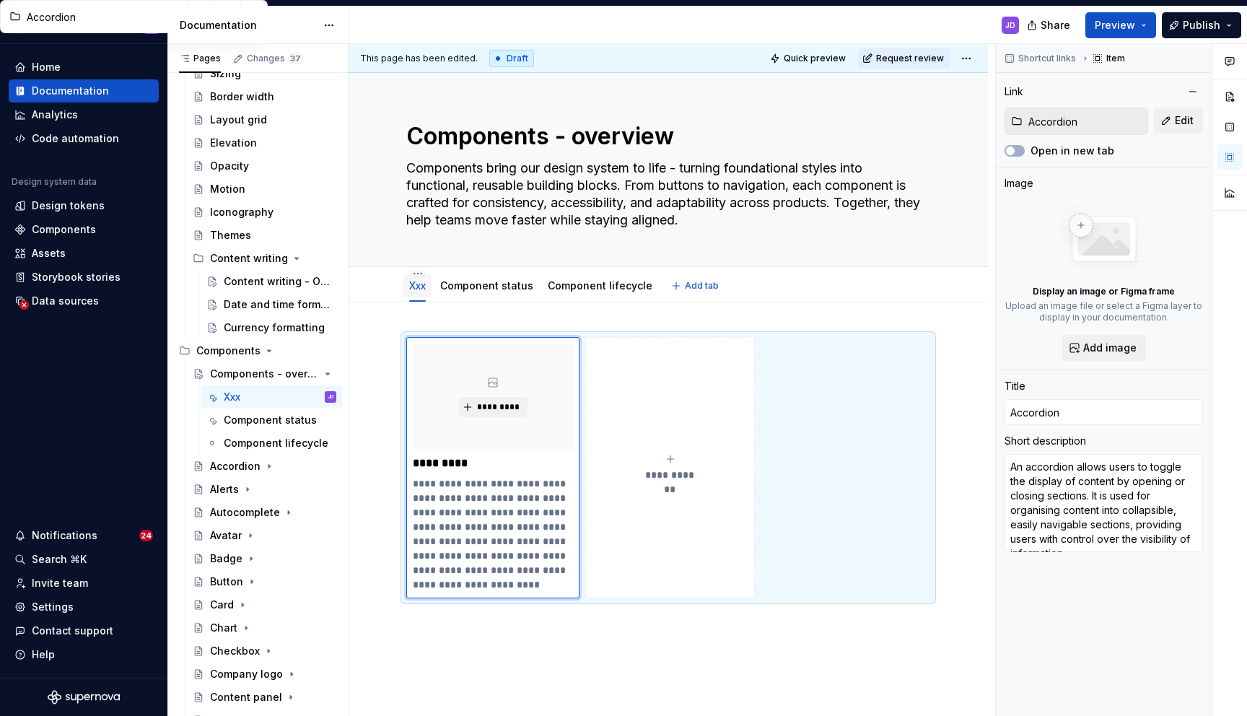
click at [414, 289] on link "Xxx" at bounding box center [417, 285] width 17 height 12
click at [418, 273] on html "L LSEG Workspace Design System JD Home Documentation Analytics Code automation …" at bounding box center [623, 358] width 1247 height 716
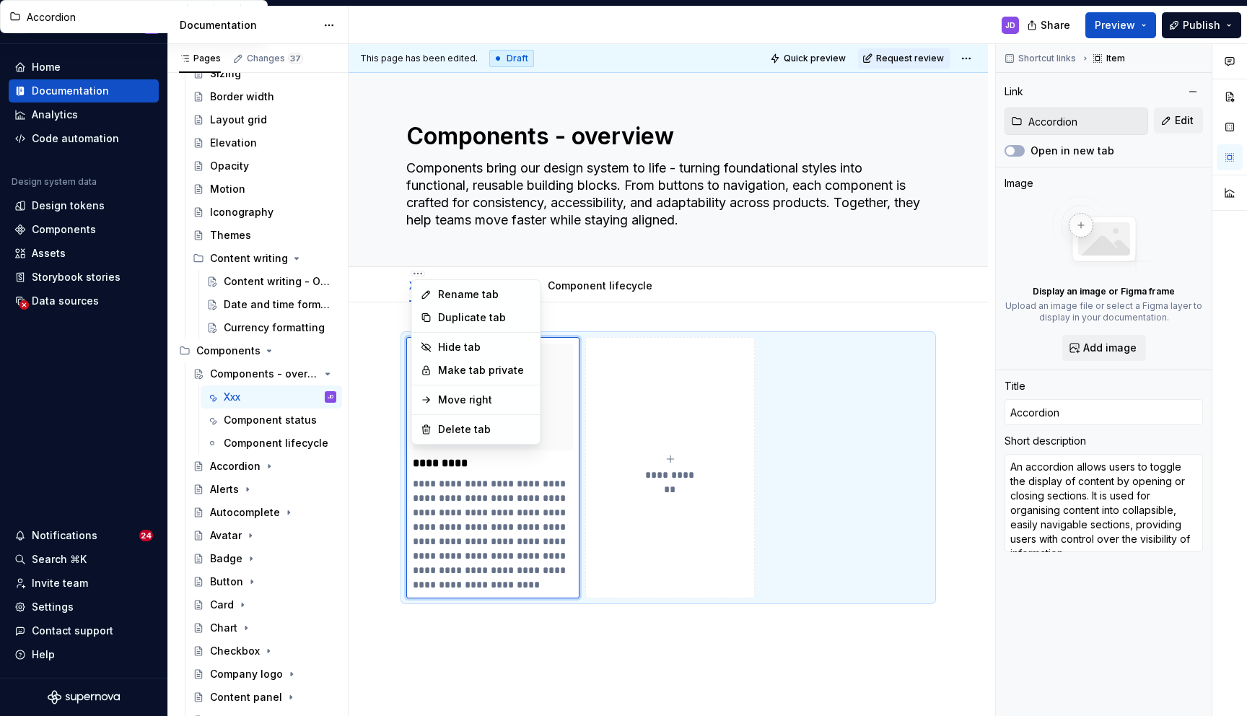
type textarea "*"
click at [449, 294] on div "Rename tab" at bounding box center [485, 294] width 94 height 14
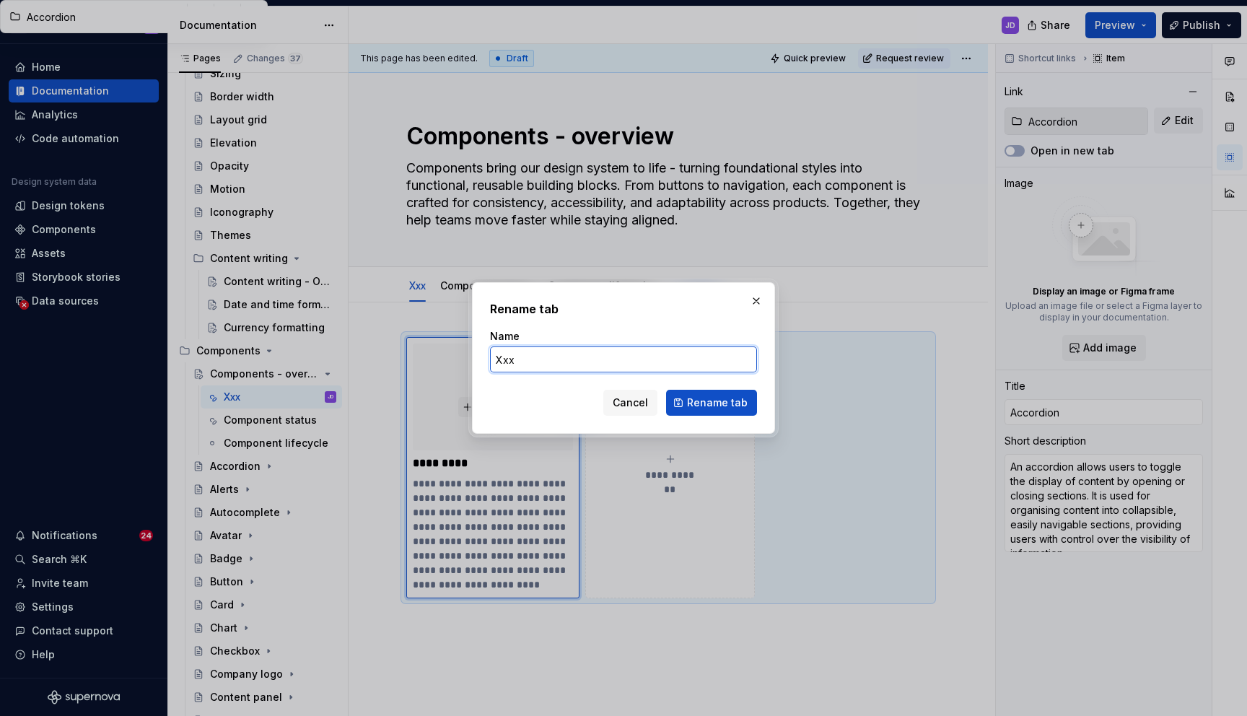
click at [517, 360] on input "Xxx" at bounding box center [623, 359] width 267 height 26
type input "Components"
click at [691, 397] on span "Rename tab" at bounding box center [717, 402] width 61 height 14
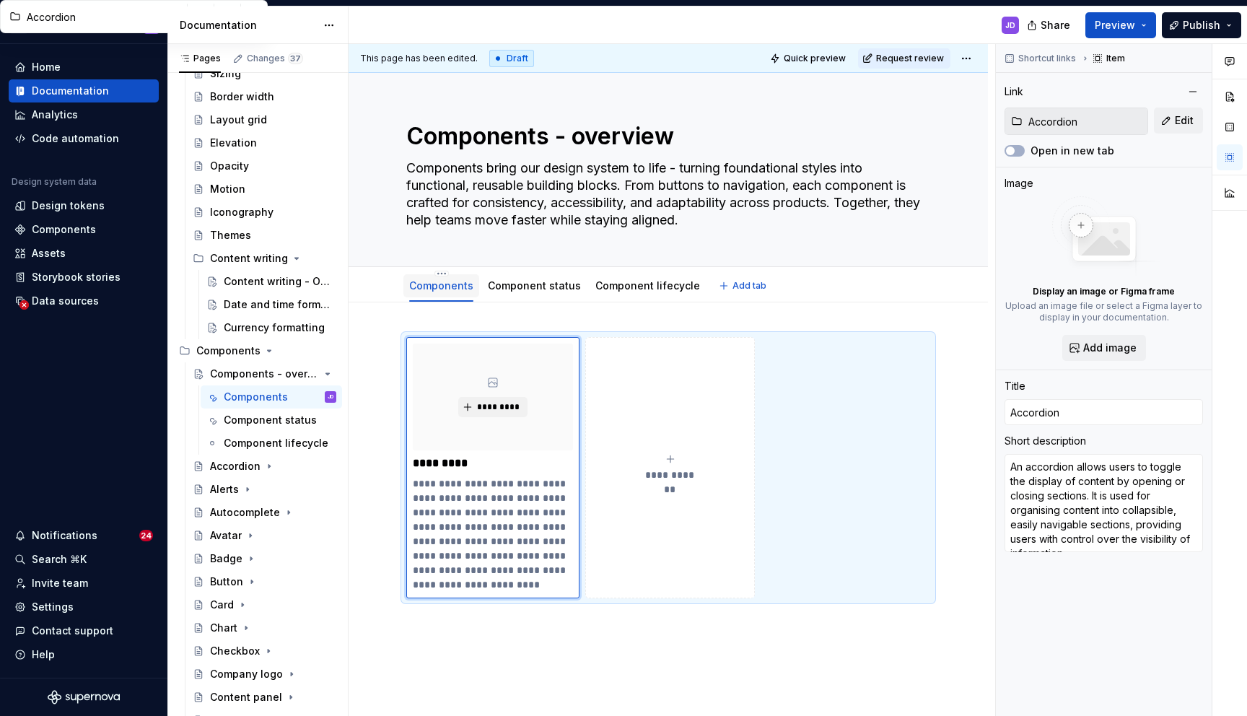
click at [436, 289] on link "Components" at bounding box center [441, 285] width 64 height 12
click at [438, 271] on html "L LSEG Workspace Design System JD Home Documentation Analytics Code automation …" at bounding box center [623, 358] width 1247 height 716
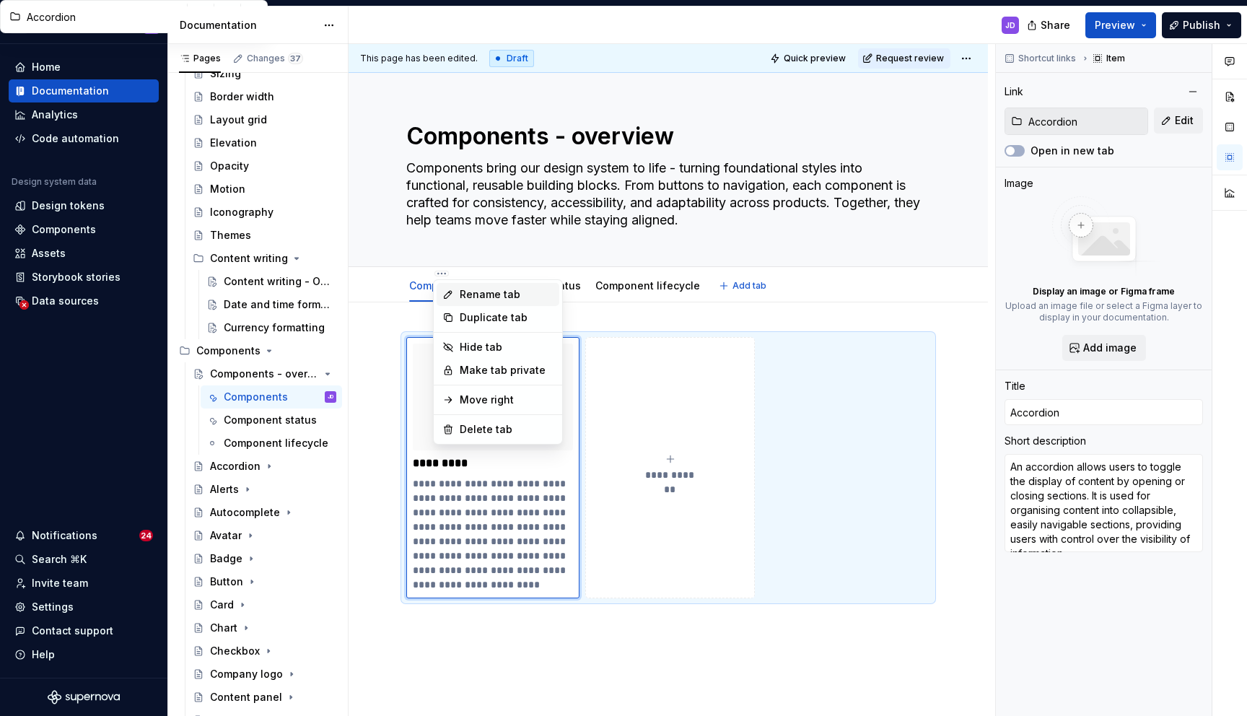
type textarea "*"
click at [473, 300] on div "Rename tab" at bounding box center [507, 294] width 94 height 14
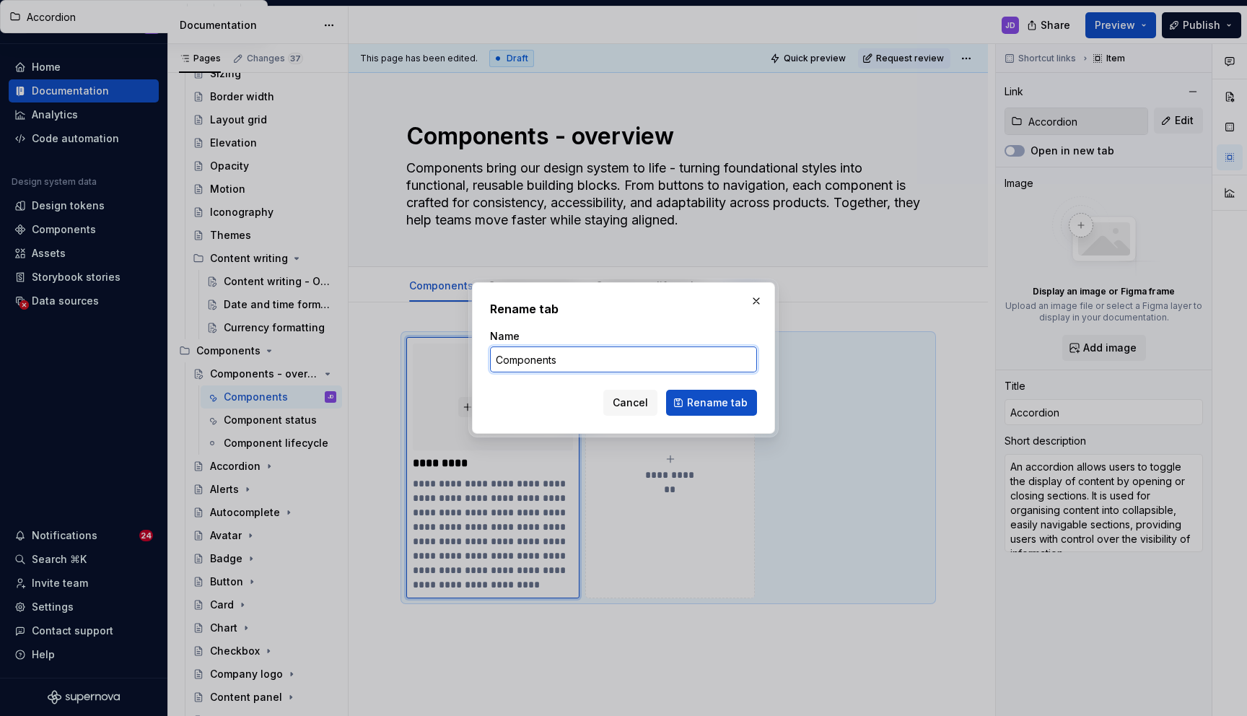
click at [568, 358] on input "Components" at bounding box center [623, 359] width 267 height 26
drag, startPoint x: 574, startPoint y: 360, endPoint x: 467, endPoint y: 360, distance: 106.0
click at [467, 360] on div "Rename tab Name Components Cancel Rename tab" at bounding box center [623, 358] width 1247 height 716
click at [589, 360] on input "Components" at bounding box center [623, 359] width 267 height 26
type input "Components xxx"
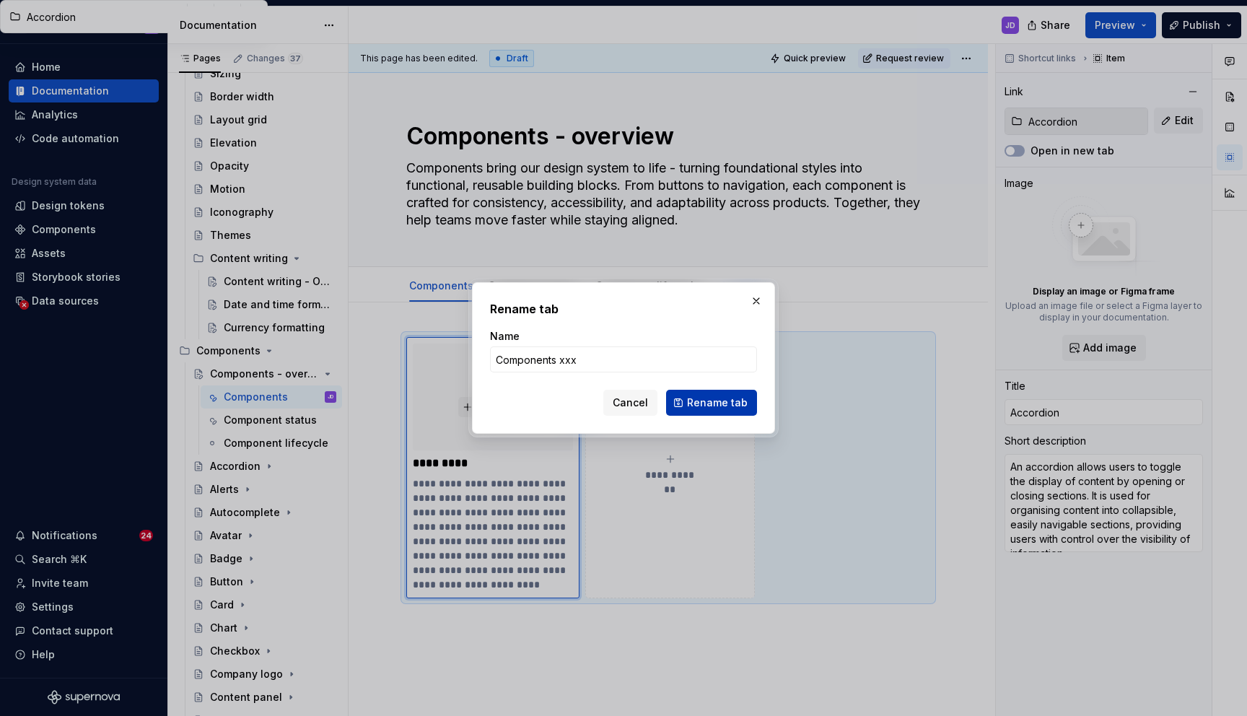
click at [688, 396] on button "Rename tab" at bounding box center [711, 403] width 91 height 26
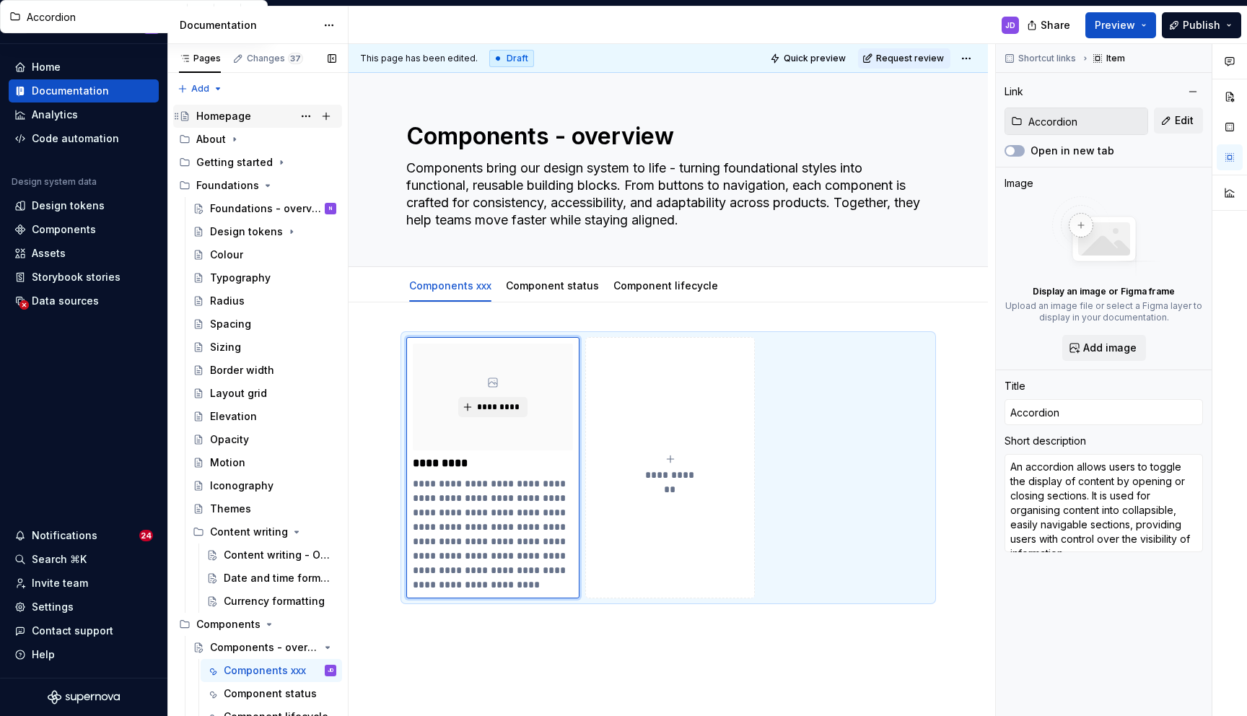
click at [249, 121] on div "Homepage" at bounding box center [223, 116] width 55 height 14
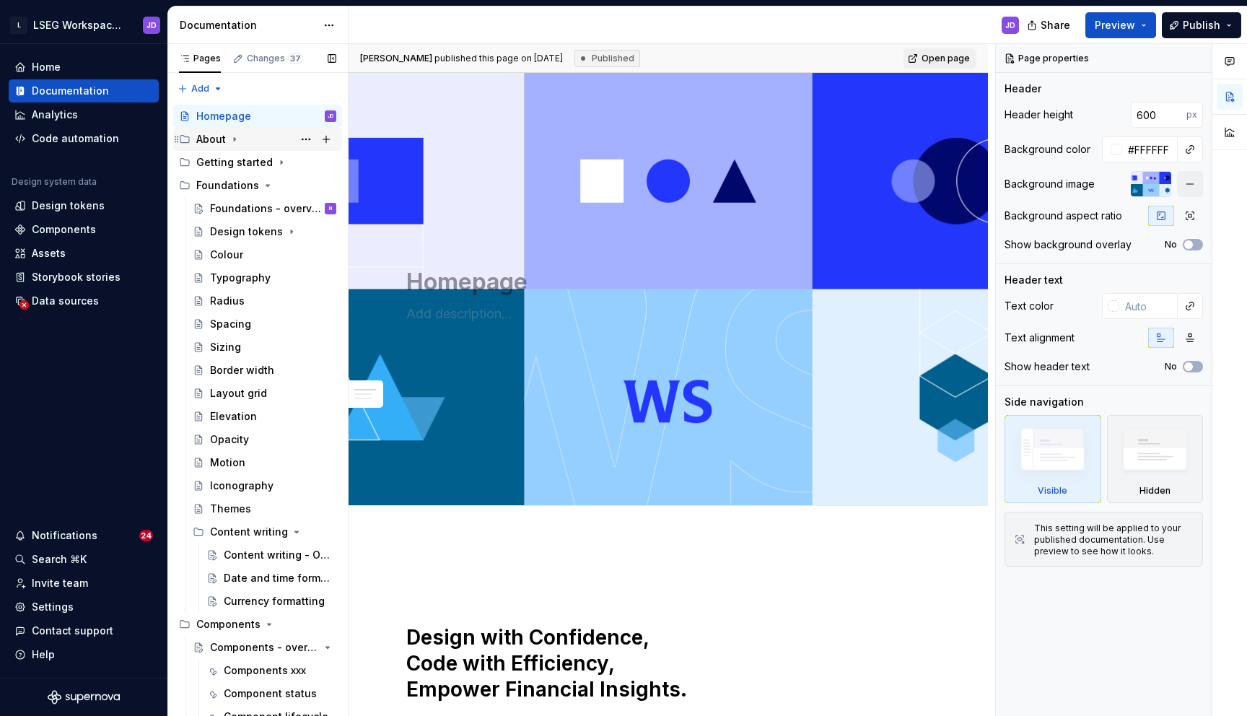
click at [240, 141] on div "About" at bounding box center [266, 139] width 140 height 20
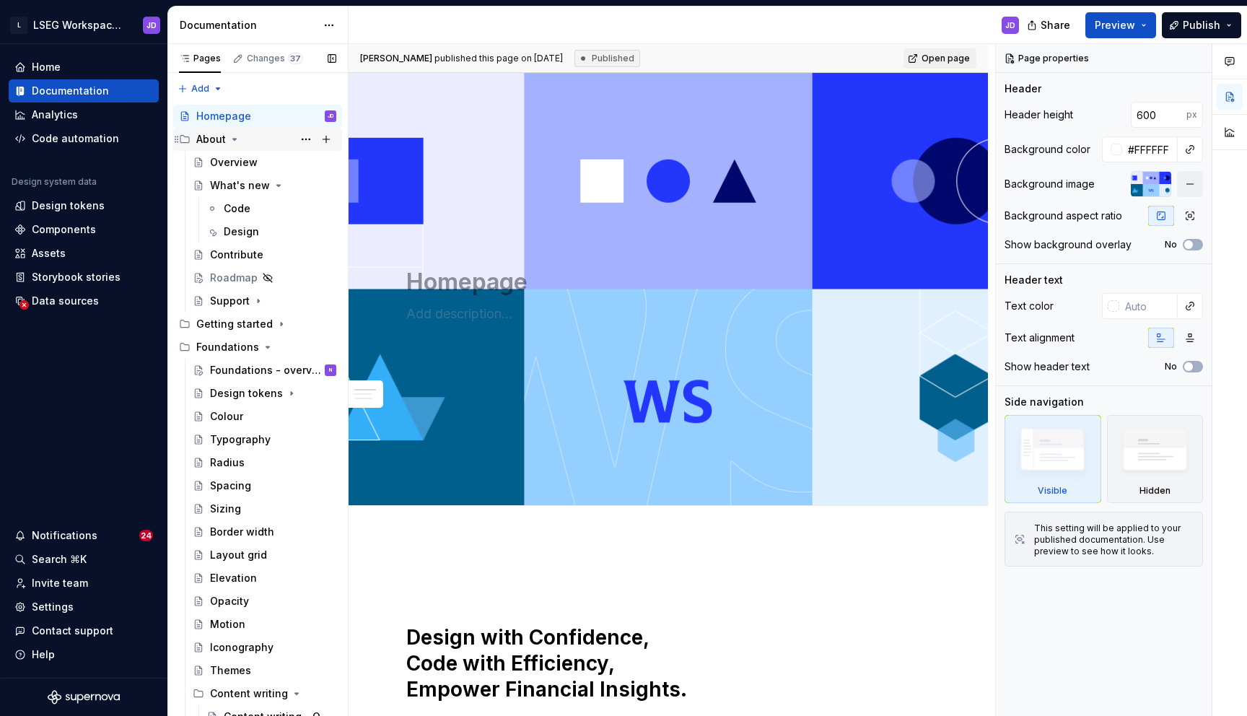
click at [235, 139] on icon "Page tree" at bounding box center [235, 139] width 12 height 12
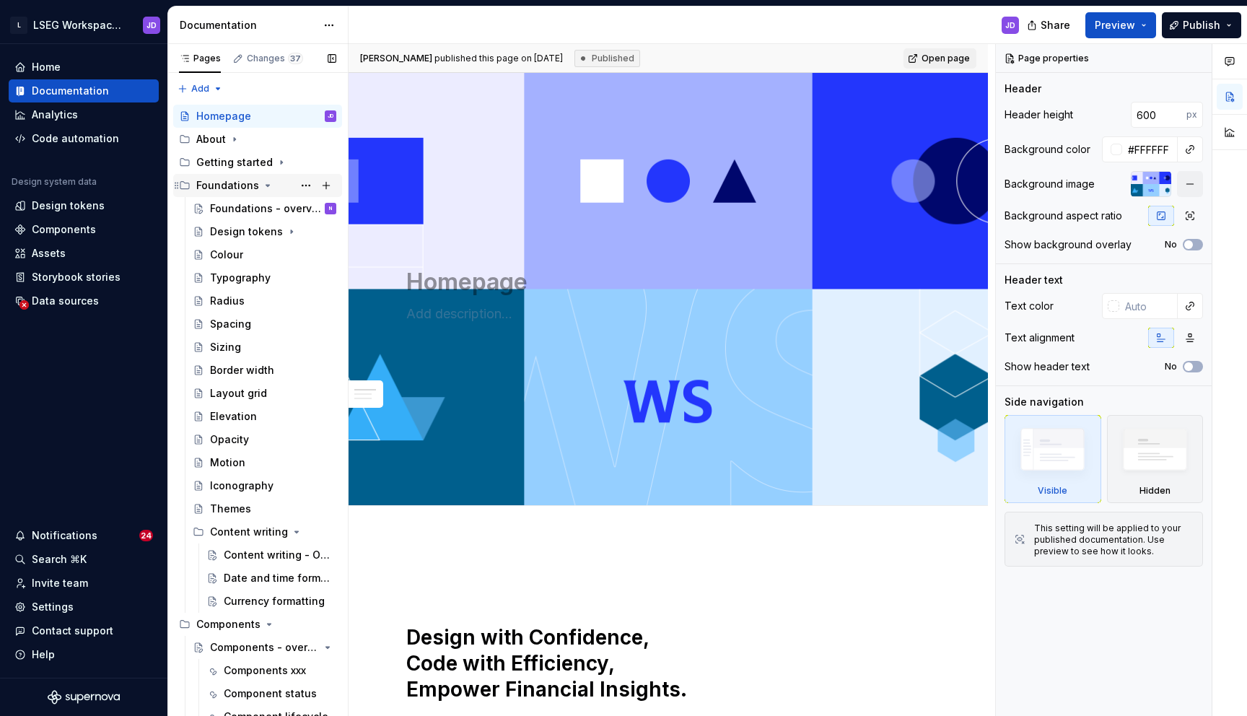
click at [265, 185] on icon "Page tree" at bounding box center [268, 186] width 12 height 12
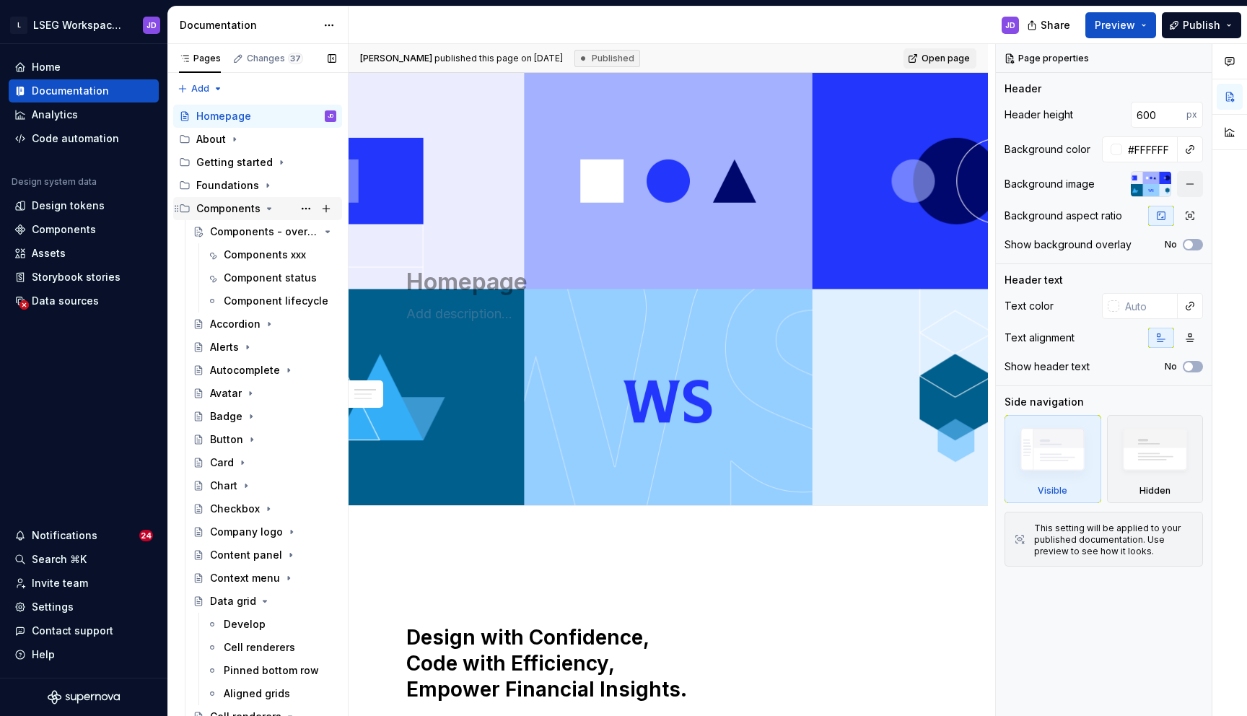
click at [265, 207] on icon "Page tree" at bounding box center [269, 209] width 12 height 12
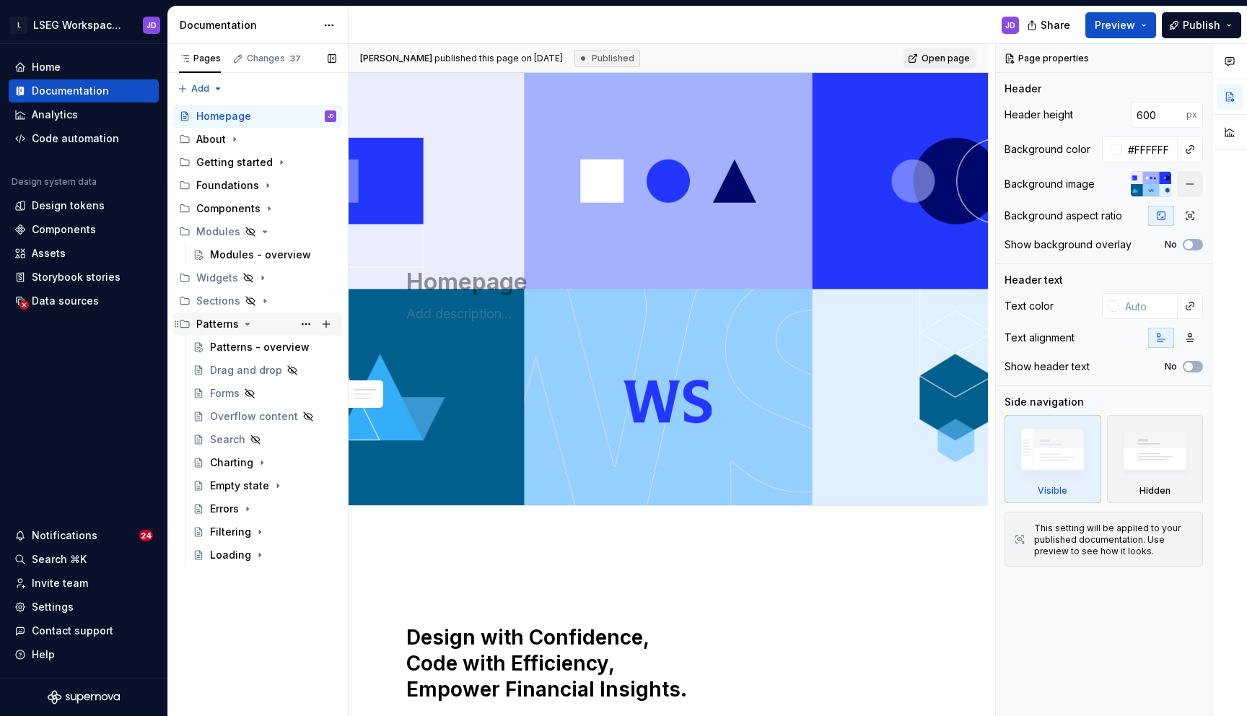
click at [247, 325] on icon "Page tree" at bounding box center [248, 324] width 12 height 12
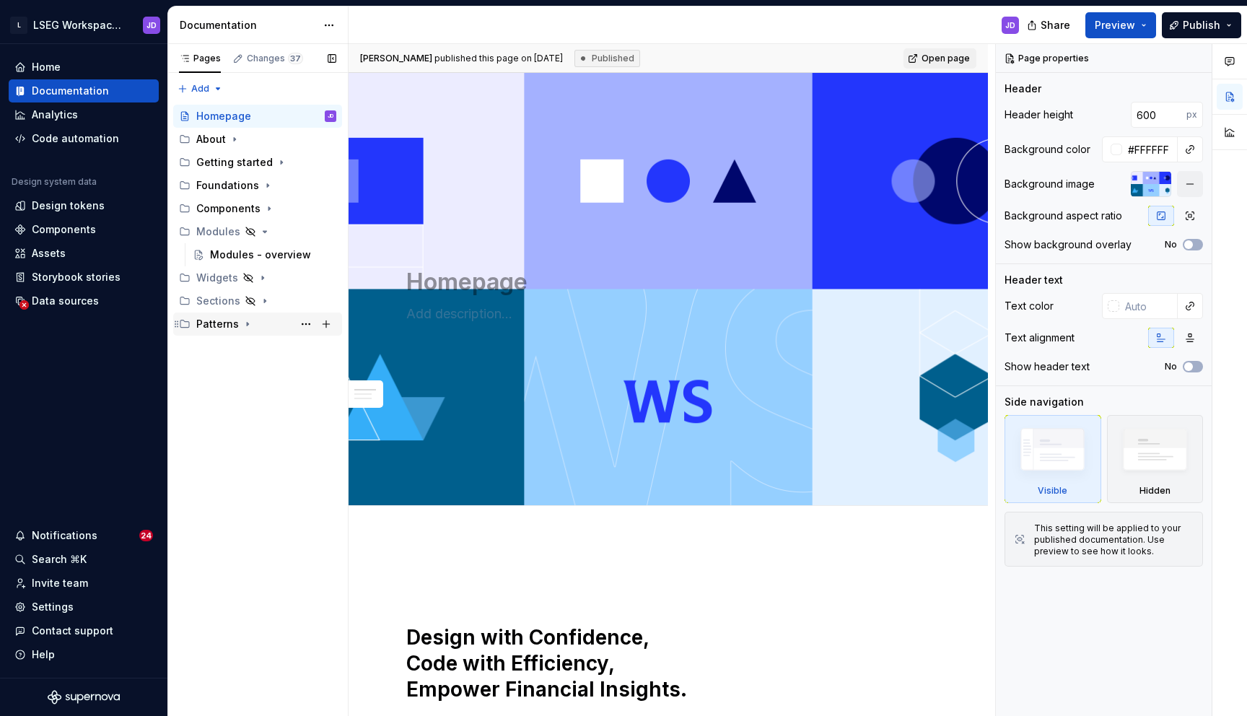
click at [249, 324] on icon "Page tree" at bounding box center [248, 324] width 12 height 12
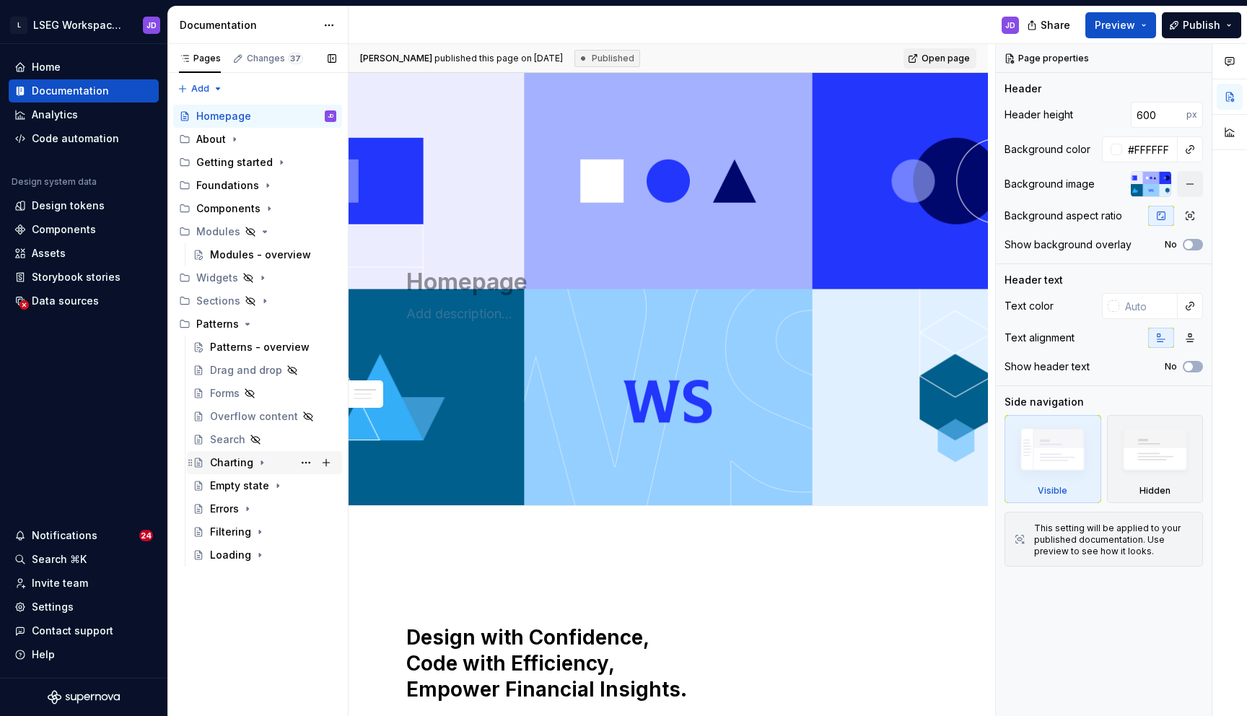
click at [234, 466] on div "Charting" at bounding box center [231, 462] width 43 height 14
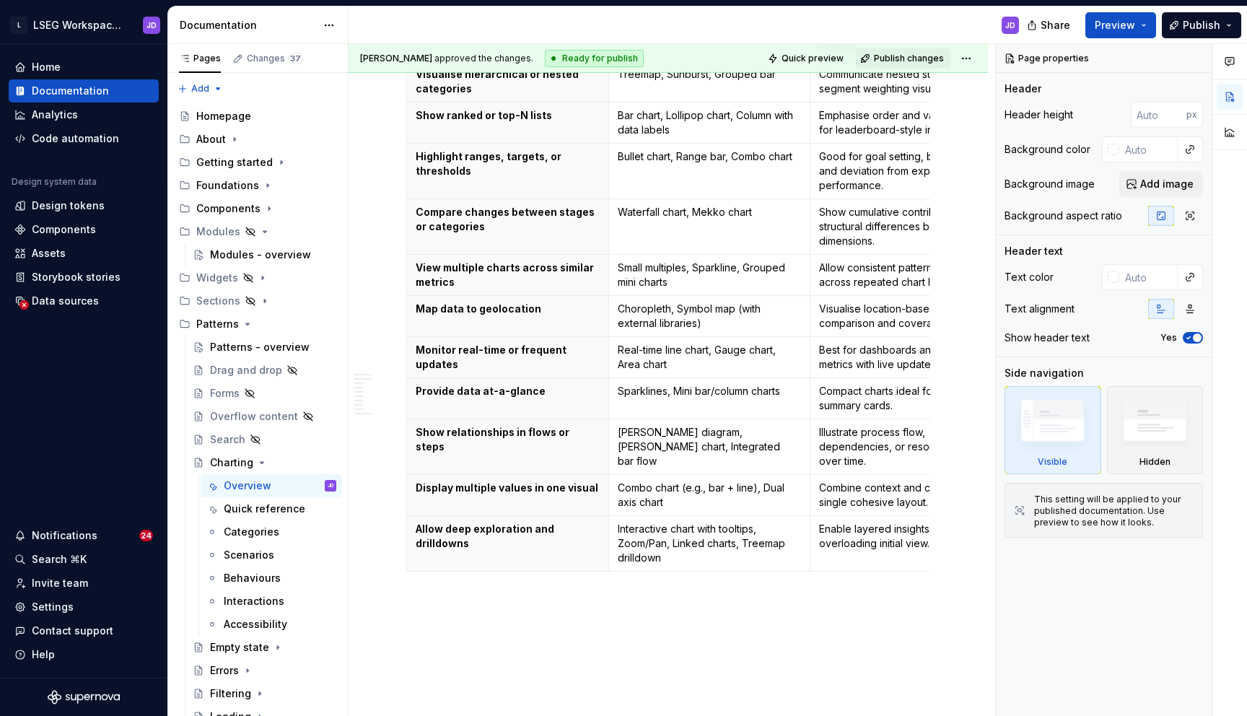
scroll to position [1655, 0]
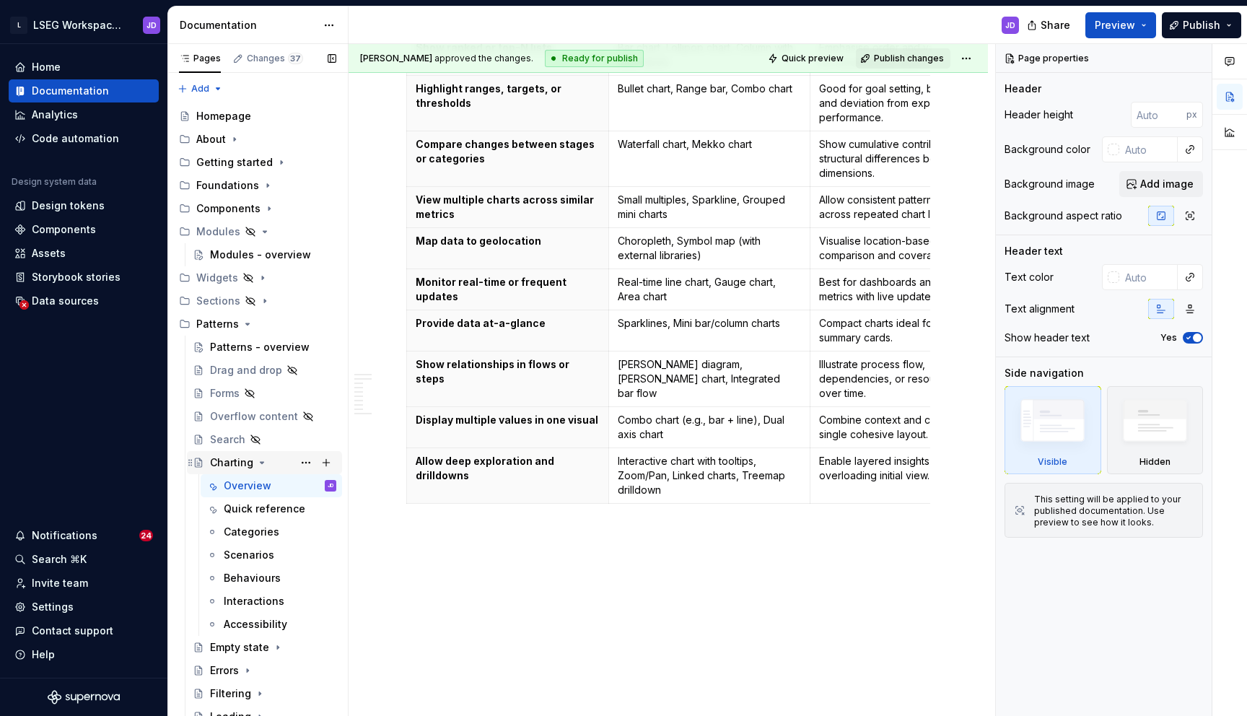
click at [259, 466] on icon "Page tree" at bounding box center [262, 463] width 12 height 12
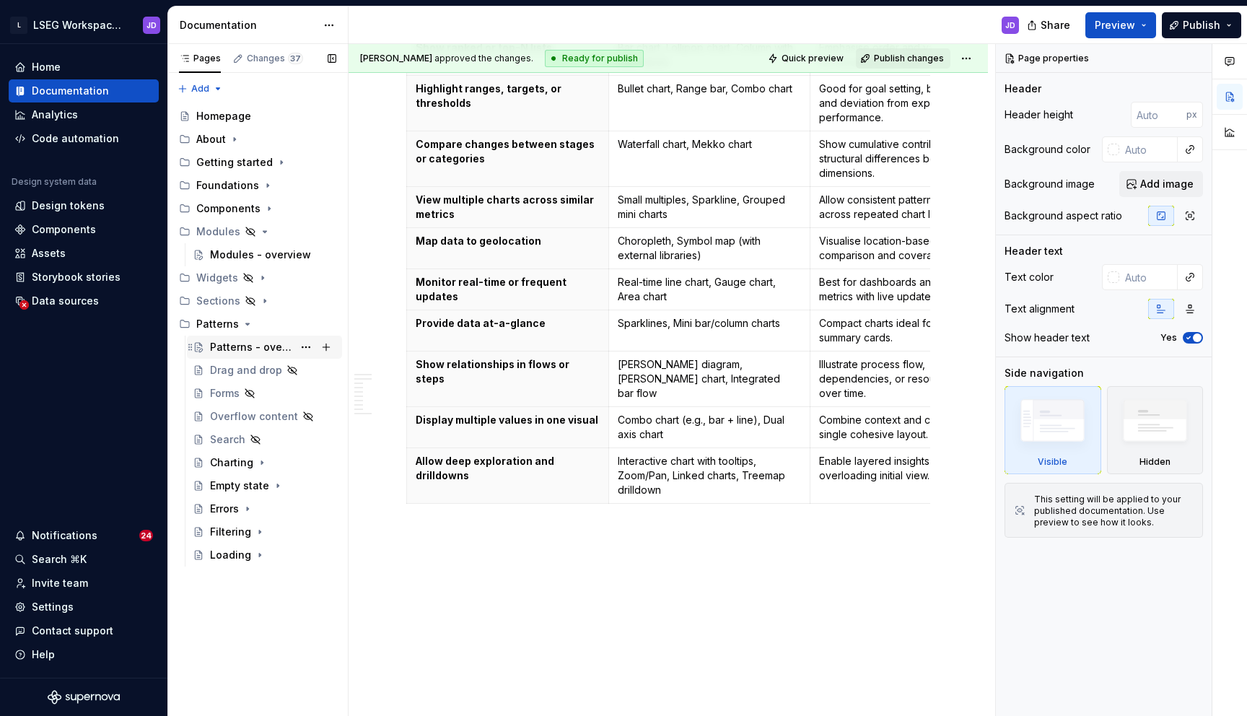
click at [250, 346] on div "Patterns - overview" at bounding box center [251, 347] width 83 height 14
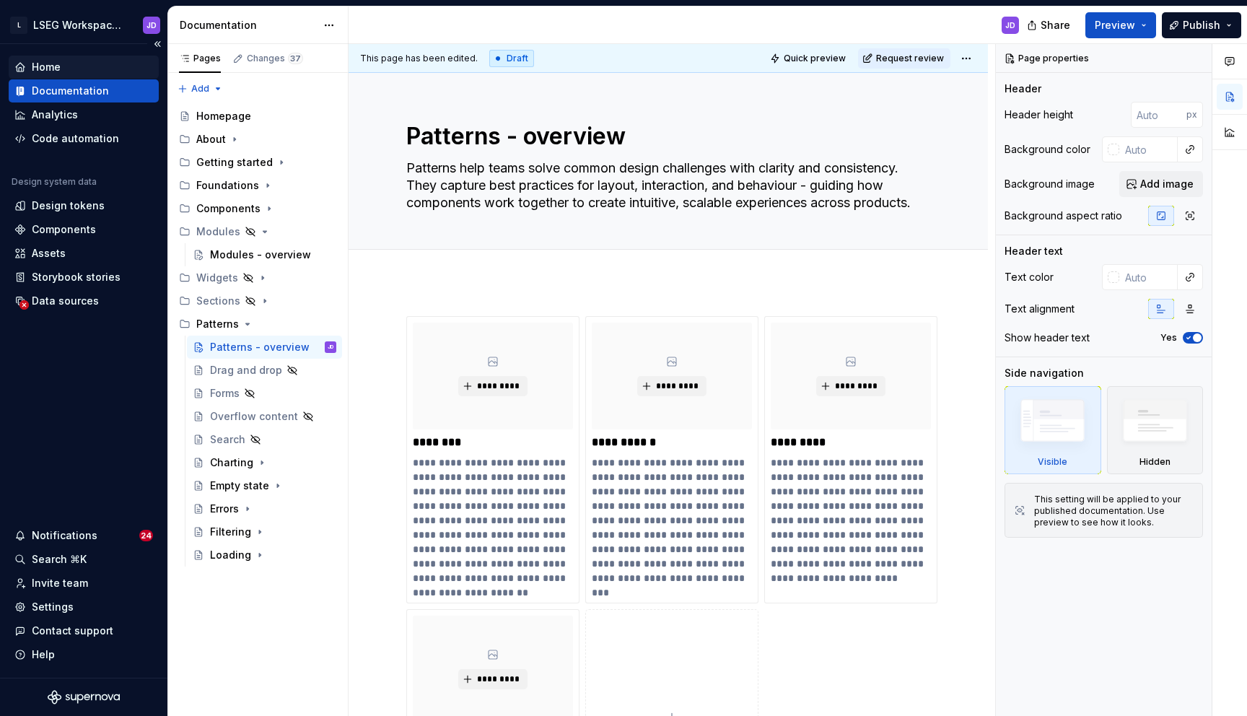
click at [101, 63] on div "Home" at bounding box center [83, 67] width 139 height 14
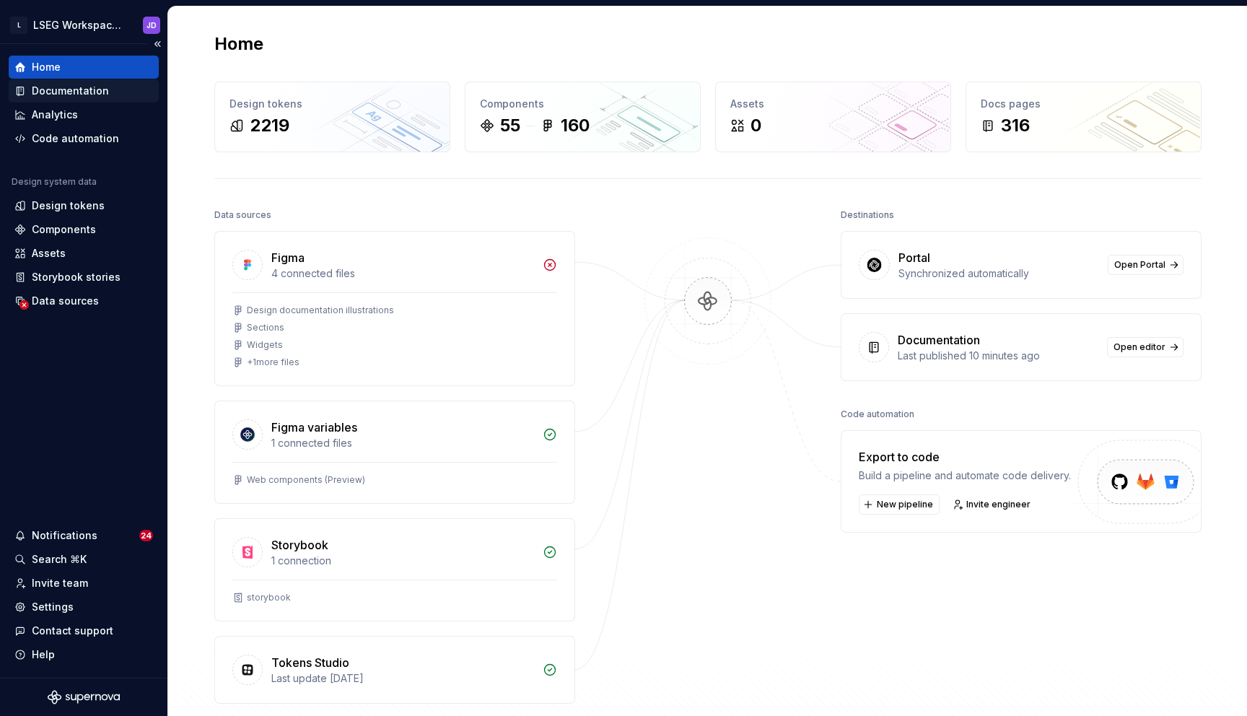
click at [74, 92] on div "Documentation" at bounding box center [70, 91] width 77 height 14
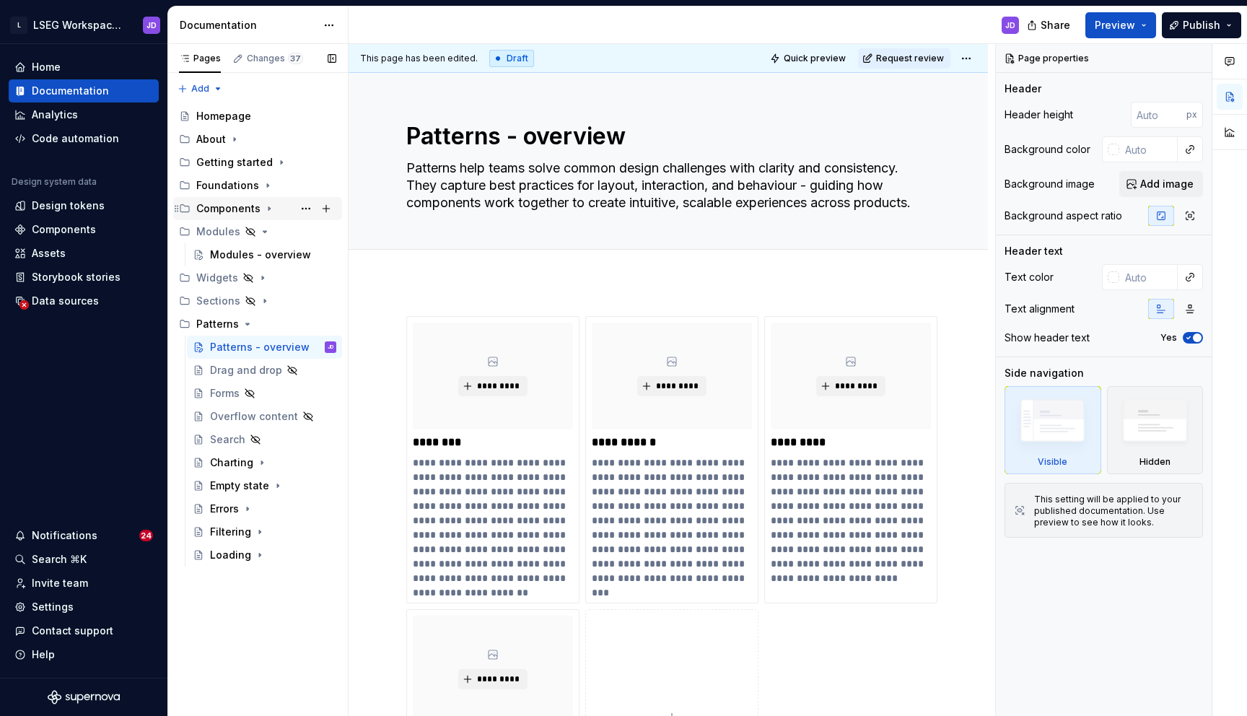
click at [244, 208] on div "Components" at bounding box center [228, 208] width 64 height 14
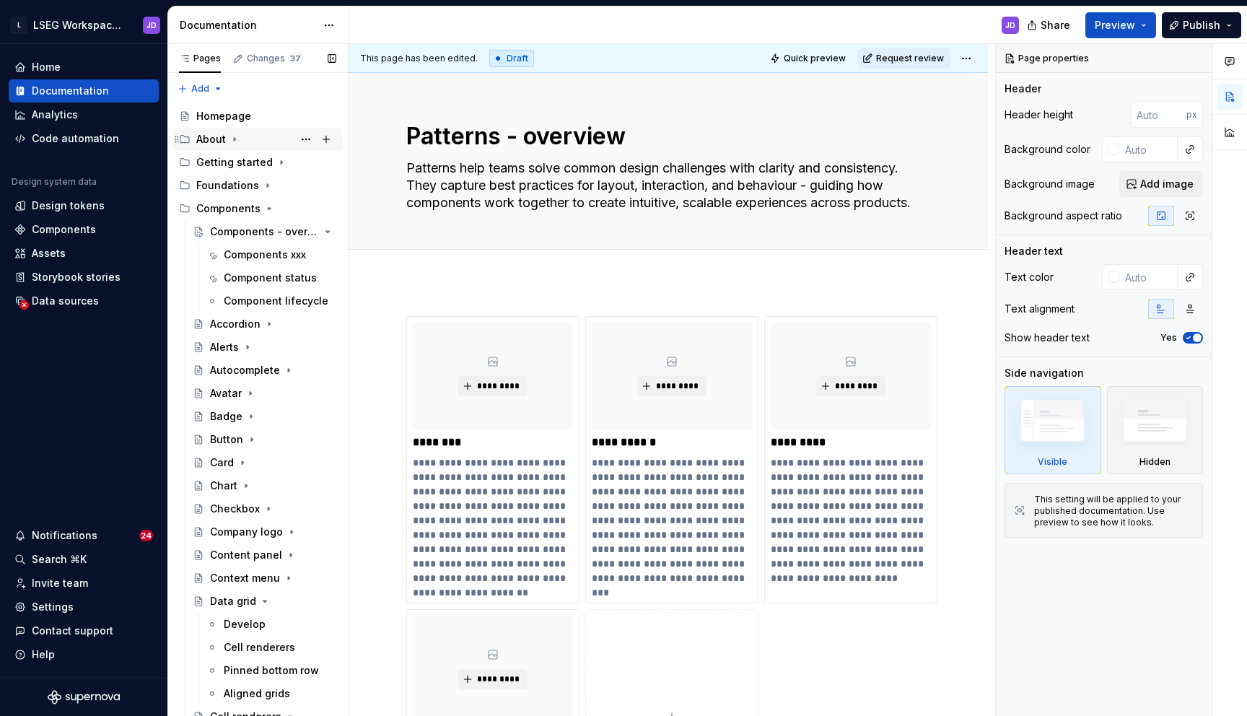
click at [219, 134] on div "About" at bounding box center [211, 139] width 30 height 14
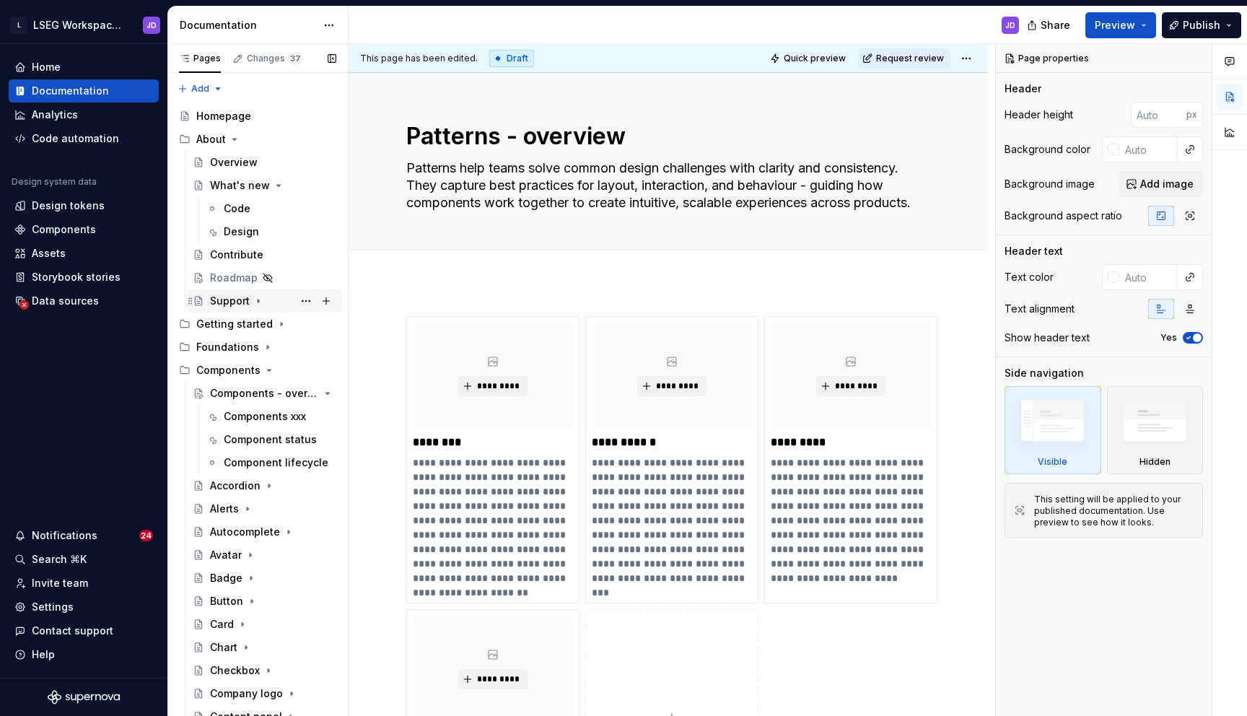
click at [229, 294] on div "Support" at bounding box center [230, 301] width 40 height 14
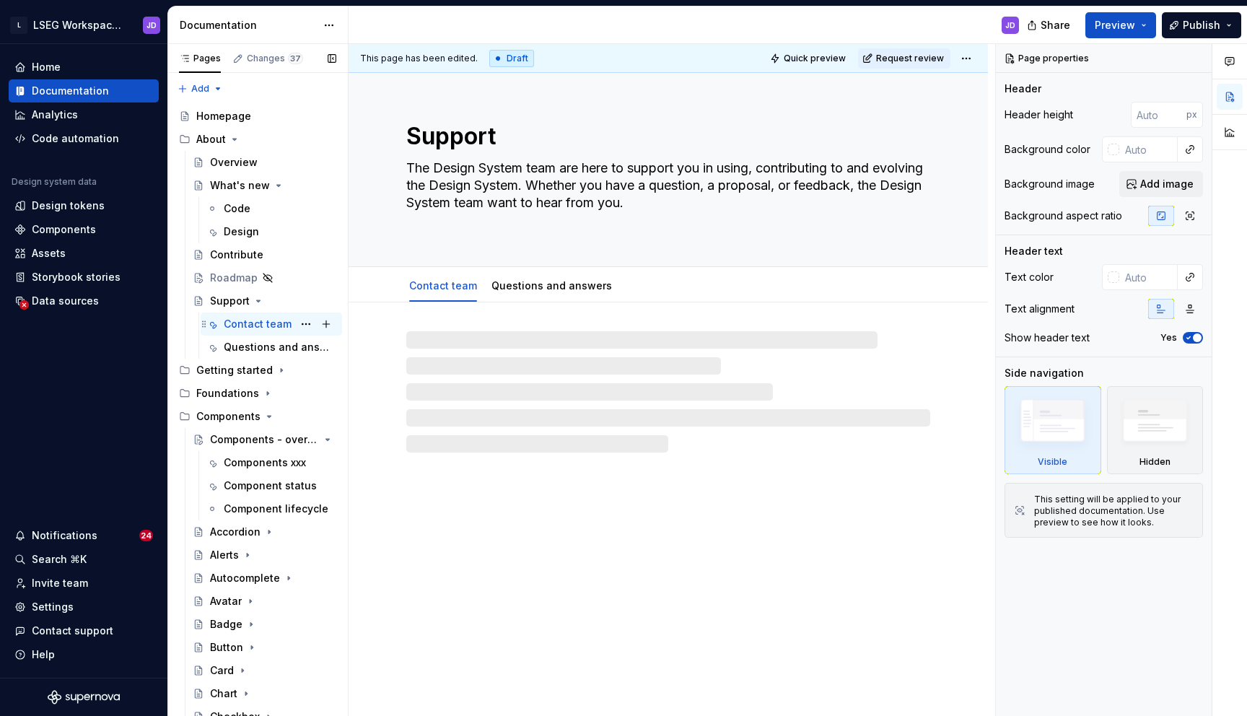
click at [290, 330] on div "Contact team JD" at bounding box center [280, 324] width 113 height 20
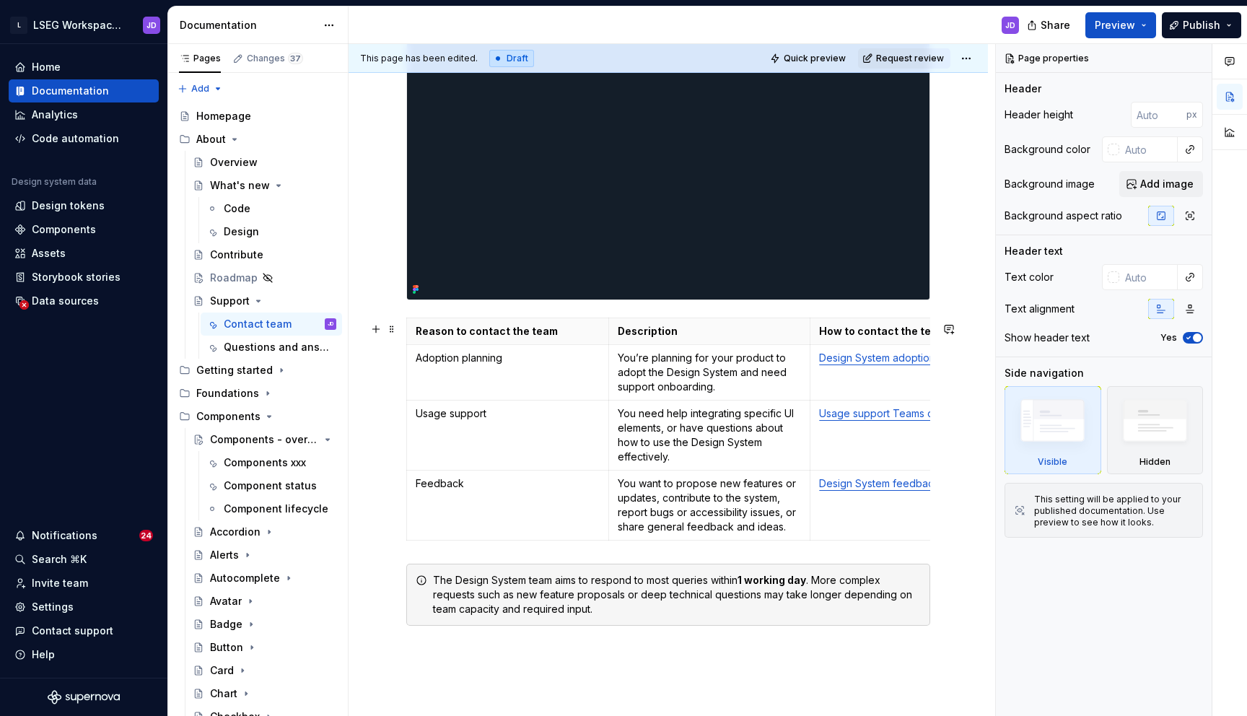
scroll to position [366, 0]
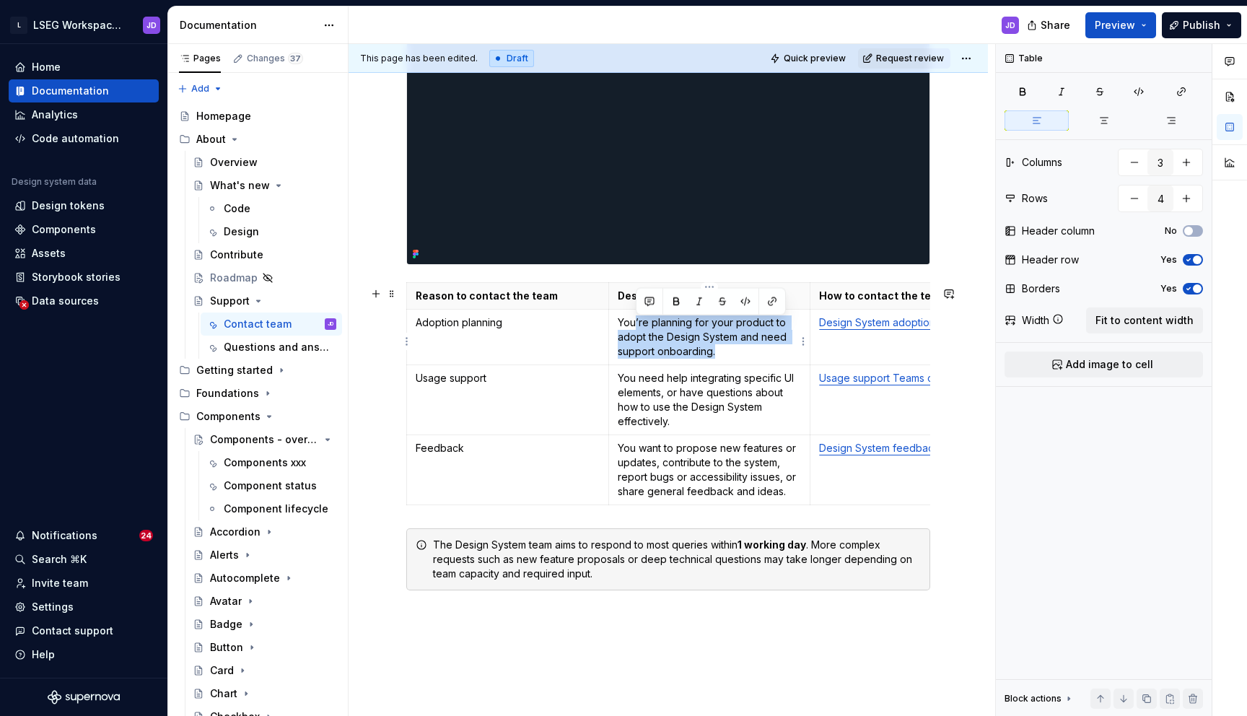
drag, startPoint x: 739, startPoint y: 355, endPoint x: 635, endPoint y: 325, distance: 108.2
click at [635, 325] on p "You’re planning for your product to adopt the Design System and need support on…" at bounding box center [710, 336] width 184 height 43
click at [682, 395] on p "You need help integrating specific UI elements, or have questions about how to …" at bounding box center [710, 400] width 184 height 58
click at [661, 449] on p "You want to propose new features or updates, contribute to the system, report b…" at bounding box center [710, 470] width 184 height 58
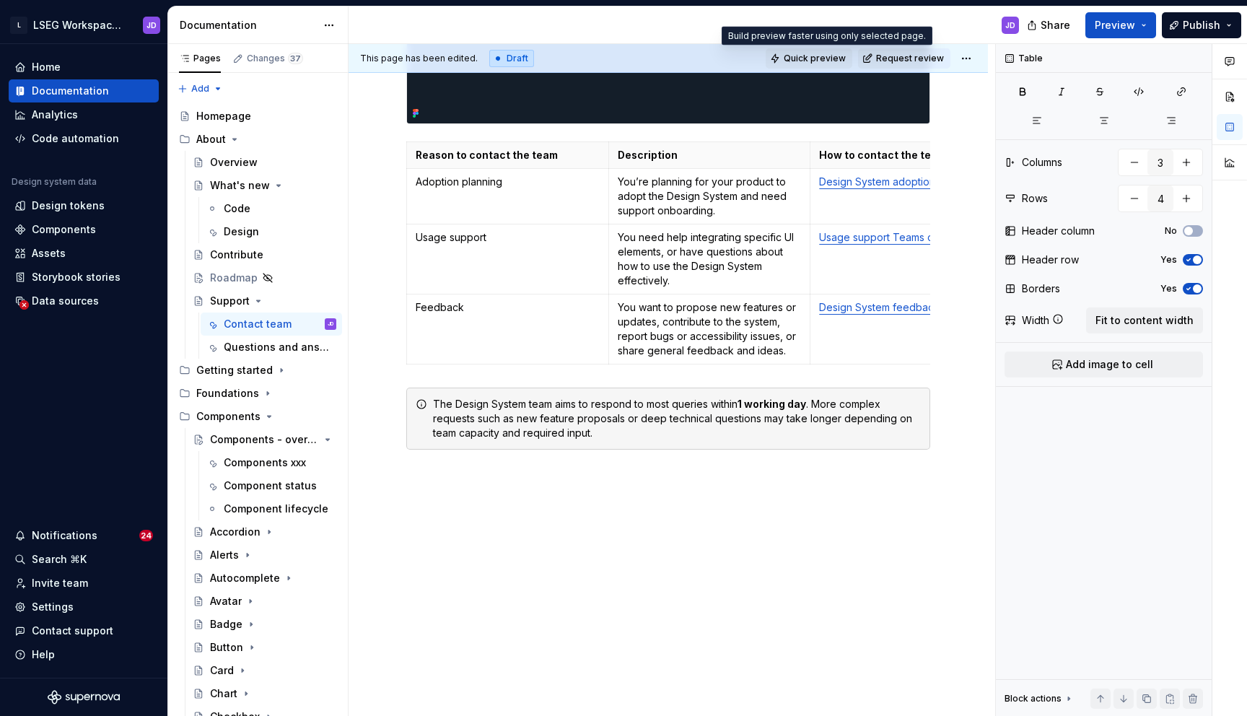
click at [818, 66] on button "Quick preview" at bounding box center [808, 58] width 87 height 20
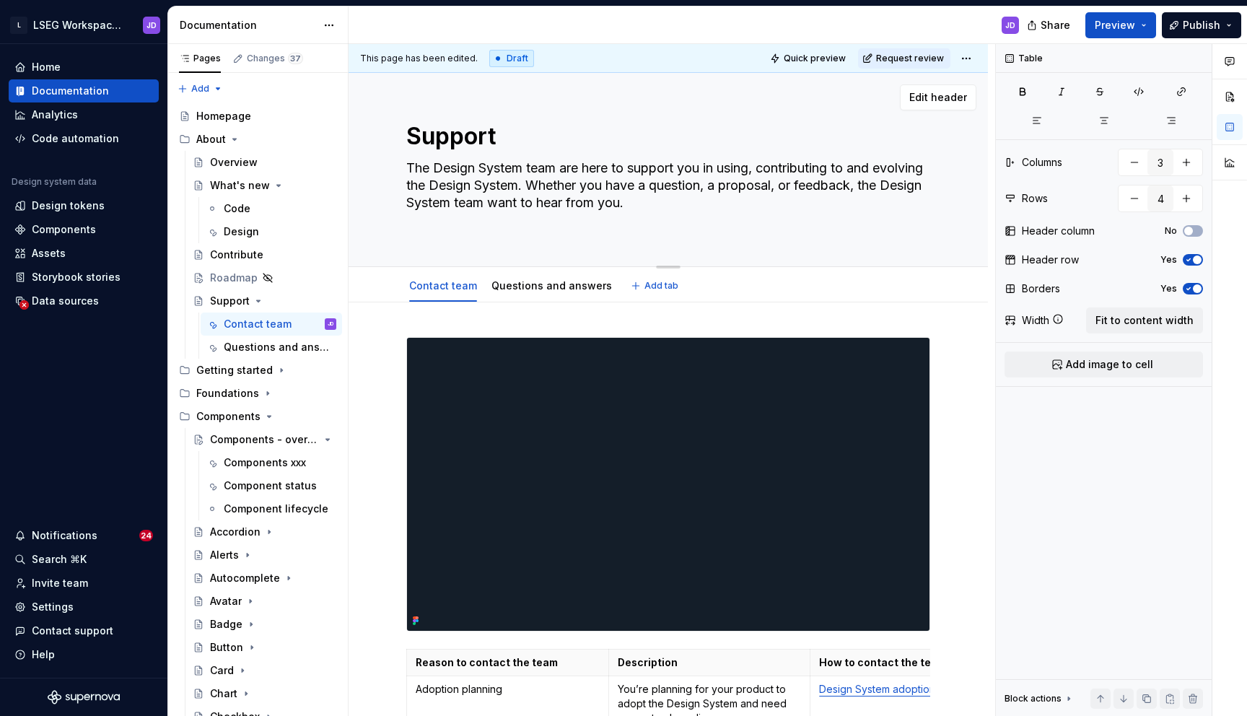
click at [512, 208] on textarea "The Design System team are here to support you in using, contributing to and ev…" at bounding box center [665, 194] width 524 height 75
click at [846, 63] on span "Quick preview" at bounding box center [814, 59] width 62 height 12
click at [1229, 29] on button "Publish" at bounding box center [1200, 25] width 79 height 26
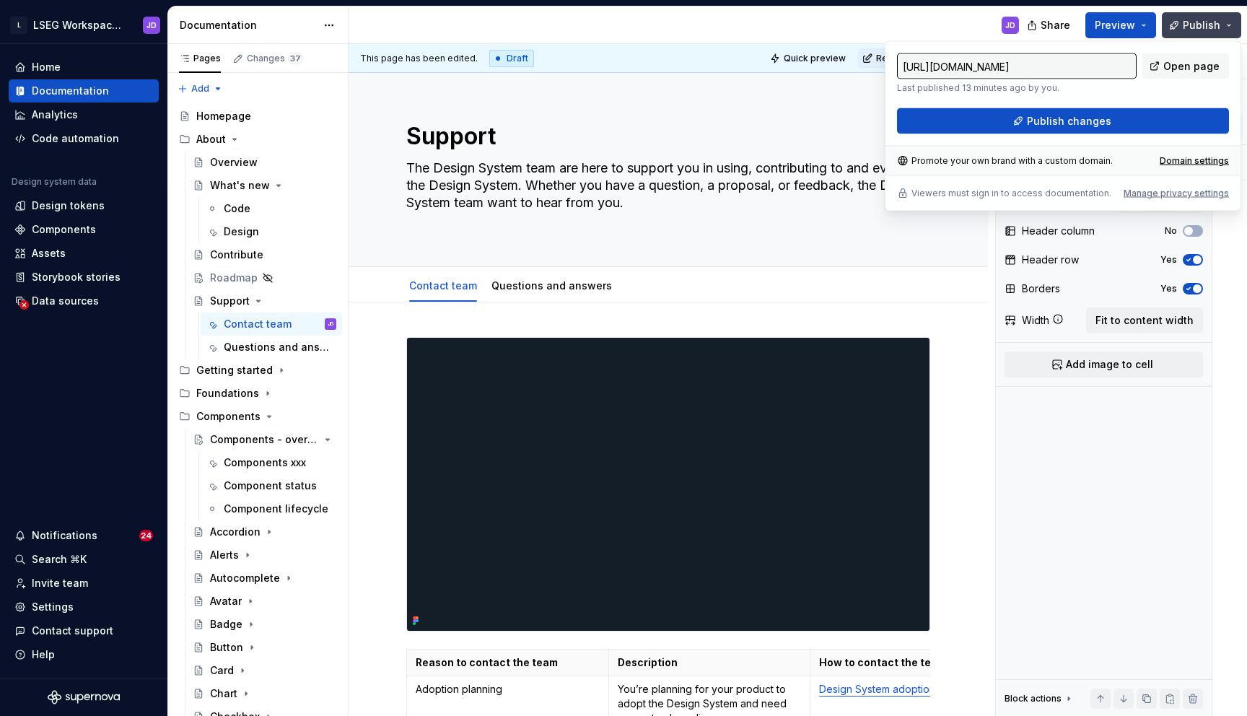
type textarea "*"
drag, startPoint x: 1099, startPoint y: 69, endPoint x: 1185, endPoint y: 69, distance: 86.6
click at [1185, 69] on div "[URL][DOMAIN_NAME] Last published 13 minutes ago by you. Open page" at bounding box center [1063, 73] width 332 height 40
click at [1102, 60] on input "[URL][DOMAIN_NAME]" at bounding box center [1017, 66] width 240 height 26
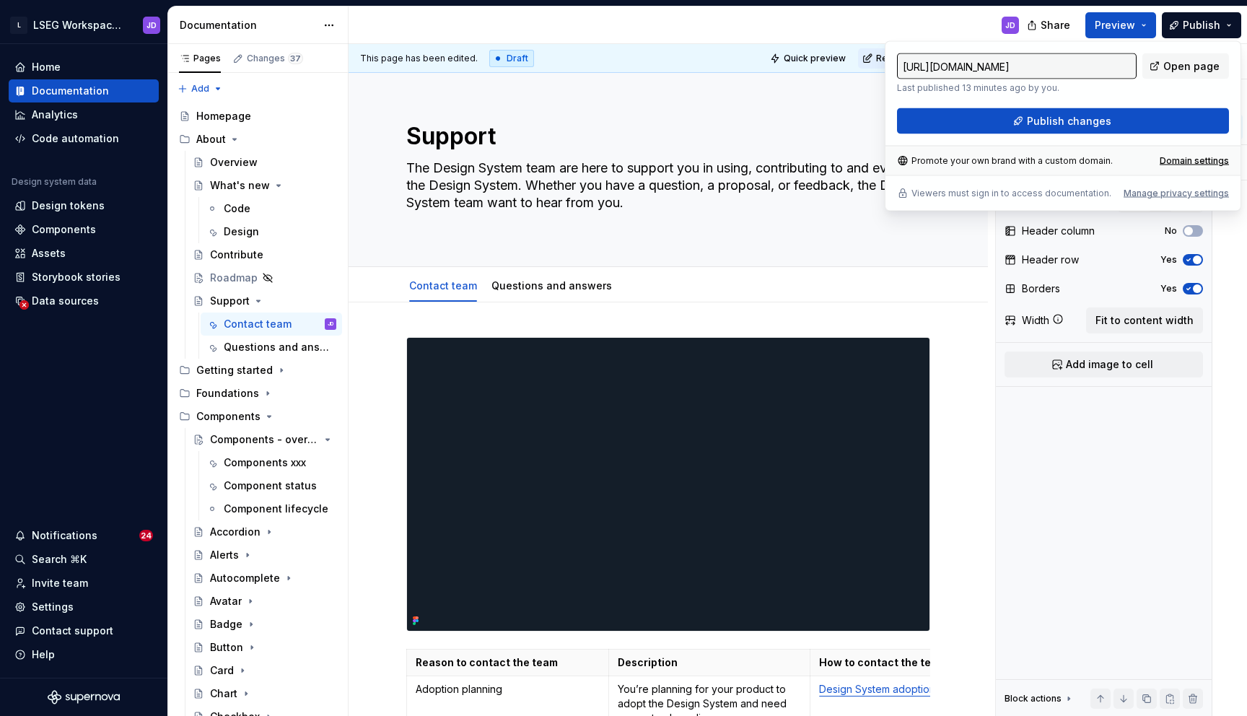
drag, startPoint x: 1083, startPoint y: 65, endPoint x: 1133, endPoint y: 66, distance: 49.8
click at [1133, 66] on input "[URL][DOMAIN_NAME]" at bounding box center [1017, 66] width 240 height 26
click at [1214, 159] on div "Domain settings" at bounding box center [1193, 161] width 69 height 12
type input "[URL][DOMAIN_NAME]"
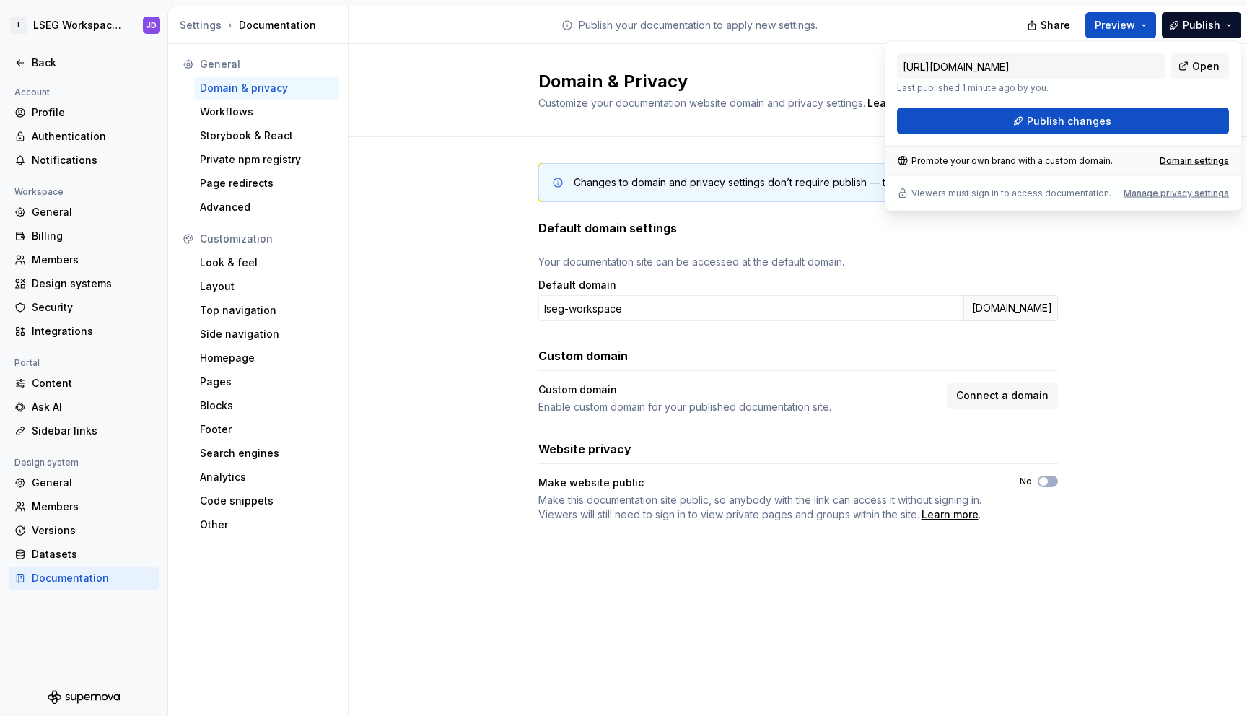
click at [898, 348] on div "Custom domain" at bounding box center [797, 355] width 519 height 17
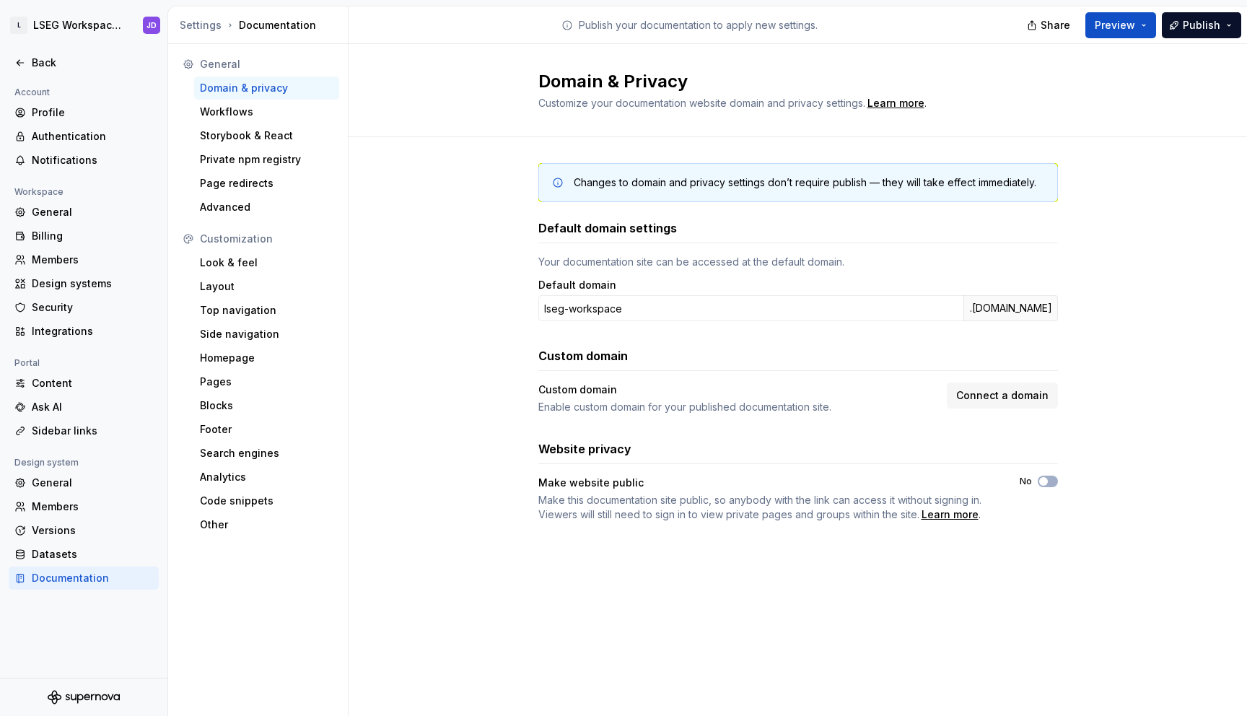
click at [850, 444] on div "Website privacy" at bounding box center [797, 448] width 519 height 17
click at [246, 434] on div "Footer" at bounding box center [266, 429] width 133 height 14
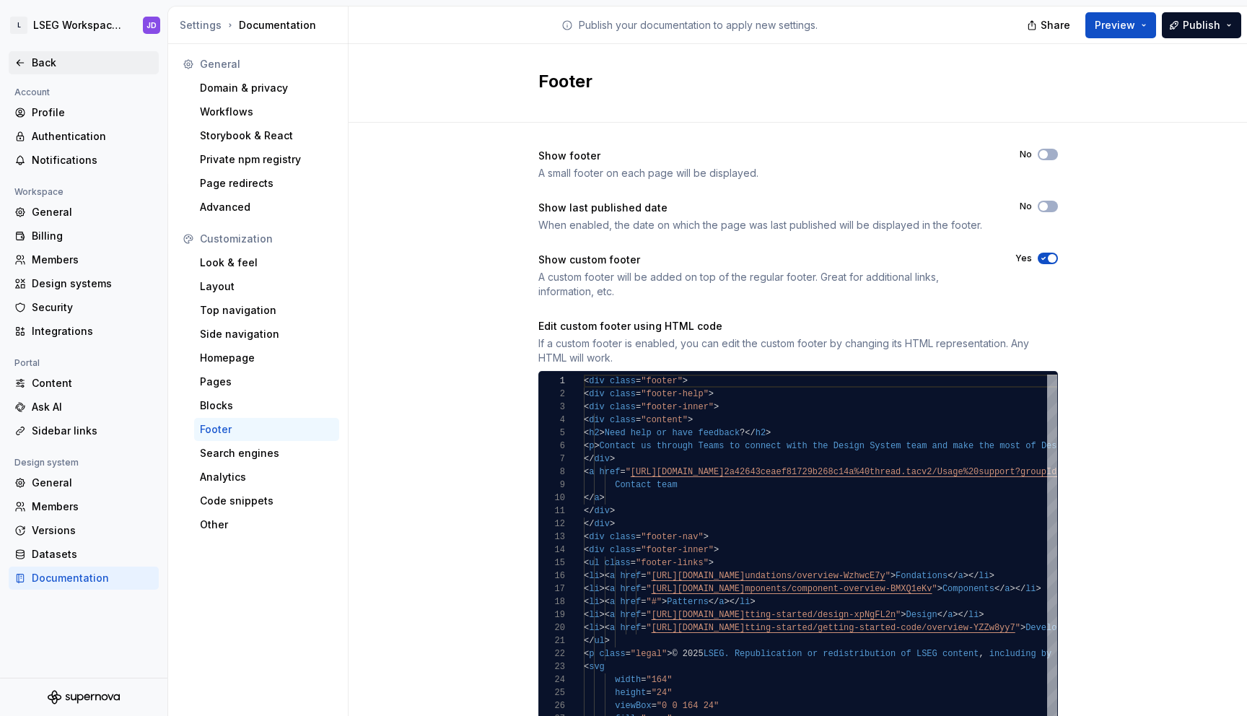
click at [36, 61] on div "Back" at bounding box center [92, 63] width 121 height 14
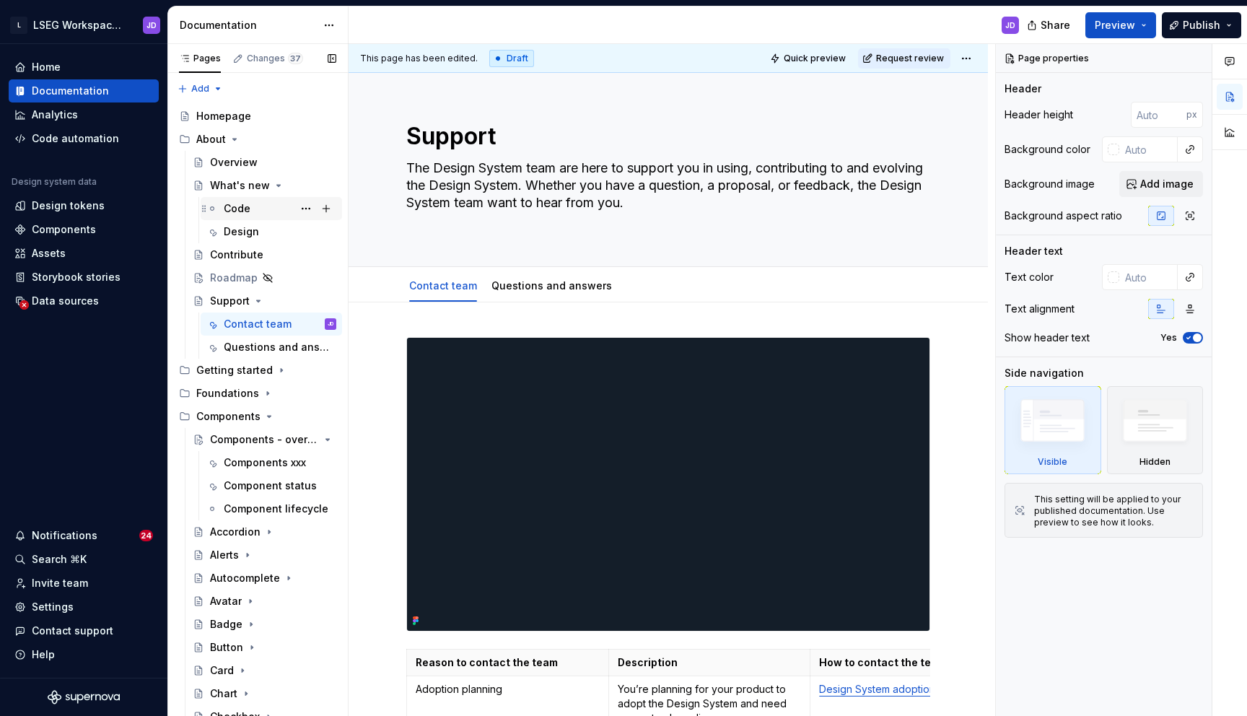
click at [256, 214] on div "Code" at bounding box center [280, 208] width 113 height 20
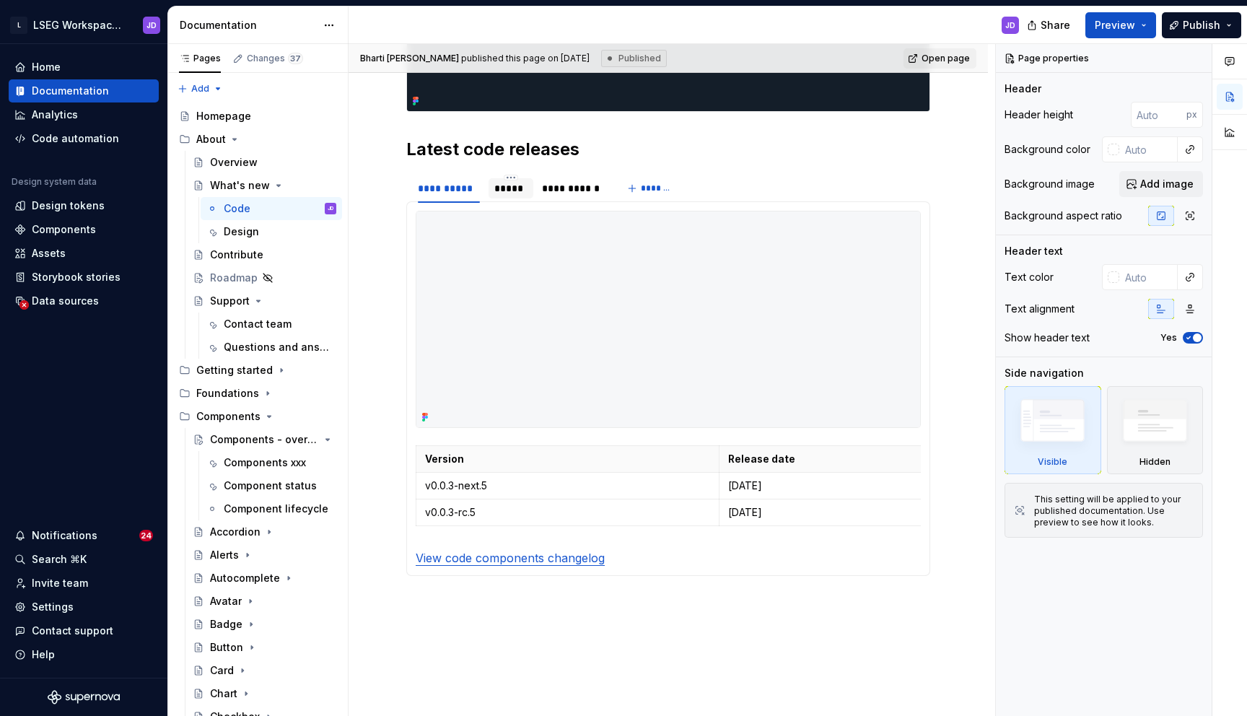
scroll to position [480, 0]
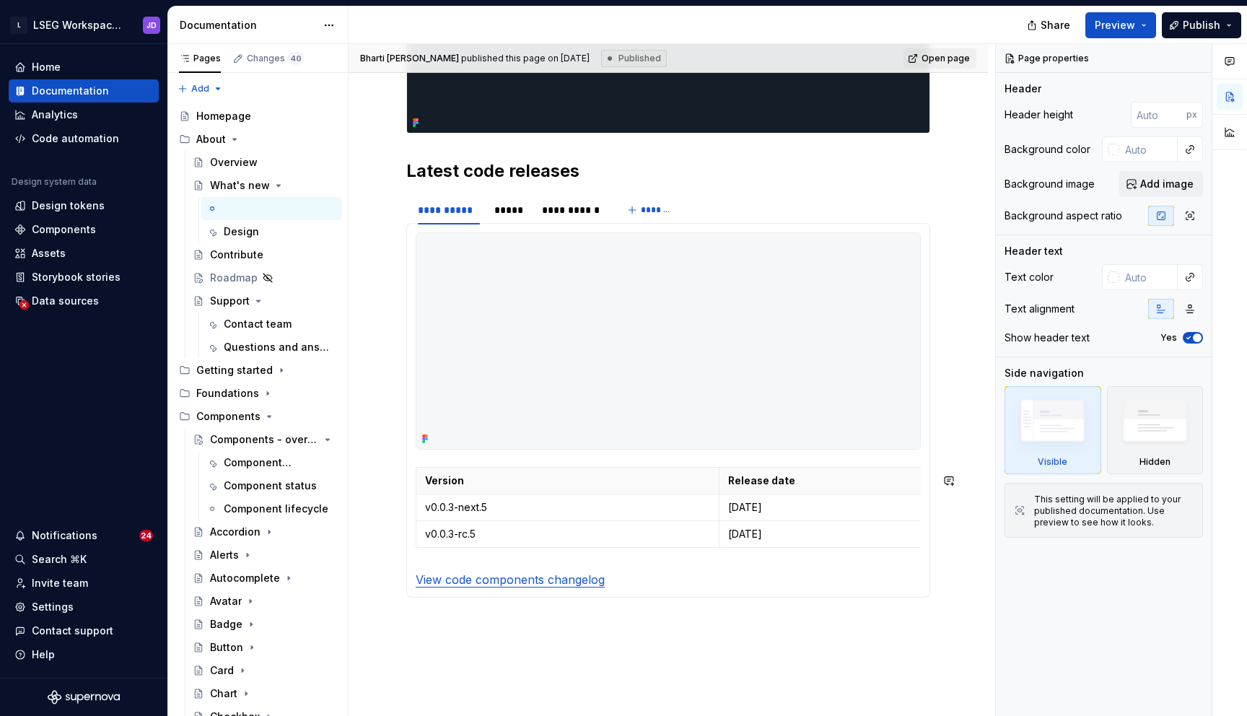
type textarea "*"
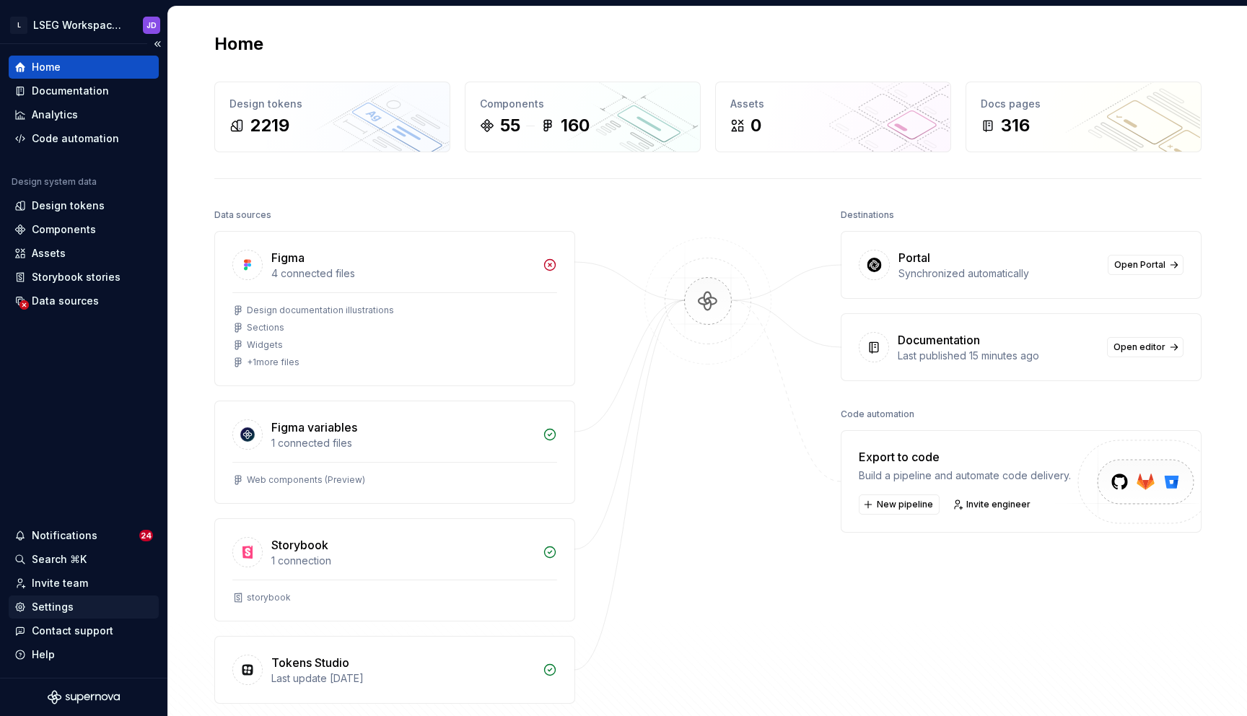
click at [74, 610] on div "Settings" at bounding box center [83, 606] width 139 height 14
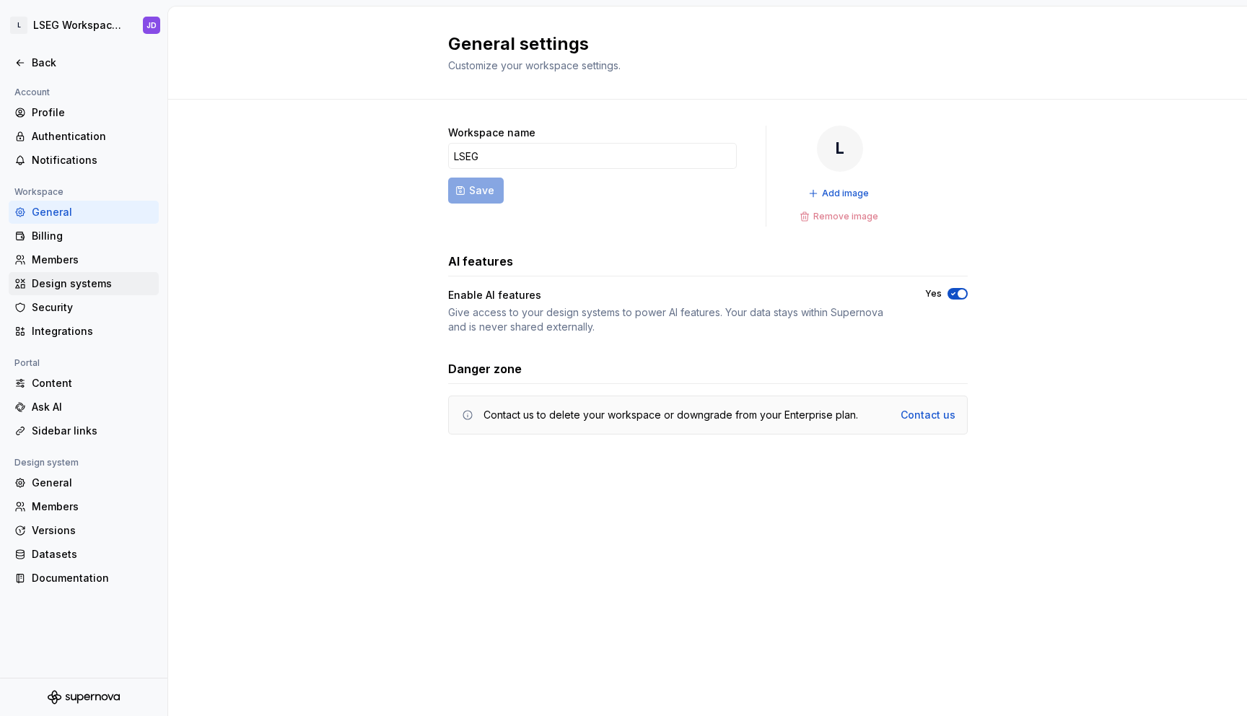
click at [56, 282] on div "Design systems" at bounding box center [92, 283] width 121 height 14
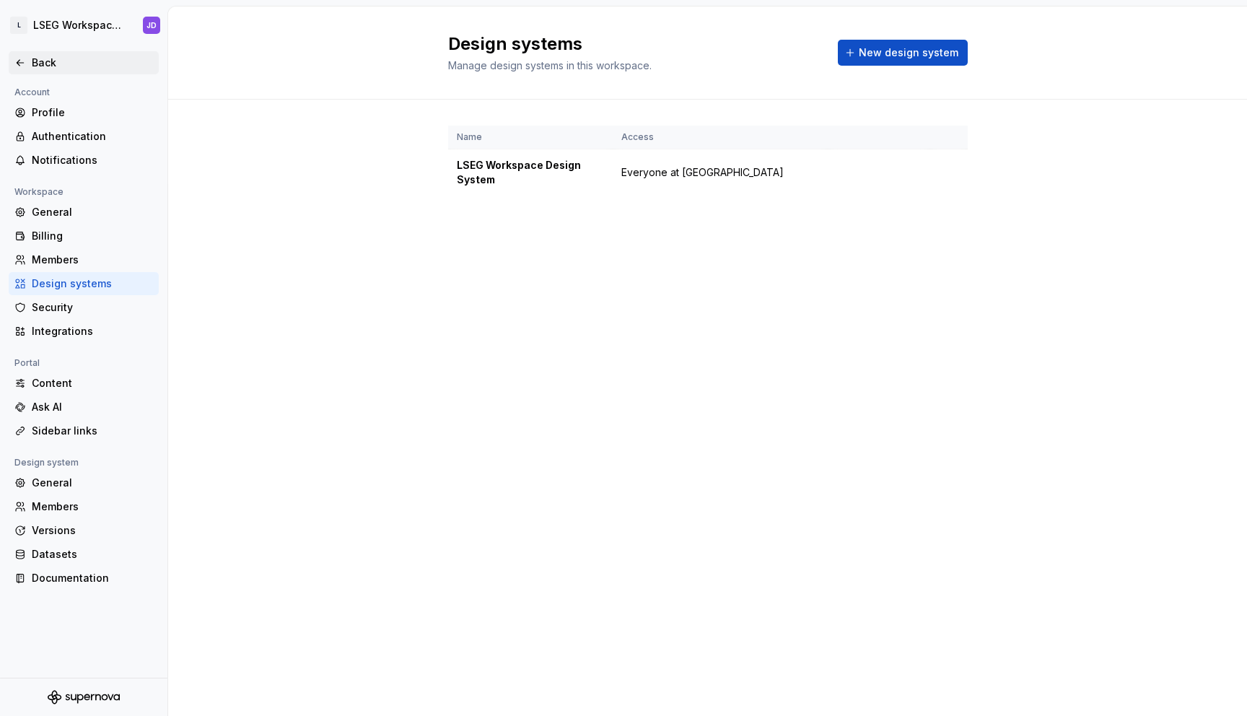
click at [36, 63] on div "Back" at bounding box center [92, 63] width 121 height 14
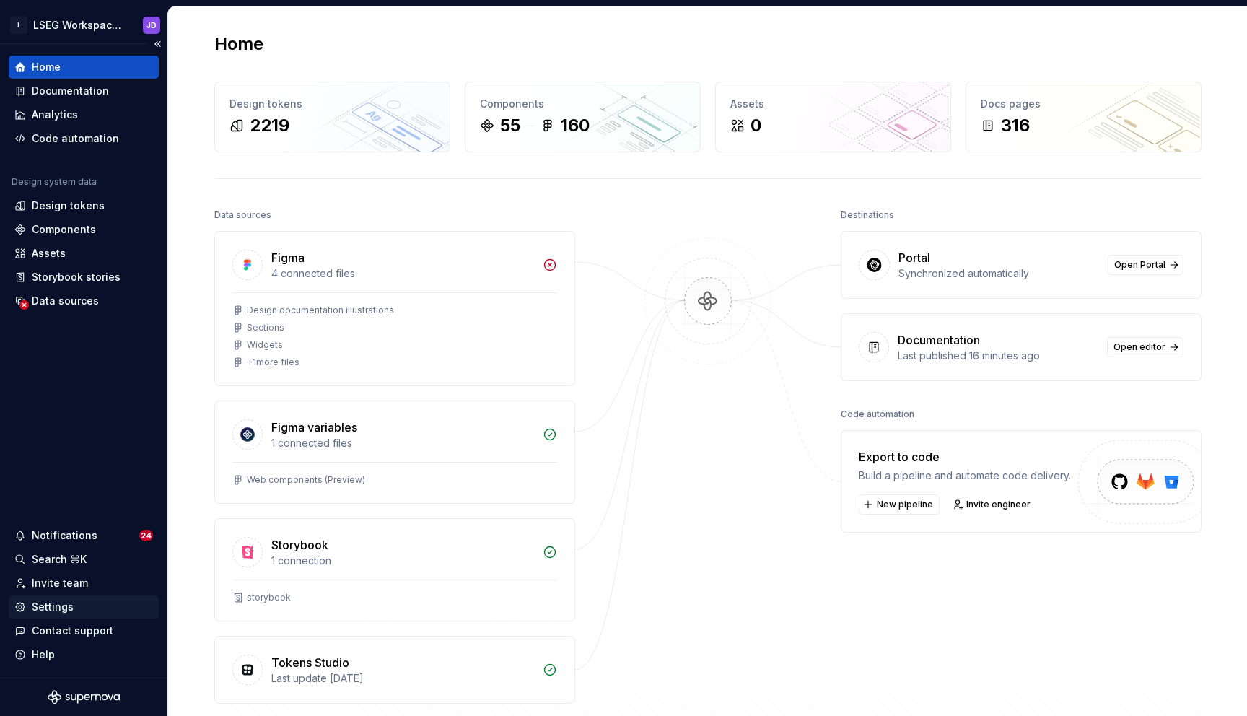
click at [58, 615] on div "Settings" at bounding box center [84, 606] width 150 height 23
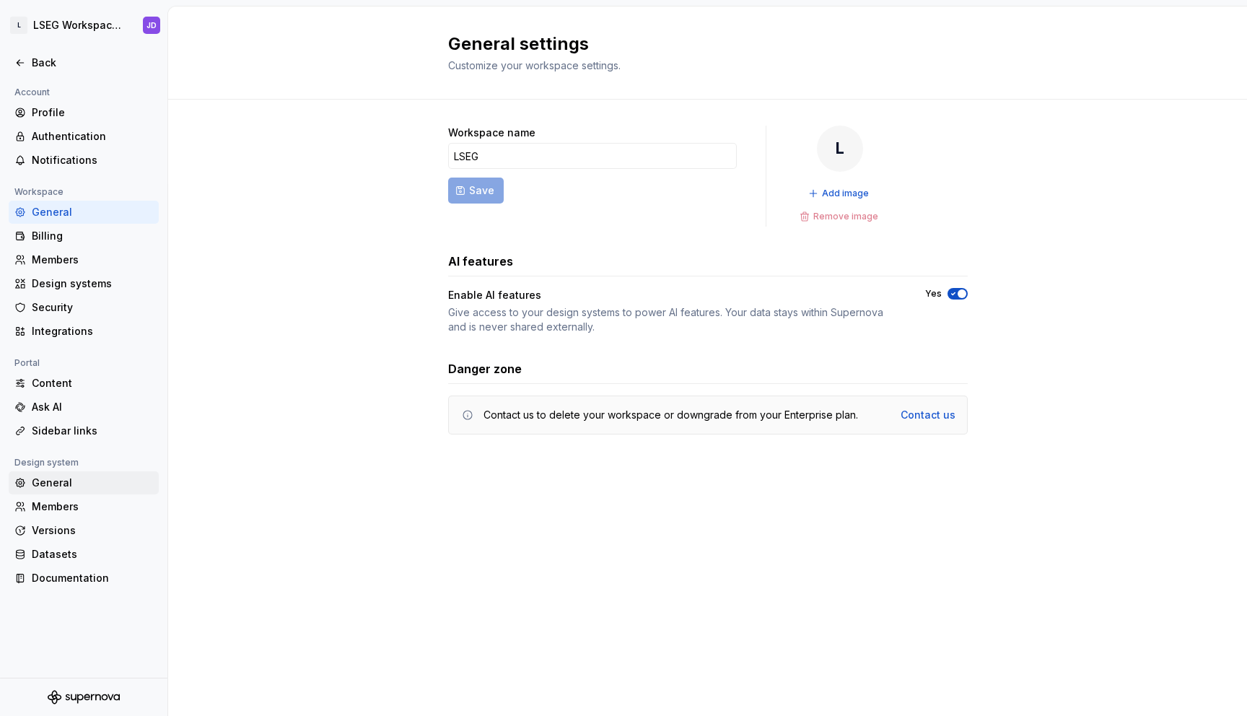
click at [61, 481] on div "General" at bounding box center [92, 482] width 121 height 14
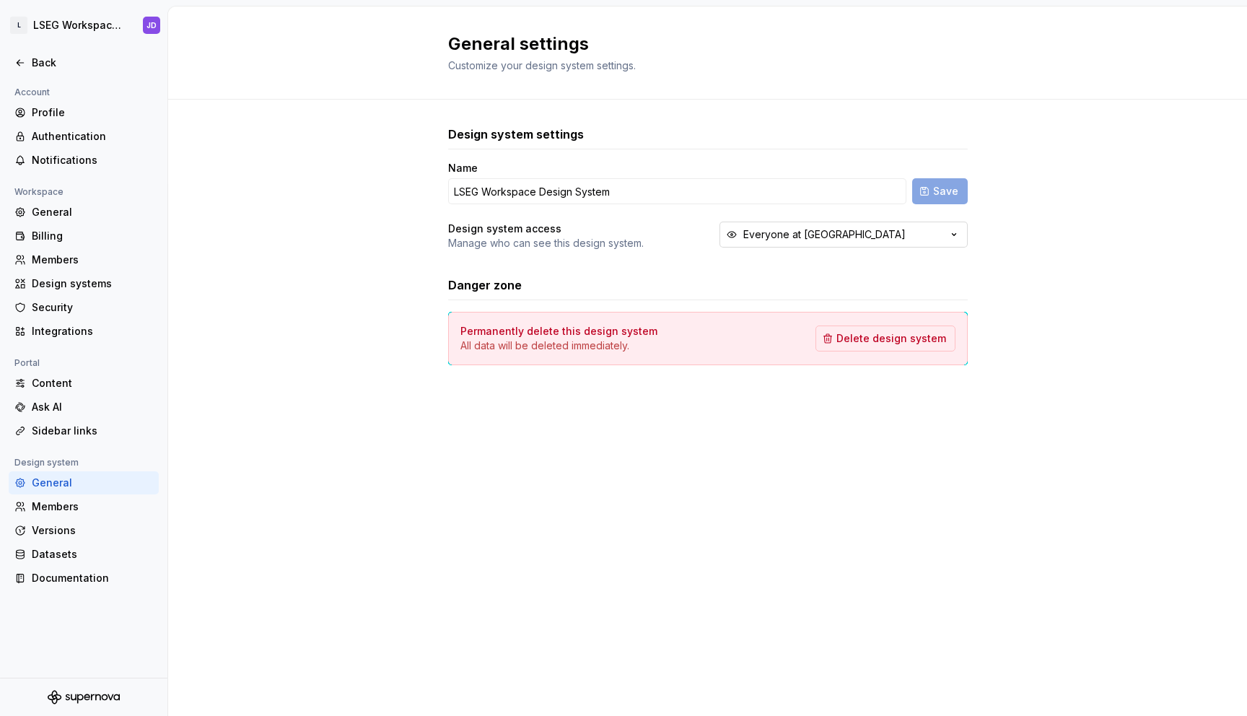
click at [754, 237] on div "Everyone at LSEG" at bounding box center [824, 234] width 162 height 14
click at [655, 265] on div "Design system settings Name LSEG Workspace Design System Save Design system acc…" at bounding box center [707, 246] width 519 height 240
click at [45, 116] on div "Profile" at bounding box center [92, 112] width 121 height 14
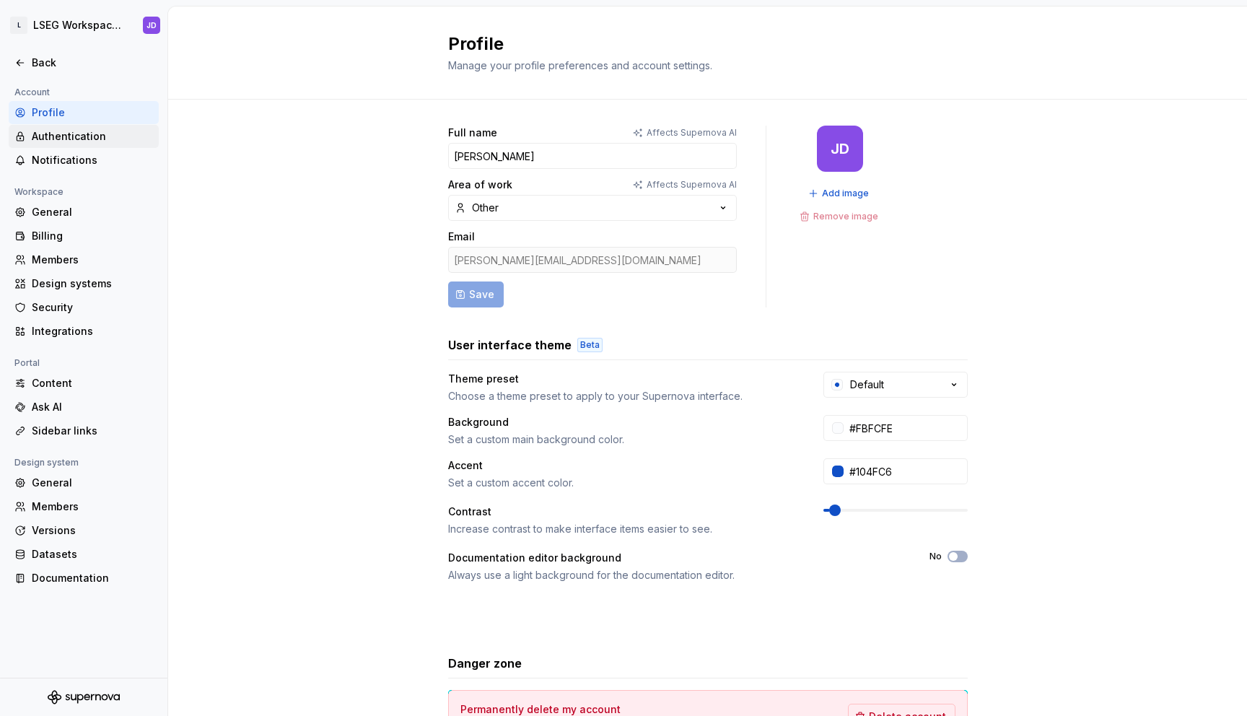
click at [51, 138] on div "Authentication" at bounding box center [92, 136] width 121 height 14
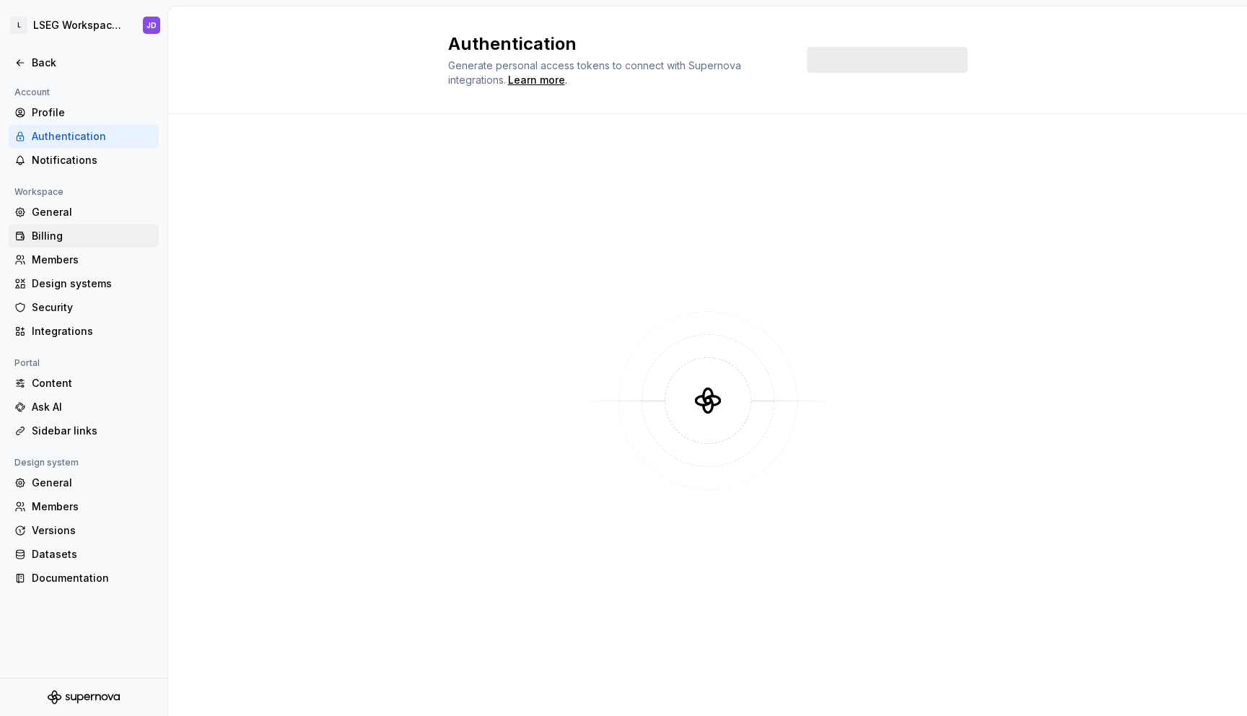
click at [51, 234] on div "Billing" at bounding box center [92, 236] width 121 height 14
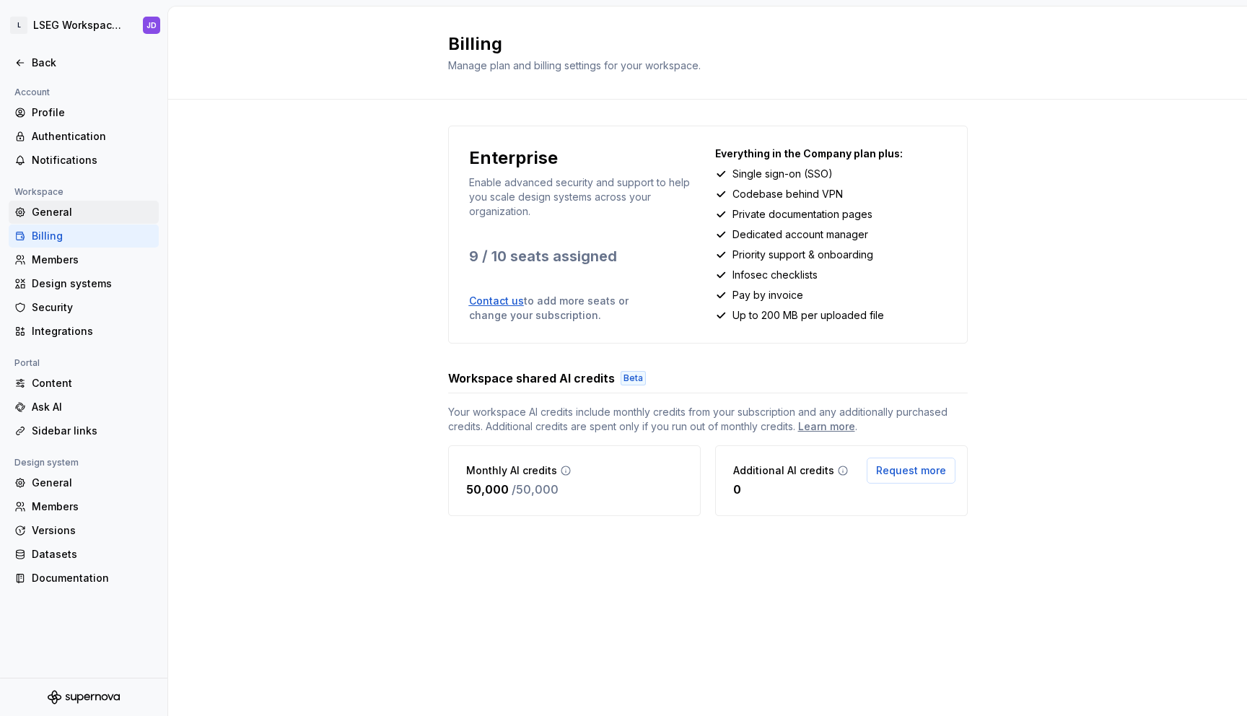
click at [51, 216] on div "General" at bounding box center [92, 212] width 121 height 14
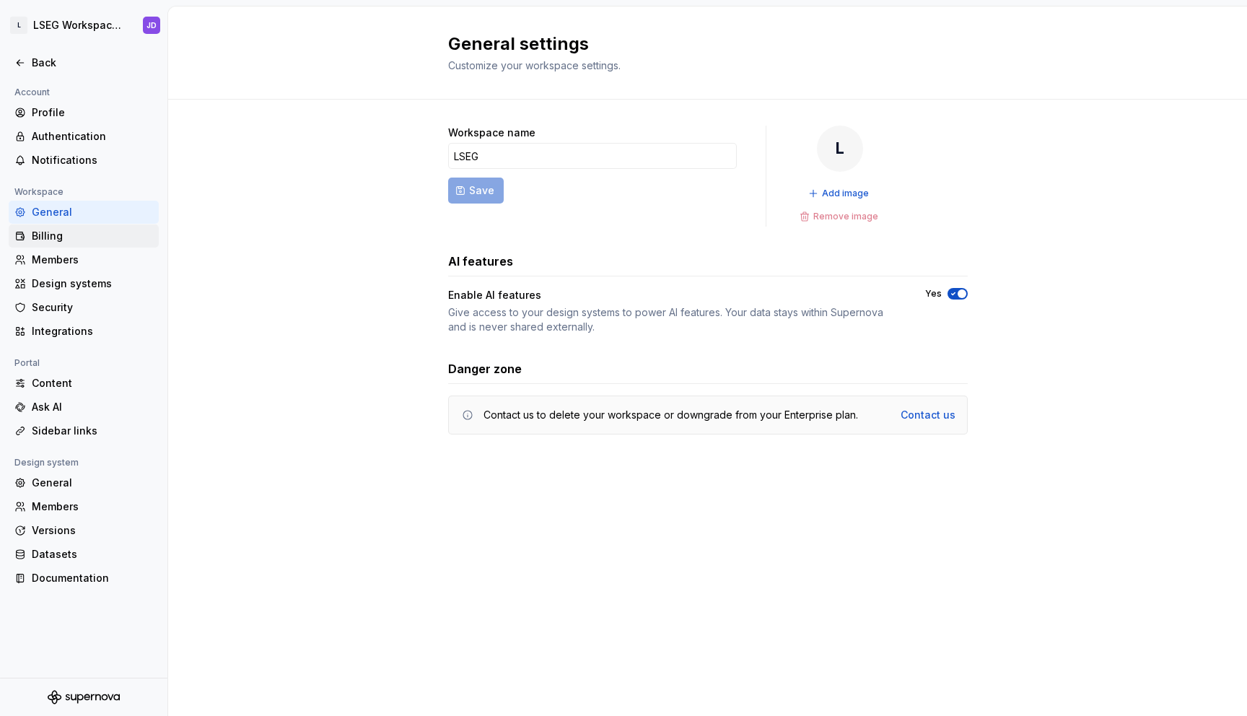
click at [51, 228] on div "Billing" at bounding box center [84, 235] width 150 height 23
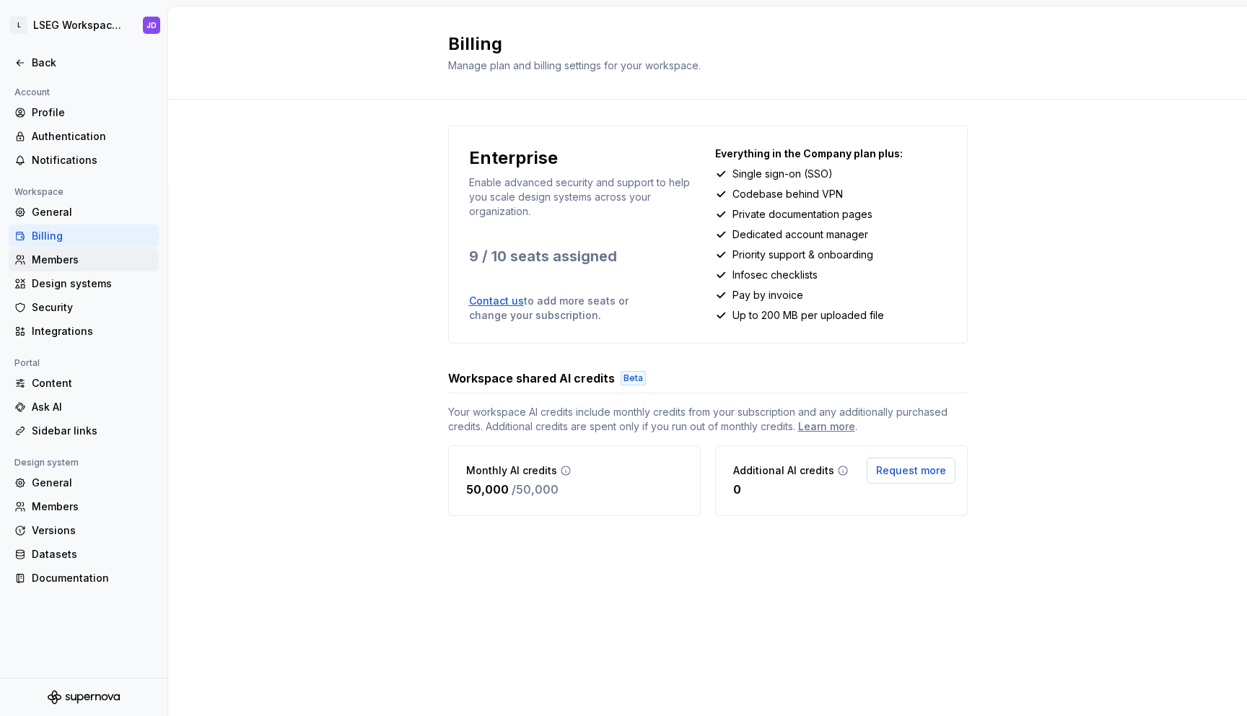
click at [51, 255] on div "Members" at bounding box center [92, 259] width 121 height 14
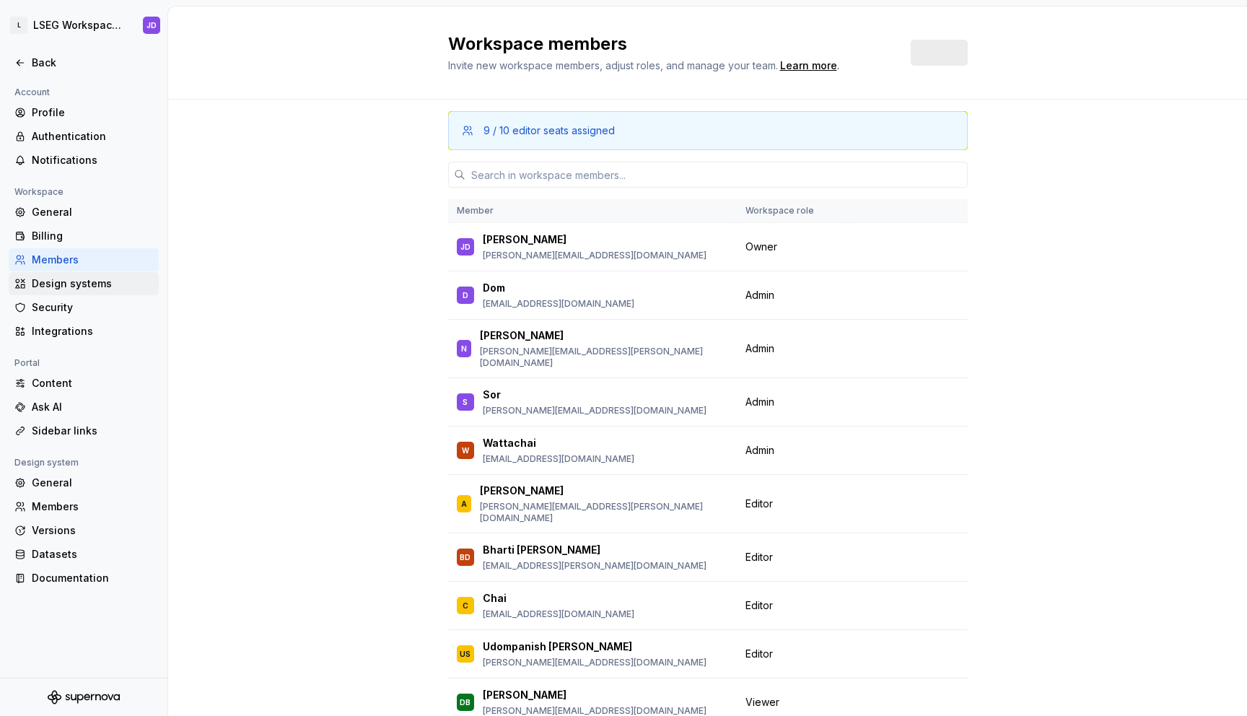
click at [51, 289] on div "Design systems" at bounding box center [92, 283] width 121 height 14
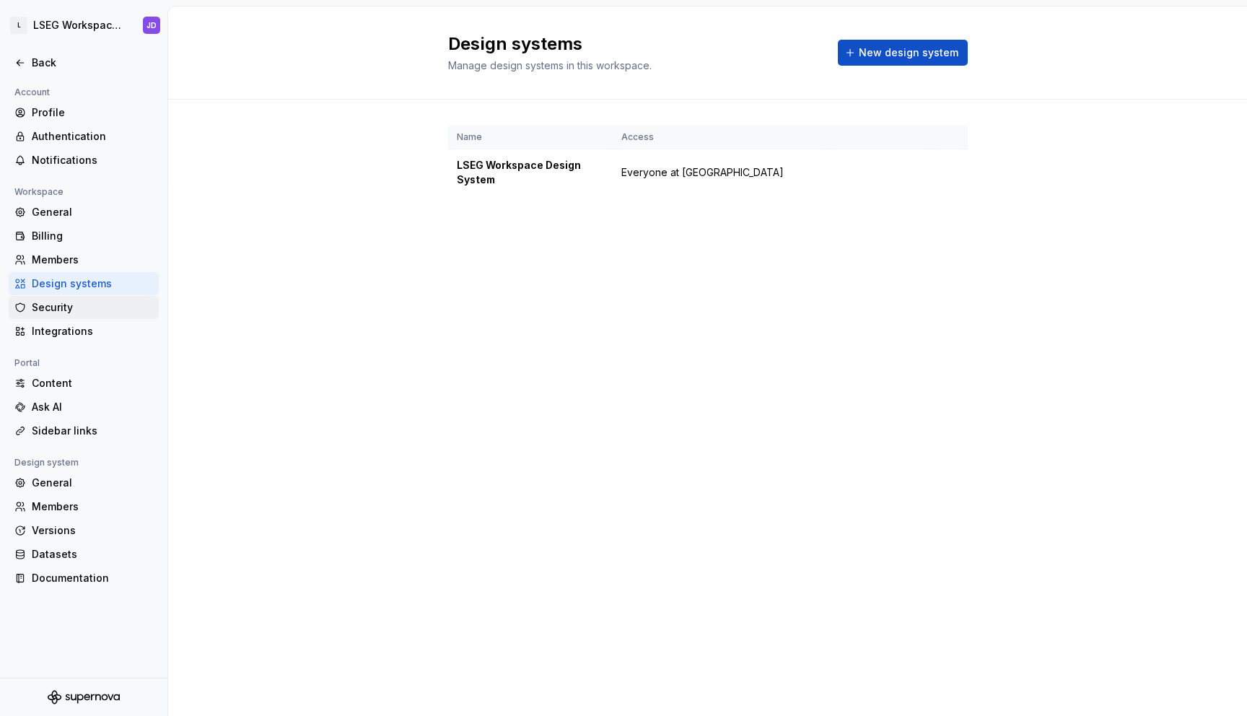
click at [50, 307] on div "Security" at bounding box center [92, 307] width 121 height 14
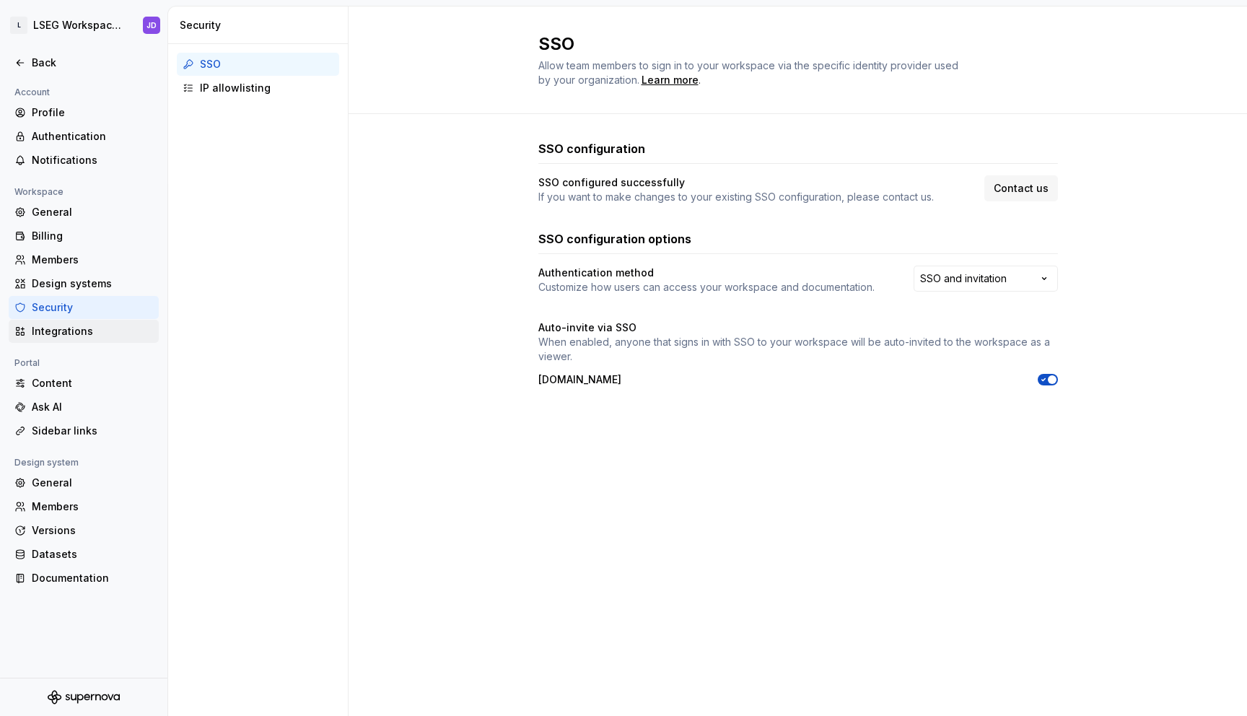
click at [52, 328] on div "Integrations" at bounding box center [92, 331] width 121 height 14
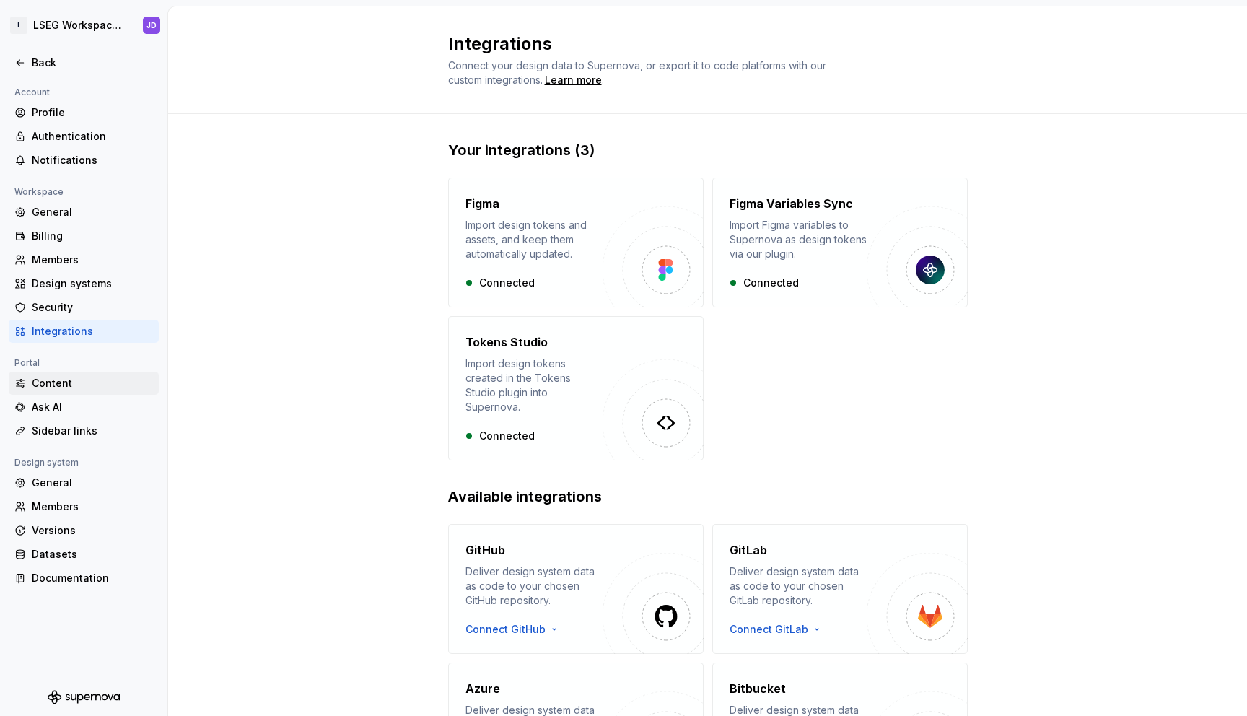
click at [54, 383] on div "Content" at bounding box center [92, 383] width 121 height 14
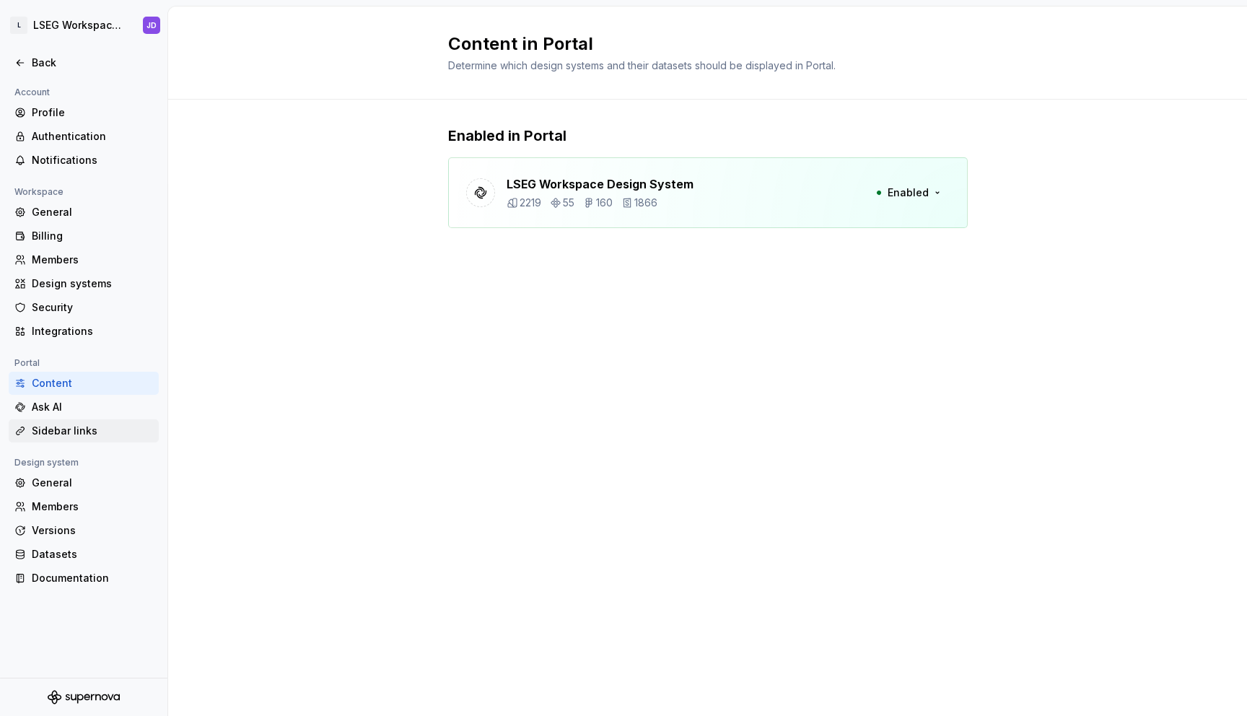
click at [61, 435] on div "Sidebar links" at bounding box center [92, 430] width 121 height 14
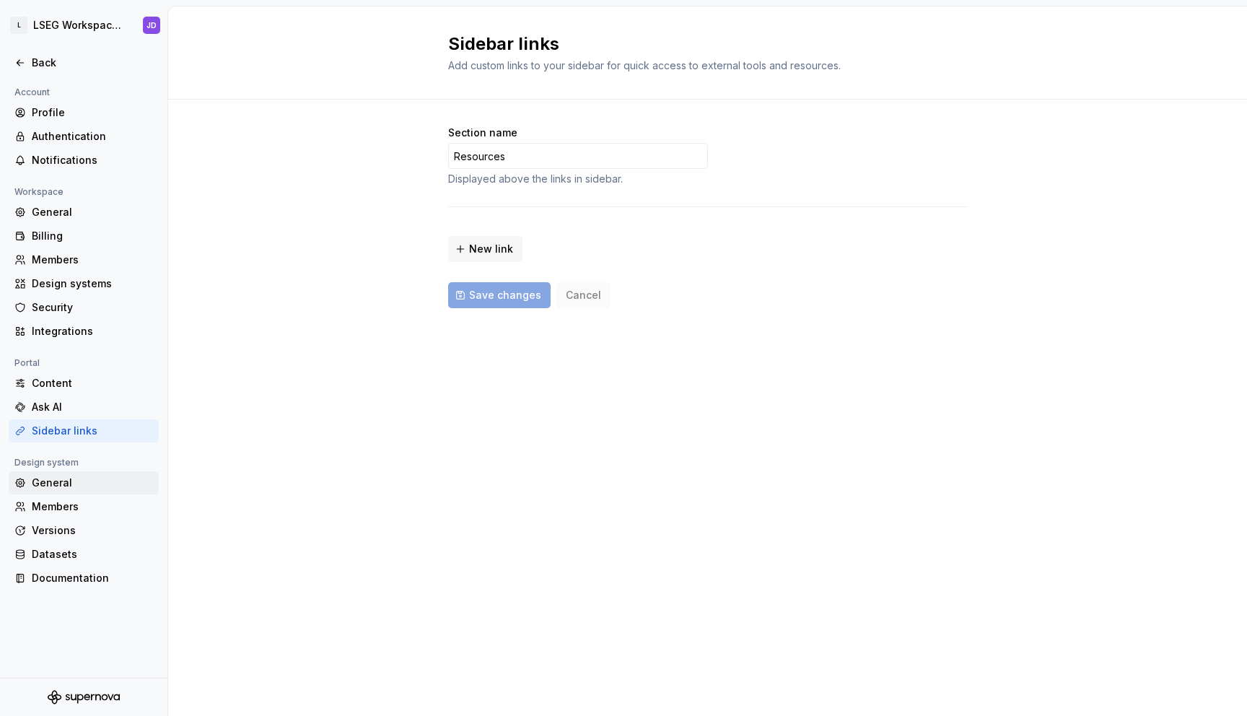
click at [54, 488] on div "General" at bounding box center [92, 482] width 121 height 14
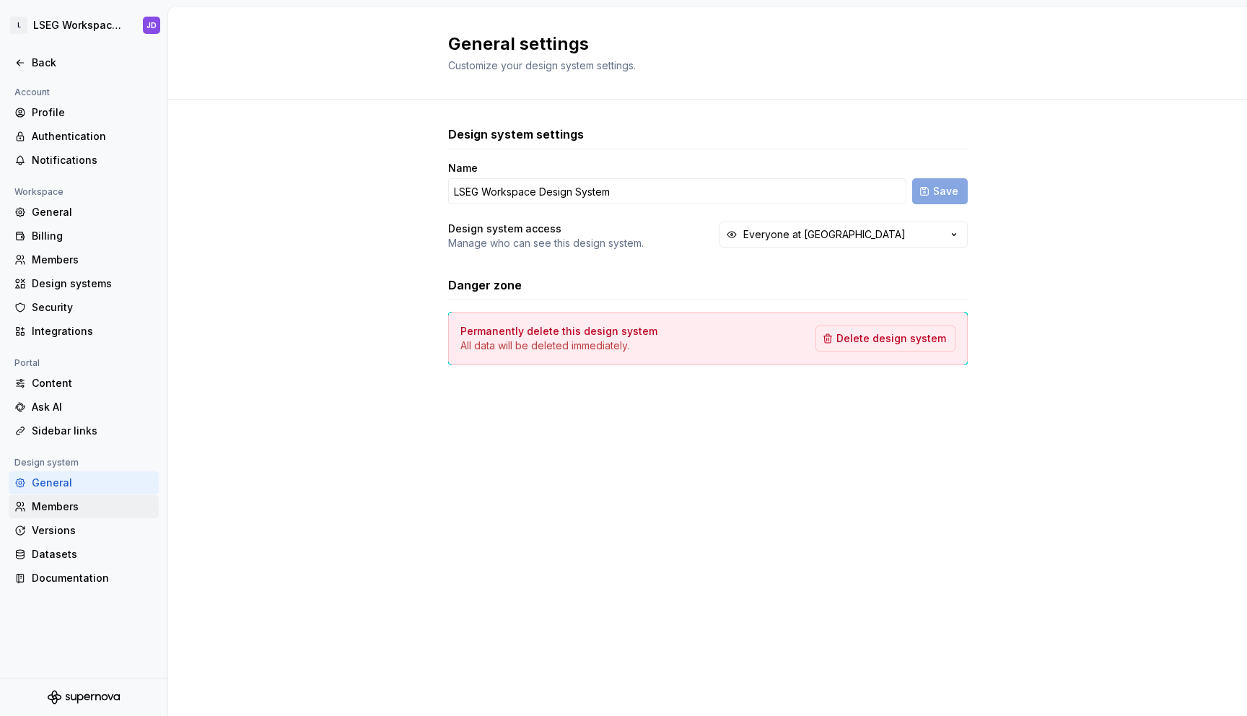
click at [55, 506] on div "Members" at bounding box center [92, 506] width 121 height 14
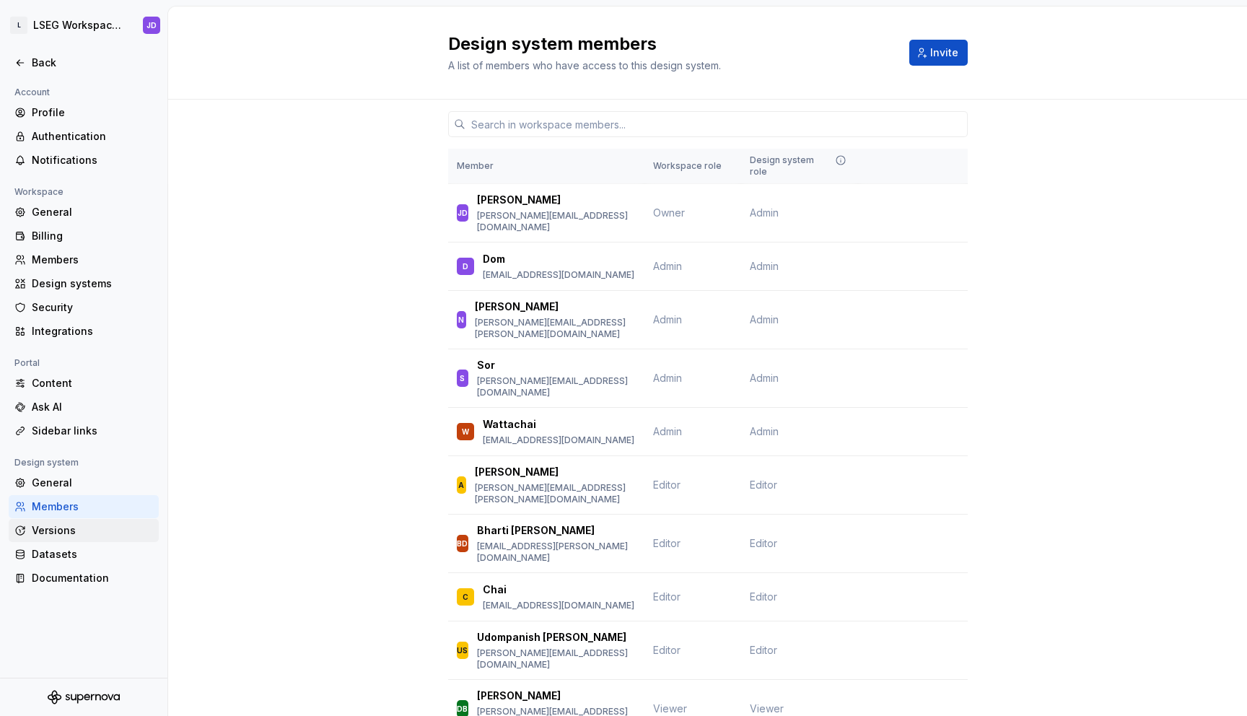
click at [55, 538] on div "Versions" at bounding box center [84, 530] width 150 height 23
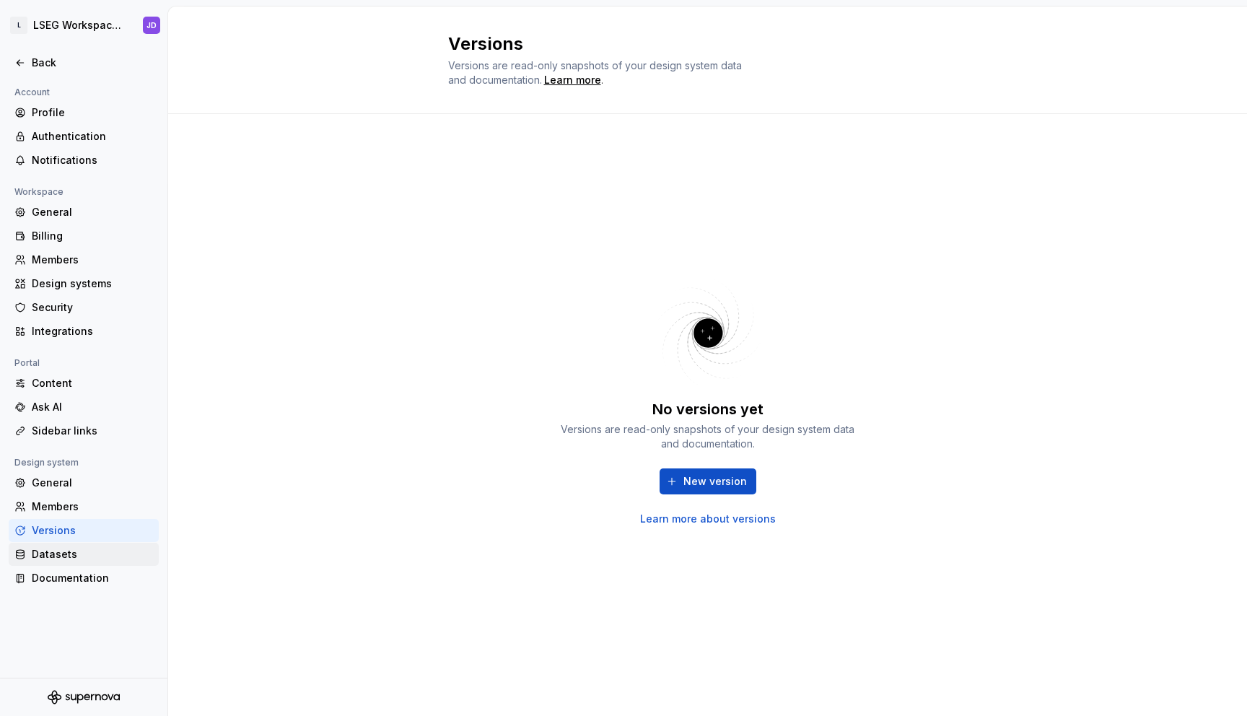
click at [55, 553] on div "Datasets" at bounding box center [92, 554] width 121 height 14
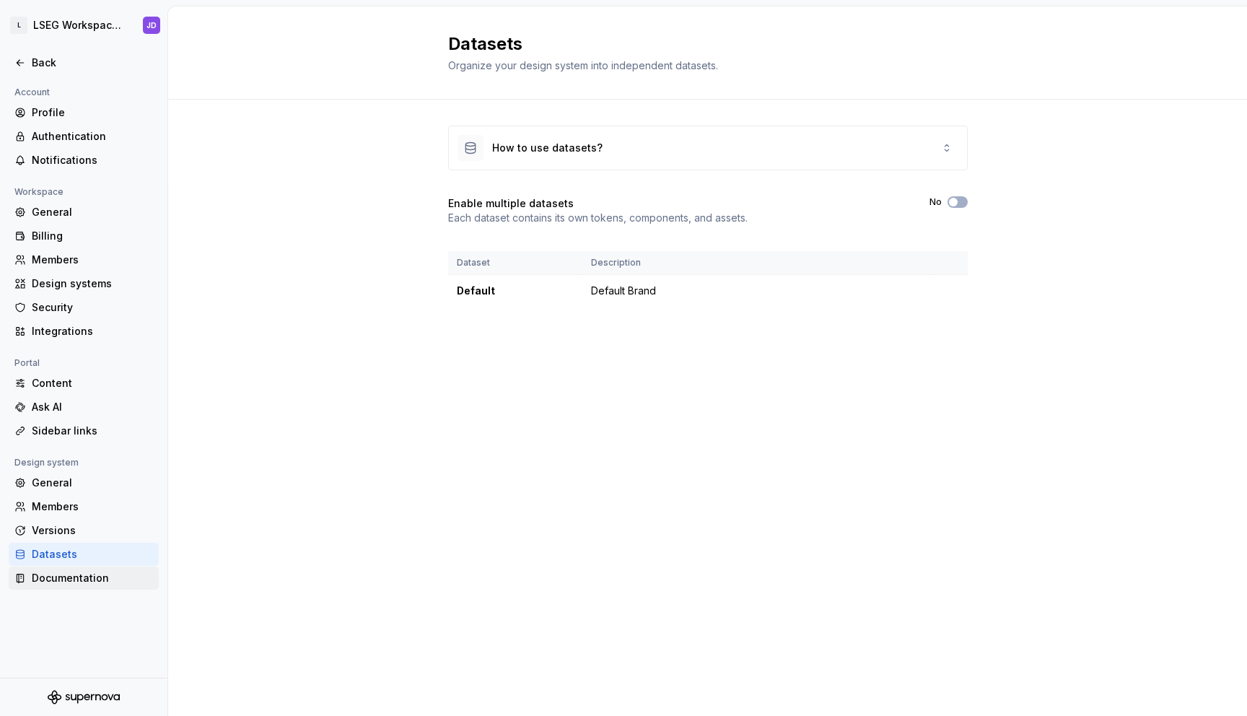
click at [55, 580] on div "Documentation" at bounding box center [92, 578] width 121 height 14
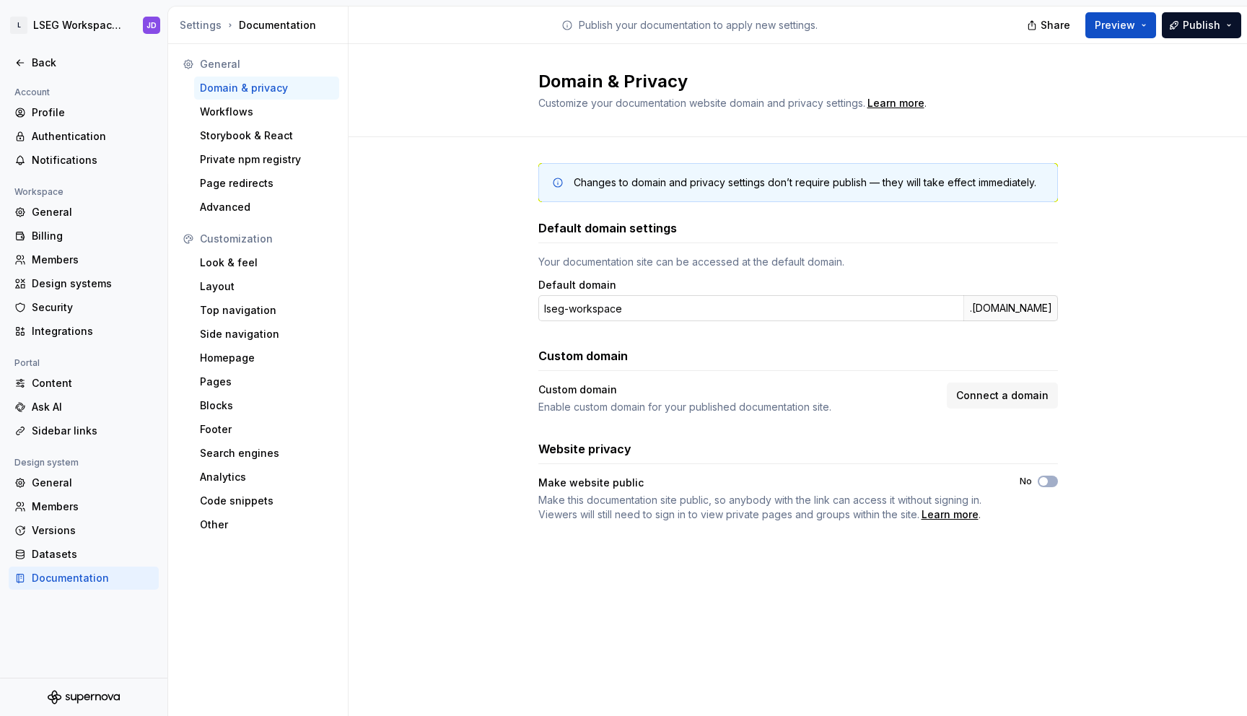
click at [609, 304] on input "lseg-workspace" at bounding box center [750, 308] width 425 height 26
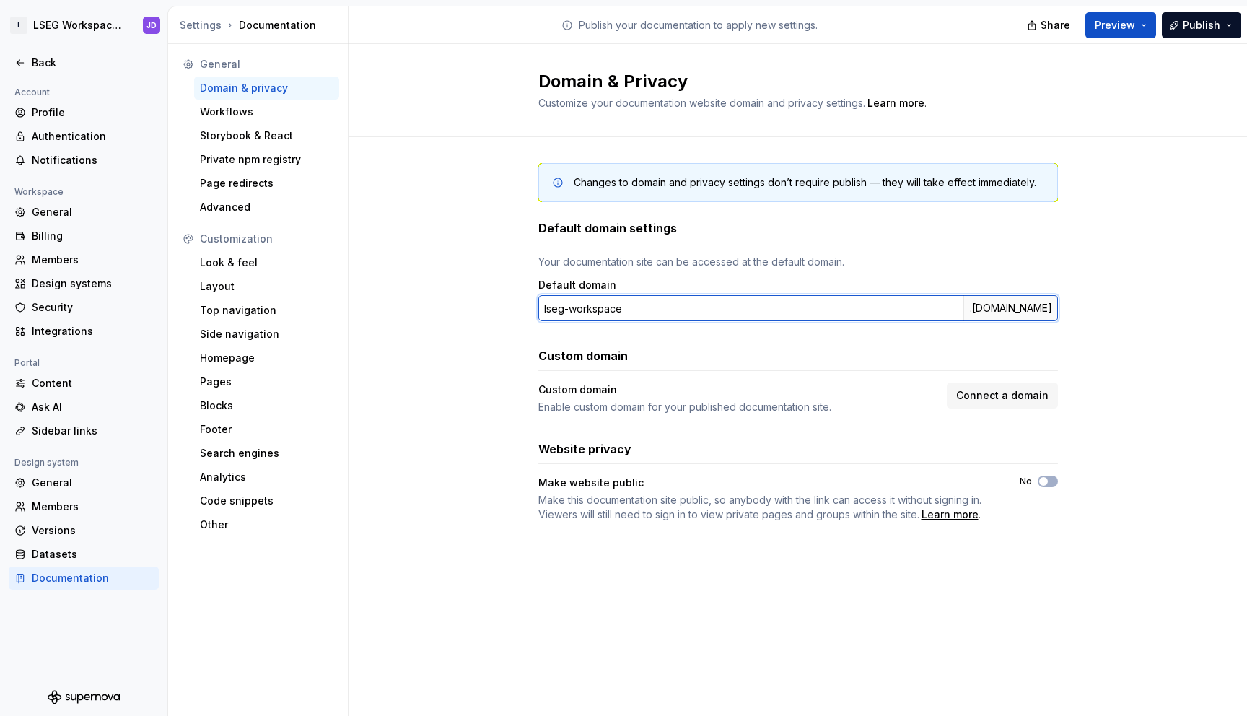
click at [609, 304] on input "lseg-workspace" at bounding box center [750, 308] width 425 height 26
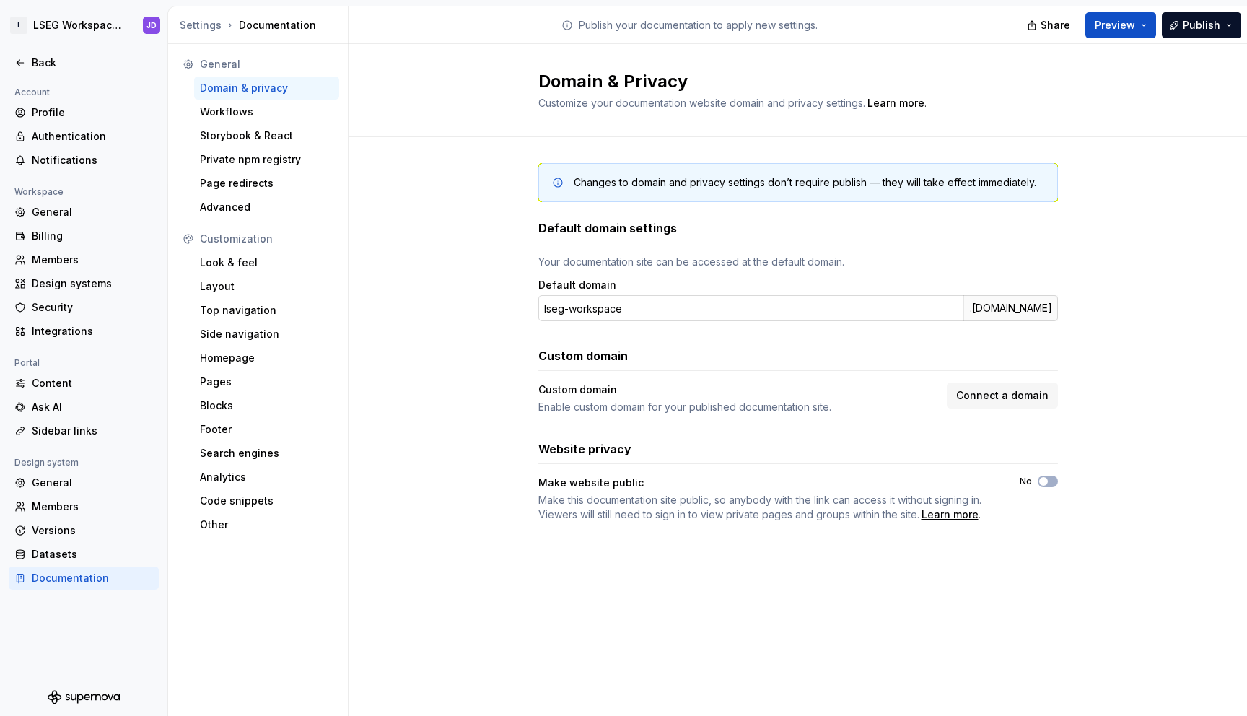
drag, startPoint x: 1050, startPoint y: 309, endPoint x: 550, endPoint y: 309, distance: 499.9
click at [550, 309] on div "lseg-workspace .supernova-docs.io" at bounding box center [797, 308] width 519 height 26
copy div ".[DOMAIN_NAME]"
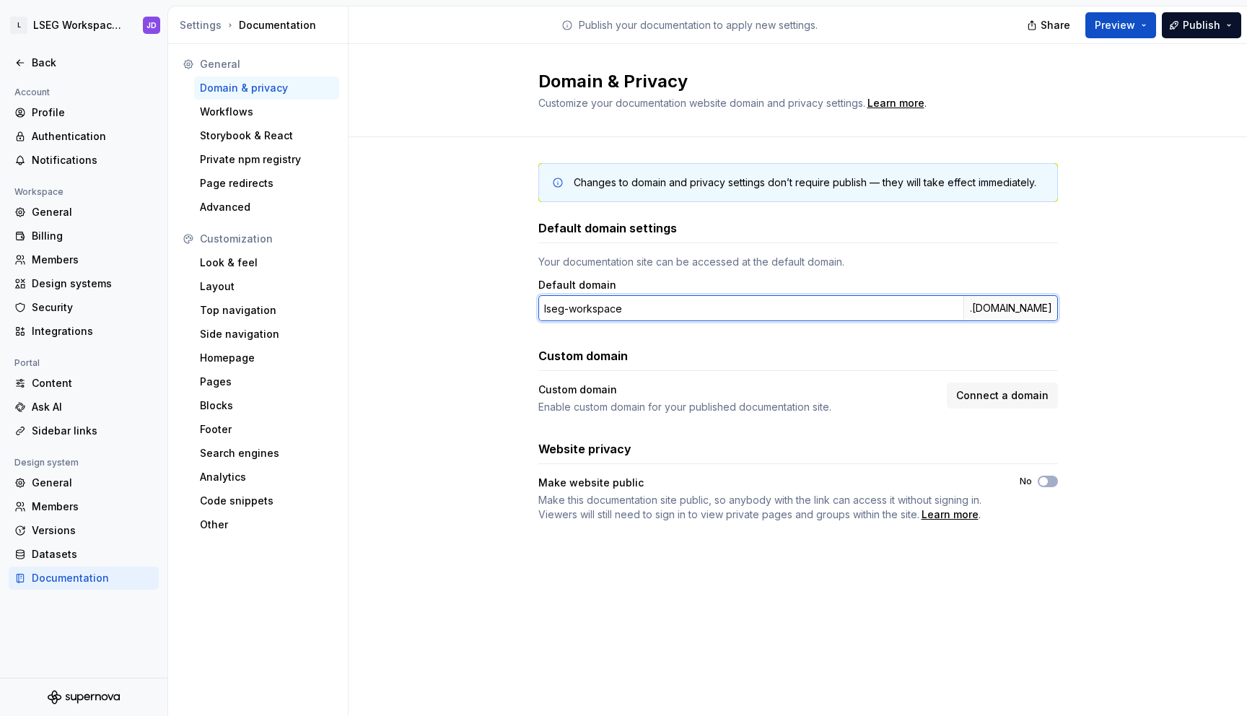
click at [581, 302] on input "lseg-workspace" at bounding box center [750, 308] width 425 height 26
